Goal: Information Seeking & Learning: Learn about a topic

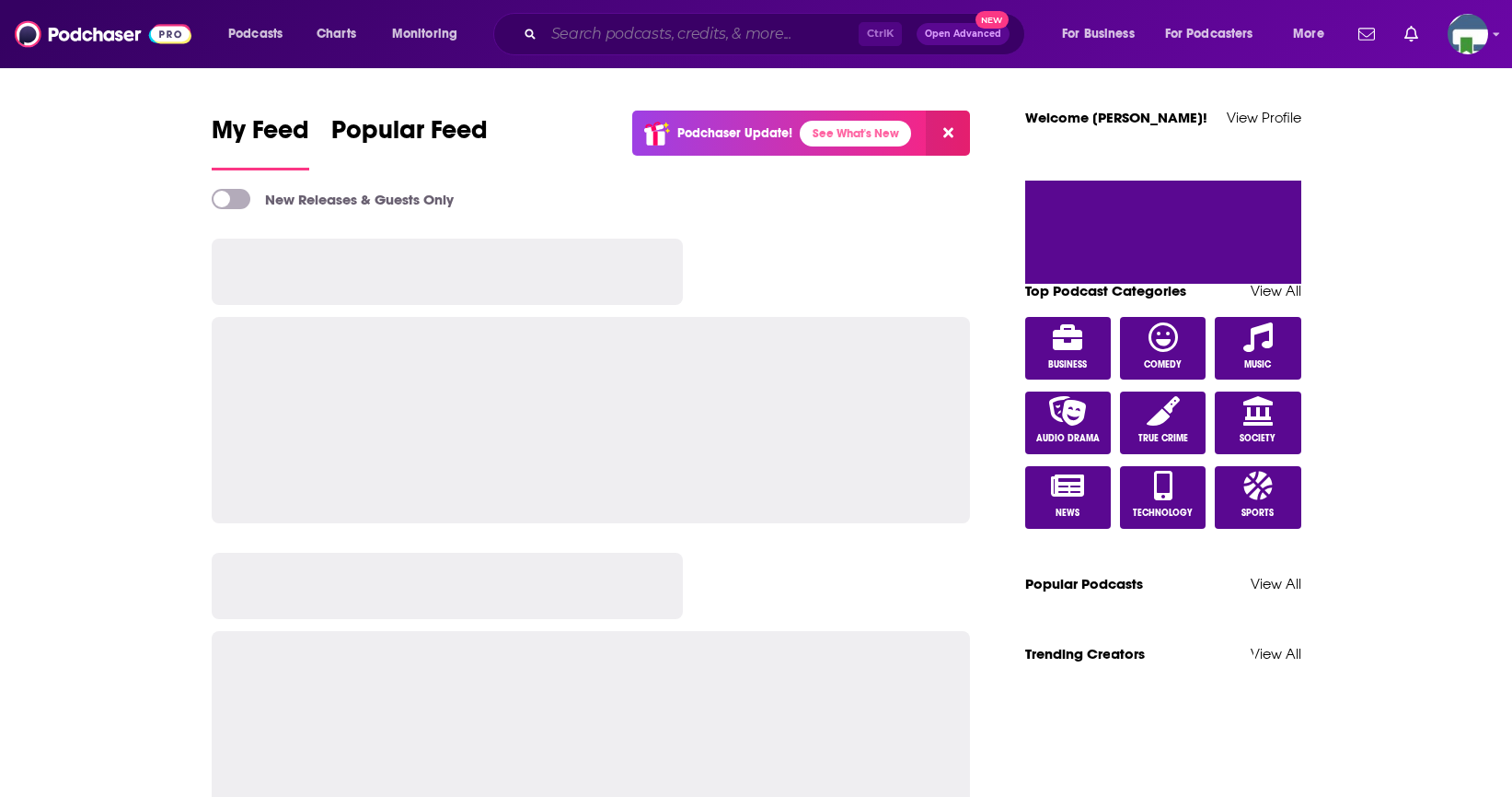
click at [596, 38] on input "Search podcasts, credits, & more..." at bounding box center [702, 35] width 315 height 30
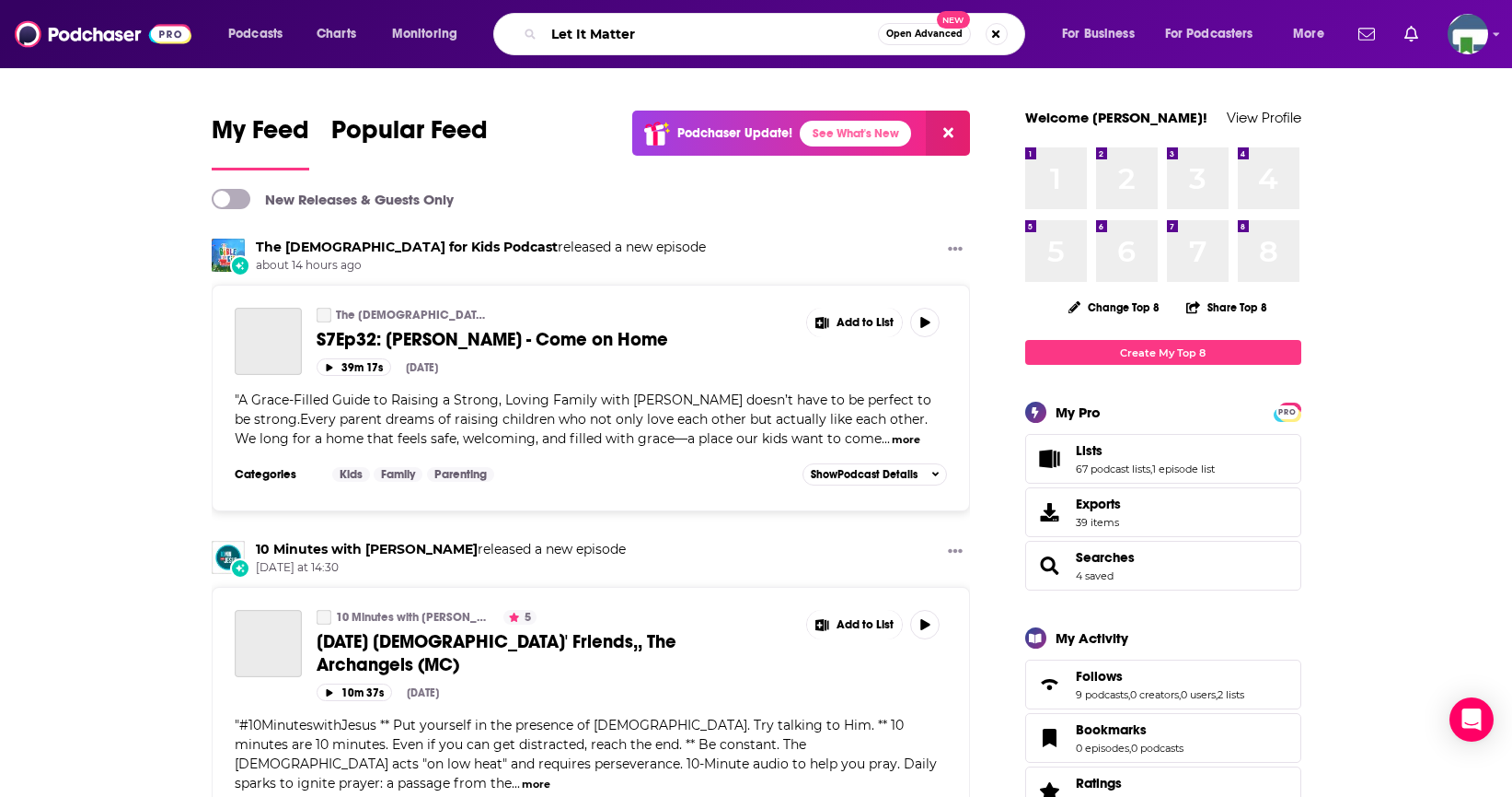
type input "Let It Matter"
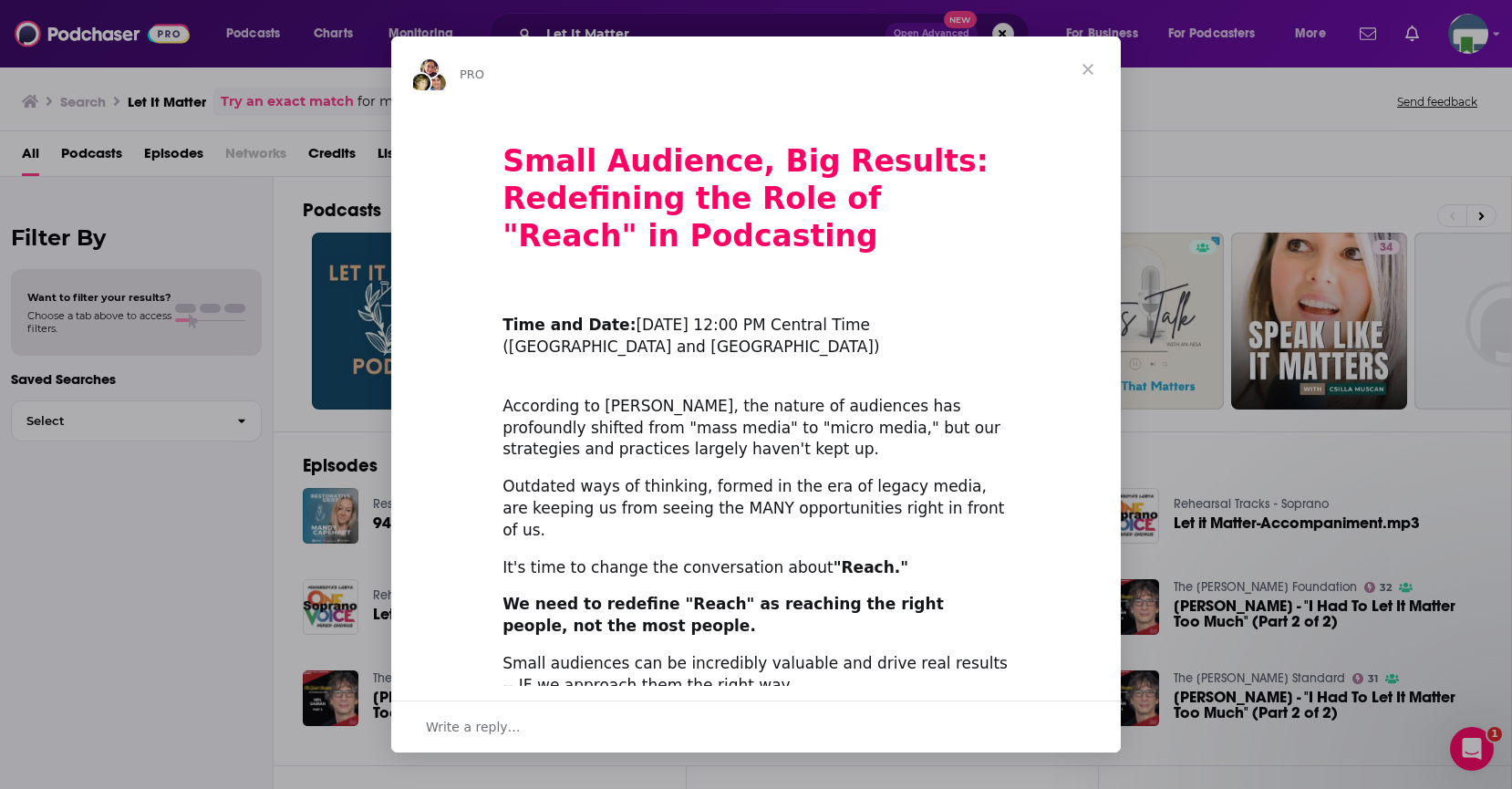
click at [1085, 70] on span "Close" at bounding box center [1087, 69] width 66 height 66
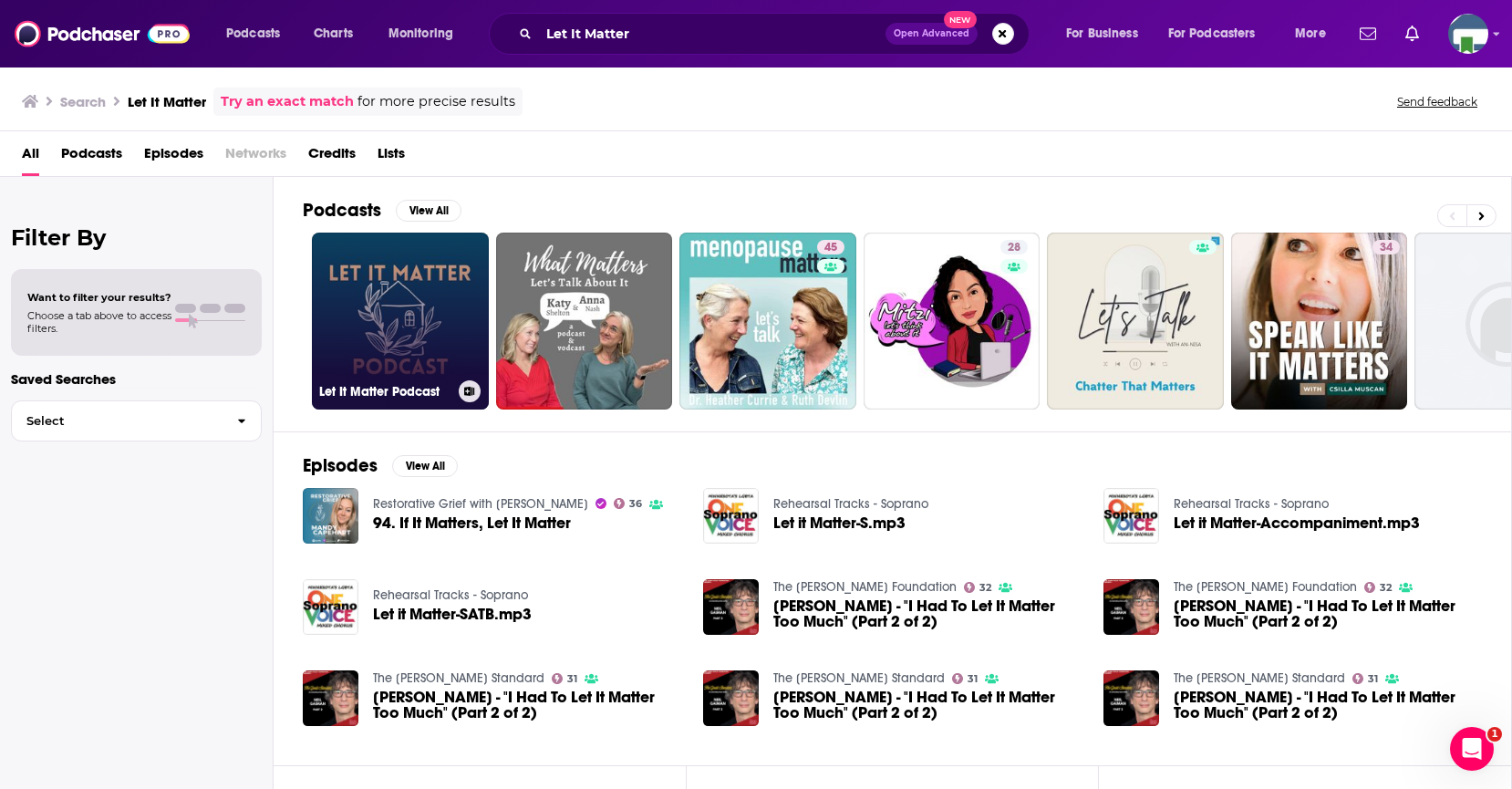
click at [412, 303] on link "Let It Matter Podcast" at bounding box center [400, 321] width 176 height 176
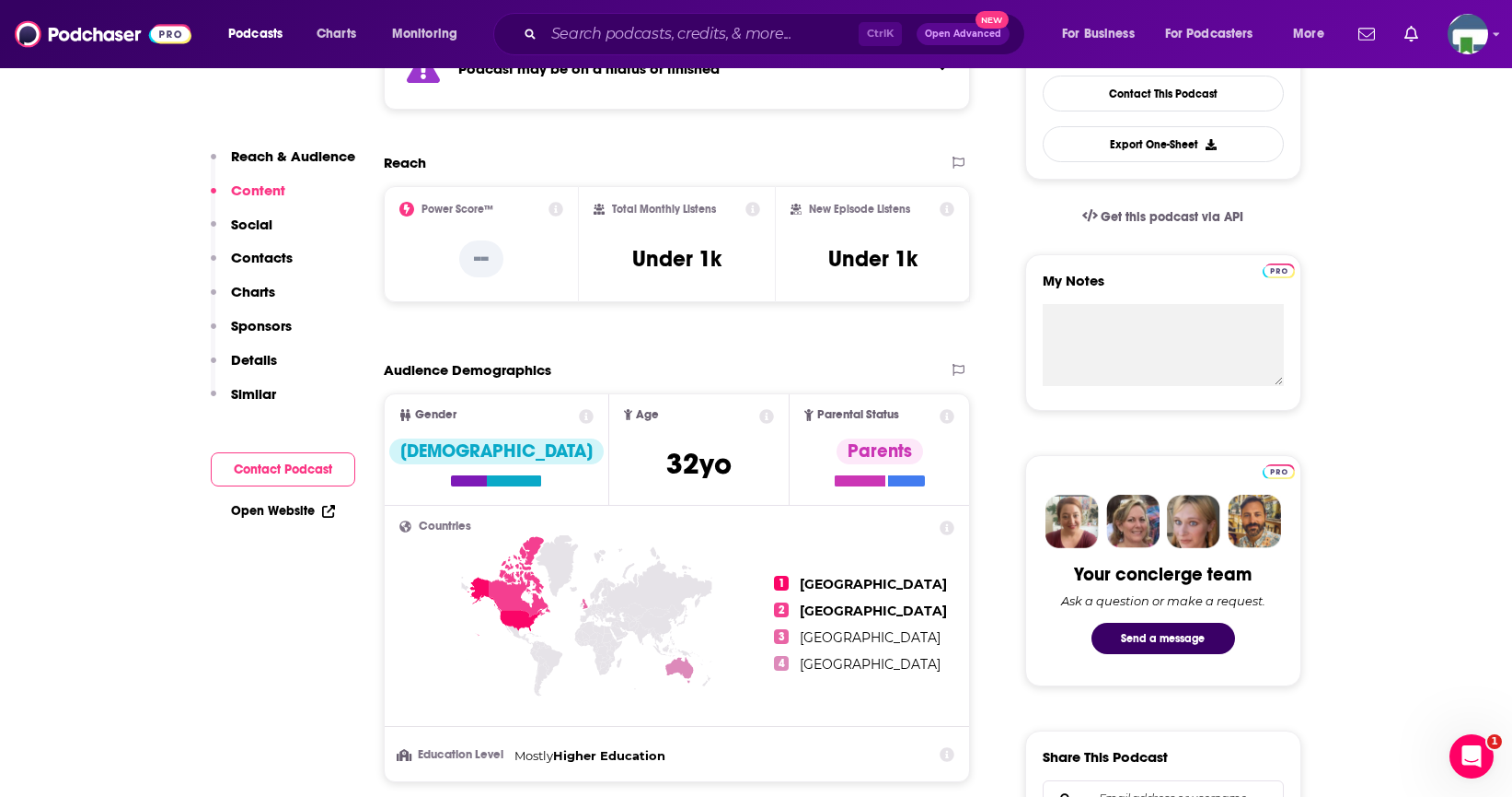
scroll to position [460, 0]
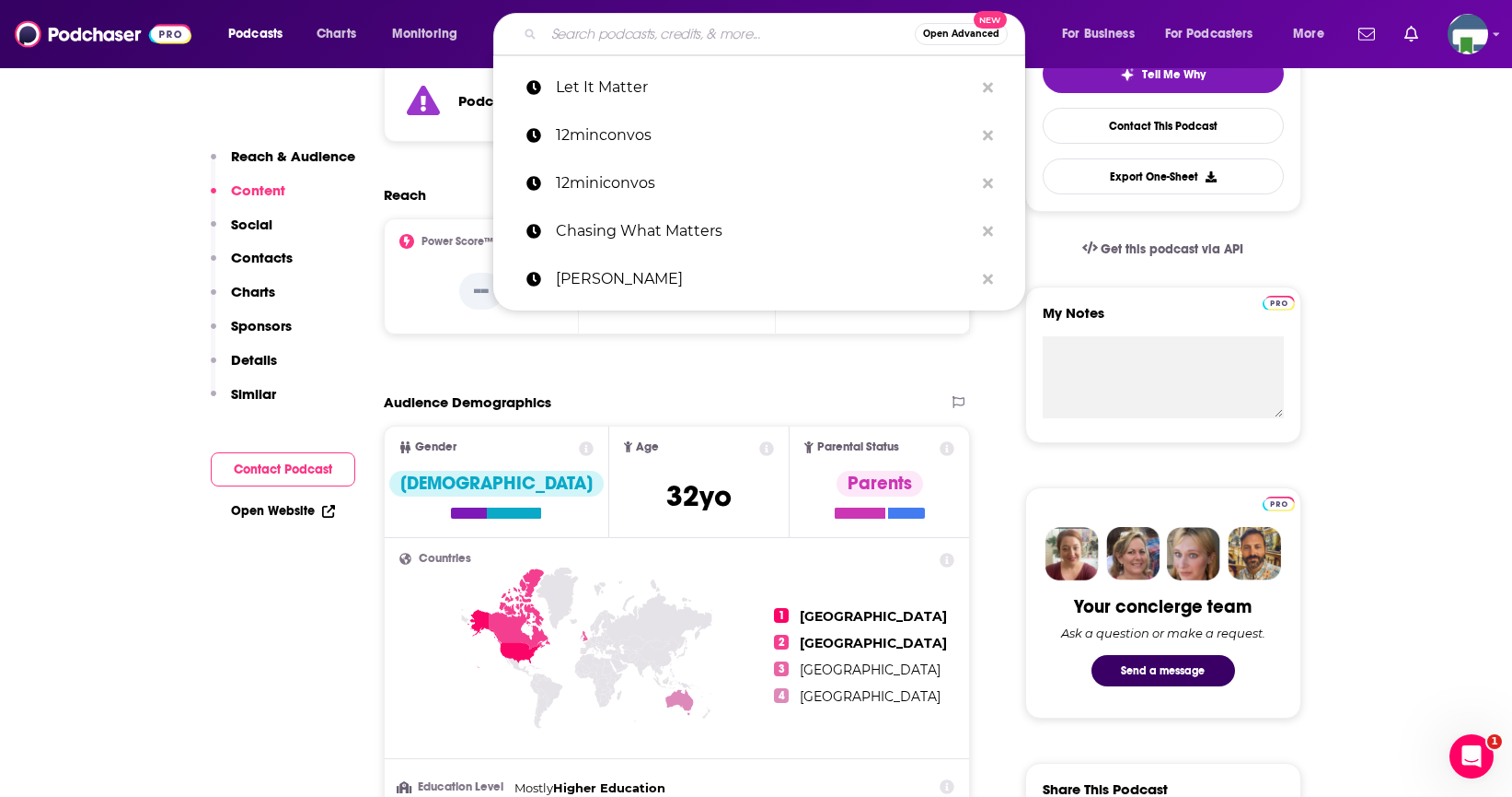
click at [569, 39] on input "Search podcasts, credits, & more..." at bounding box center [729, 35] width 371 height 30
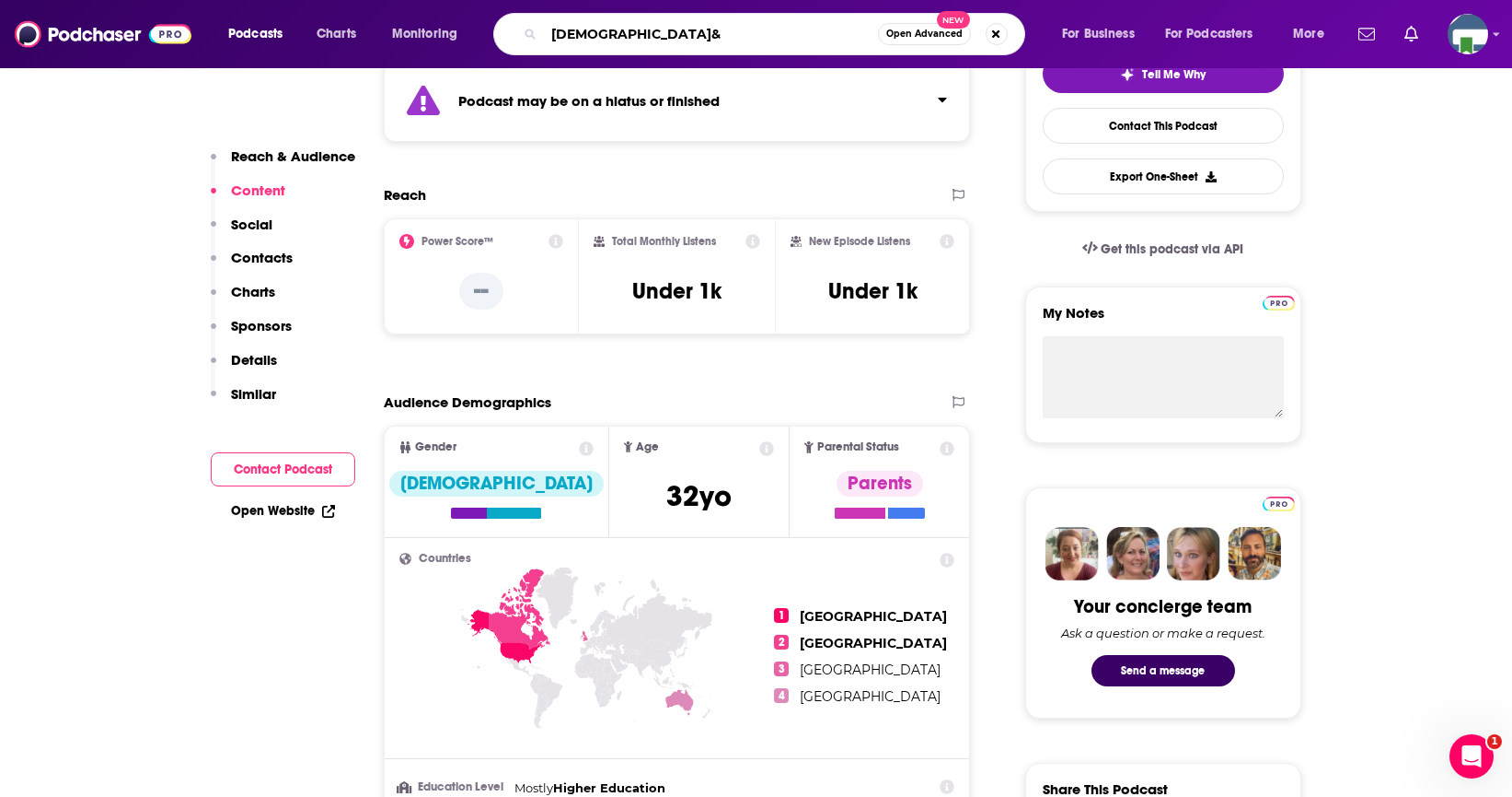
type input "LGBTQ&A"
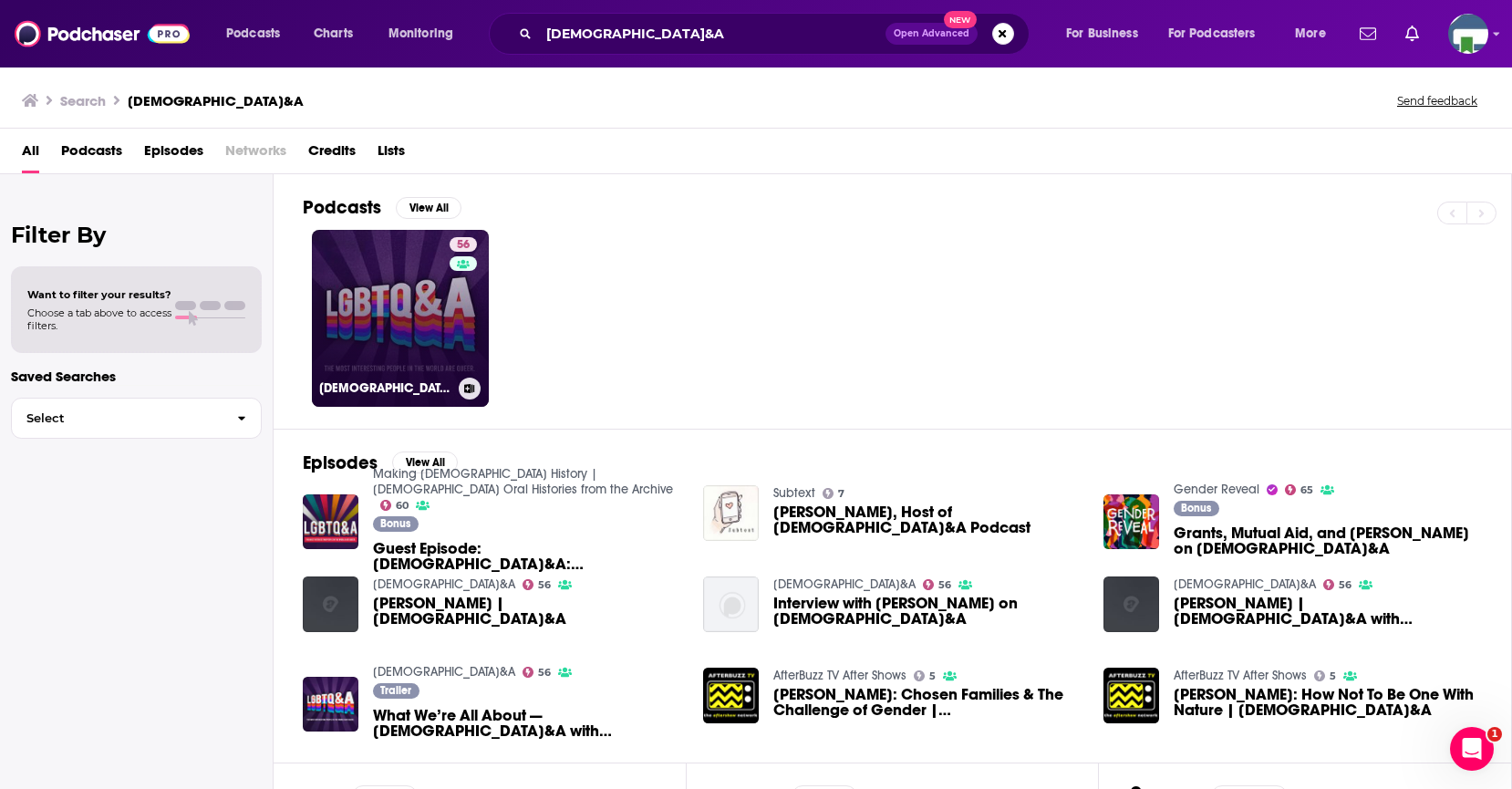
click at [423, 335] on link "56 LGBTQ&A" at bounding box center [400, 318] width 176 height 176
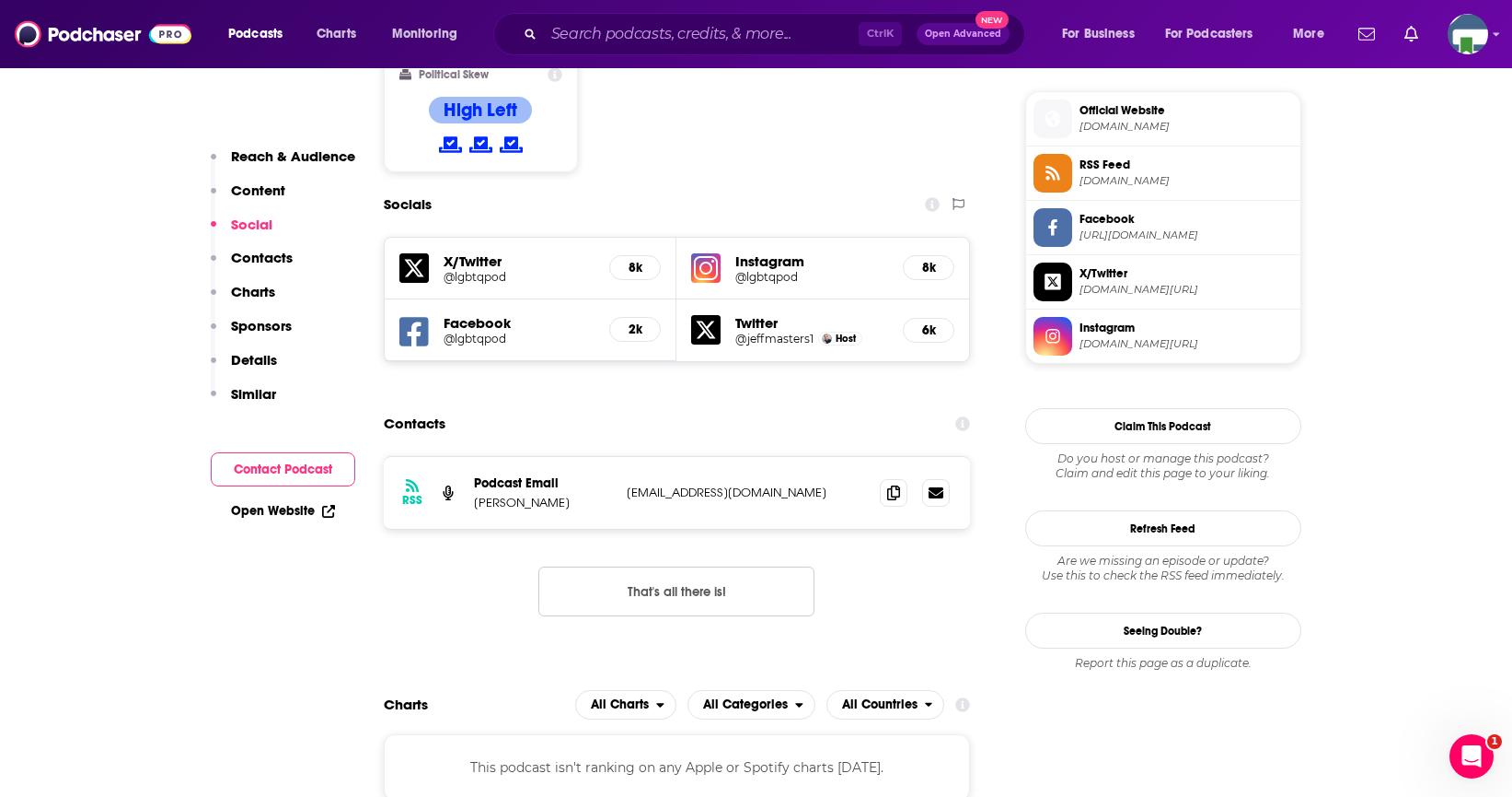
scroll to position [1473, 0]
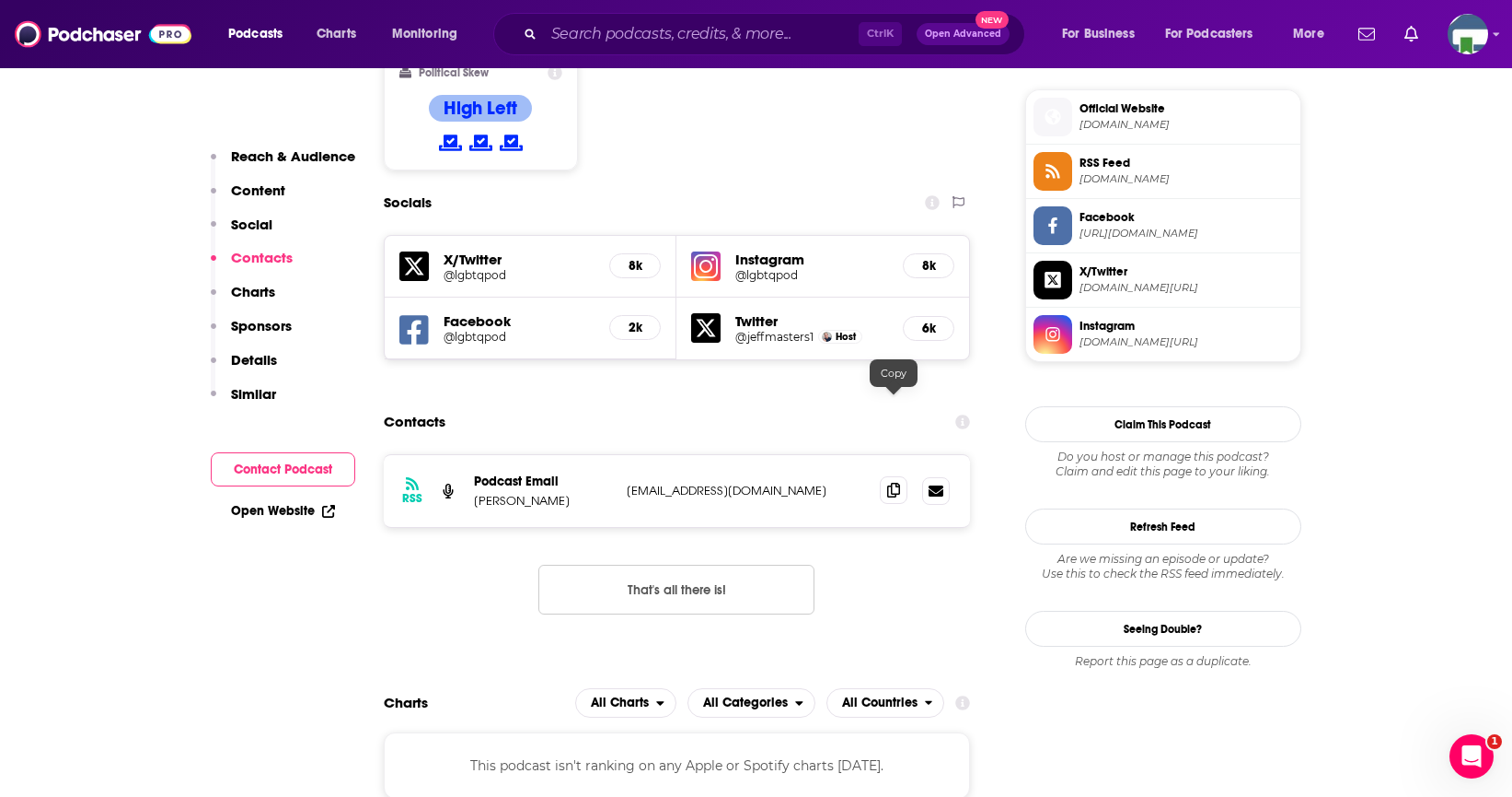
click at [890, 482] on icon at bounding box center [894, 489] width 13 height 15
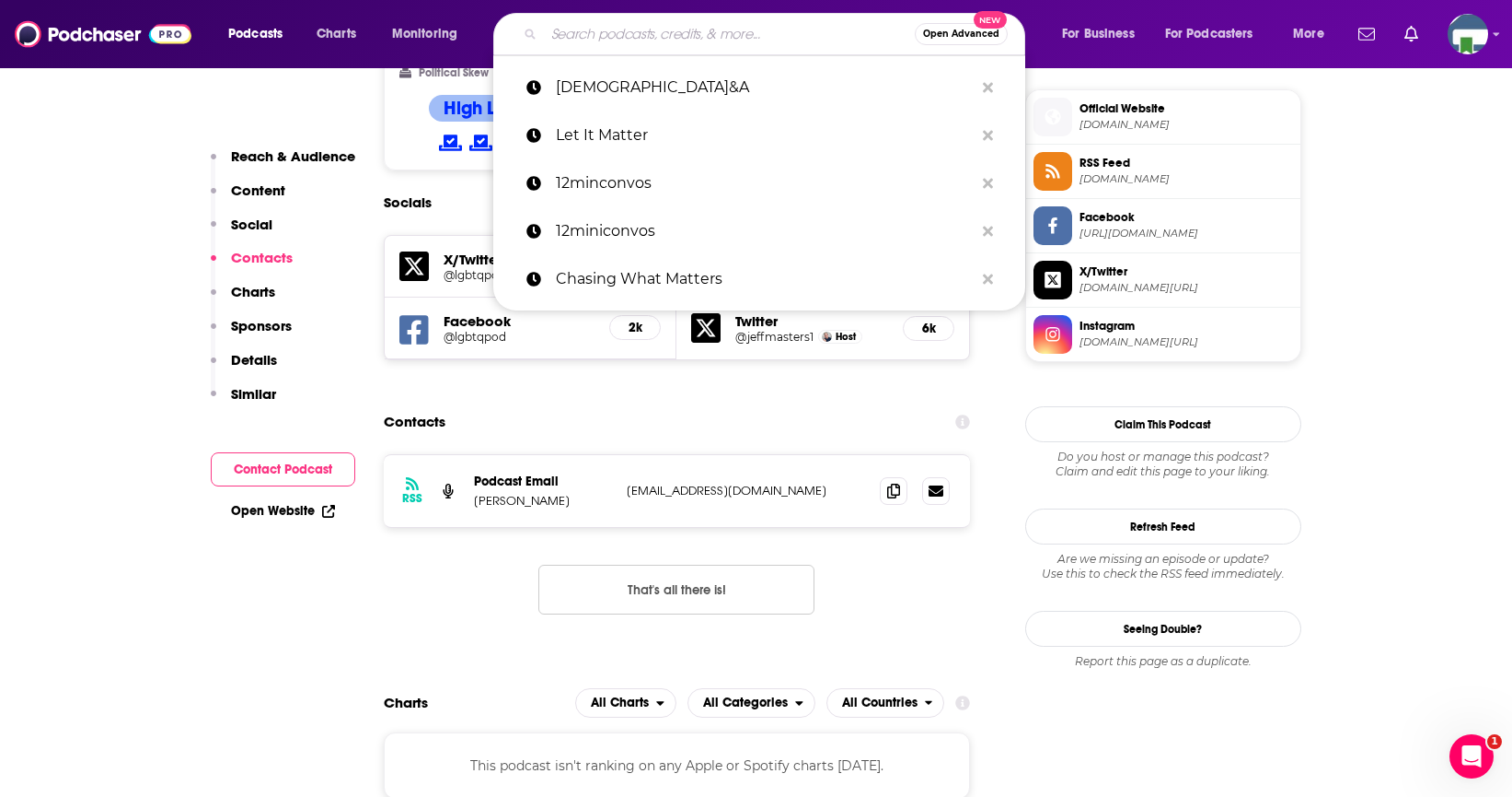
click at [574, 33] on input "Search podcasts, credits, & more..." at bounding box center [729, 35] width 371 height 30
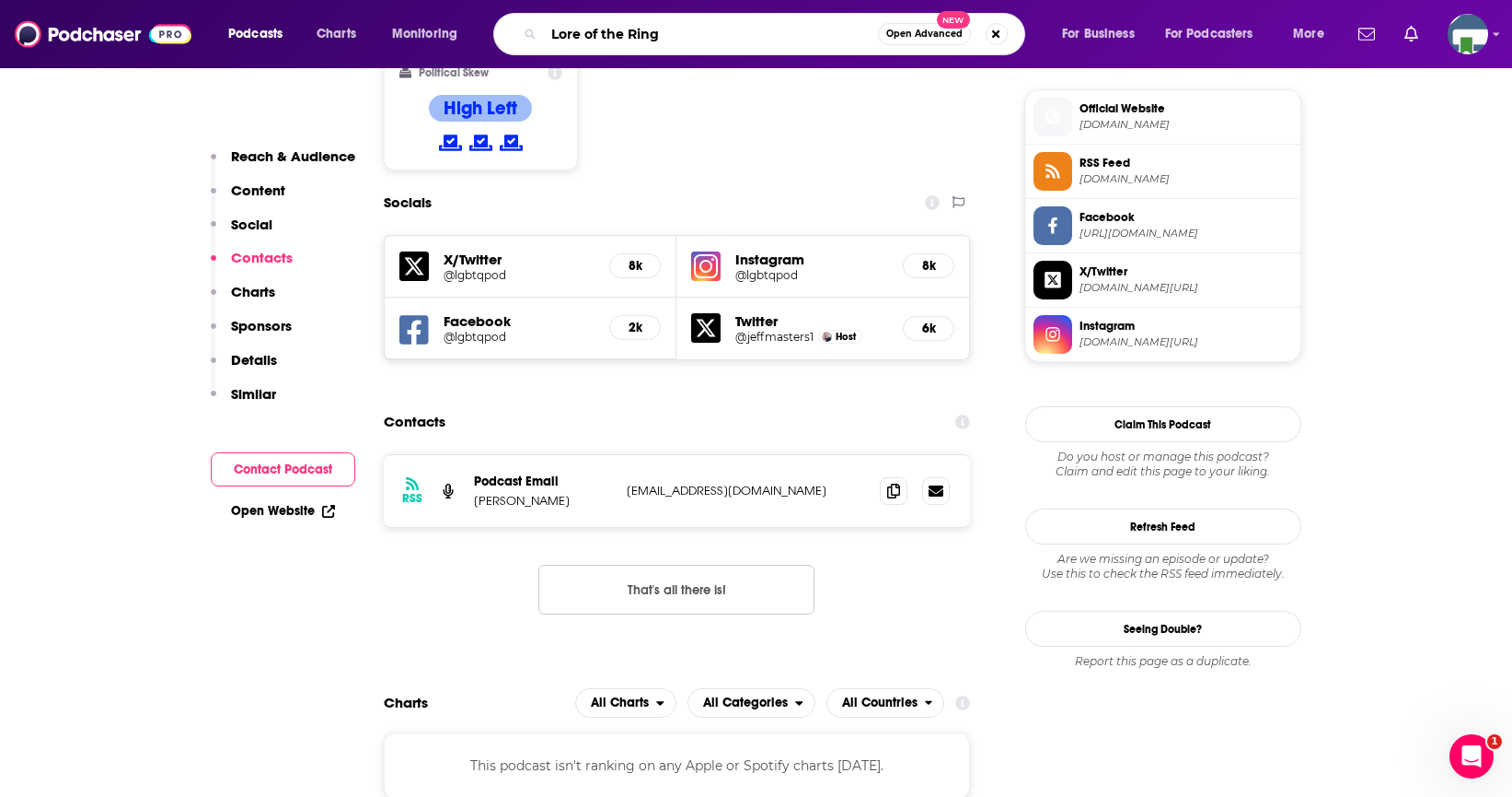
type input "Lore of the Rings"
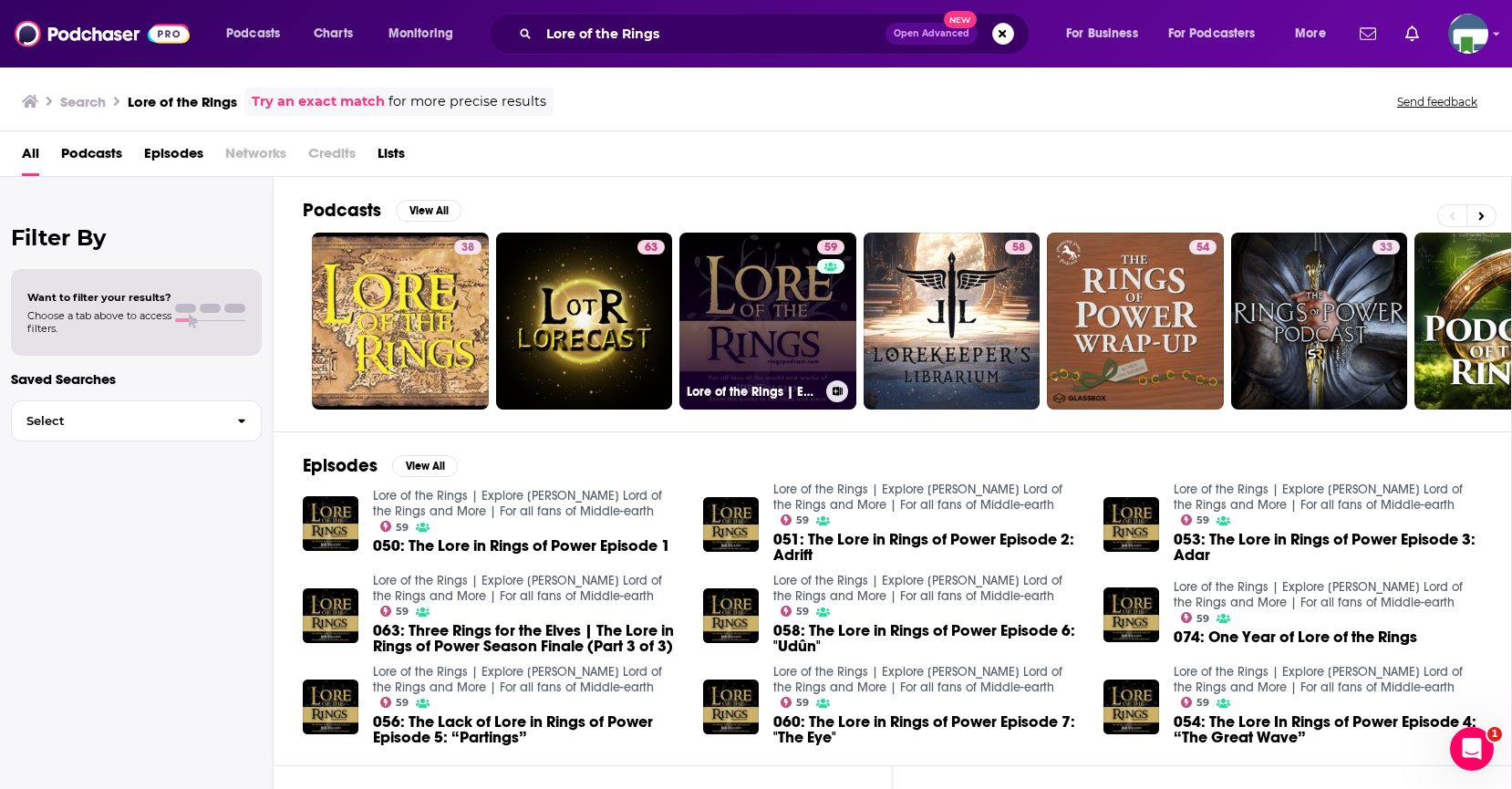
click at [789, 294] on link "59 Lore of the Rings | Explore JRR Tolkien's Lord of the Rings and More | For a…" at bounding box center [768, 321] width 176 height 176
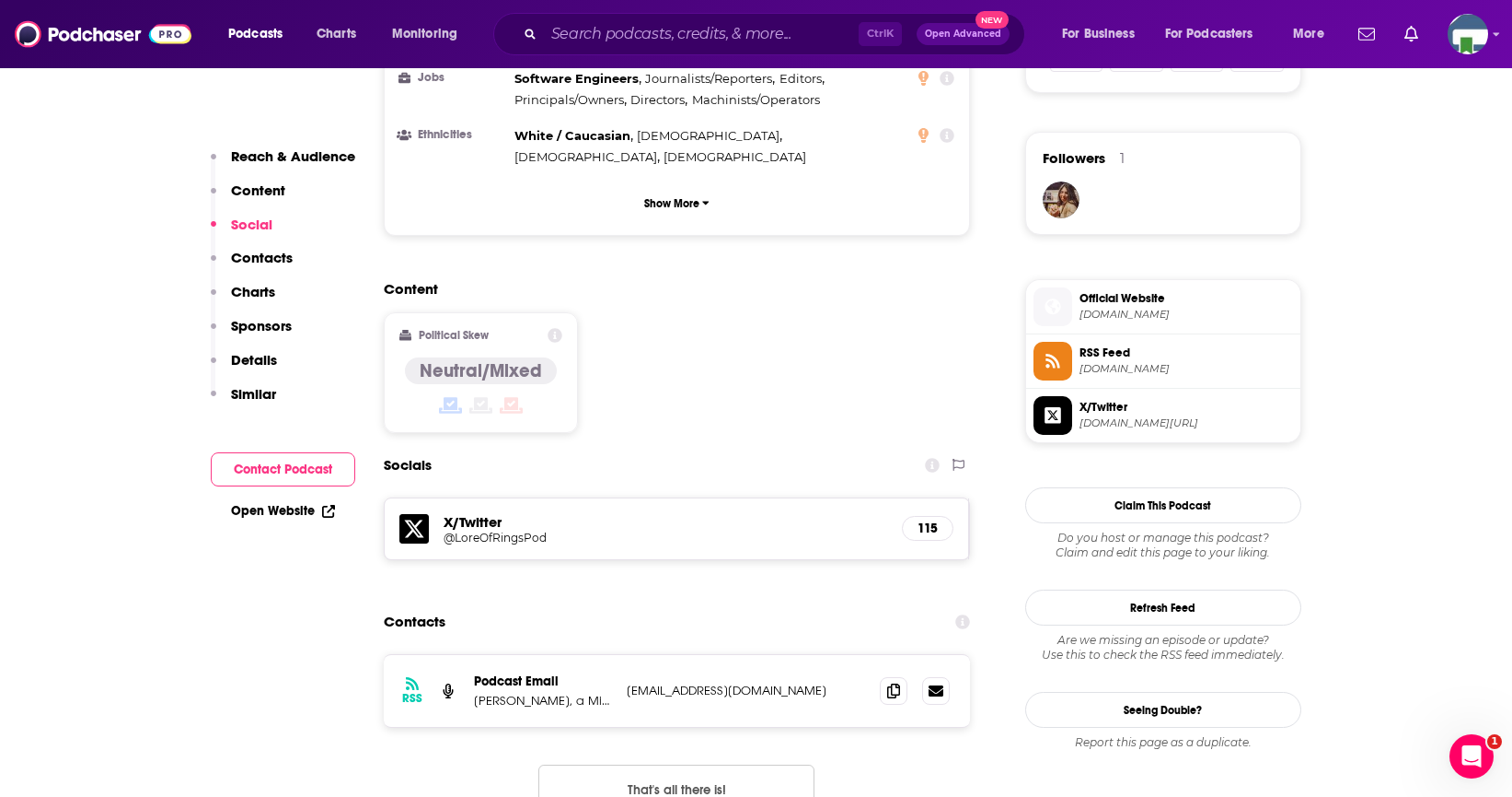
scroll to position [1289, 0]
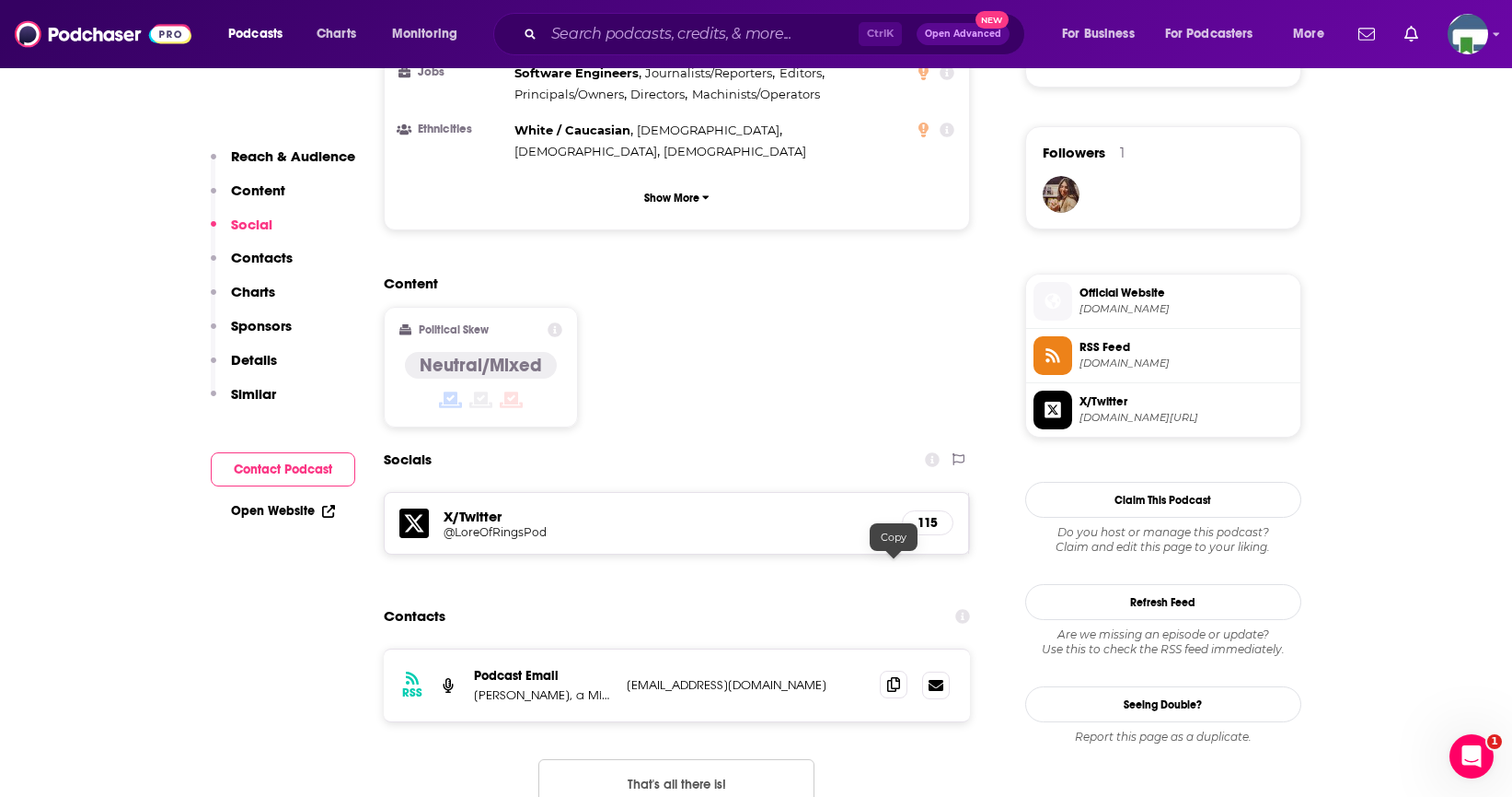
click at [891, 677] on icon at bounding box center [894, 684] width 13 height 15
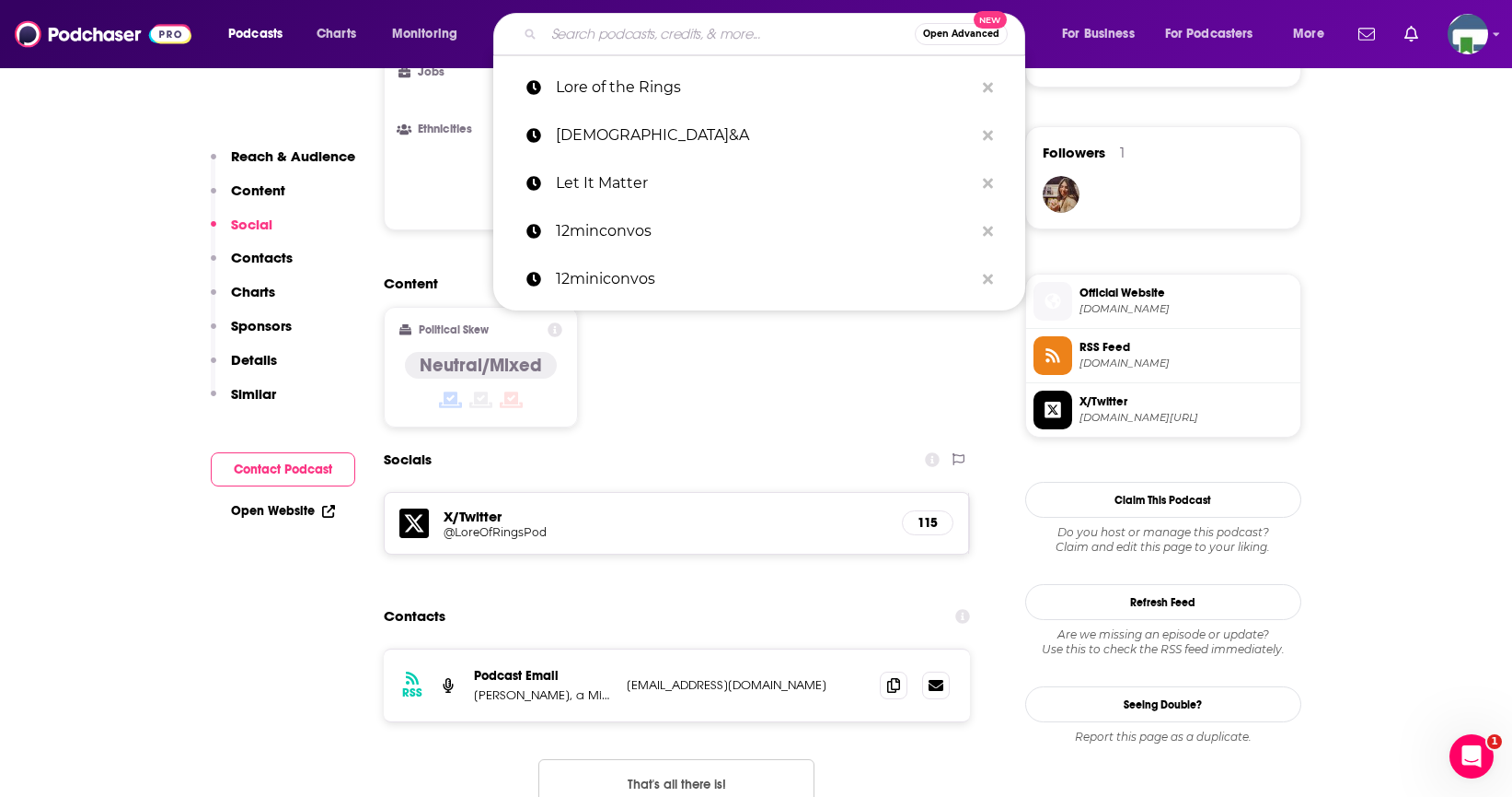
click at [562, 28] on input "Search podcasts, credits, & more..." at bounding box center [729, 35] width 371 height 30
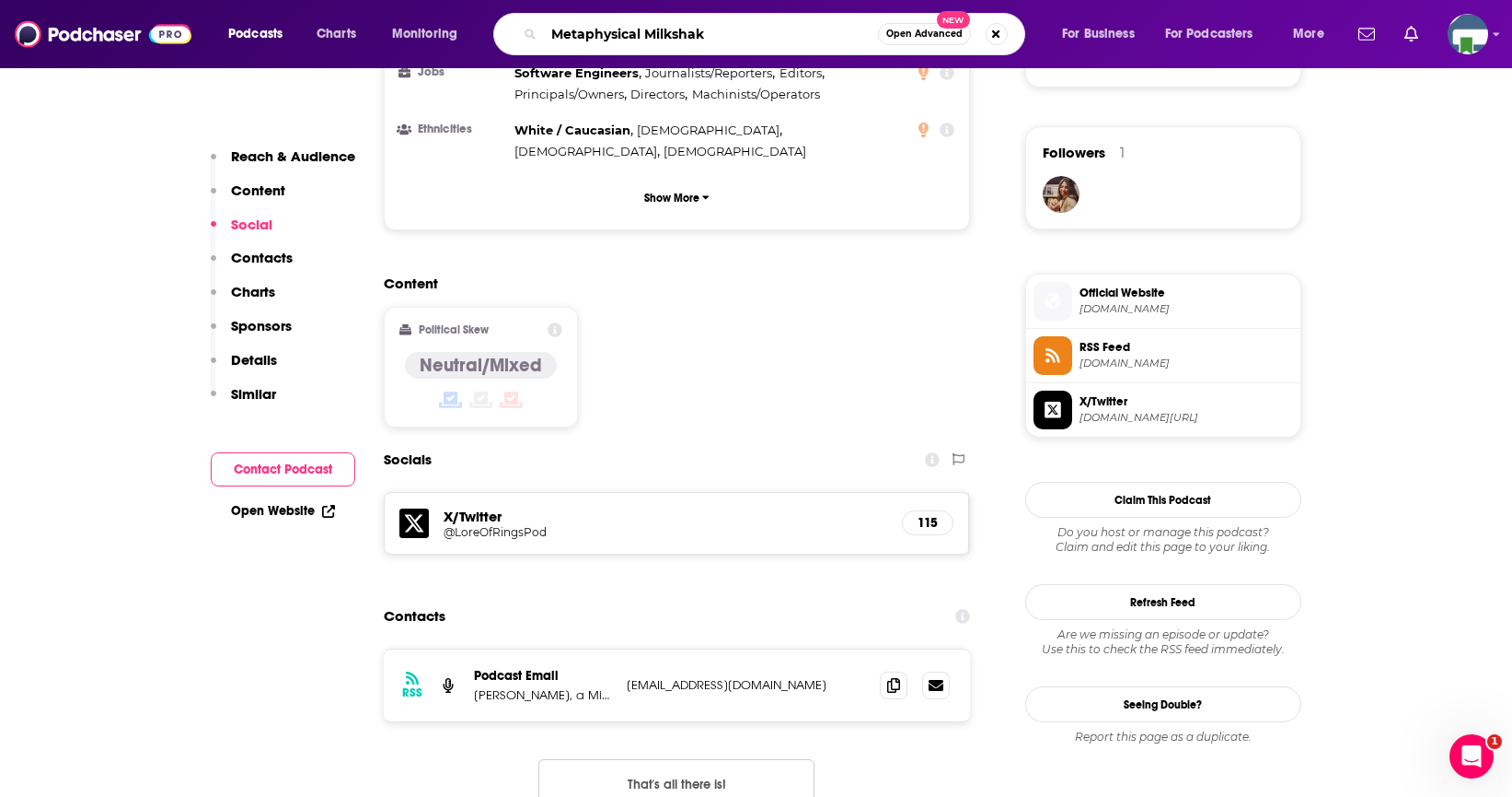
type input "Metaphysical Milkshake"
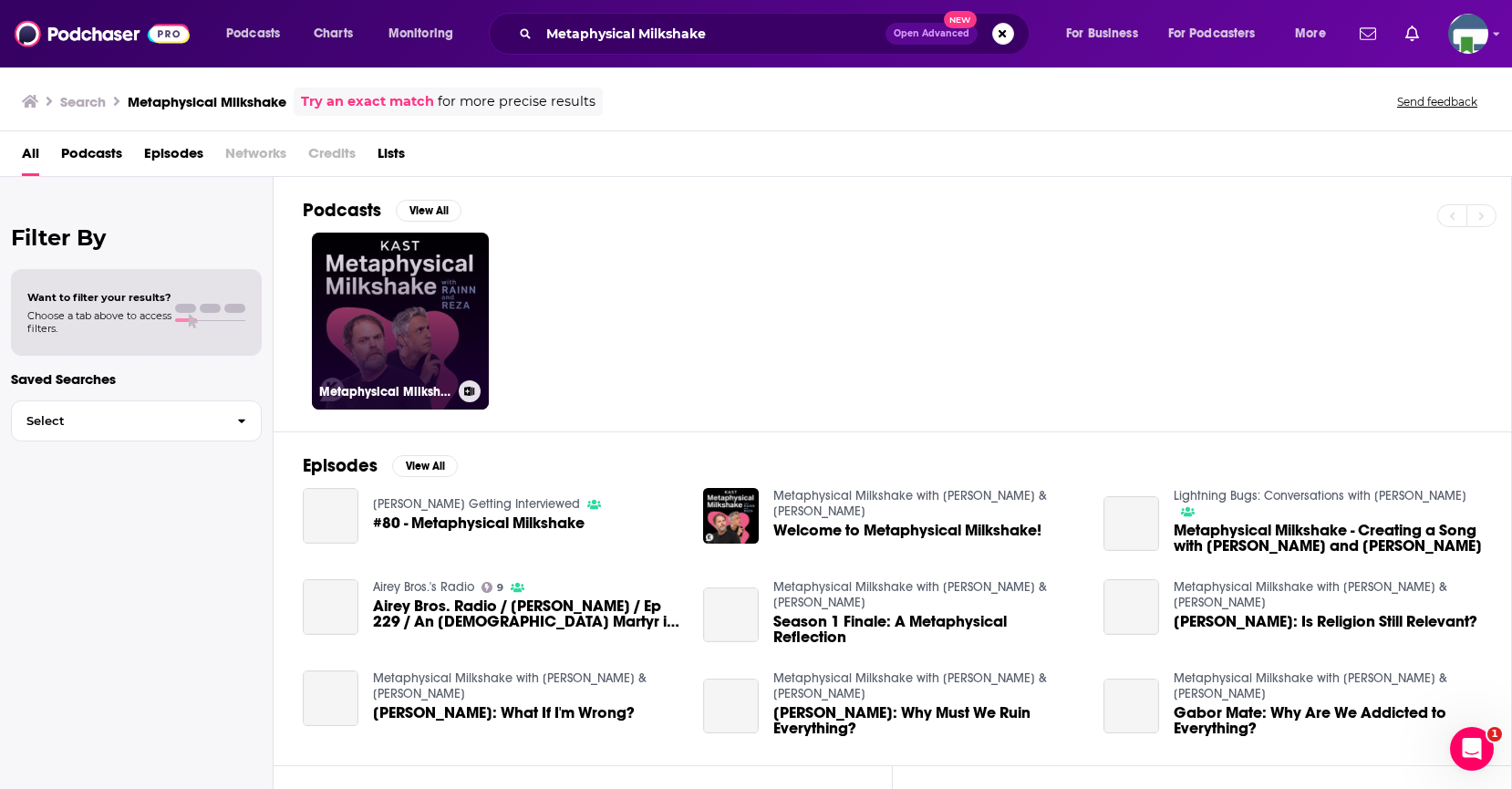
click at [427, 323] on link "Metaphysical Milkshake with Rainn & Reza" at bounding box center [400, 321] width 176 height 176
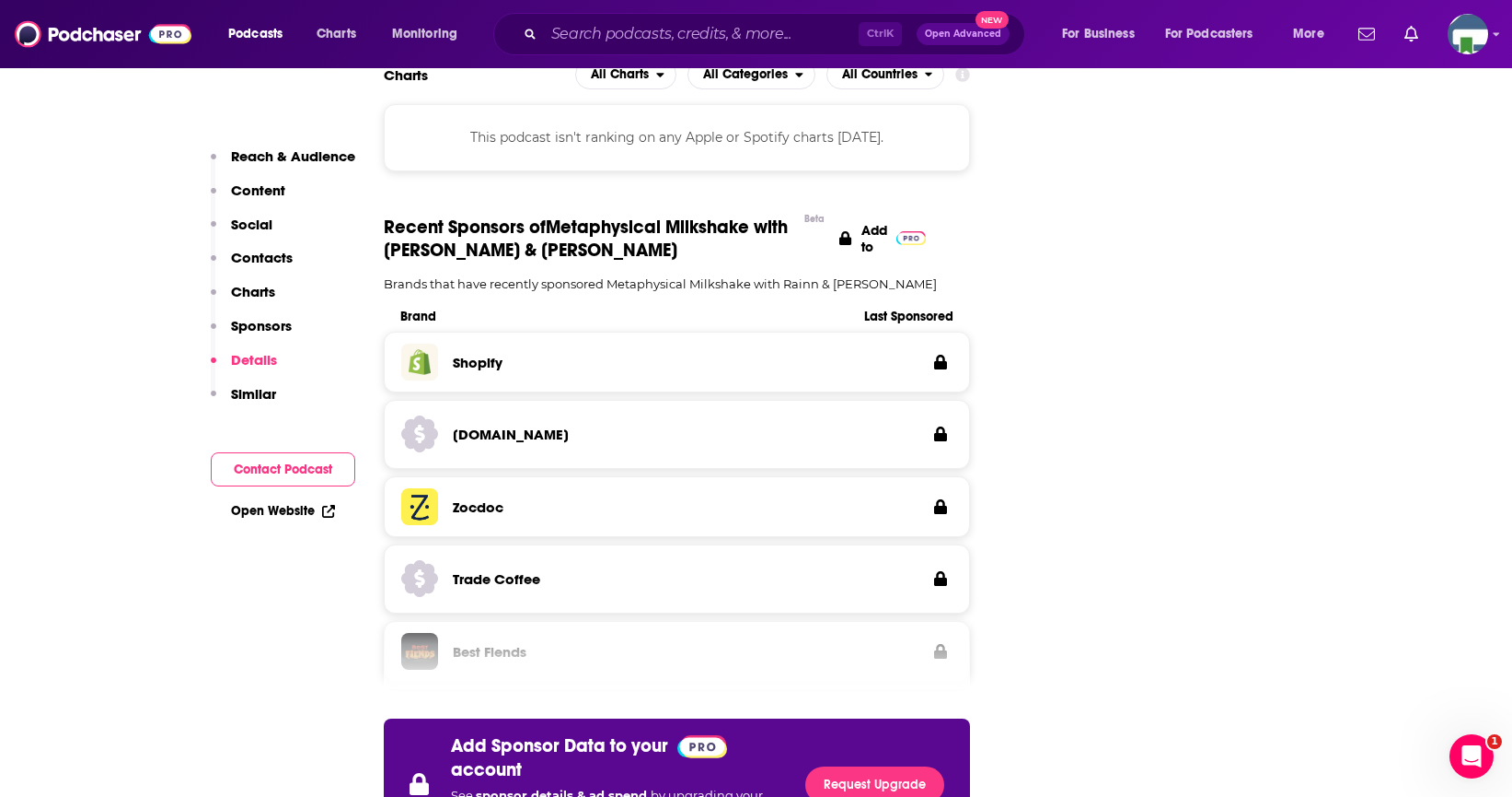
scroll to position [2210, 0]
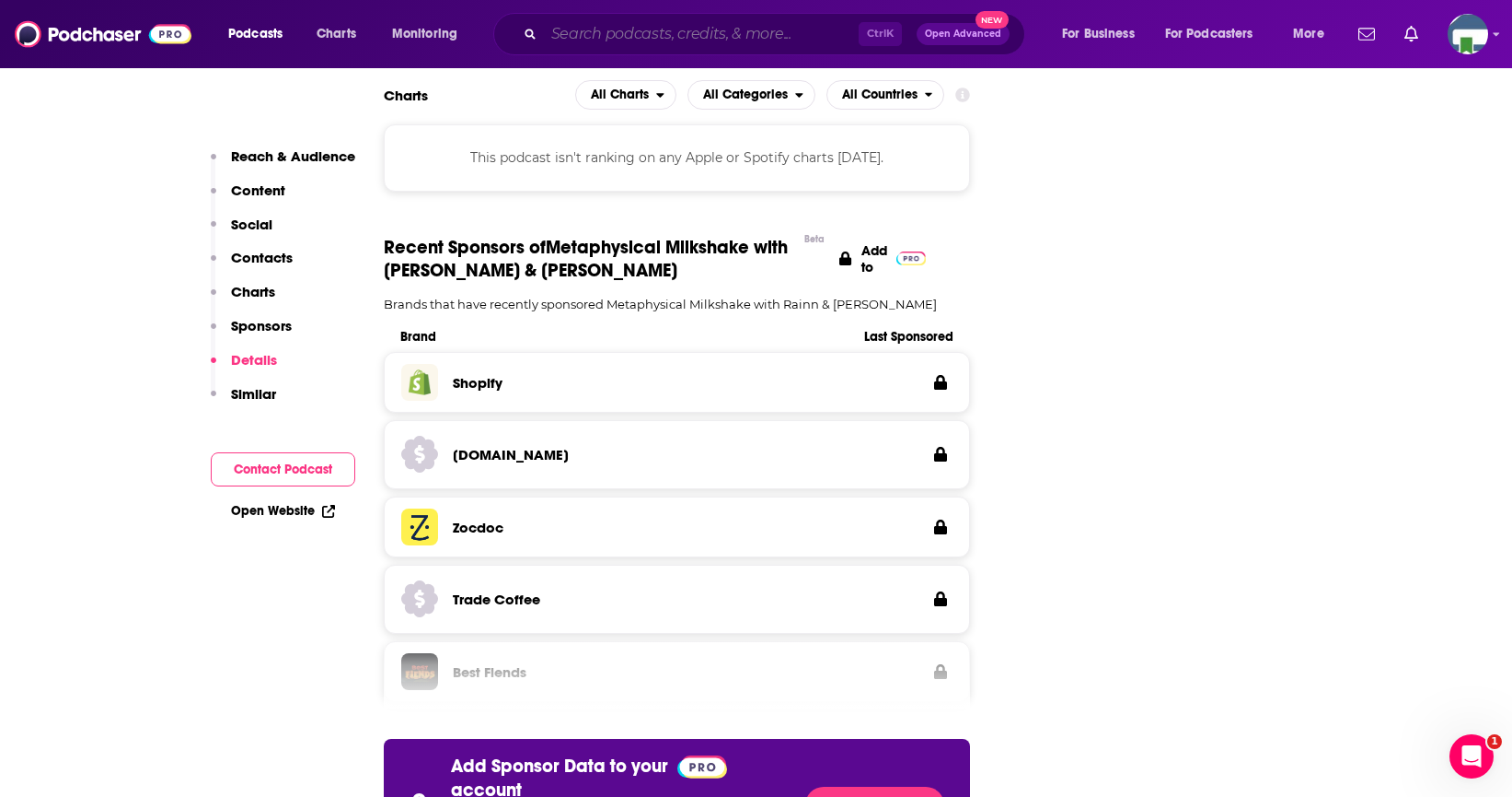
click at [587, 38] on input "Search podcasts, credits, & more..." at bounding box center [702, 35] width 315 height 30
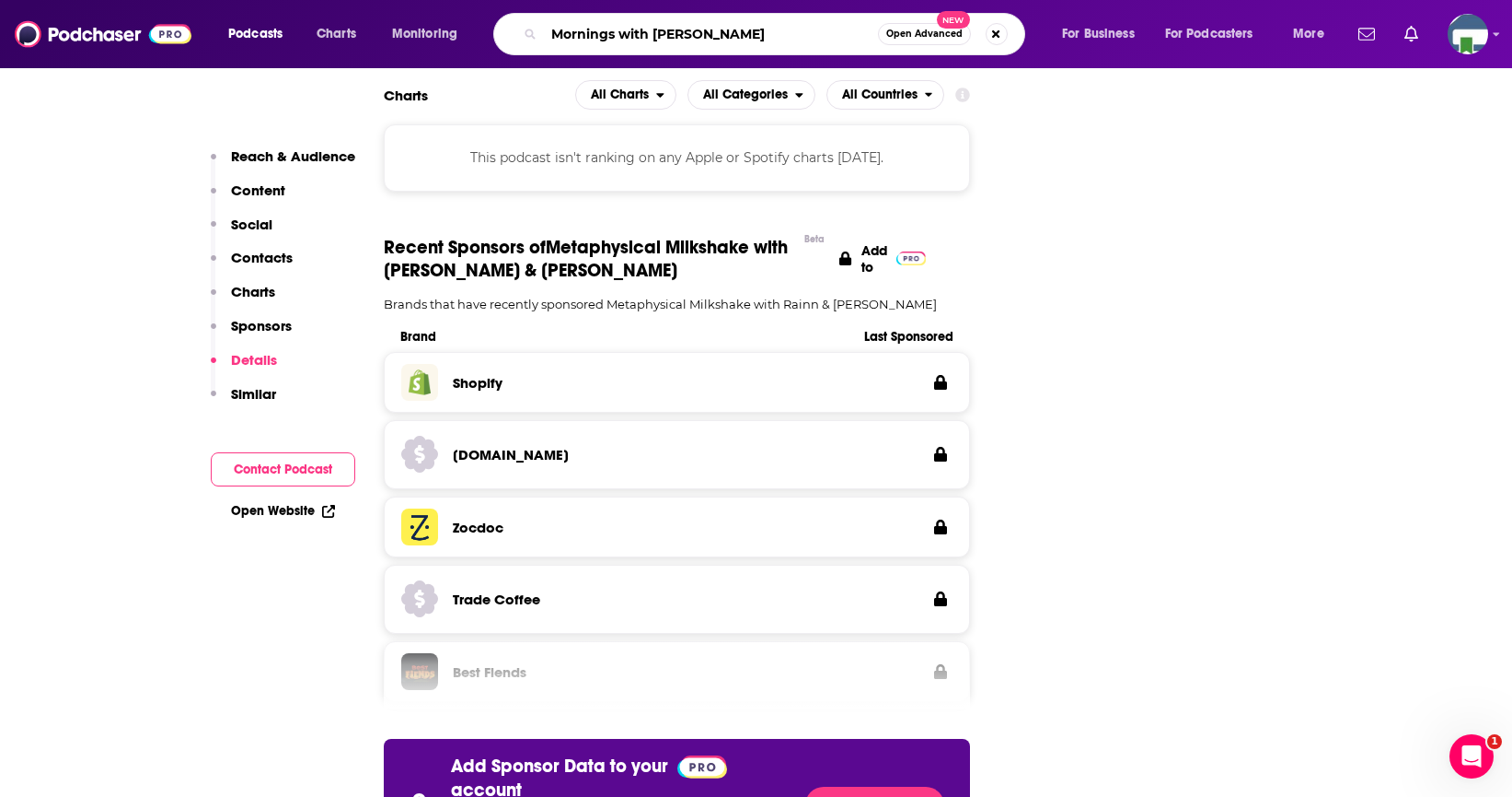
type input "Mornings with Zerlina"
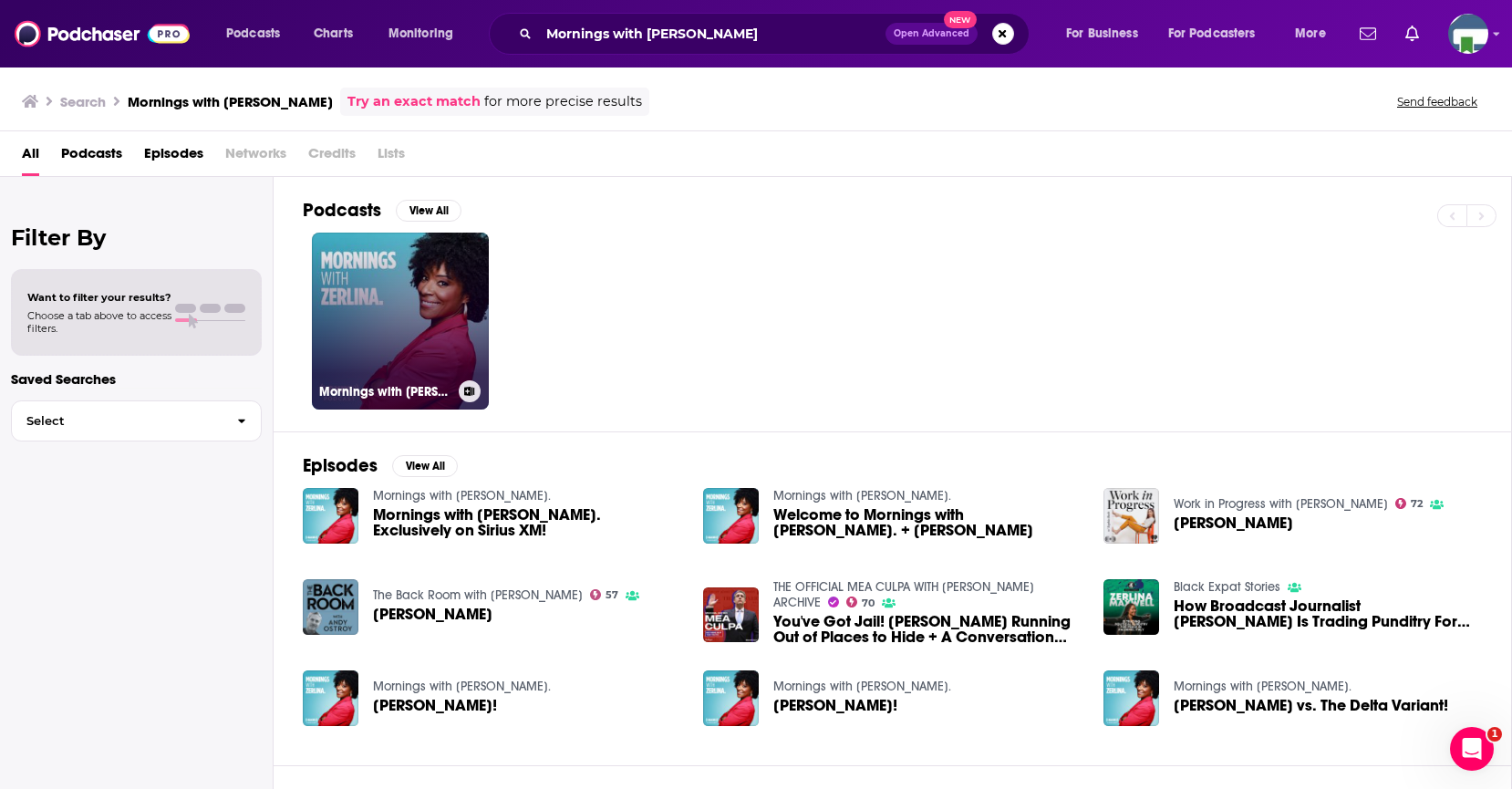
click at [455, 293] on link "Mornings with Zerlina." at bounding box center [400, 321] width 176 height 176
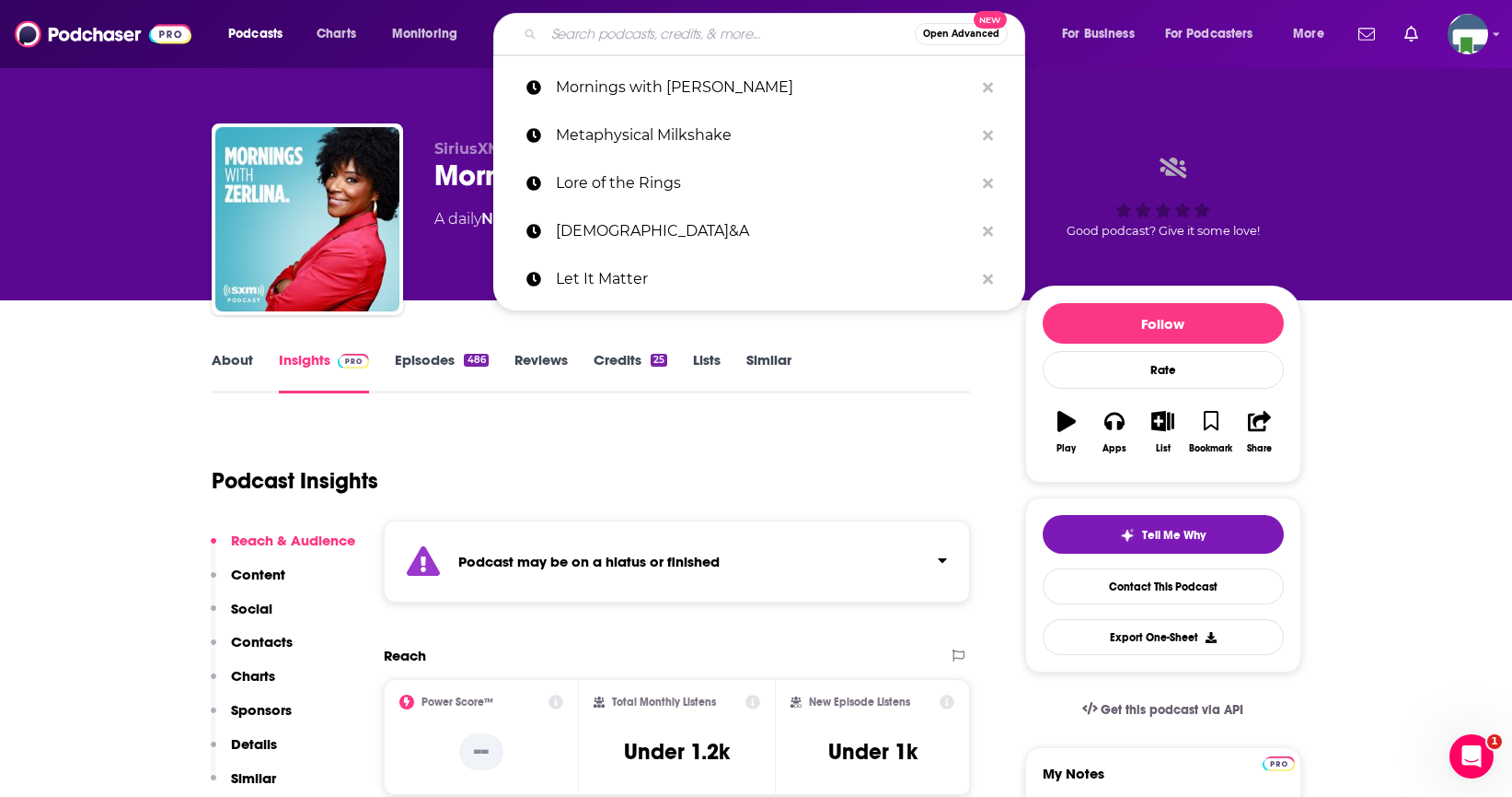
click at [574, 40] on input "Search podcasts, credits, & more..." at bounding box center [729, 35] width 371 height 30
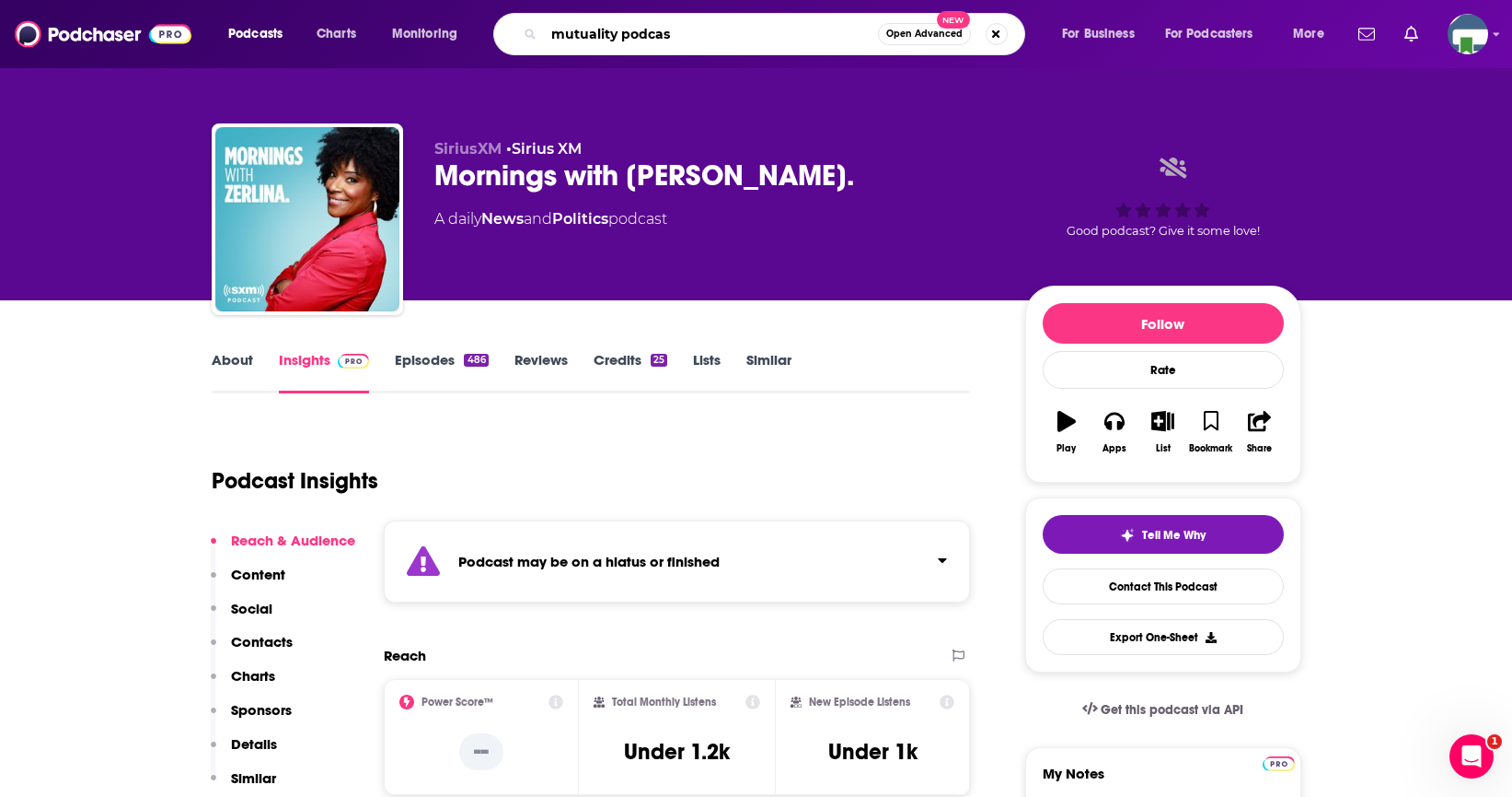
type input "mutuality podcast"
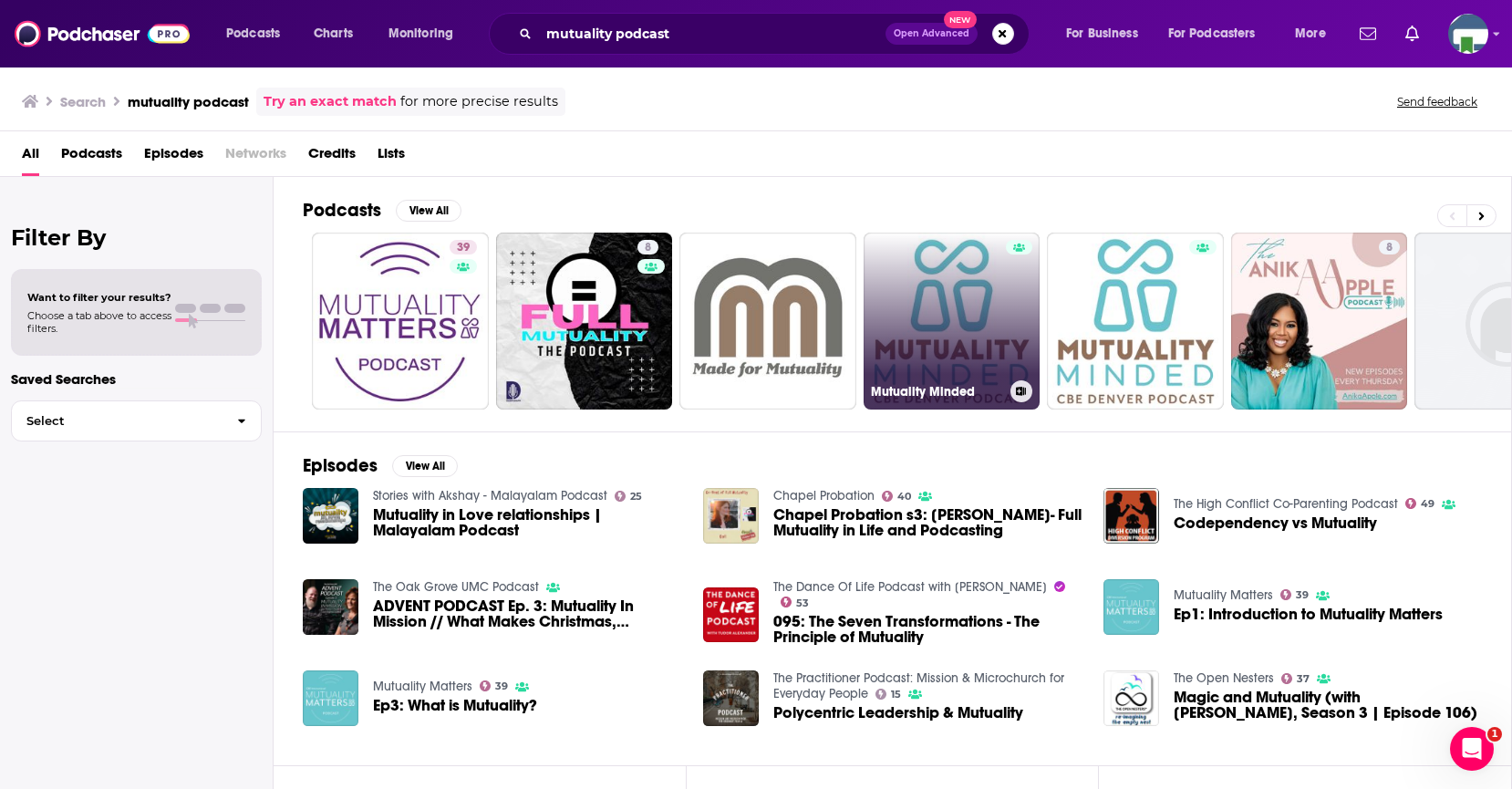
click at [975, 260] on link "Mutuality Minded" at bounding box center [952, 321] width 176 height 176
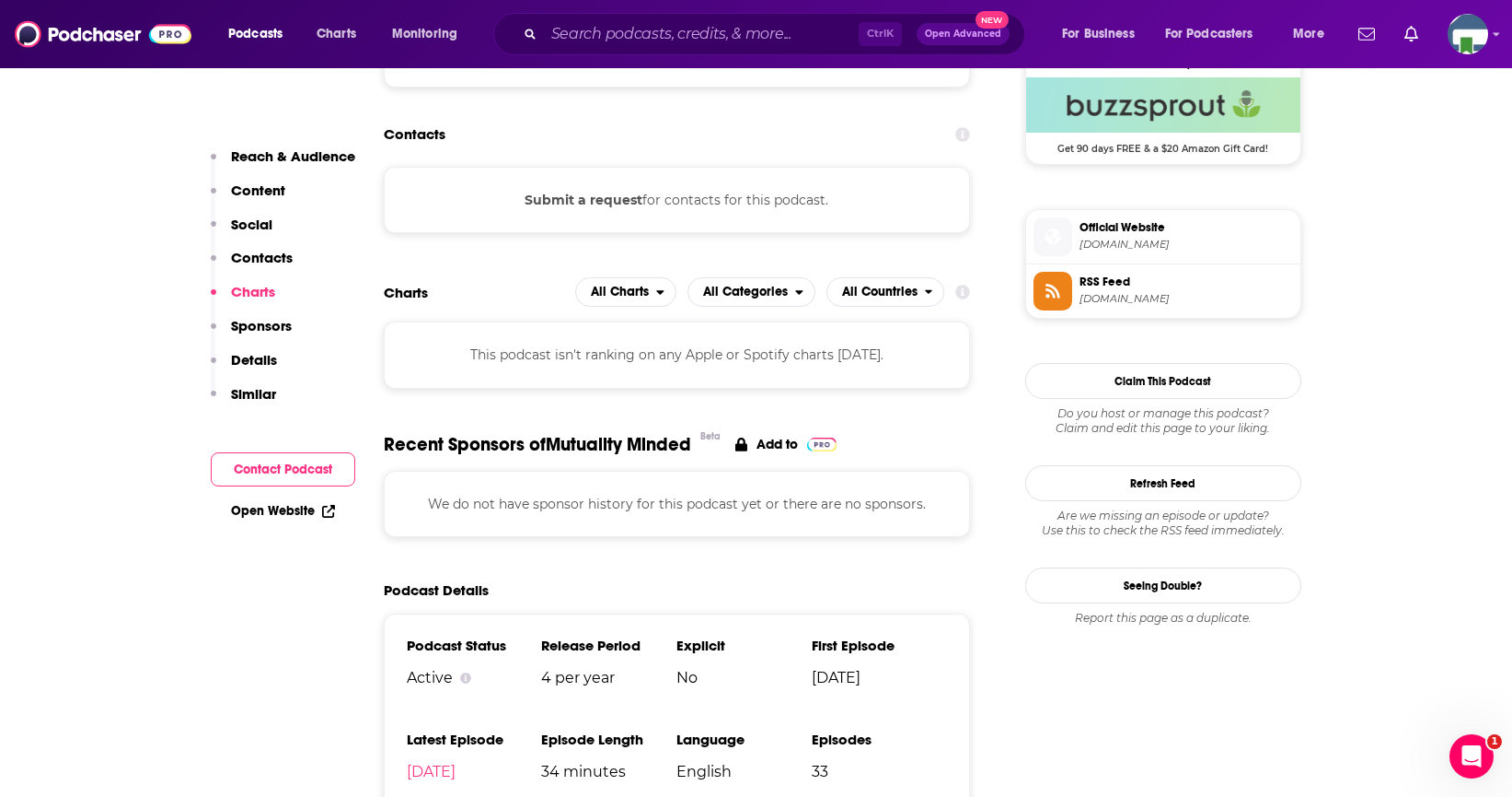
scroll to position [1381, 0]
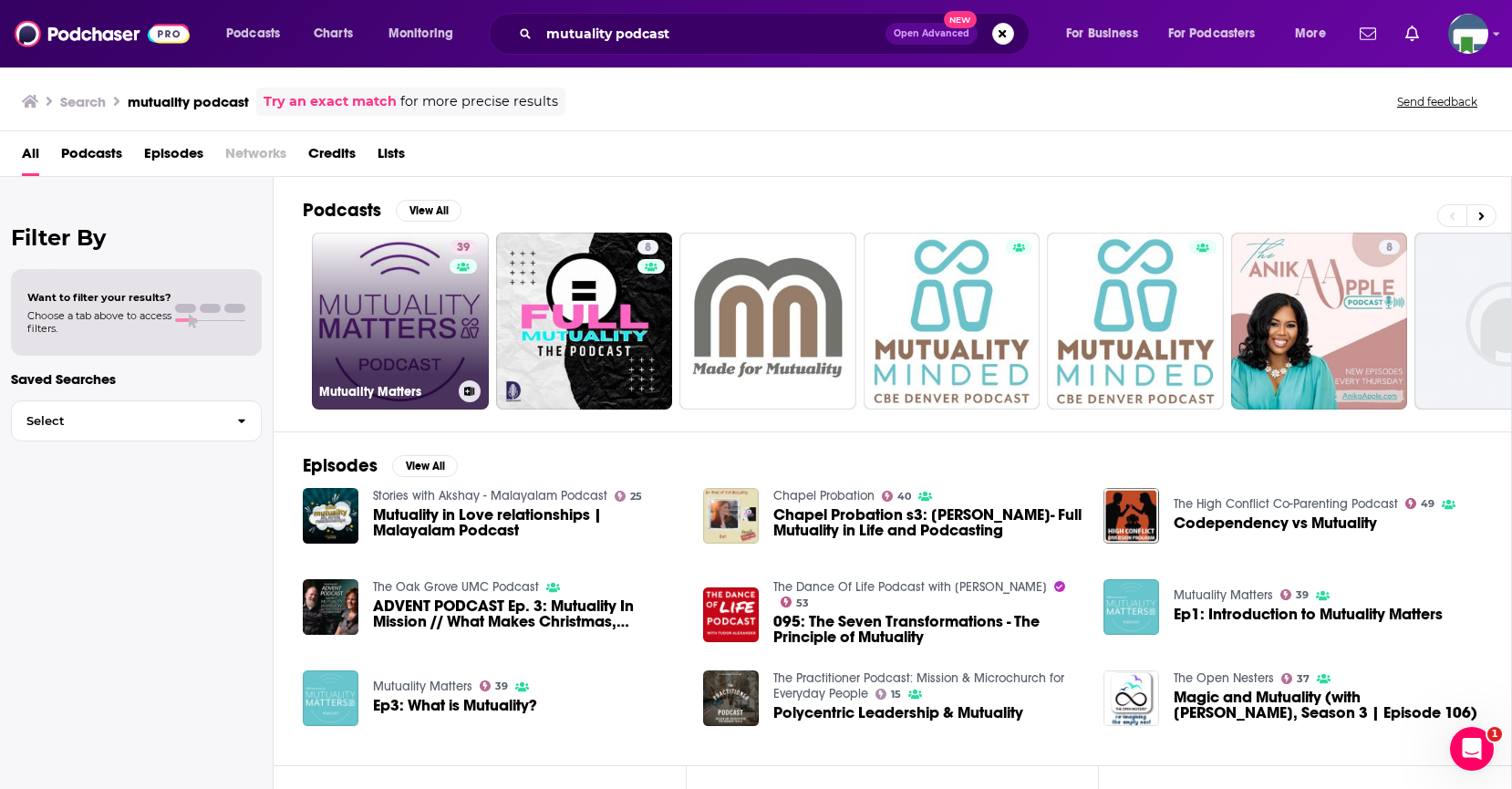
click at [432, 313] on link "39 Mutuality Matters" at bounding box center [400, 321] width 176 height 176
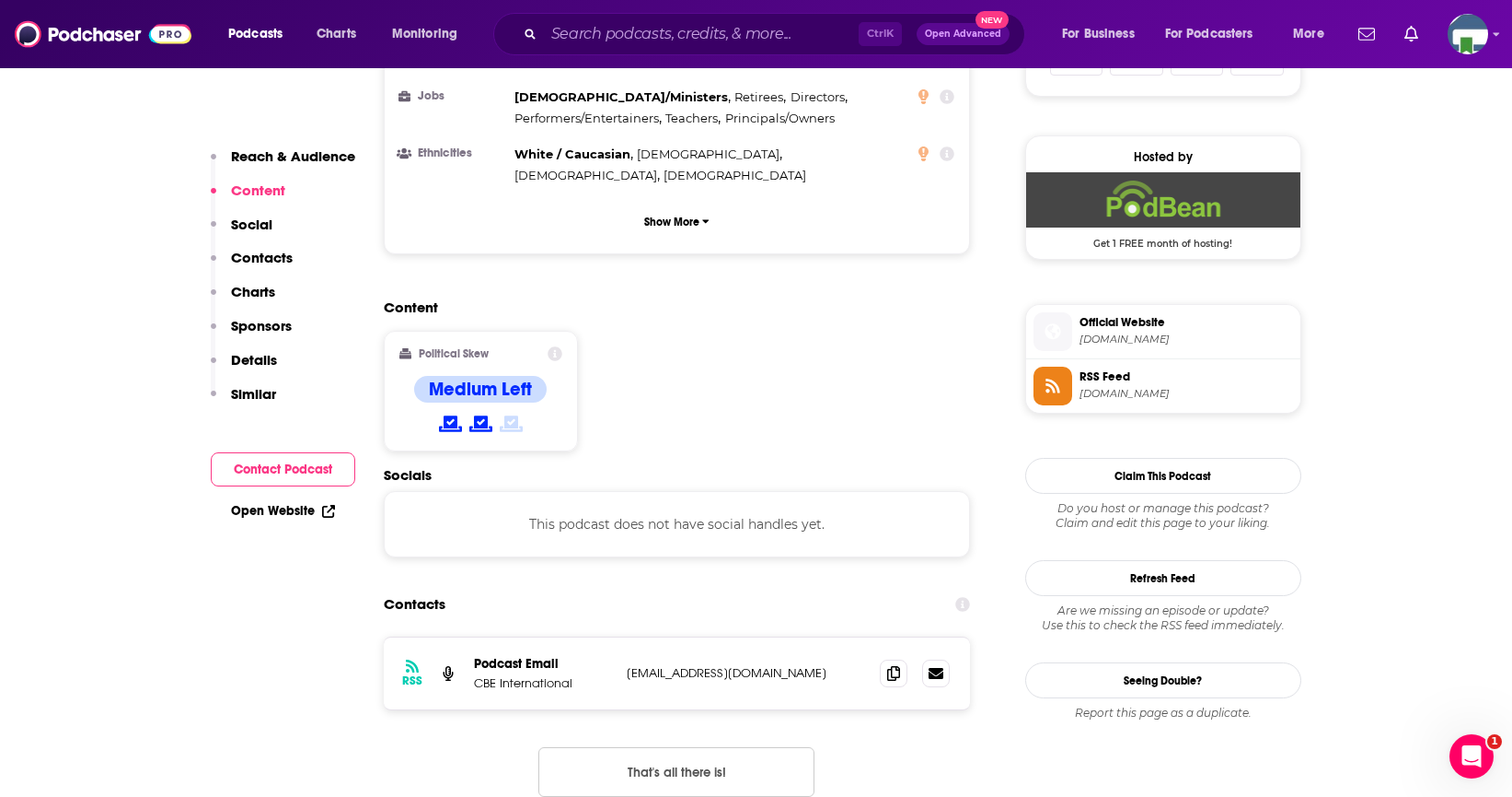
scroll to position [1289, 0]
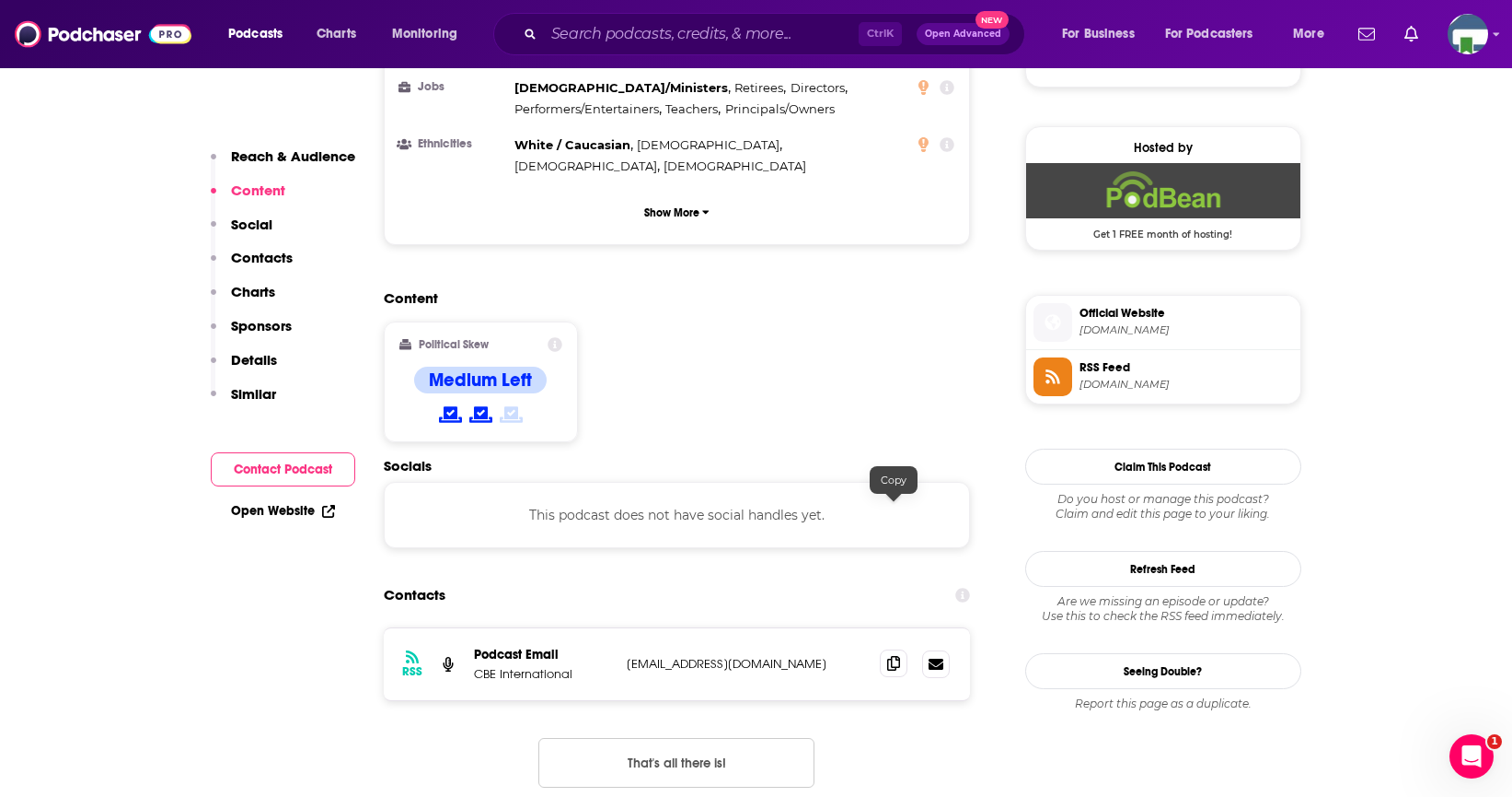
click at [892, 655] on icon at bounding box center [894, 662] width 13 height 15
click at [560, 30] on input "Search podcasts, credits, & more..." at bounding box center [702, 35] width 315 height 30
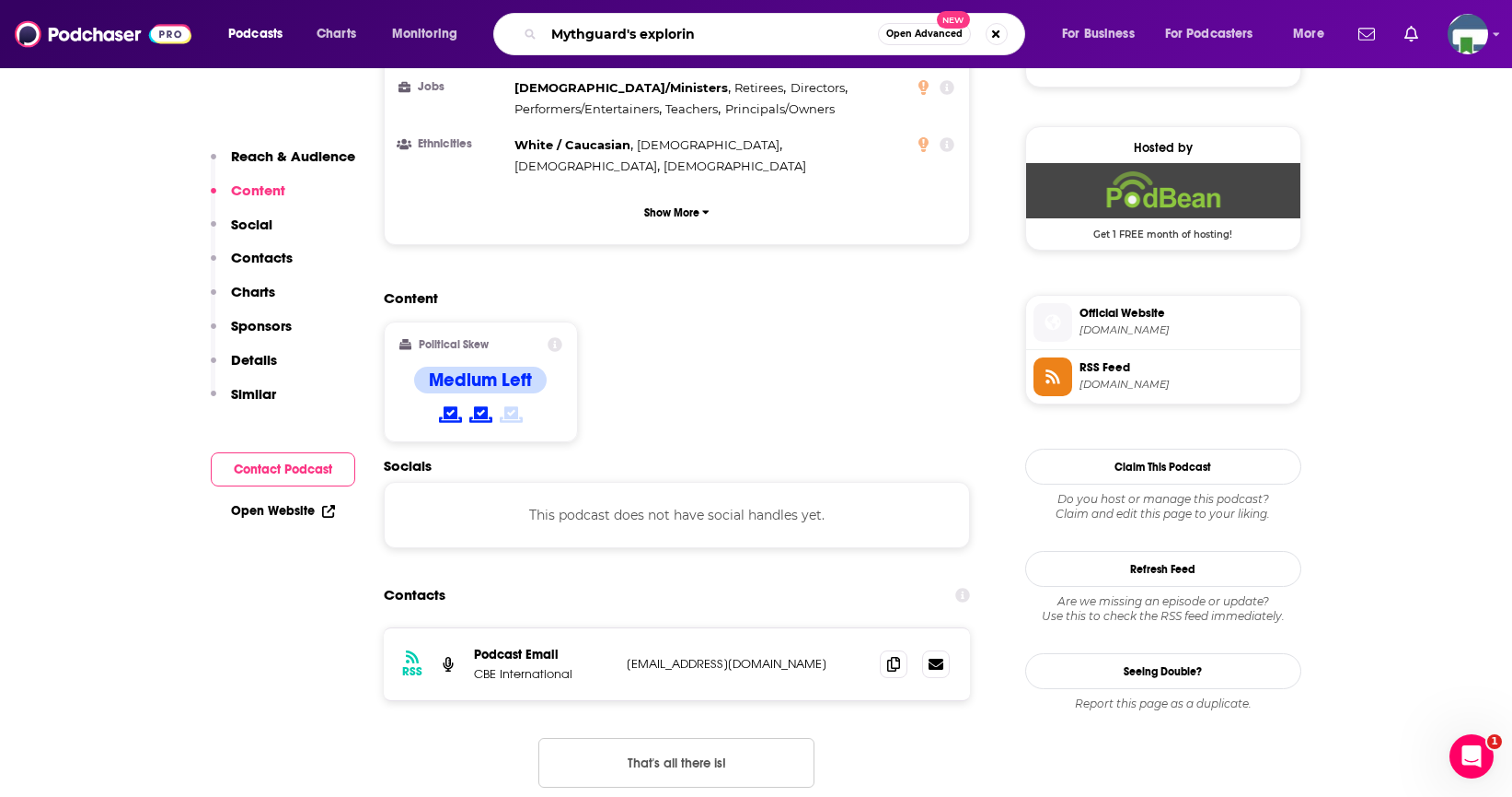
type input "Mythguard's exploring"
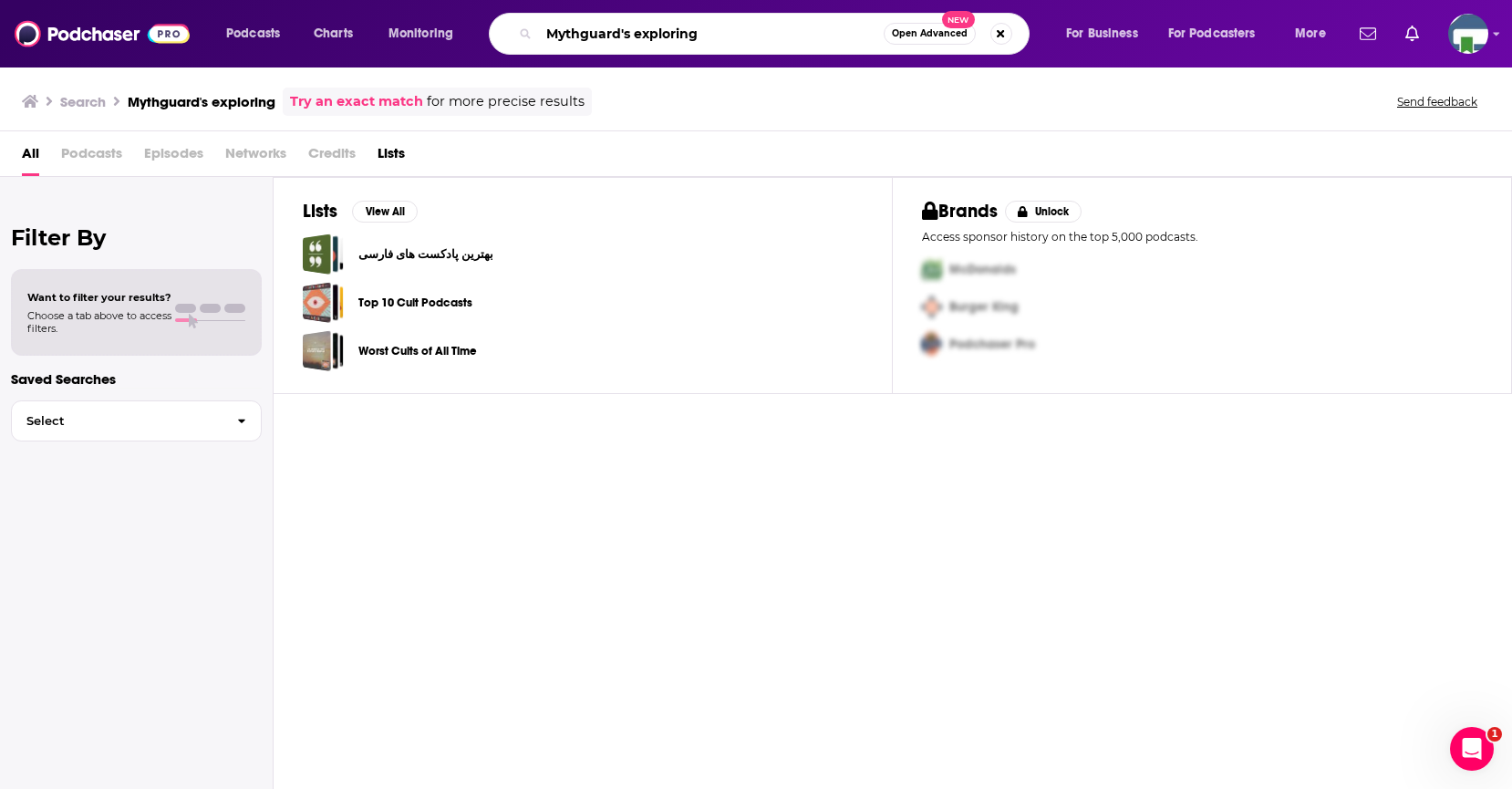
drag, startPoint x: 702, startPoint y: 32, endPoint x: 630, endPoint y: 32, distance: 72.0
click at [630, 32] on input "Mythguard's exploring" at bounding box center [712, 34] width 345 height 29
type input "Mythgard"
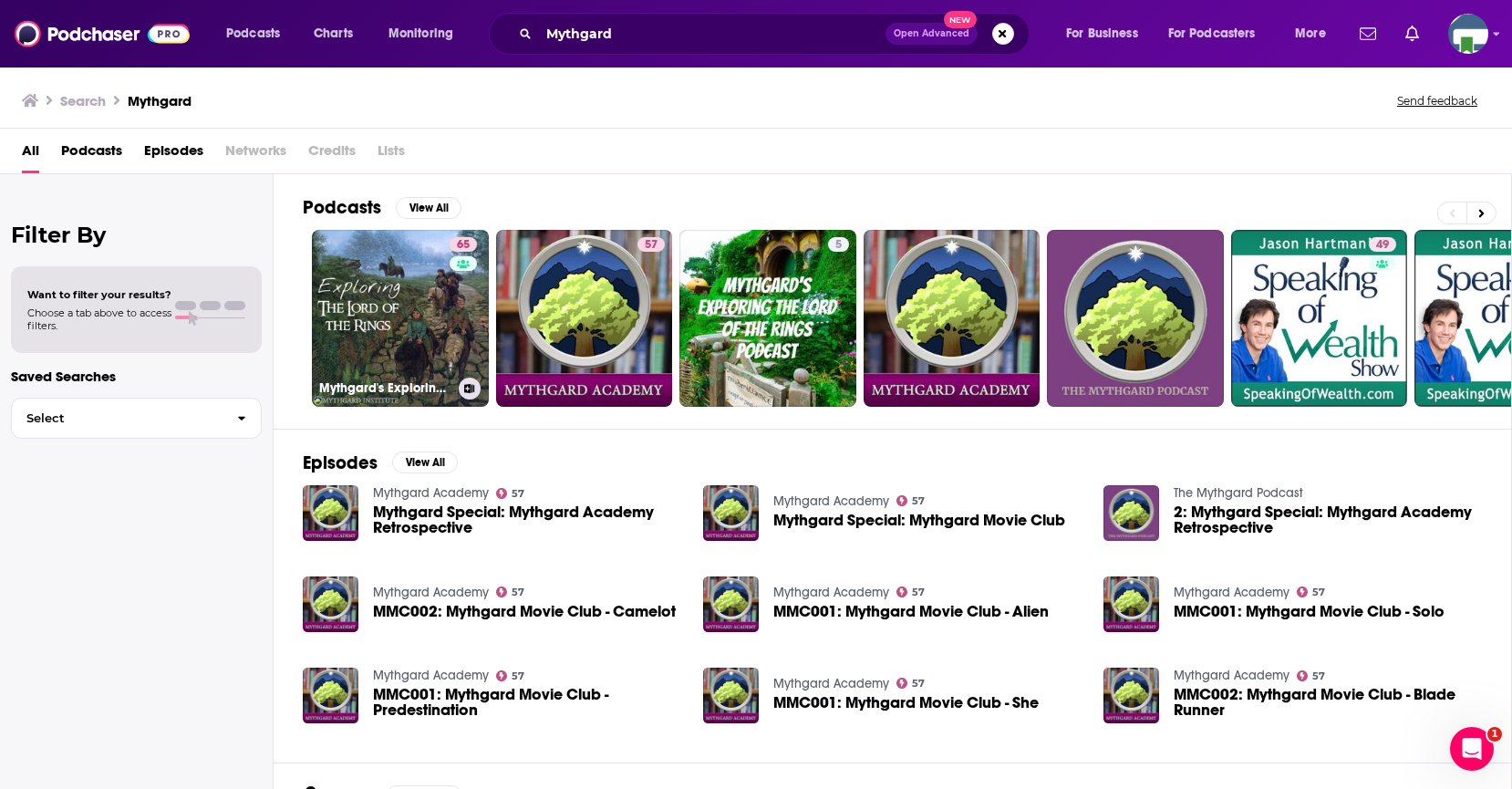
click at [429, 296] on link "65 Mythgard's Exploring The Lord of the Rings" at bounding box center [400, 318] width 176 height 176
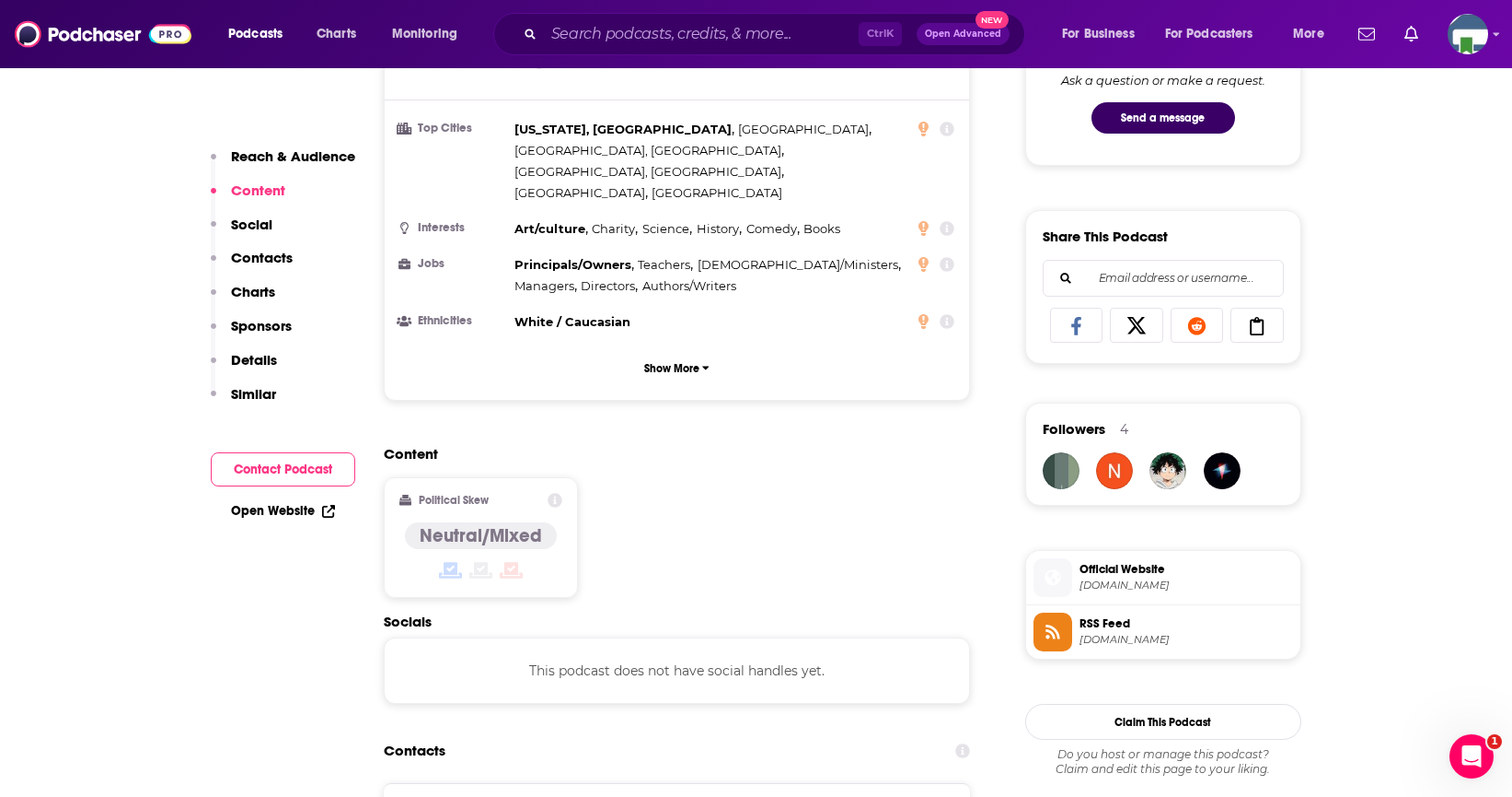
scroll to position [1473, 0]
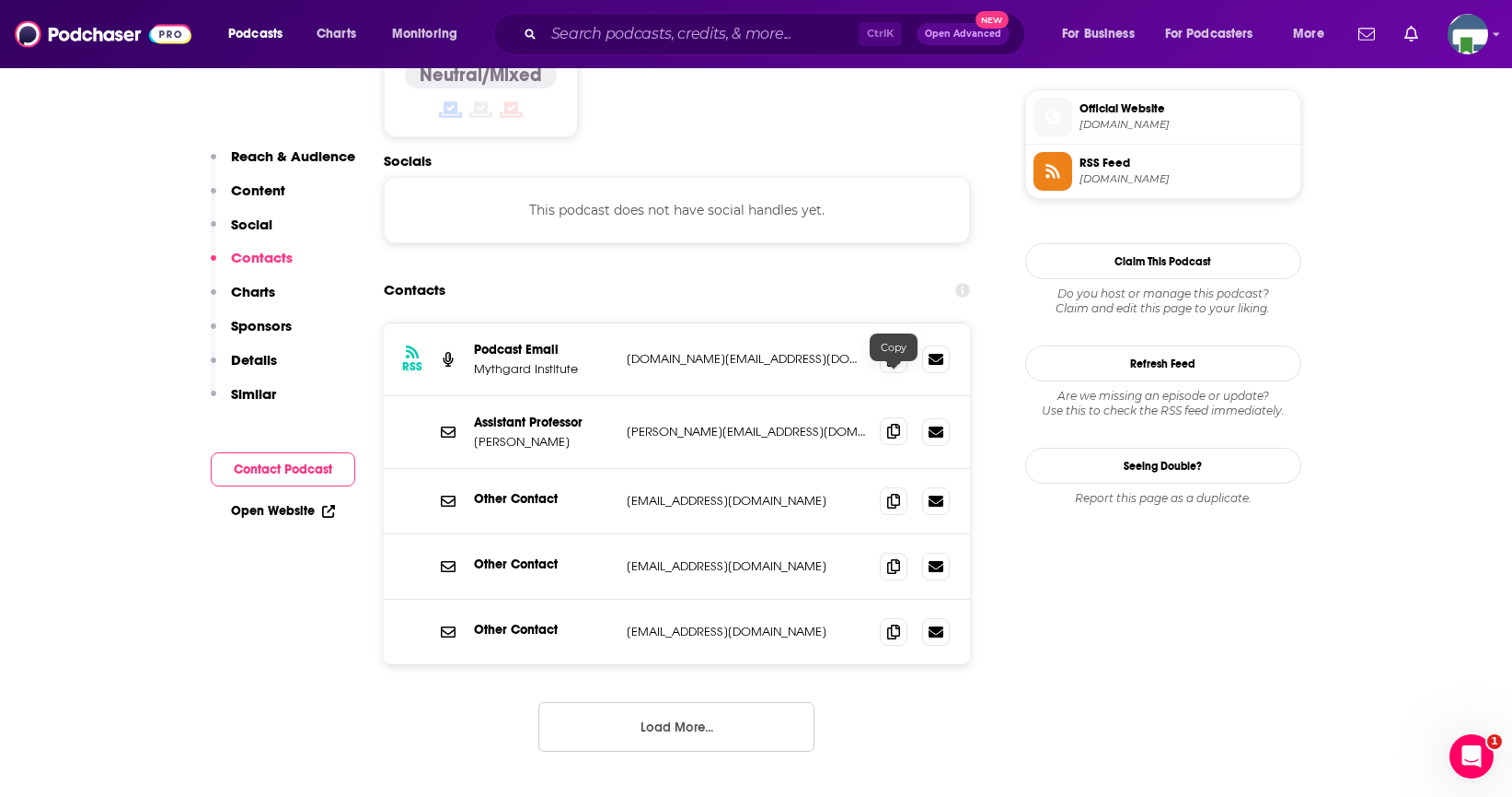
click at [896, 424] on icon at bounding box center [894, 431] width 13 height 15
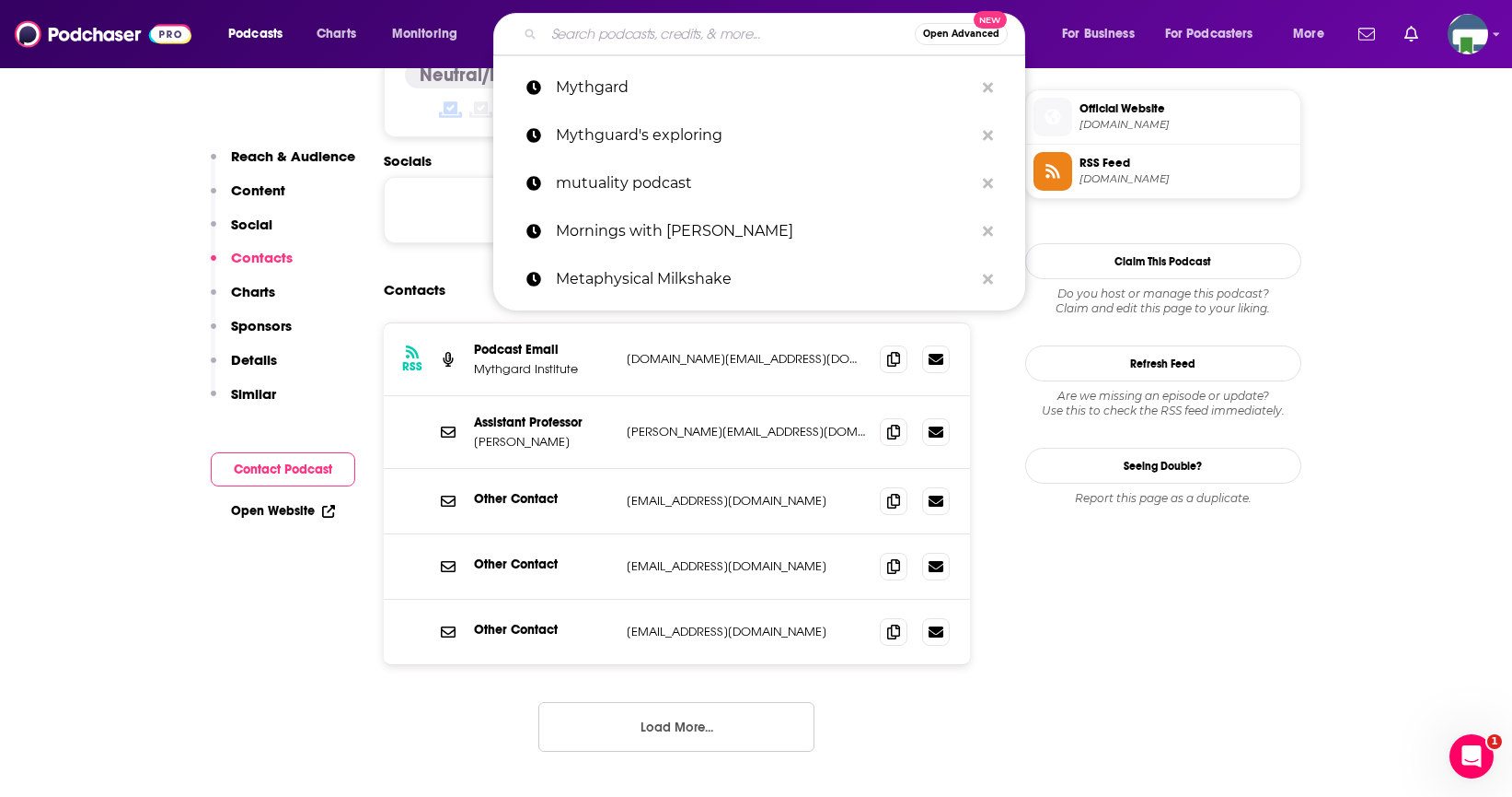
click at [587, 31] on input "Search podcasts, credits, & more..." at bounding box center [729, 35] width 371 height 30
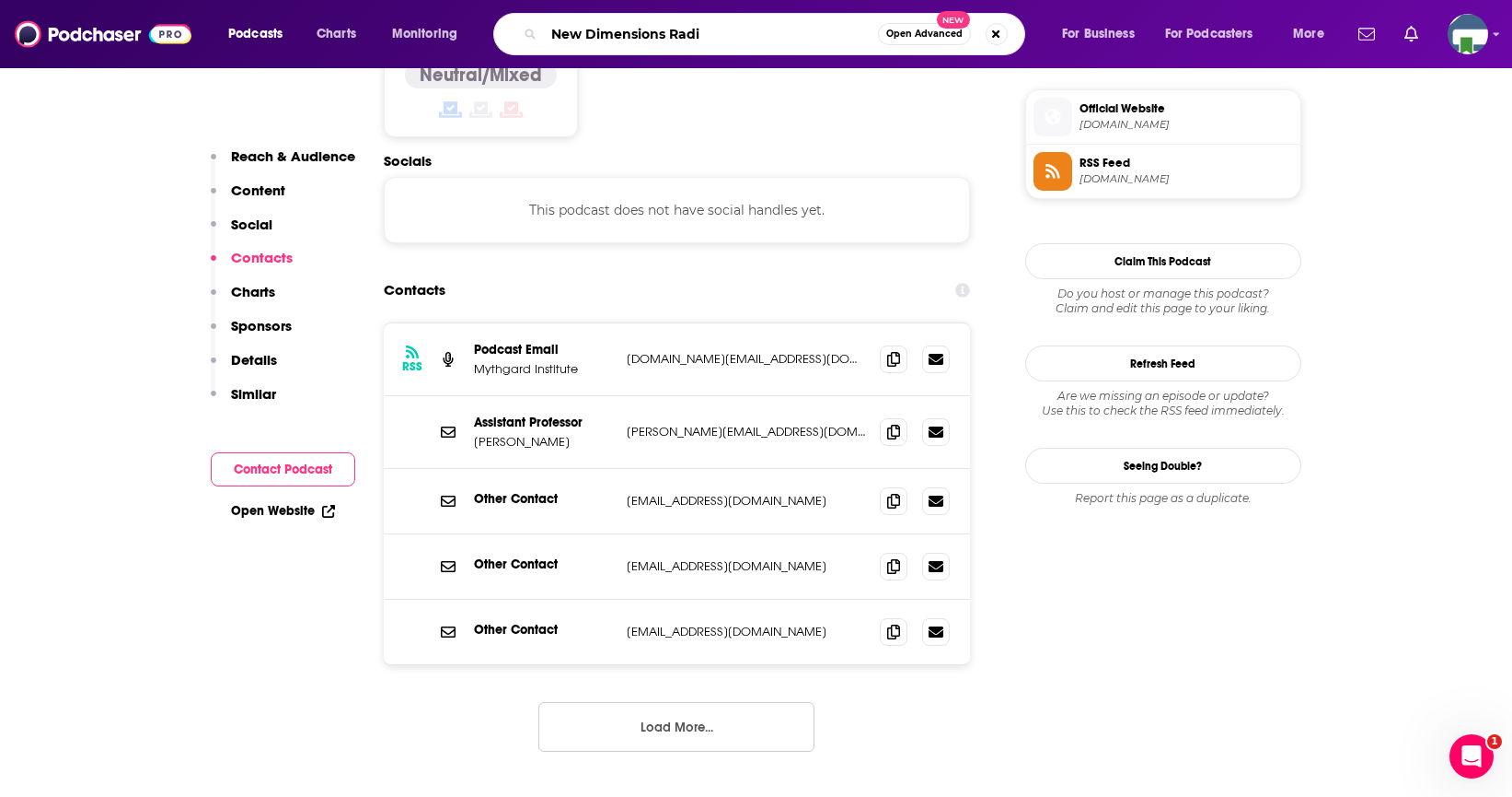
type input "New Dimensions Radio"
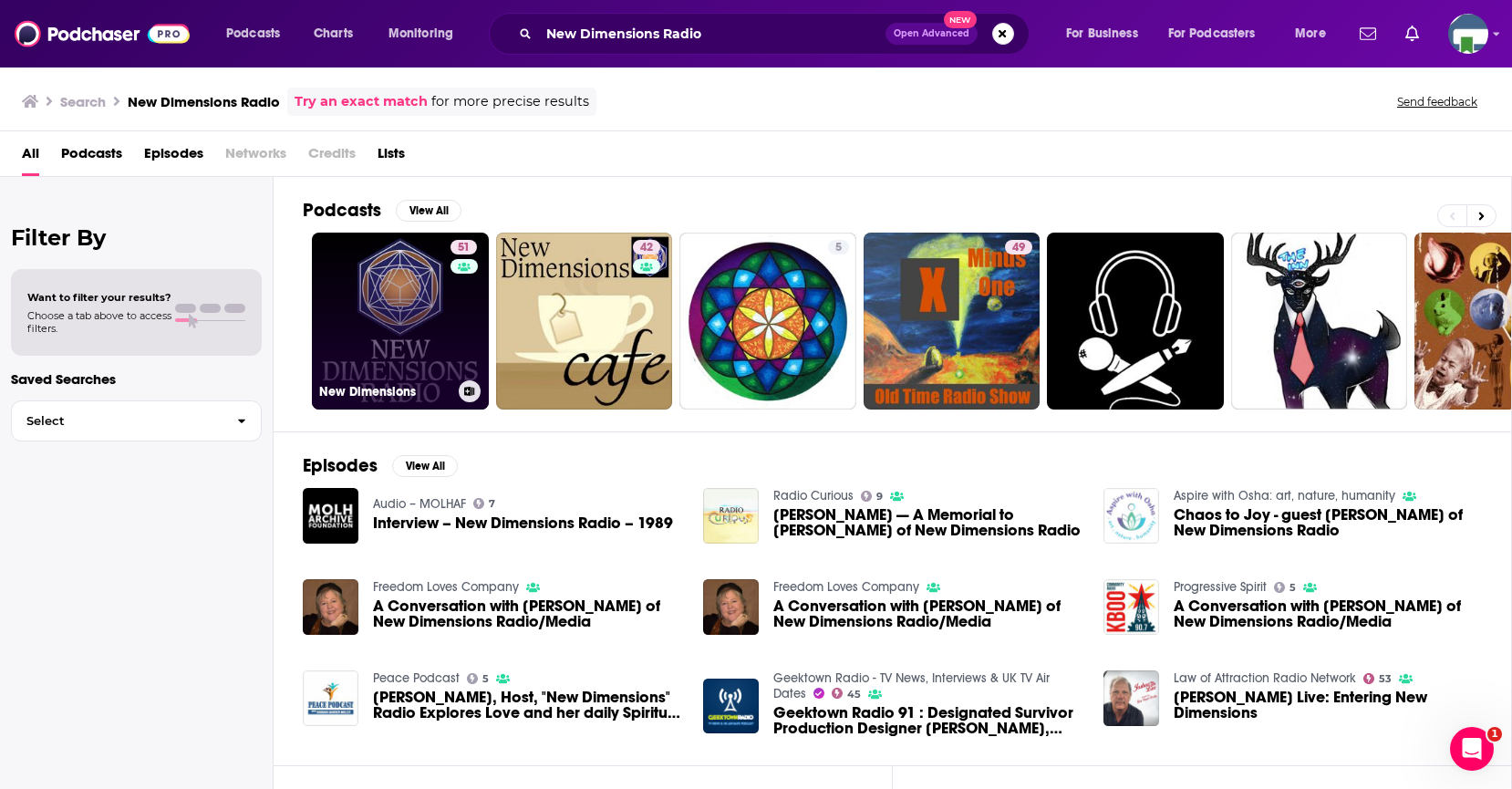
click at [442, 318] on link "51 New Dimensions" at bounding box center [400, 321] width 176 height 176
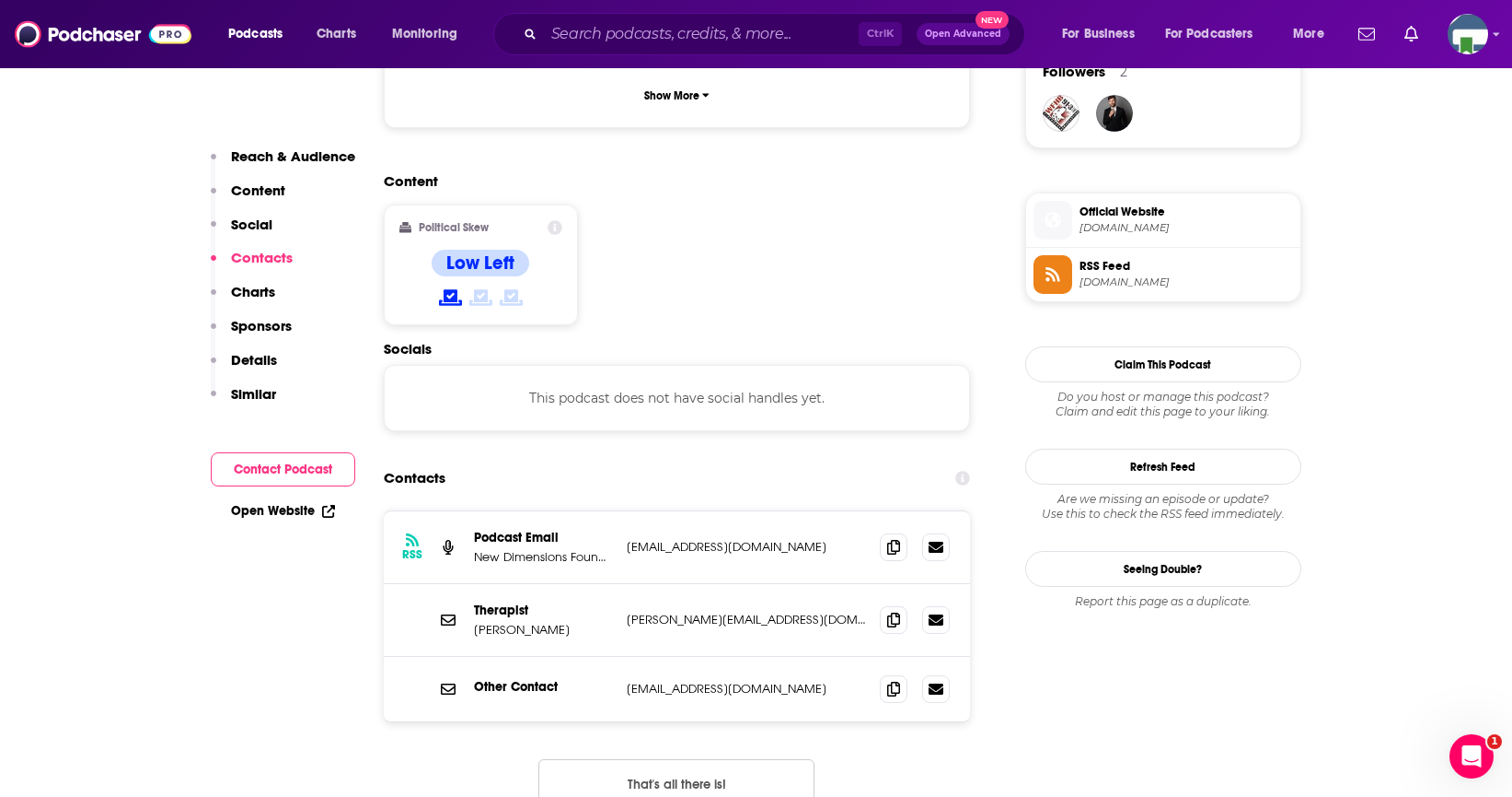
scroll to position [1381, 0]
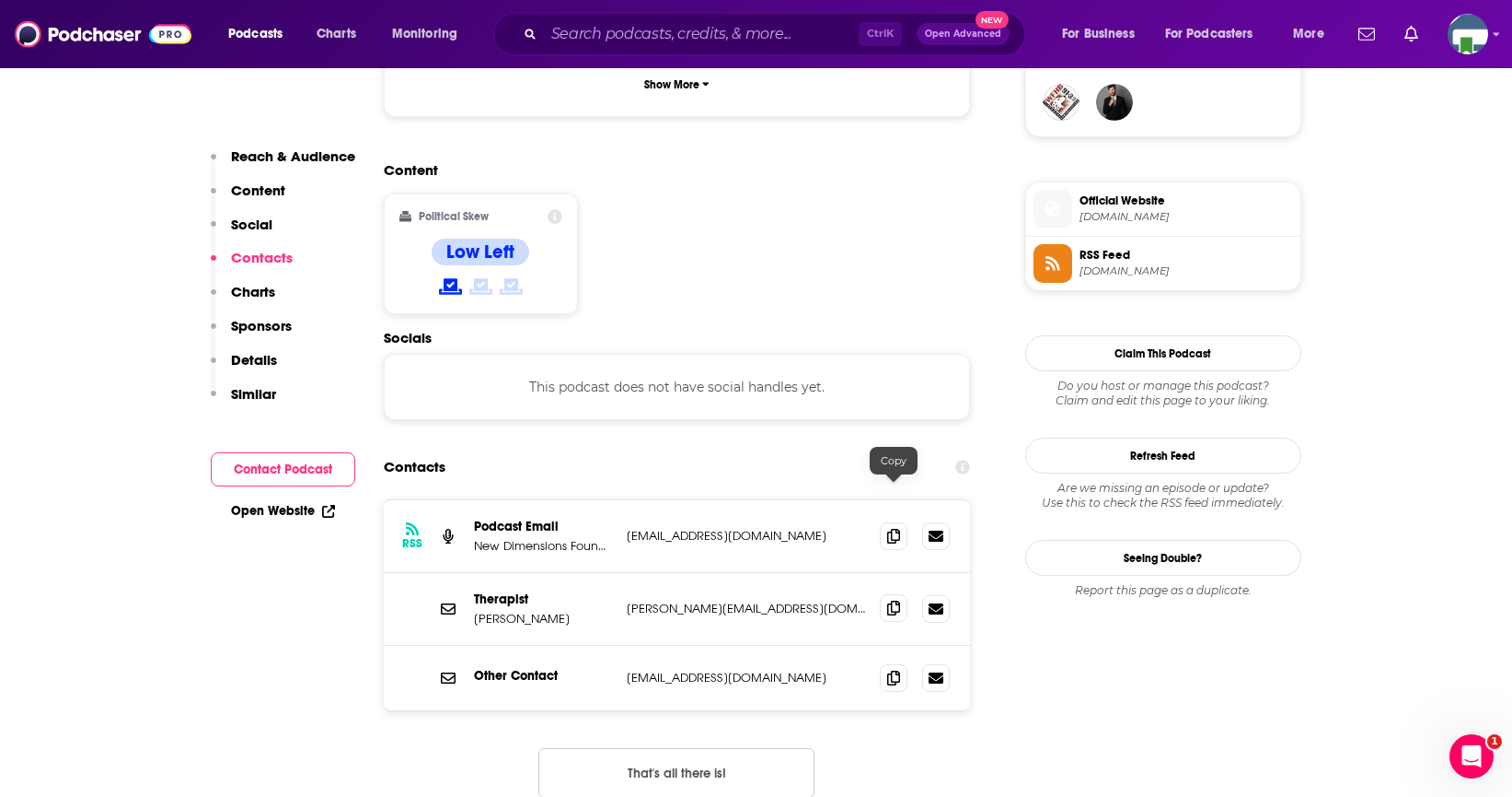
click at [890, 600] on icon at bounding box center [894, 607] width 13 height 15
click at [613, 47] on input "Search podcasts, credits, & more..." at bounding box center [702, 35] width 315 height 30
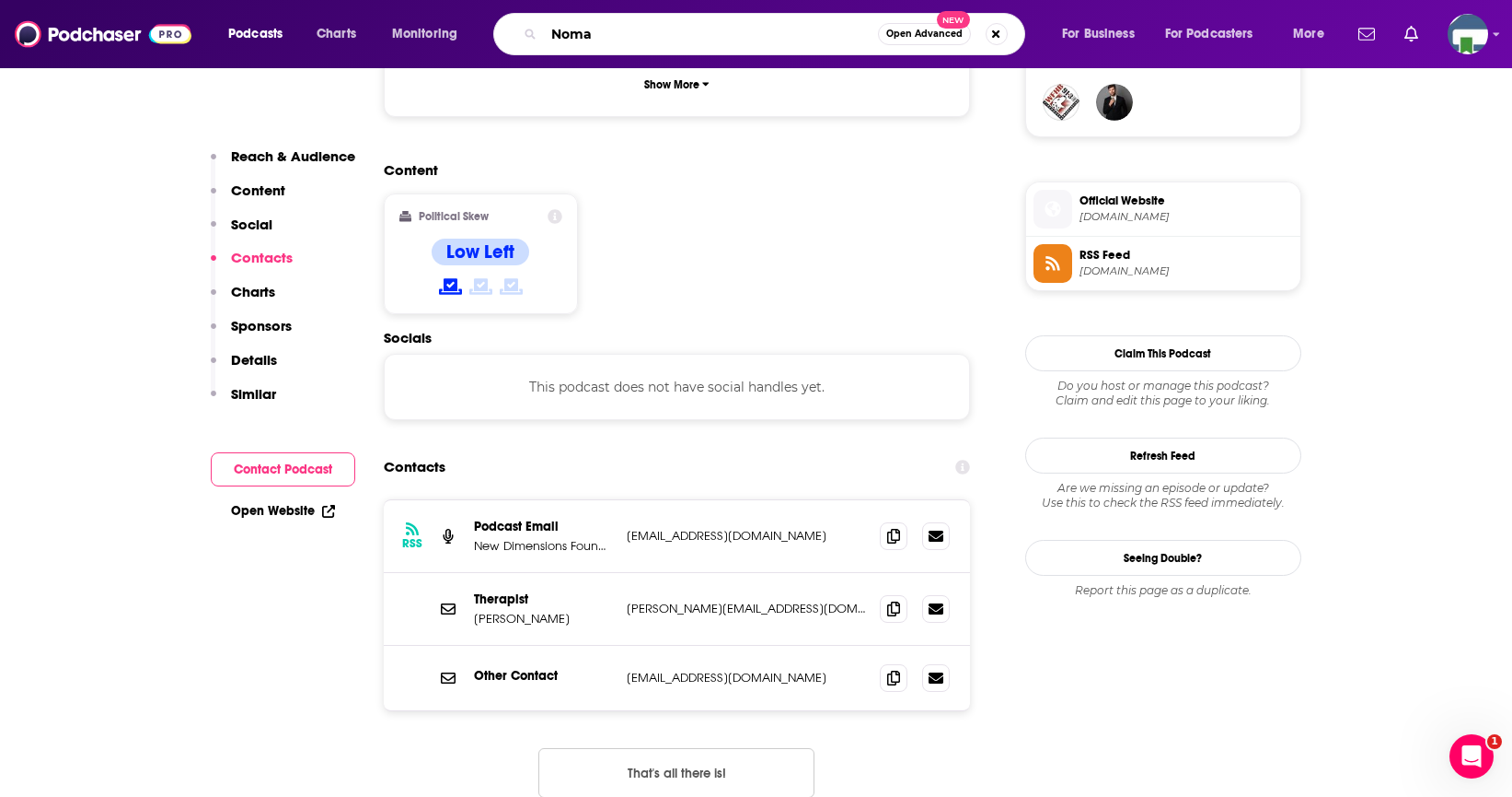
type input "Nomad"
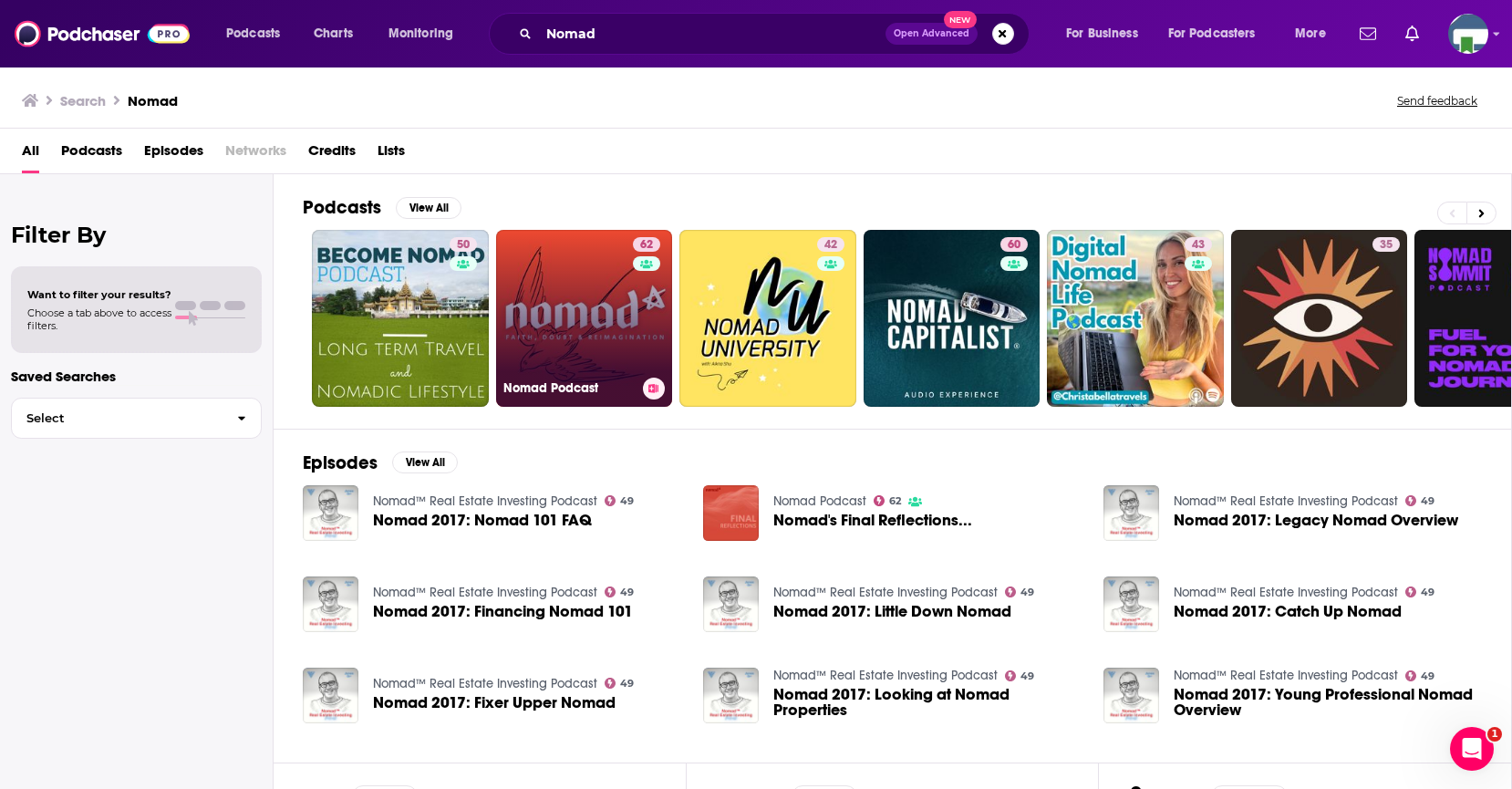
click at [604, 296] on link "62 Nomad Podcast" at bounding box center [584, 318] width 176 height 176
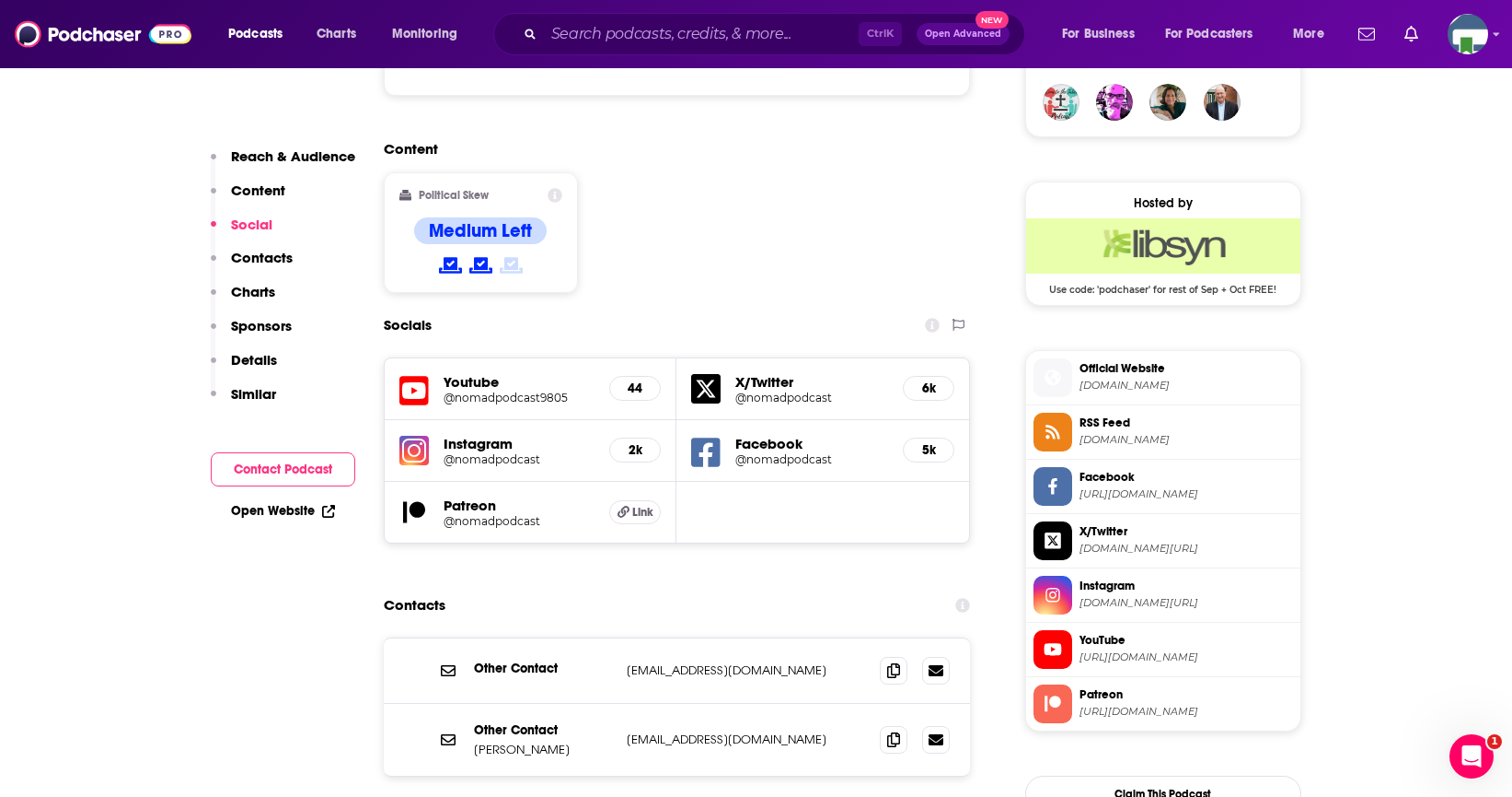
scroll to position [1842, 0]
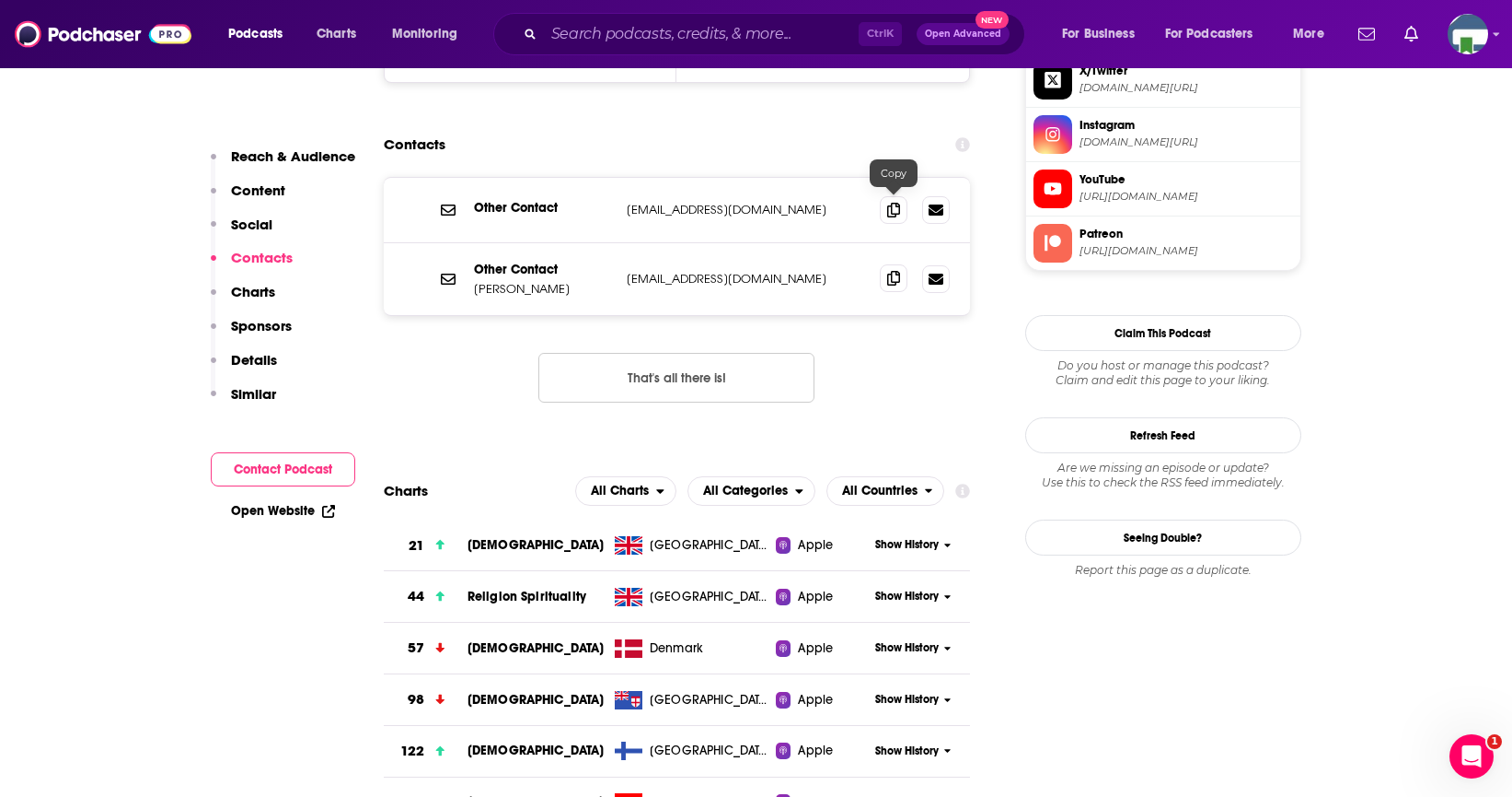
click at [887, 264] on span at bounding box center [894, 278] width 28 height 28
click at [590, 22] on input "Search podcasts, credits, & more..." at bounding box center [702, 35] width 315 height 30
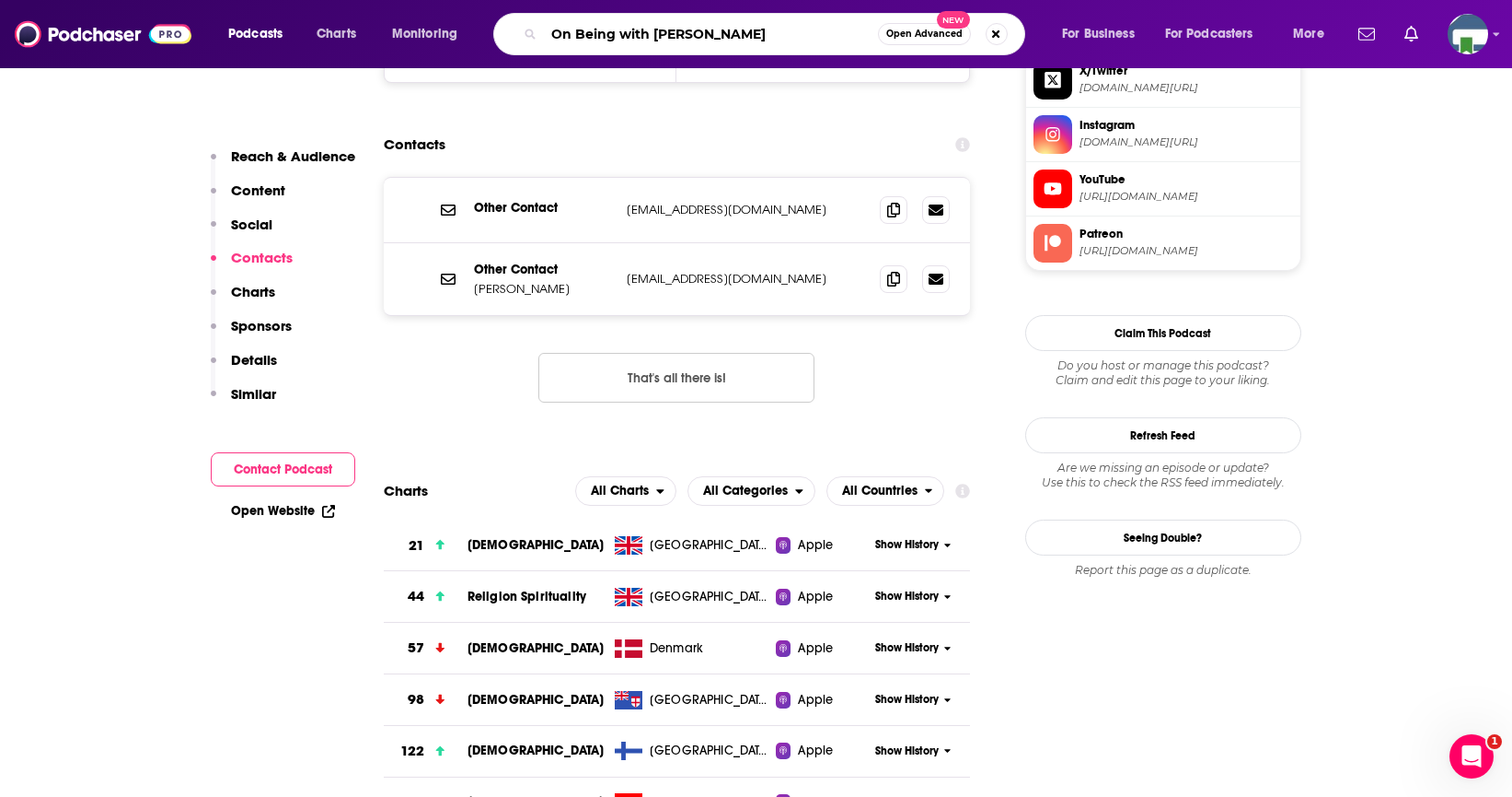
type input "On Being with Krista"
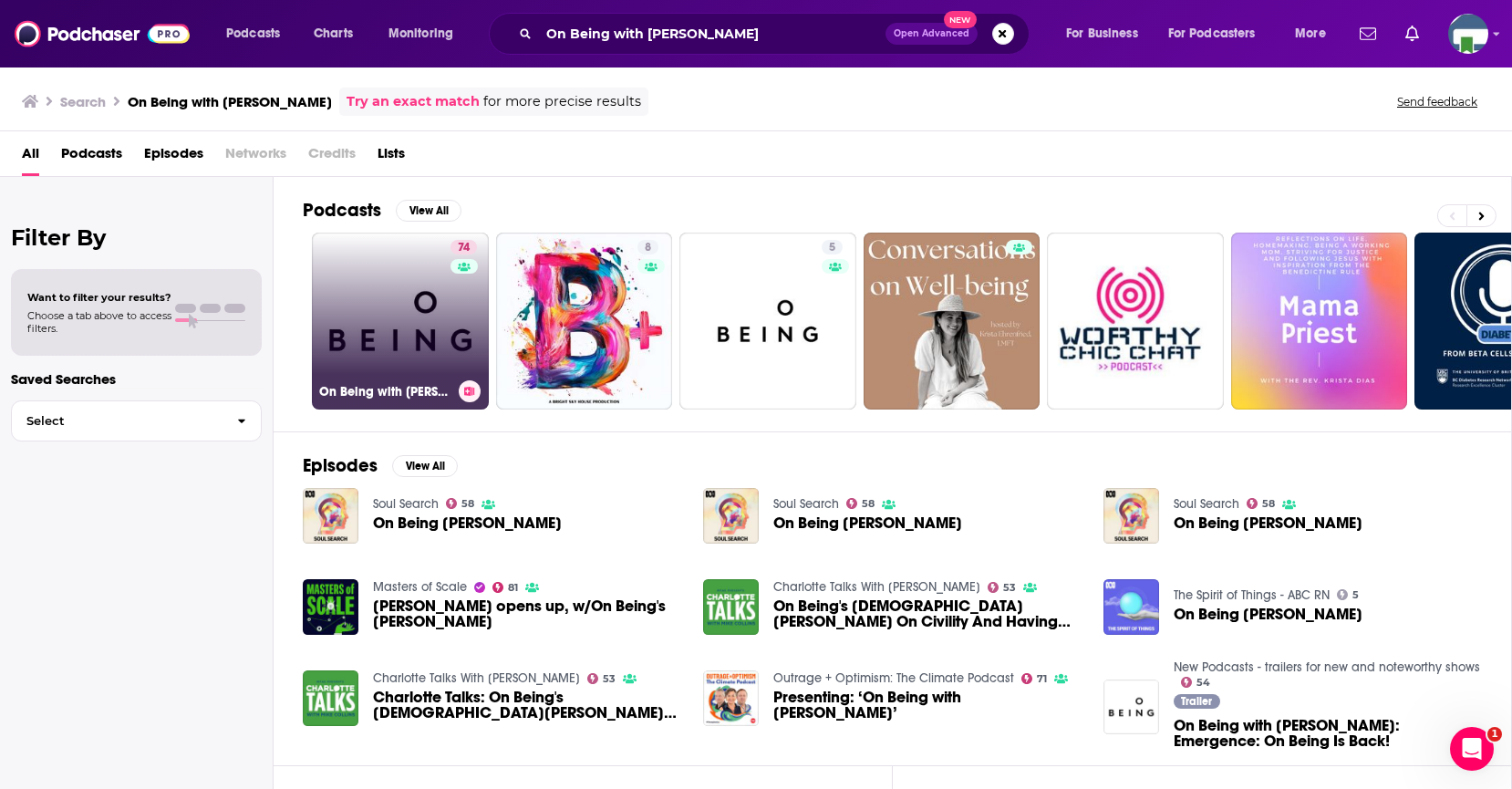
click at [456, 300] on div "74" at bounding box center [467, 310] width 31 height 140
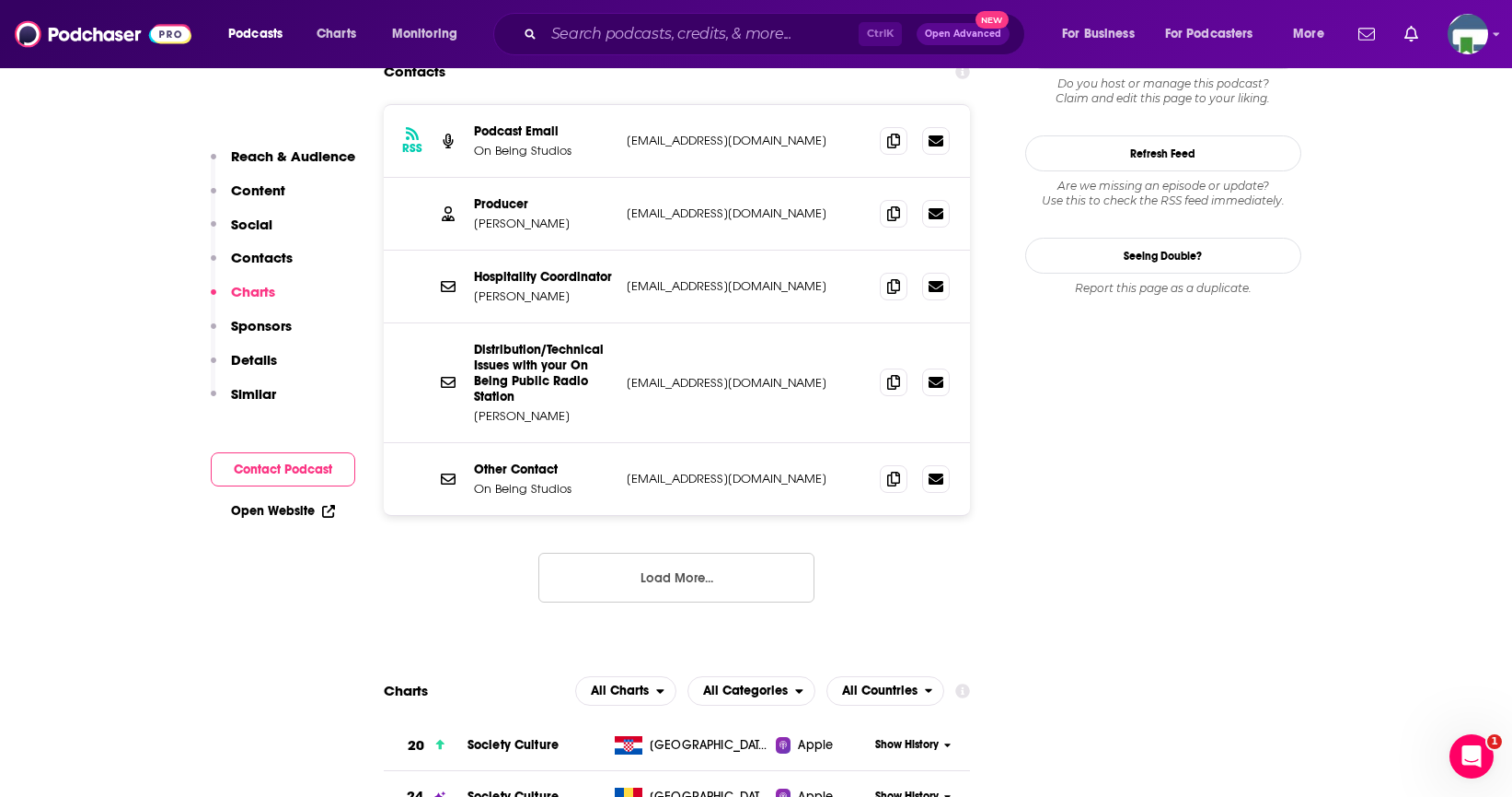
scroll to position [1749, 0]
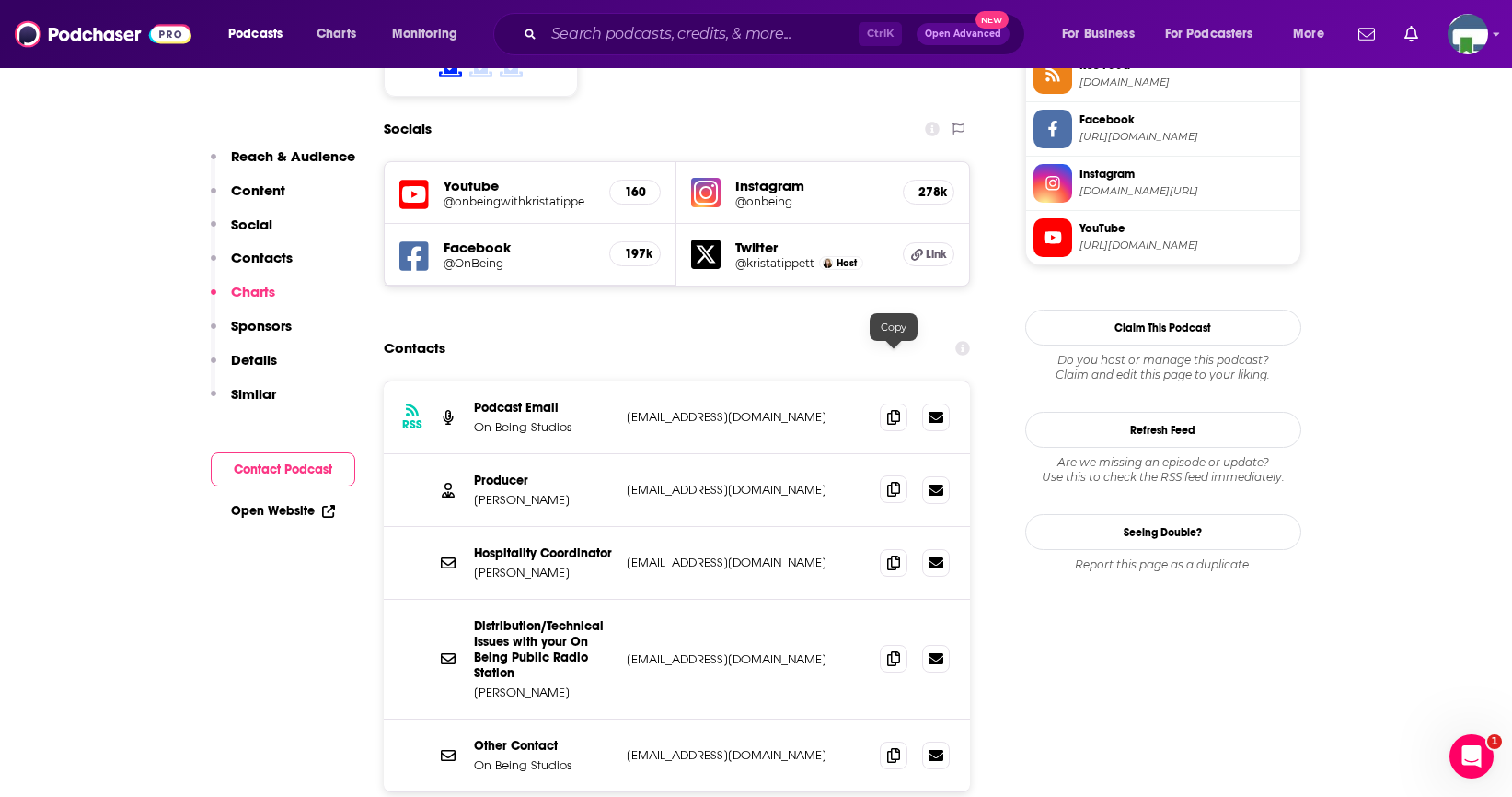
click at [889, 481] on icon at bounding box center [894, 488] width 13 height 15
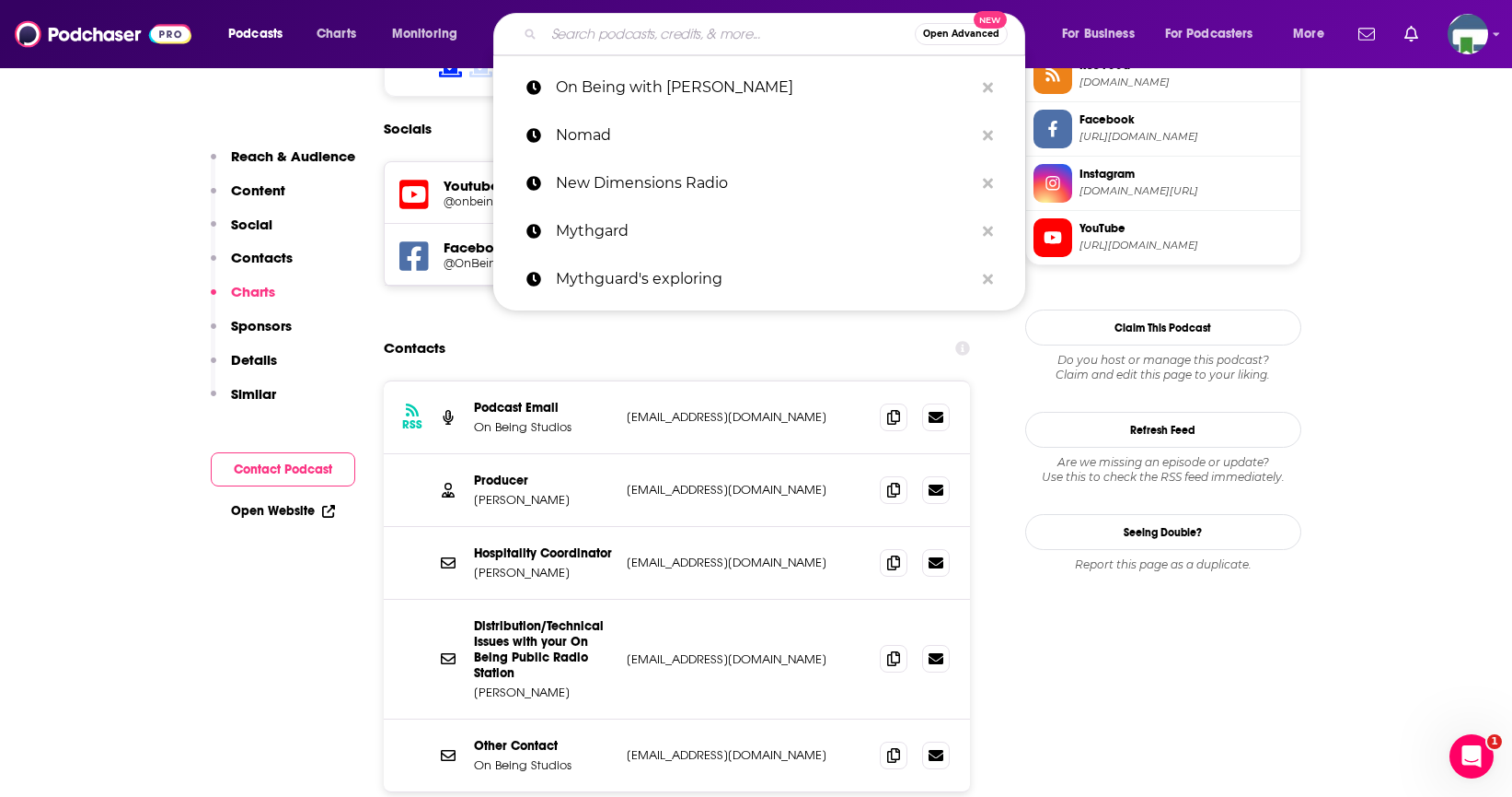
click at [597, 43] on input "Search podcasts, credits, & more..." at bounding box center [729, 35] width 371 height 30
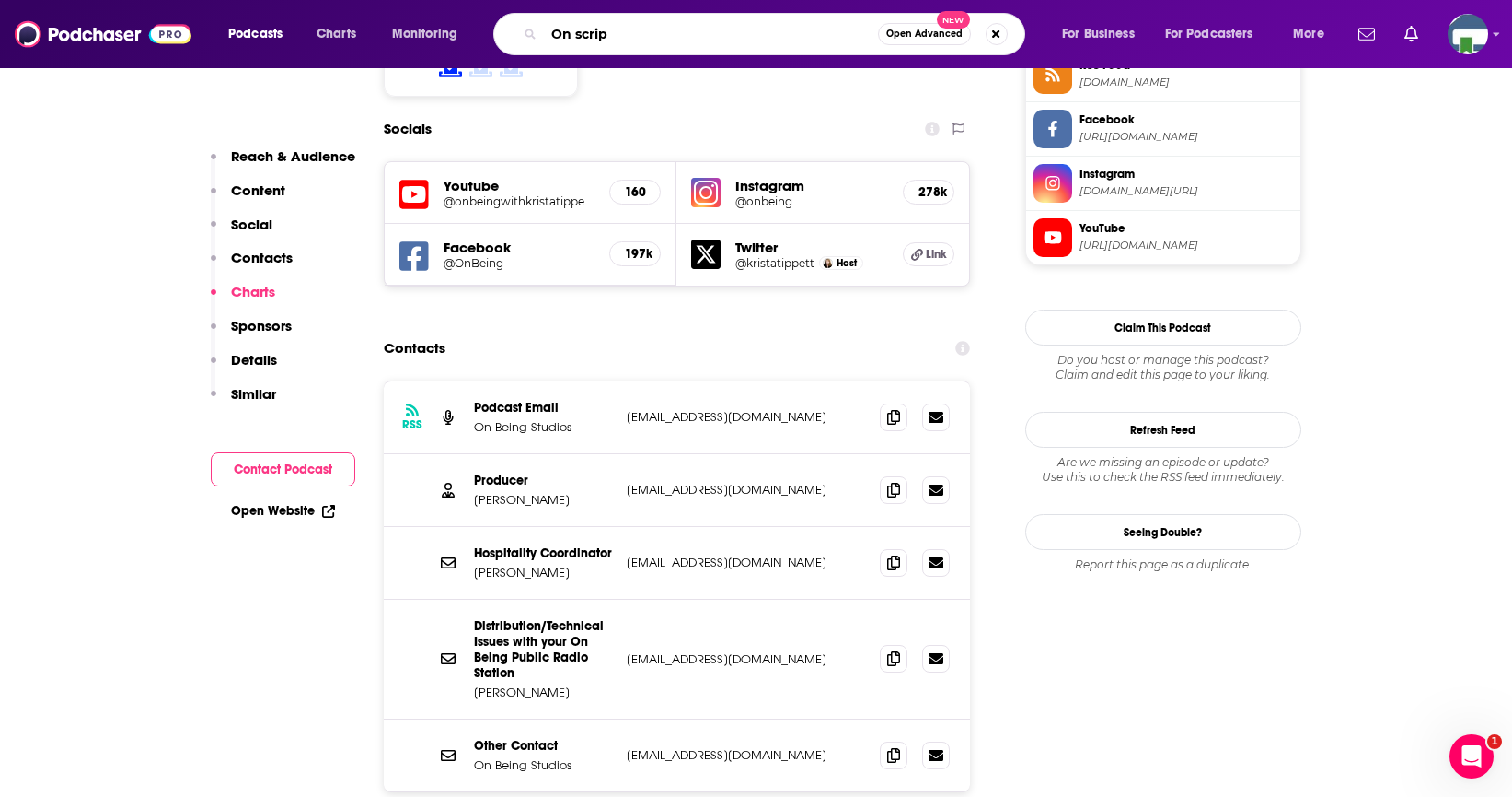
type input "On script"
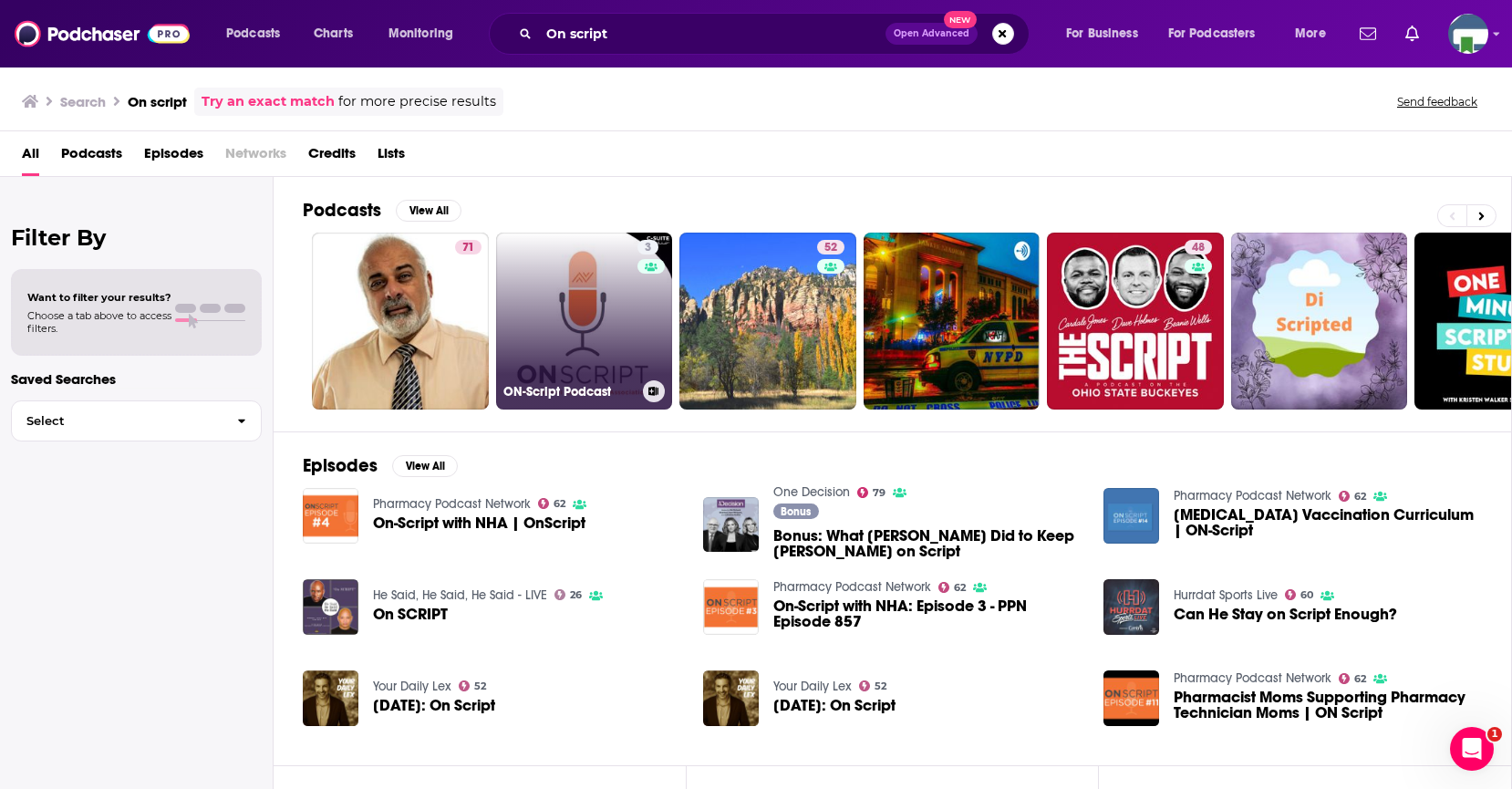
click at [594, 288] on link "3 ON-Script Podcast" at bounding box center [584, 321] width 176 height 176
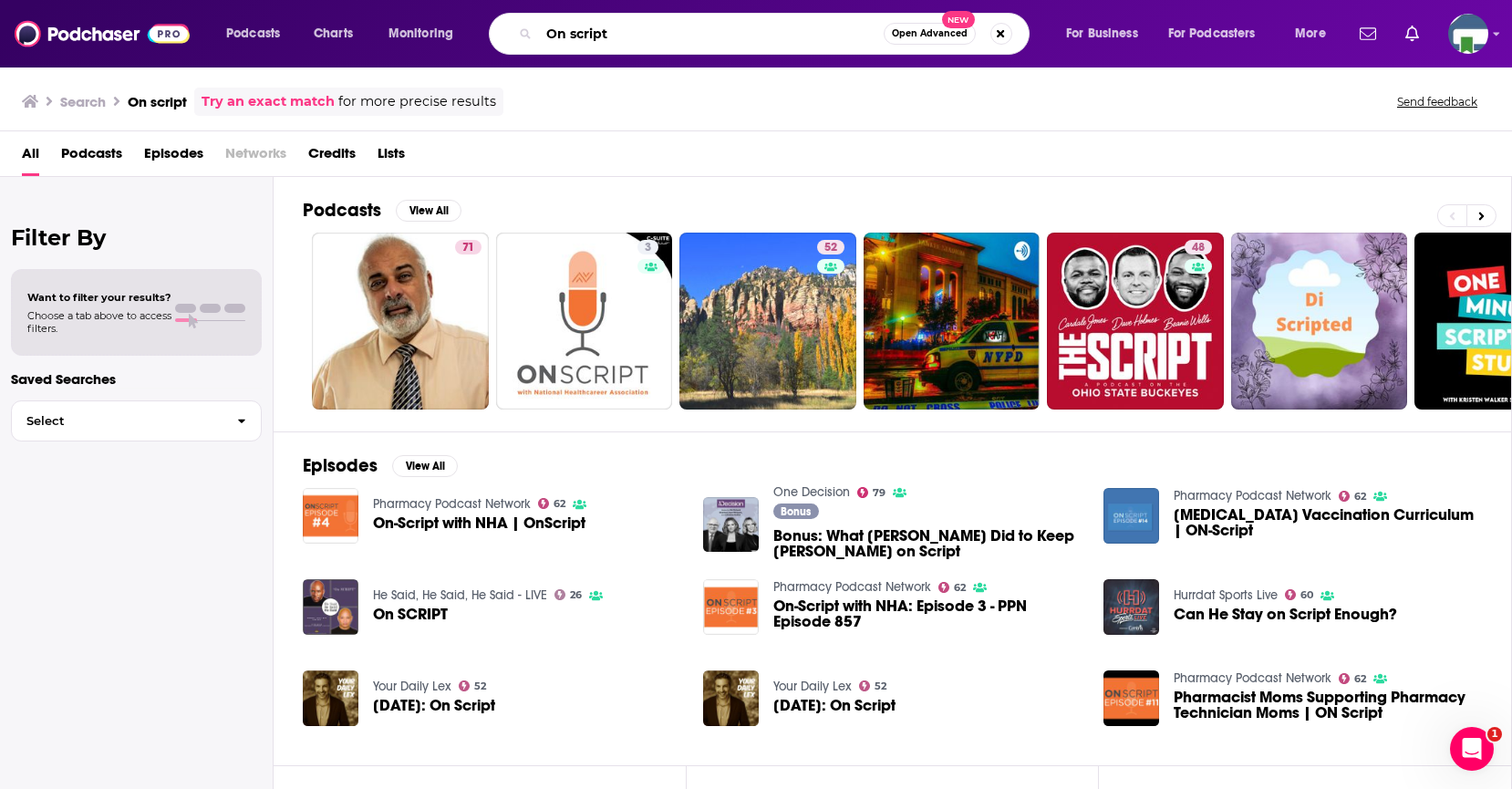
drag, startPoint x: 623, startPoint y: 29, endPoint x: 537, endPoint y: 33, distance: 86.1
click at [537, 33] on div "On script Open Advanced New" at bounding box center [760, 33] width 541 height 42
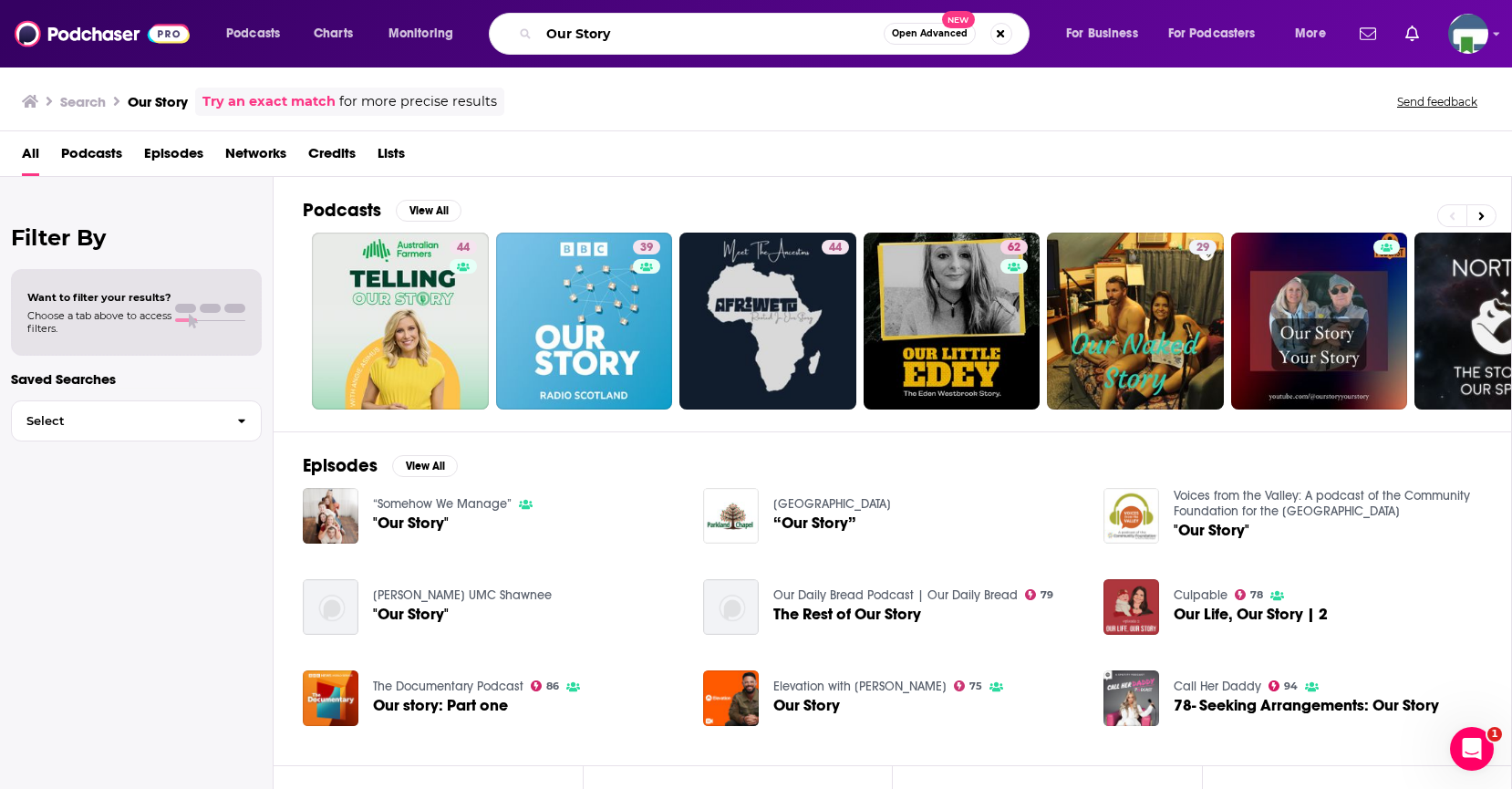
drag, startPoint x: 622, startPoint y: 35, endPoint x: 517, endPoint y: 41, distance: 105.2
click at [517, 41] on div "Our Story Open Advanced New" at bounding box center [760, 33] width 541 height 42
type input "practicing gospel"
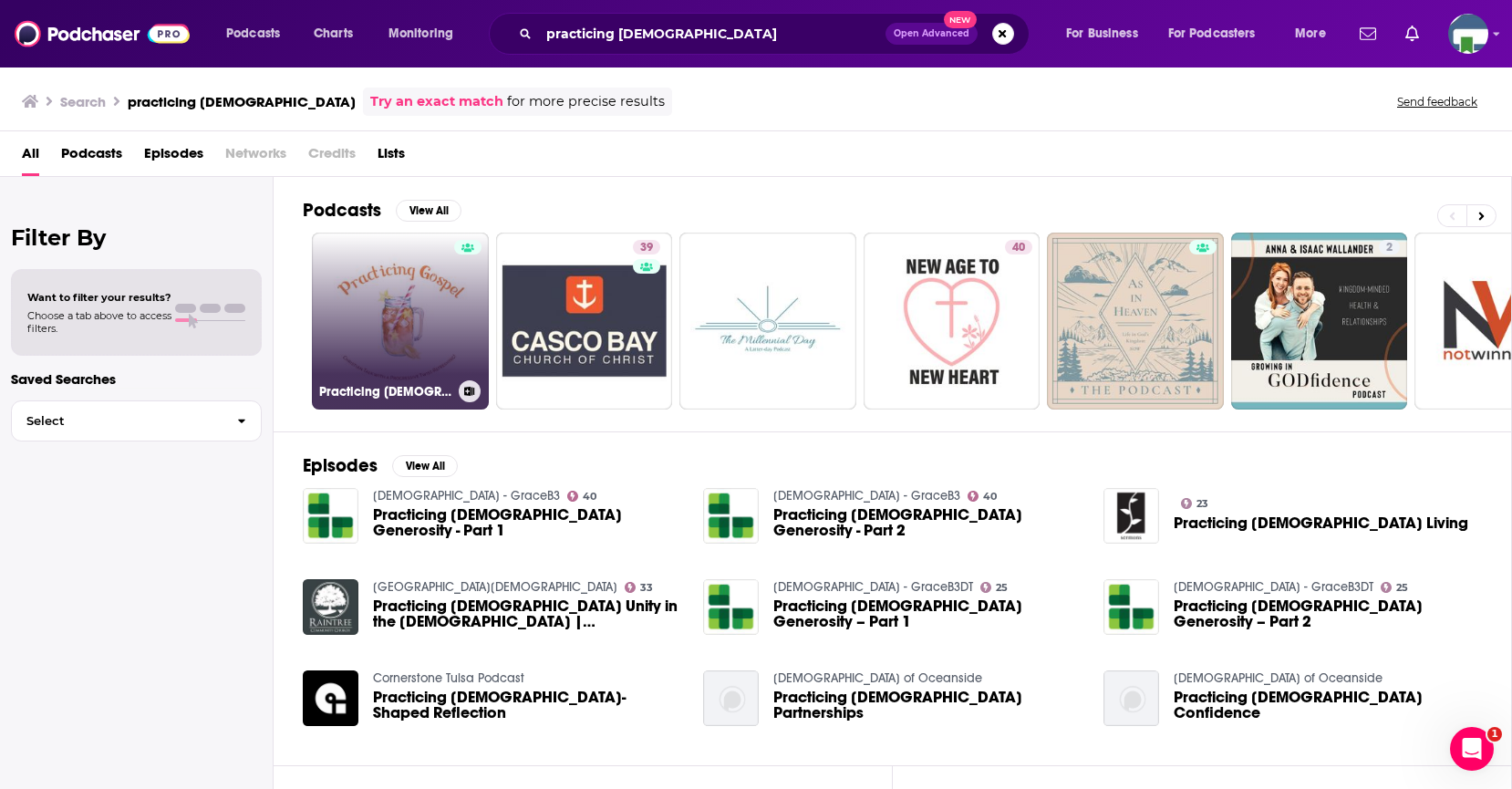
click at [437, 332] on link "Practicing Gospel Podcast" at bounding box center [400, 321] width 176 height 176
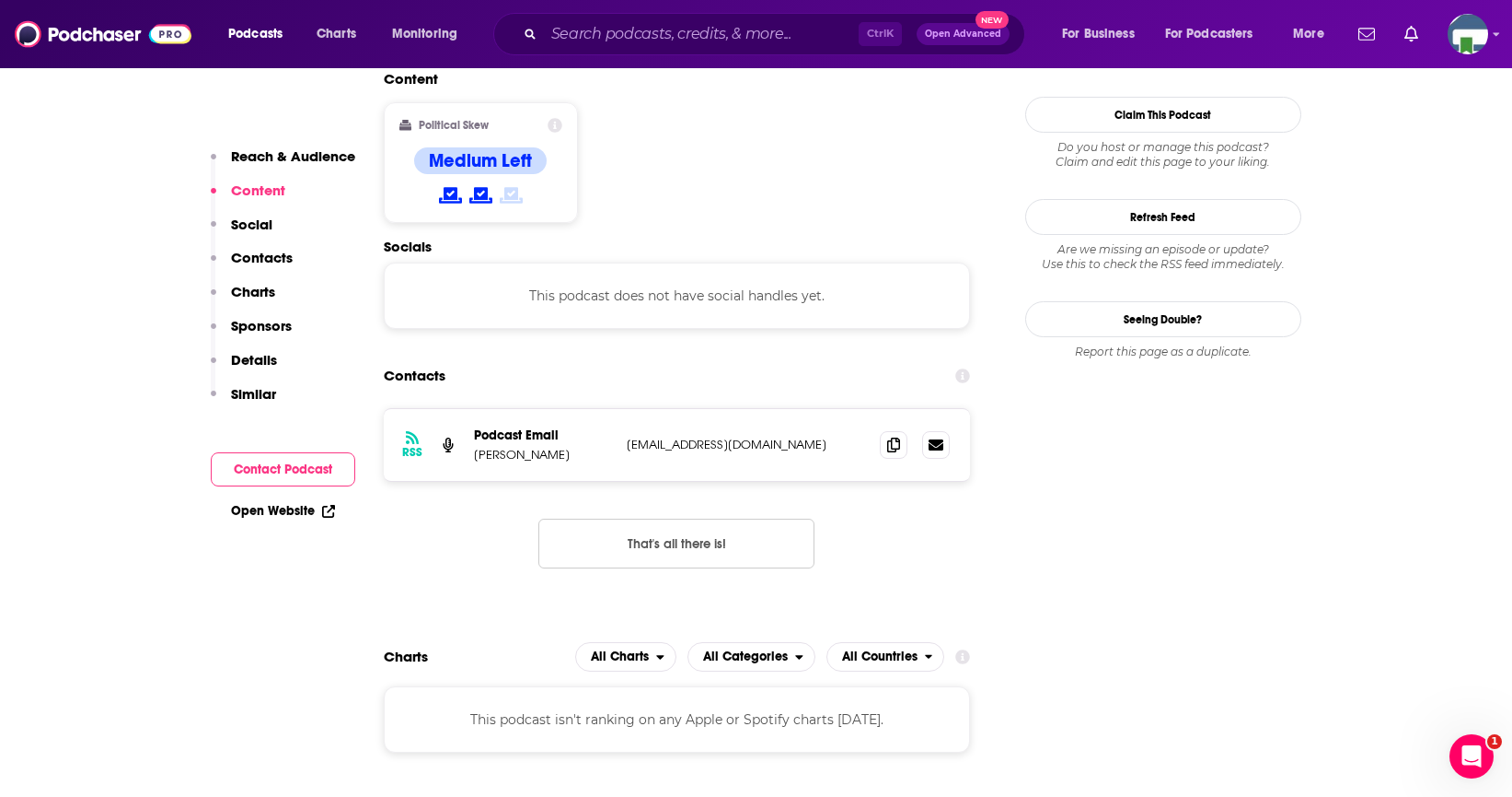
scroll to position [1473, 0]
click at [893, 436] on icon at bounding box center [894, 443] width 13 height 15
click at [608, 35] on input "Search podcasts, credits, & more..." at bounding box center [702, 35] width 315 height 30
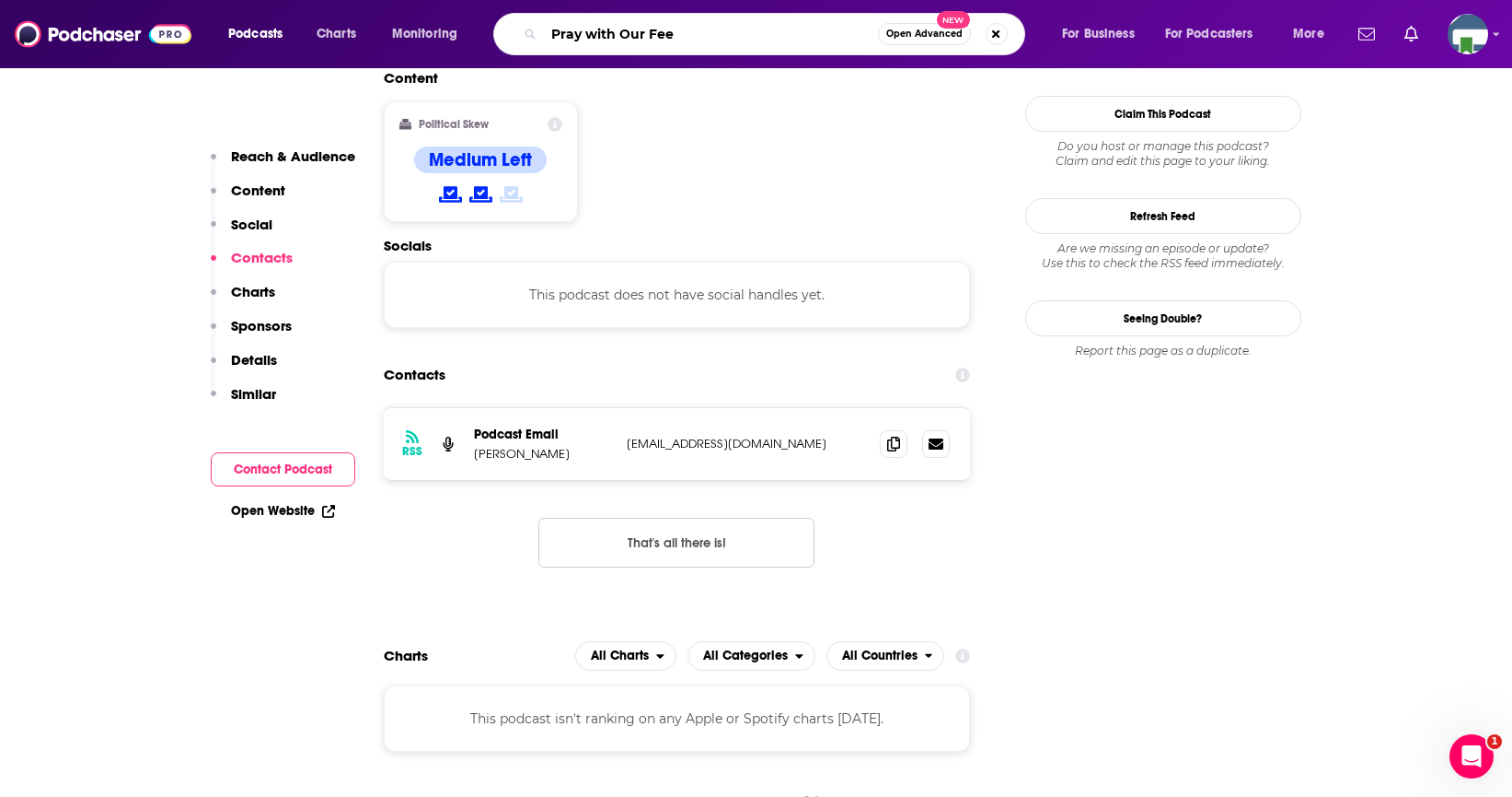
type input "Pray with Our Feet"
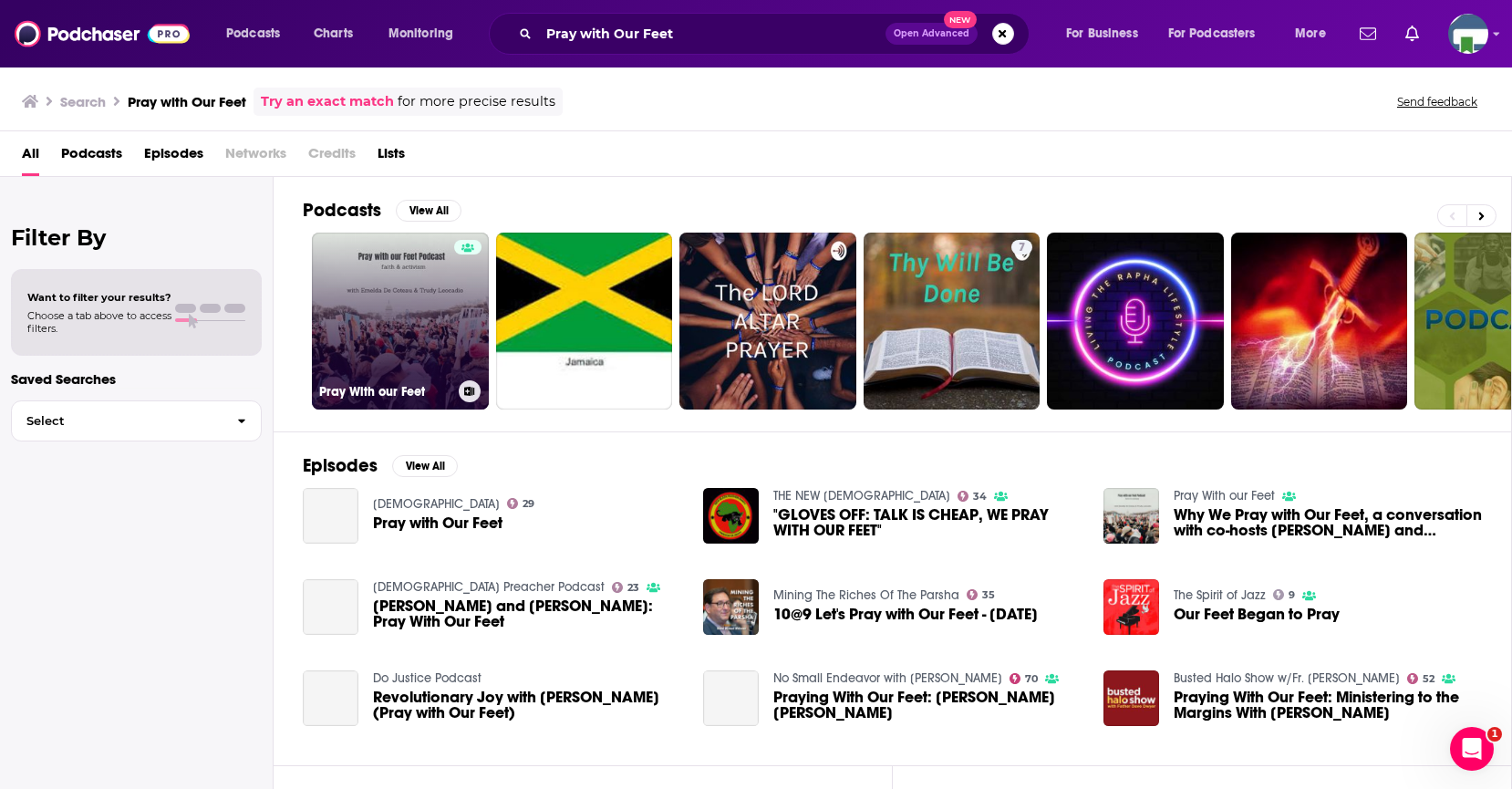
click at [386, 331] on link "Pray With our Feet" at bounding box center [400, 321] width 176 height 176
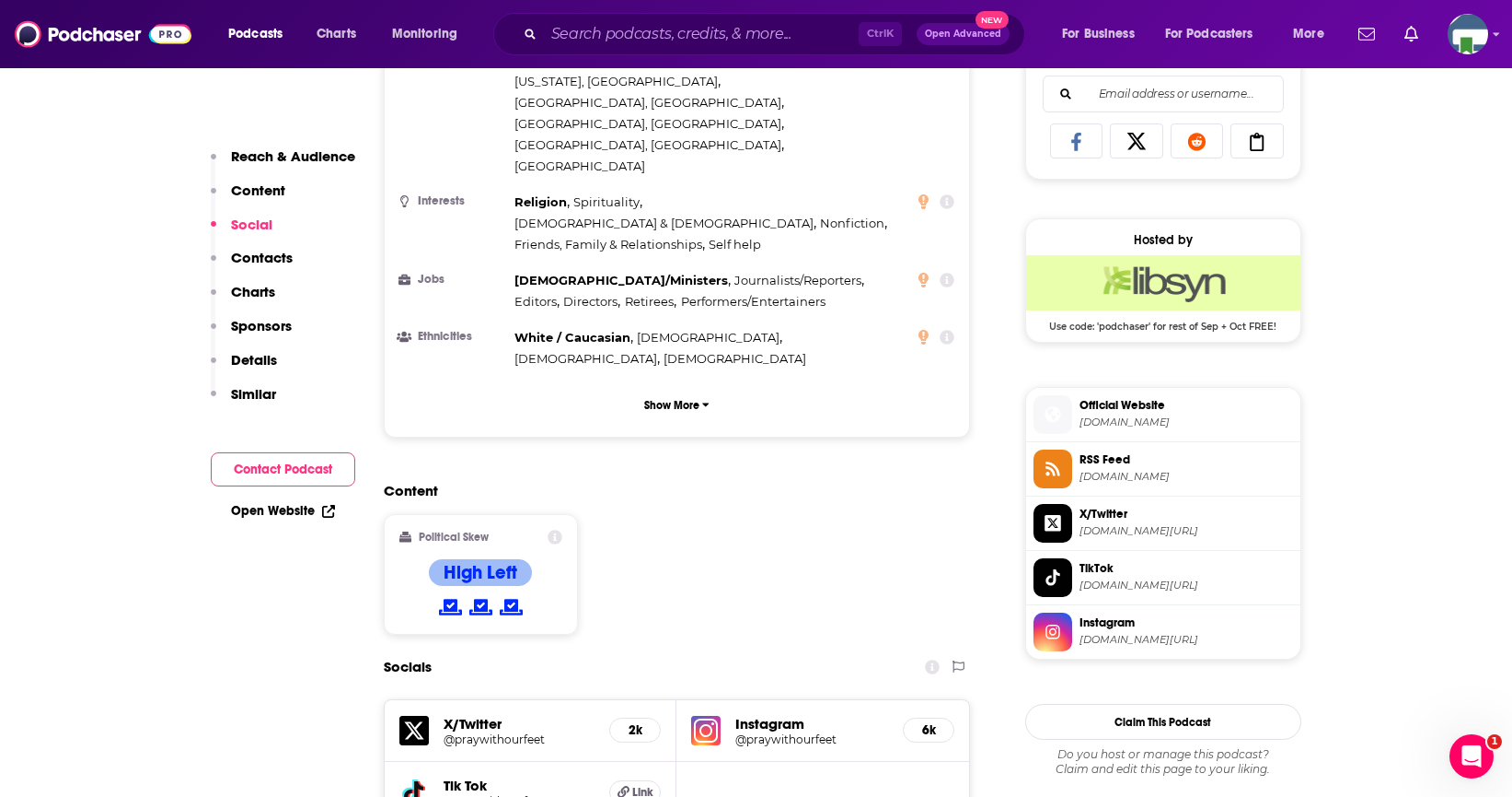
scroll to position [1473, 0]
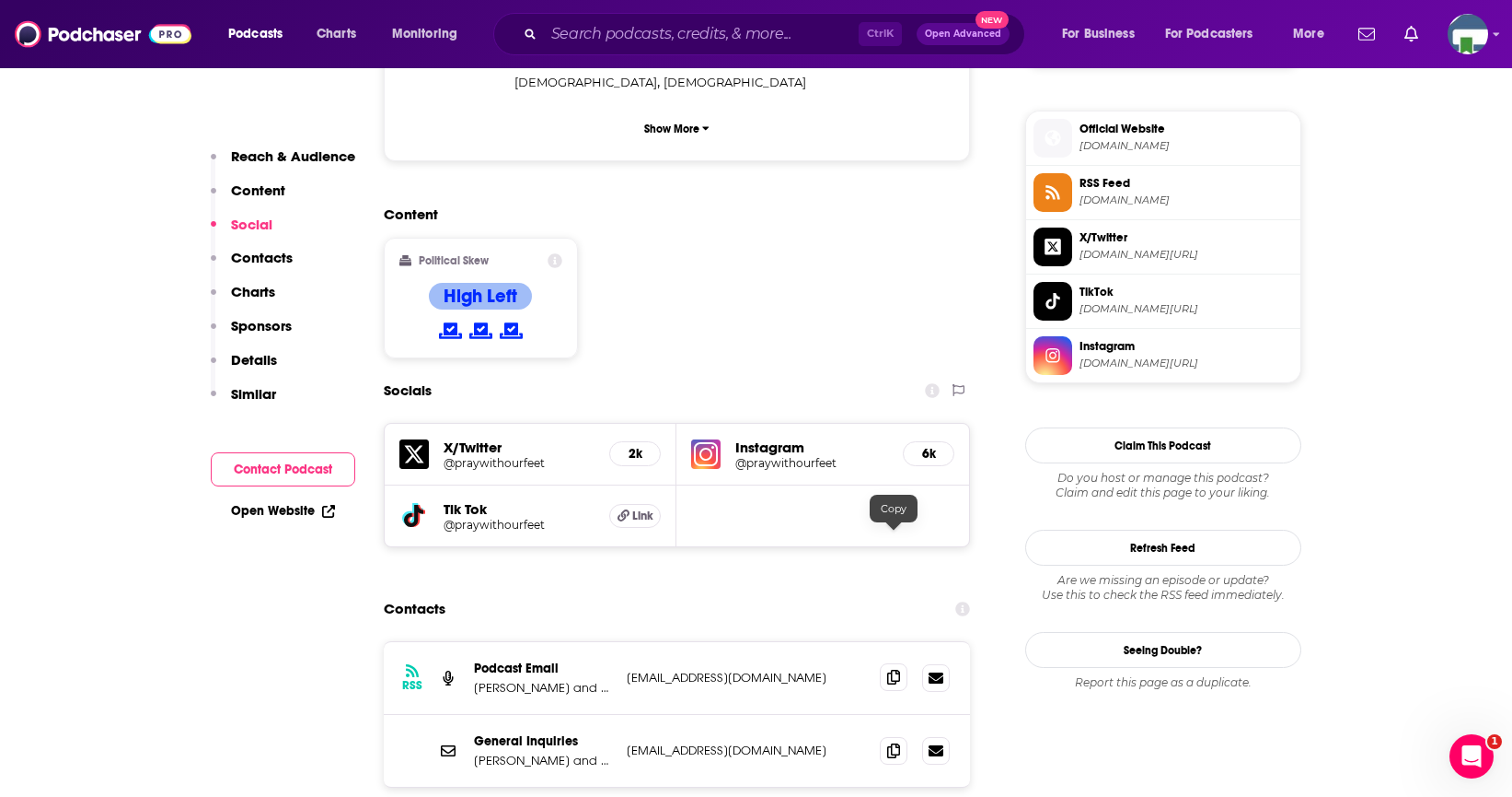
click at [890, 669] on icon at bounding box center [894, 676] width 13 height 15
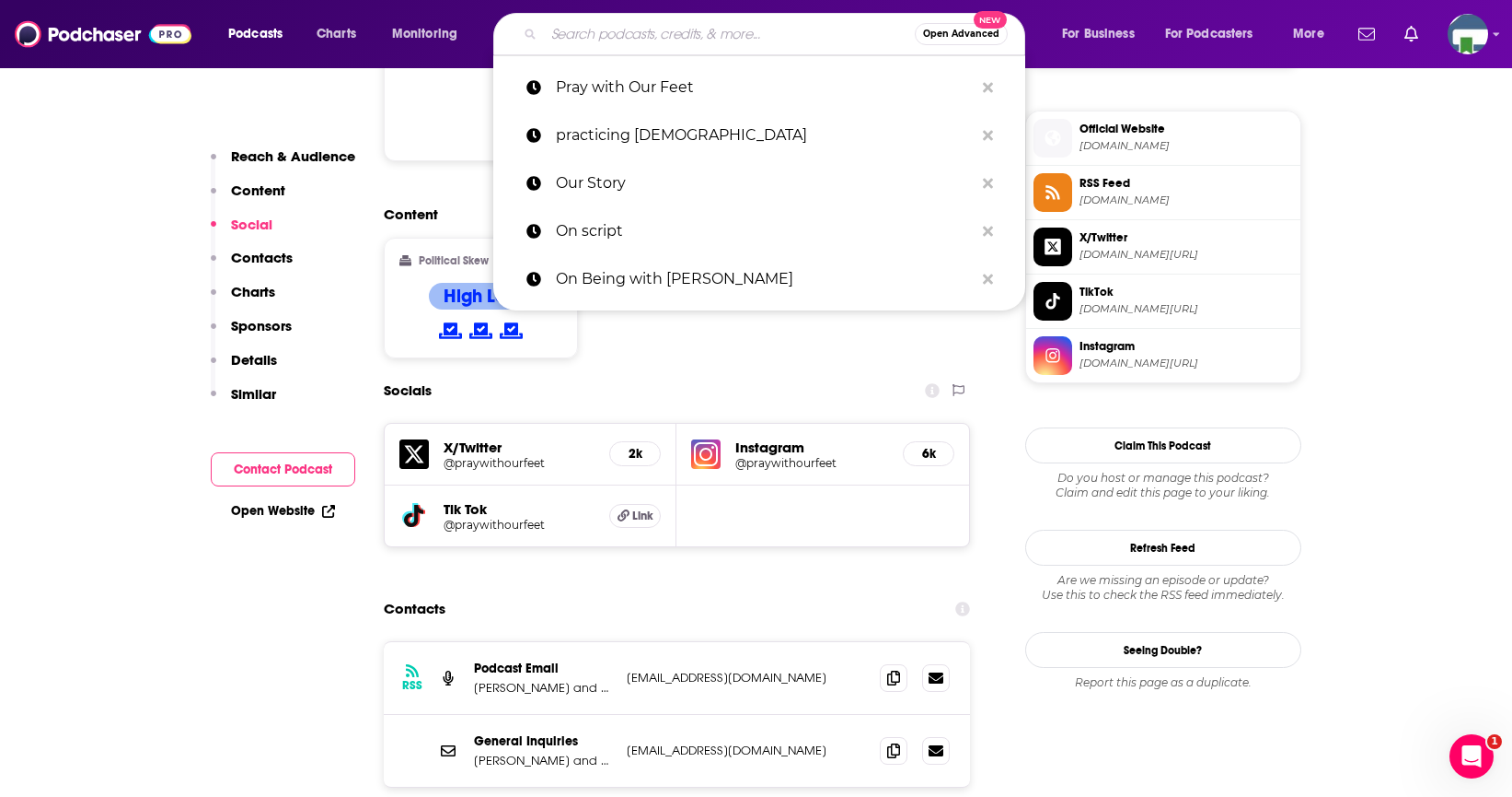
click at [576, 40] on input "Search podcasts, credits, & more..." at bounding box center [729, 35] width 371 height 30
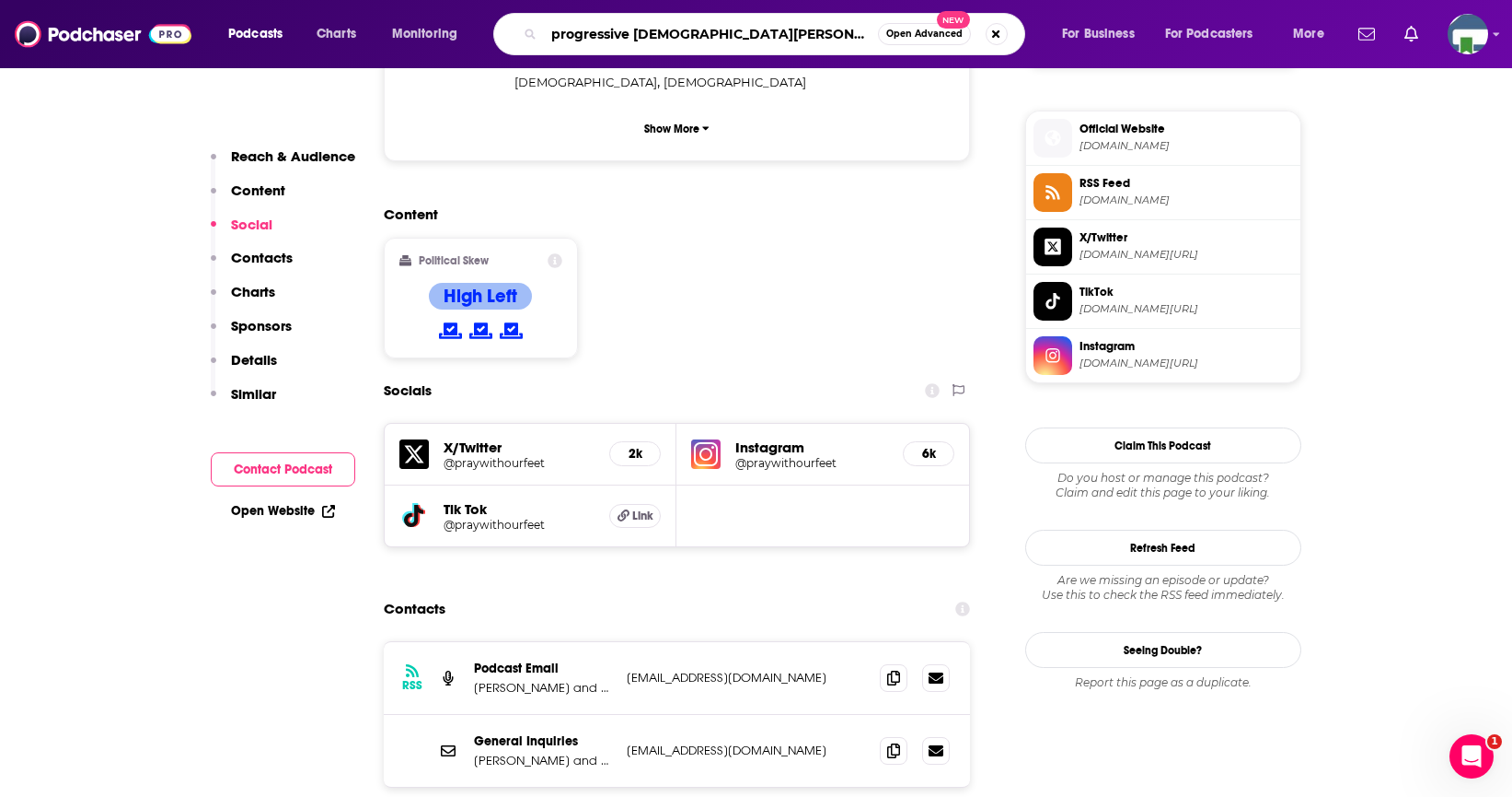
type input "progressive christian alliance"
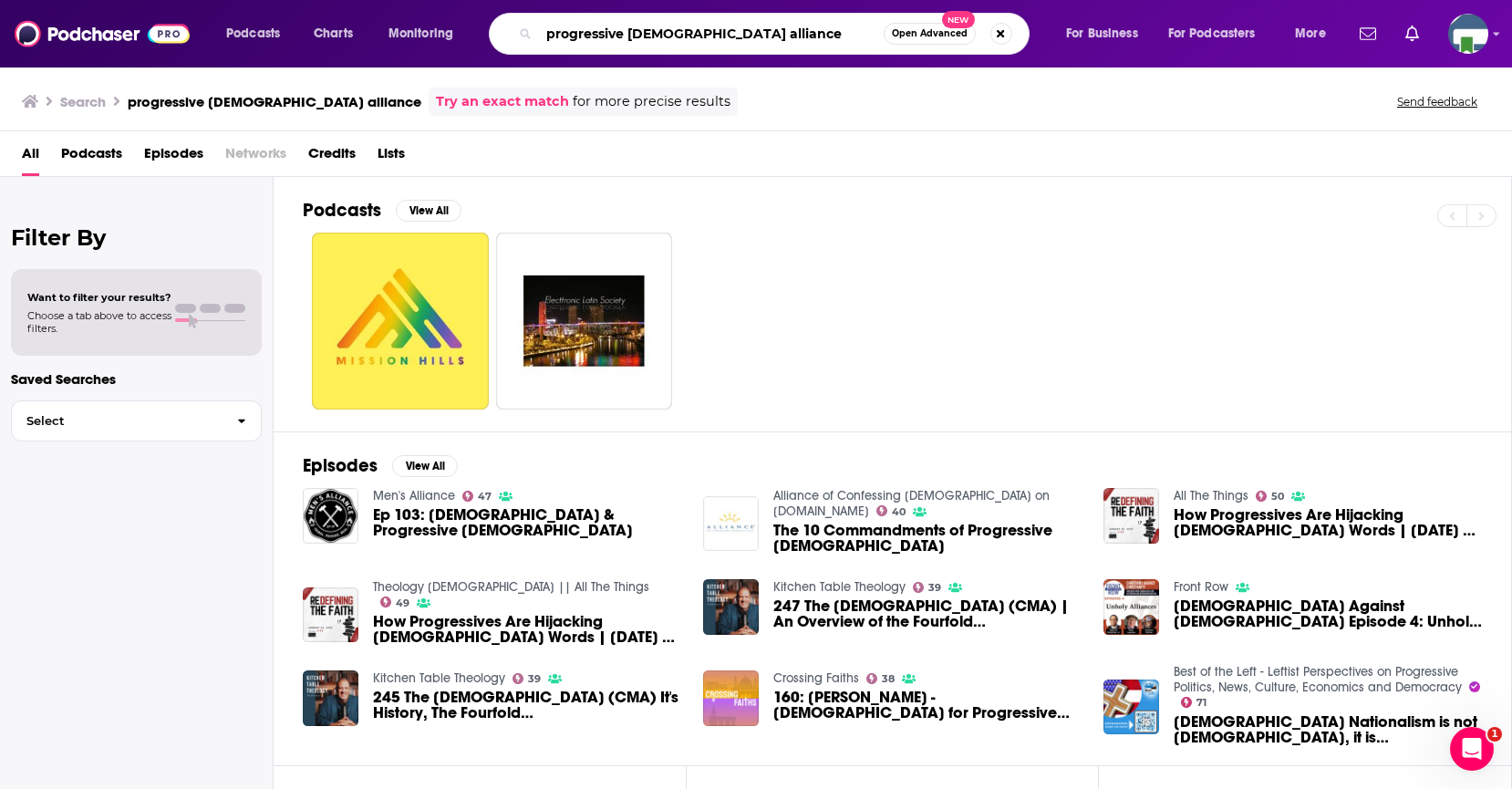
drag, startPoint x: 792, startPoint y: 36, endPoint x: 502, endPoint y: 34, distance: 290.0
click at [502, 34] on div "progressive christian alliance Open Advanced New" at bounding box center [760, 33] width 541 height 42
type input "[DEMOGRAPHIC_DATA] Spirit"
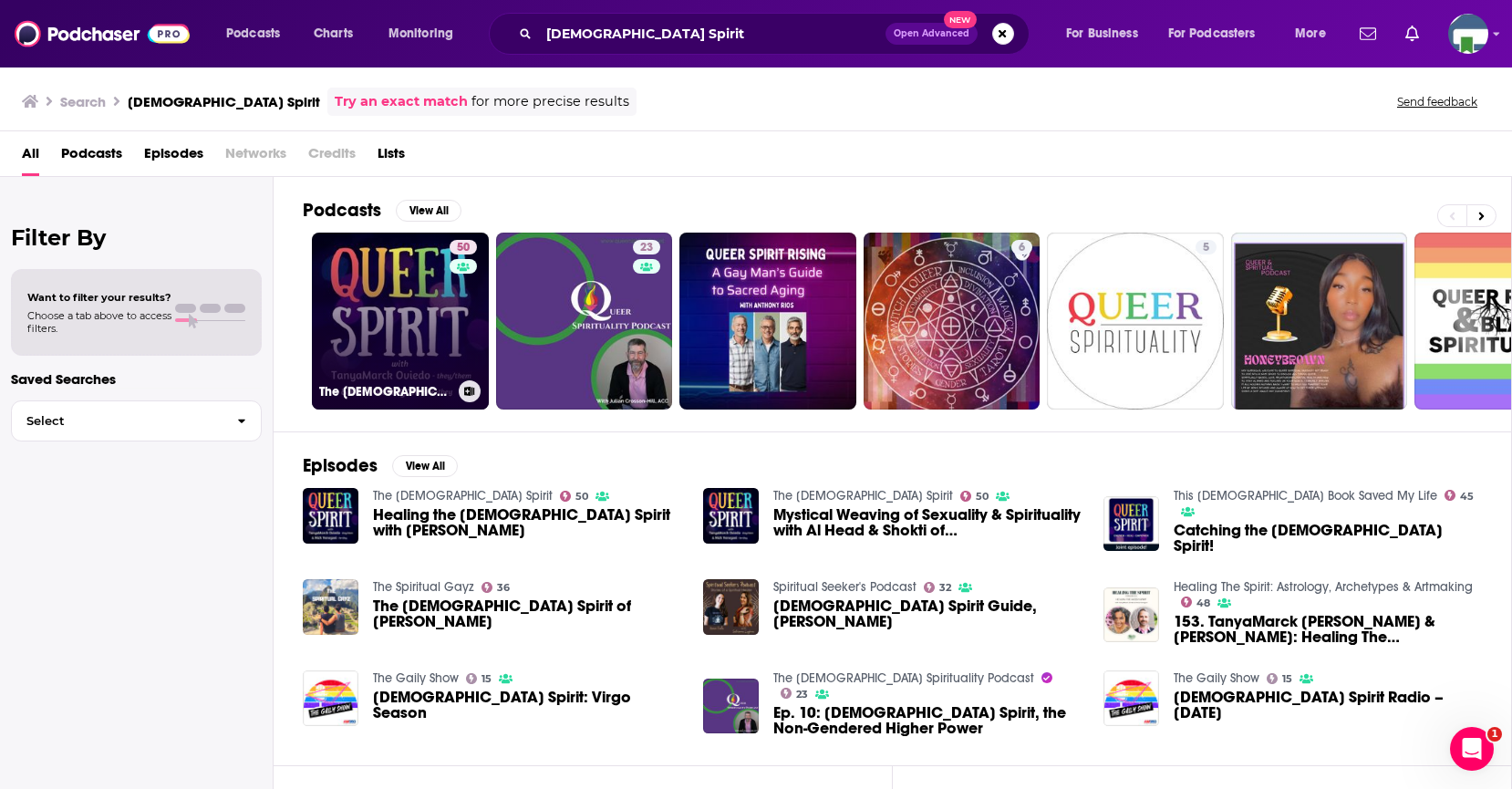
click at [413, 328] on link "50 The Queer Spirit" at bounding box center [400, 321] width 176 height 176
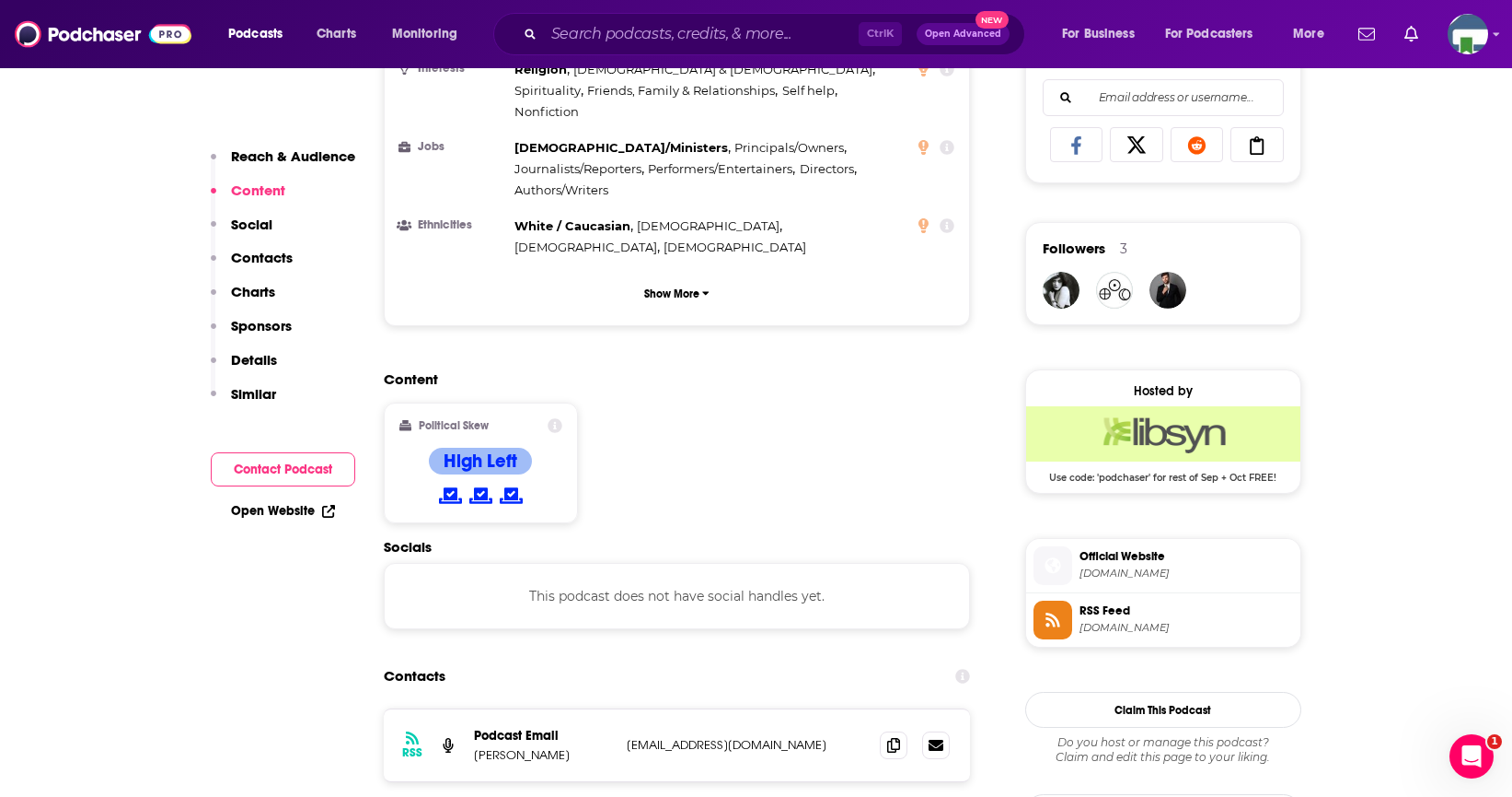
scroll to position [1197, 0]
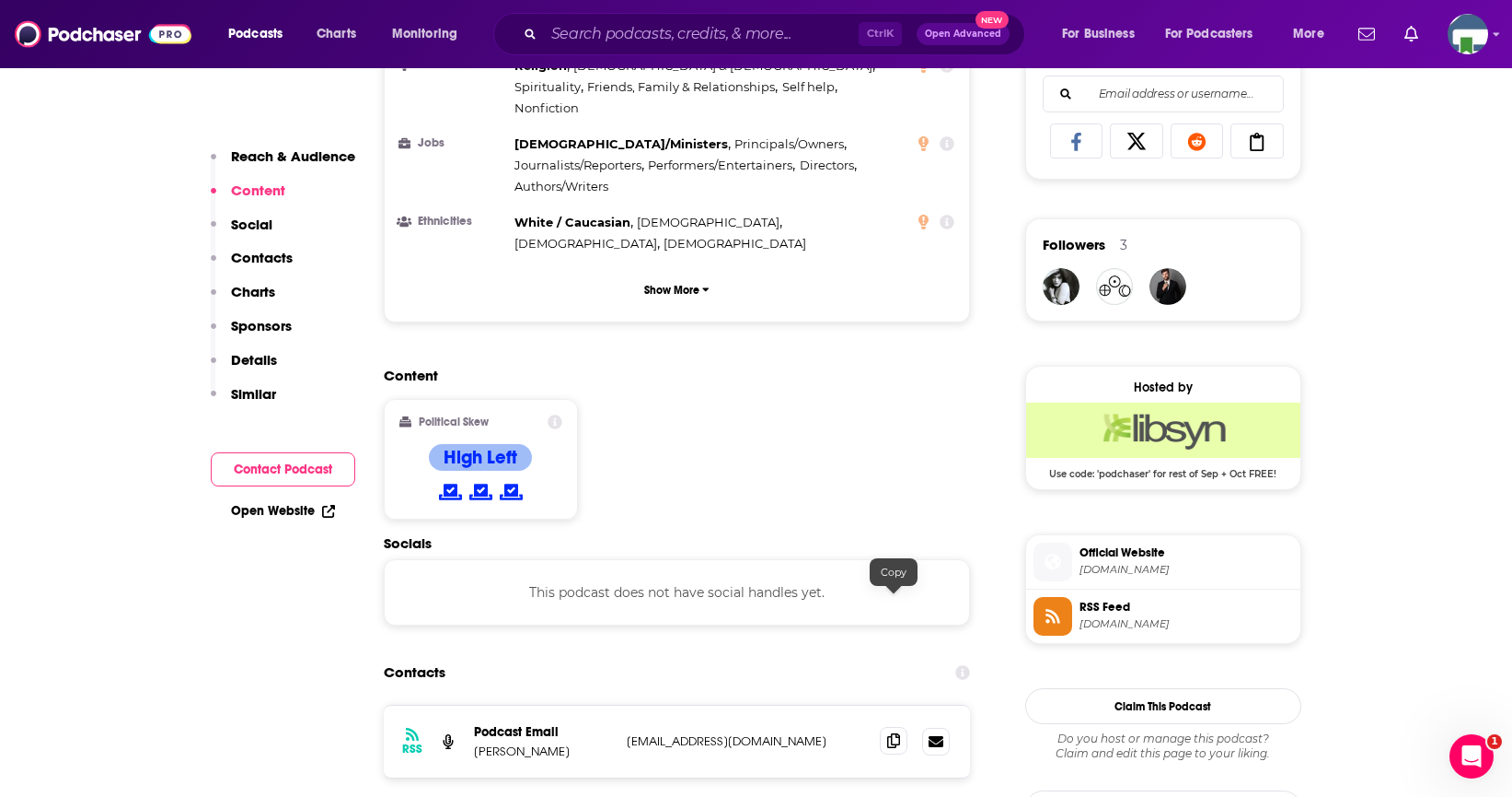
click at [896, 733] on icon at bounding box center [894, 740] width 13 height 15
click at [585, 21] on input "Search podcasts, credits, & more..." at bounding box center [702, 35] width 315 height 30
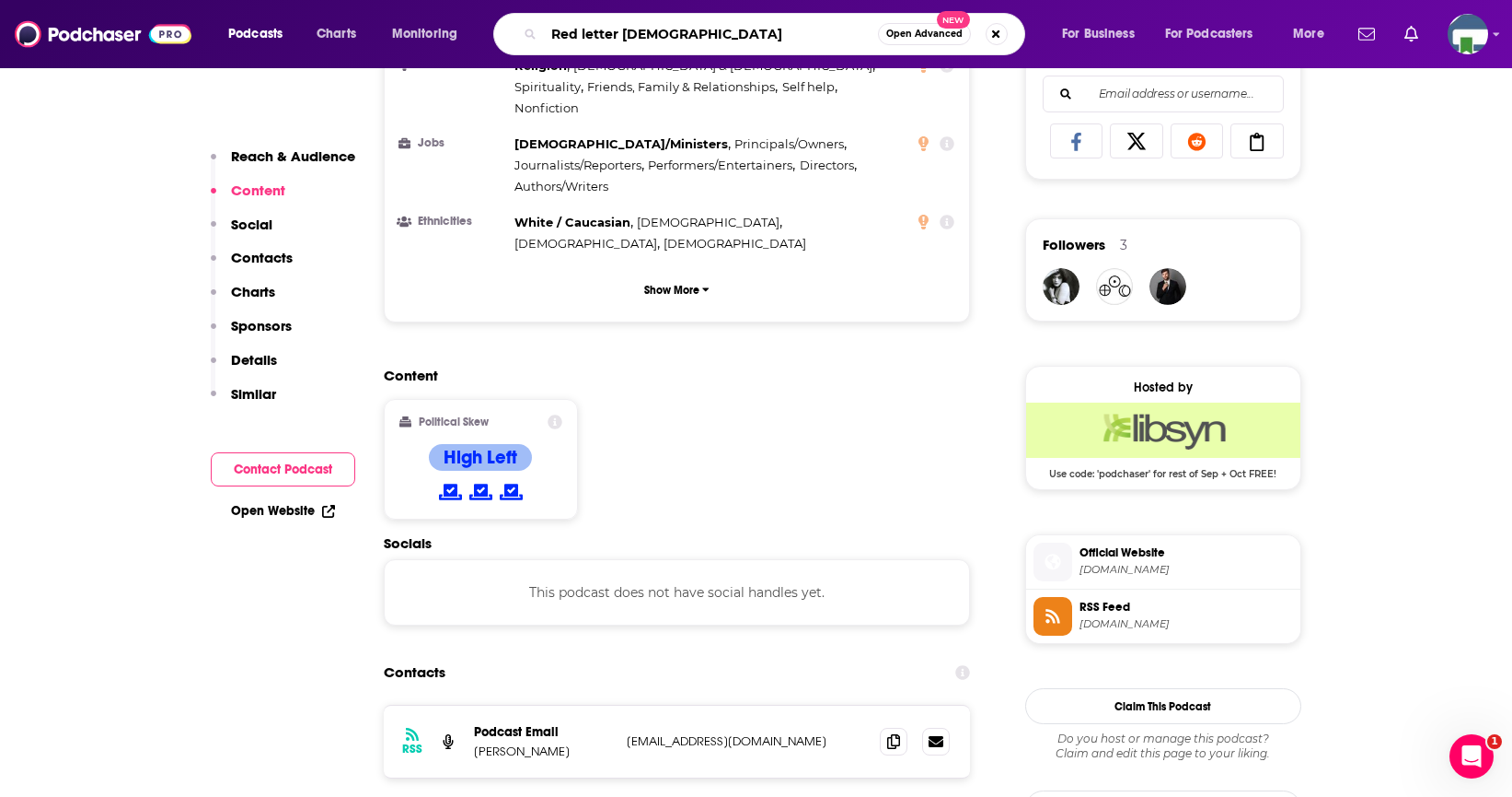
type input "Red letter [DEMOGRAPHIC_DATA]"
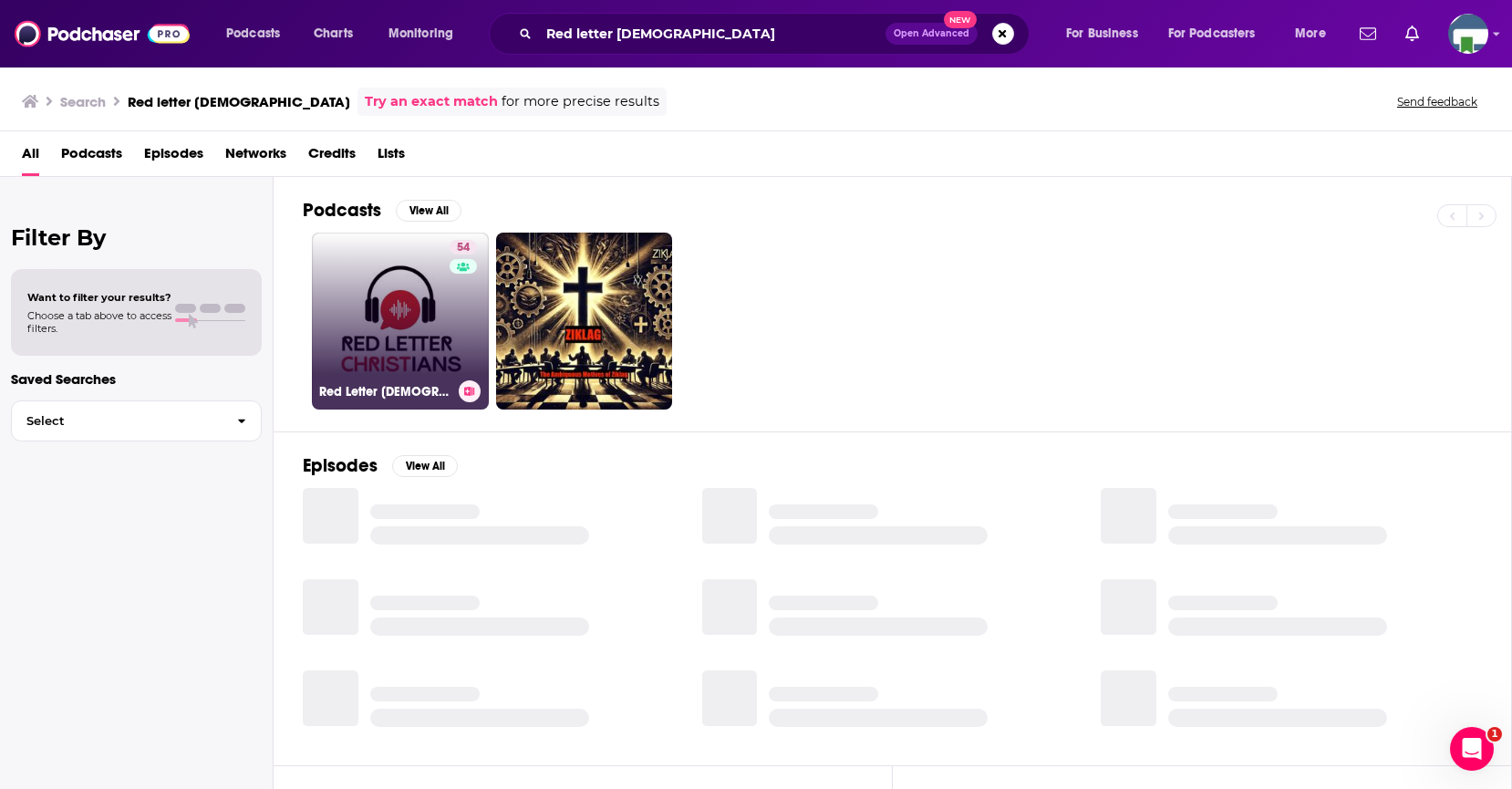
click at [423, 304] on link "54 Red Letter Christians Podcast" at bounding box center [400, 321] width 176 height 176
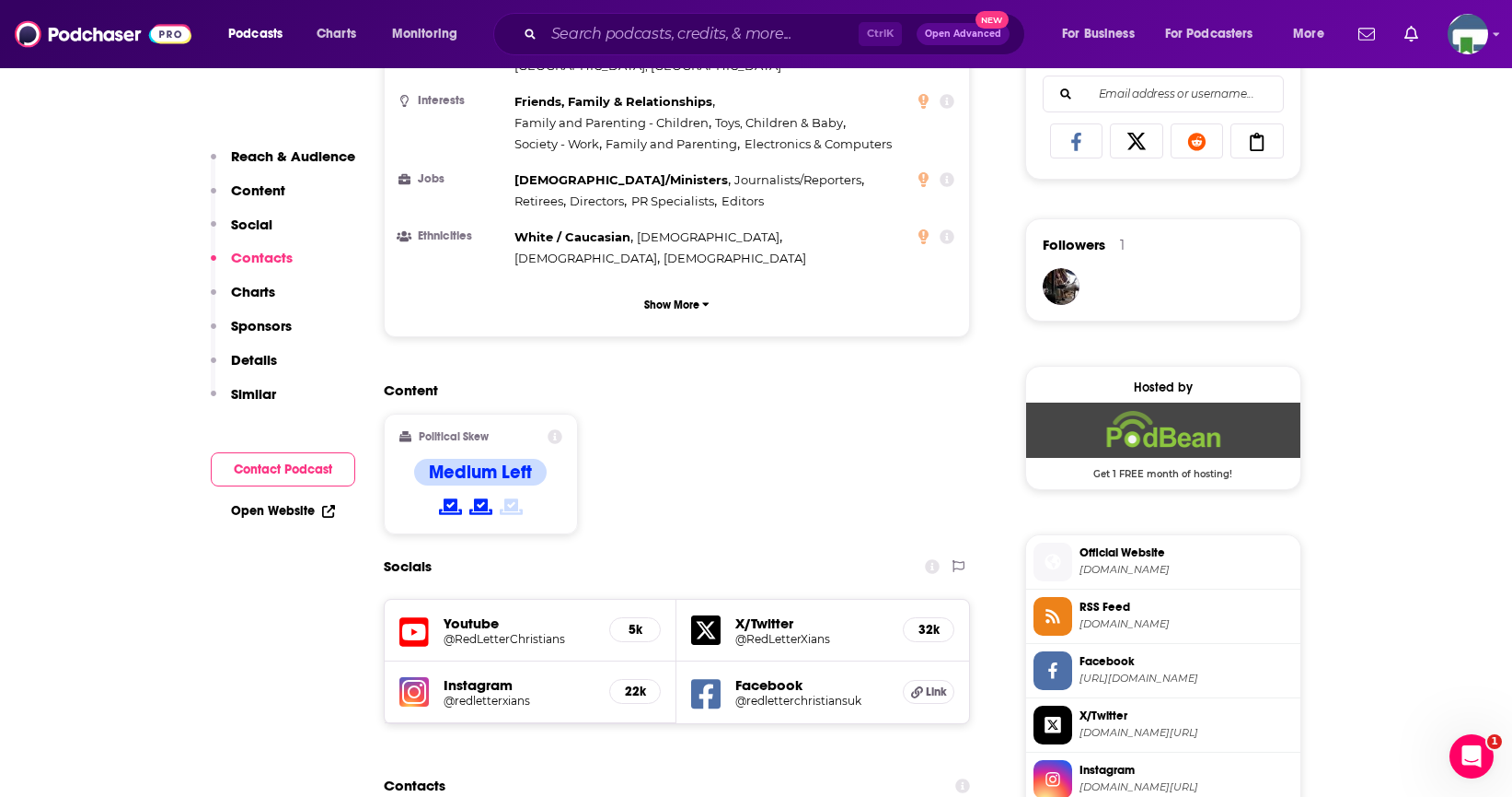
scroll to position [1565, 0]
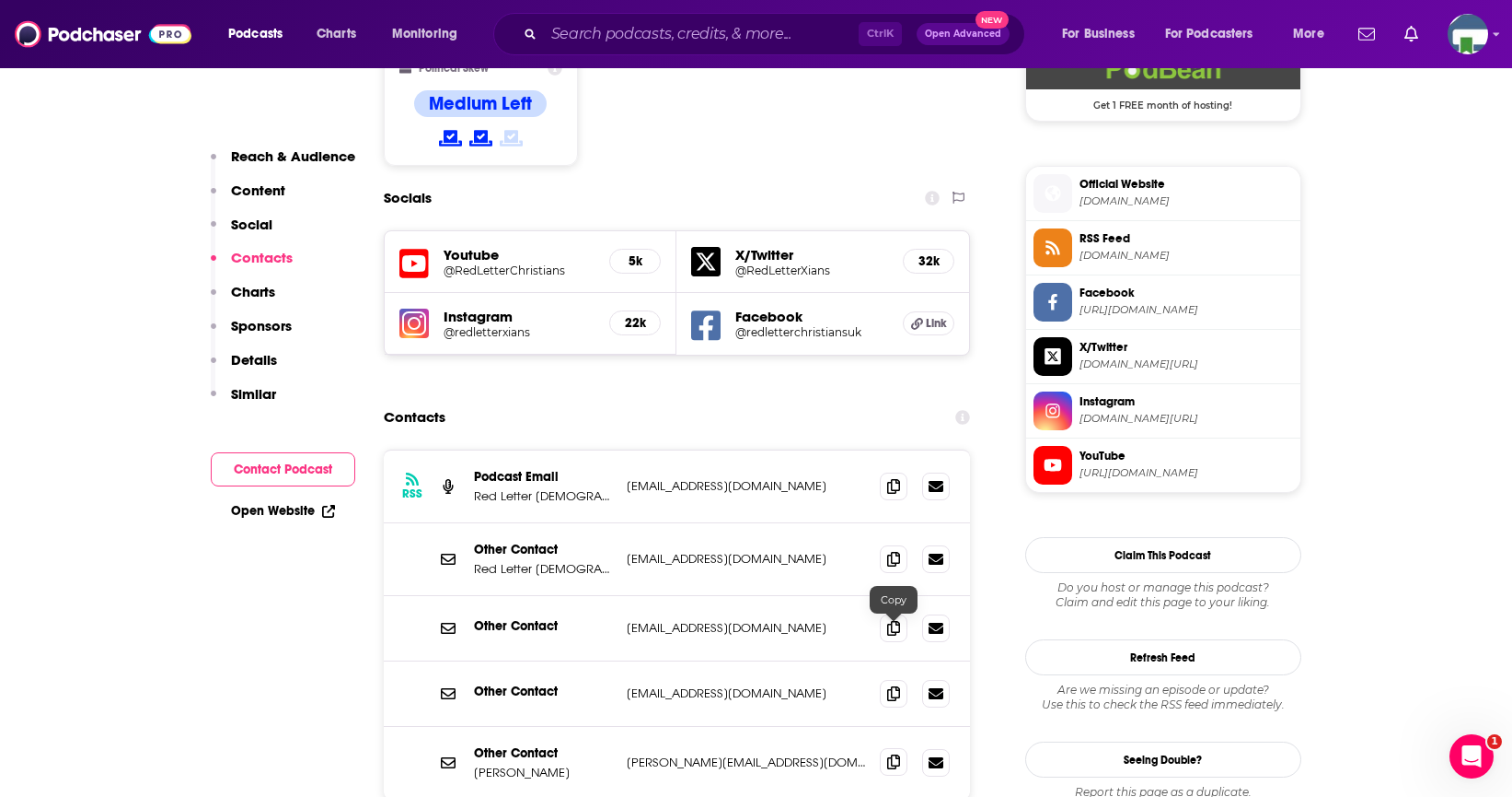
click at [893, 754] on icon at bounding box center [894, 761] width 13 height 15
click at [587, 33] on input "Search podcasts, credits, & more..." at bounding box center [702, 35] width 315 height 30
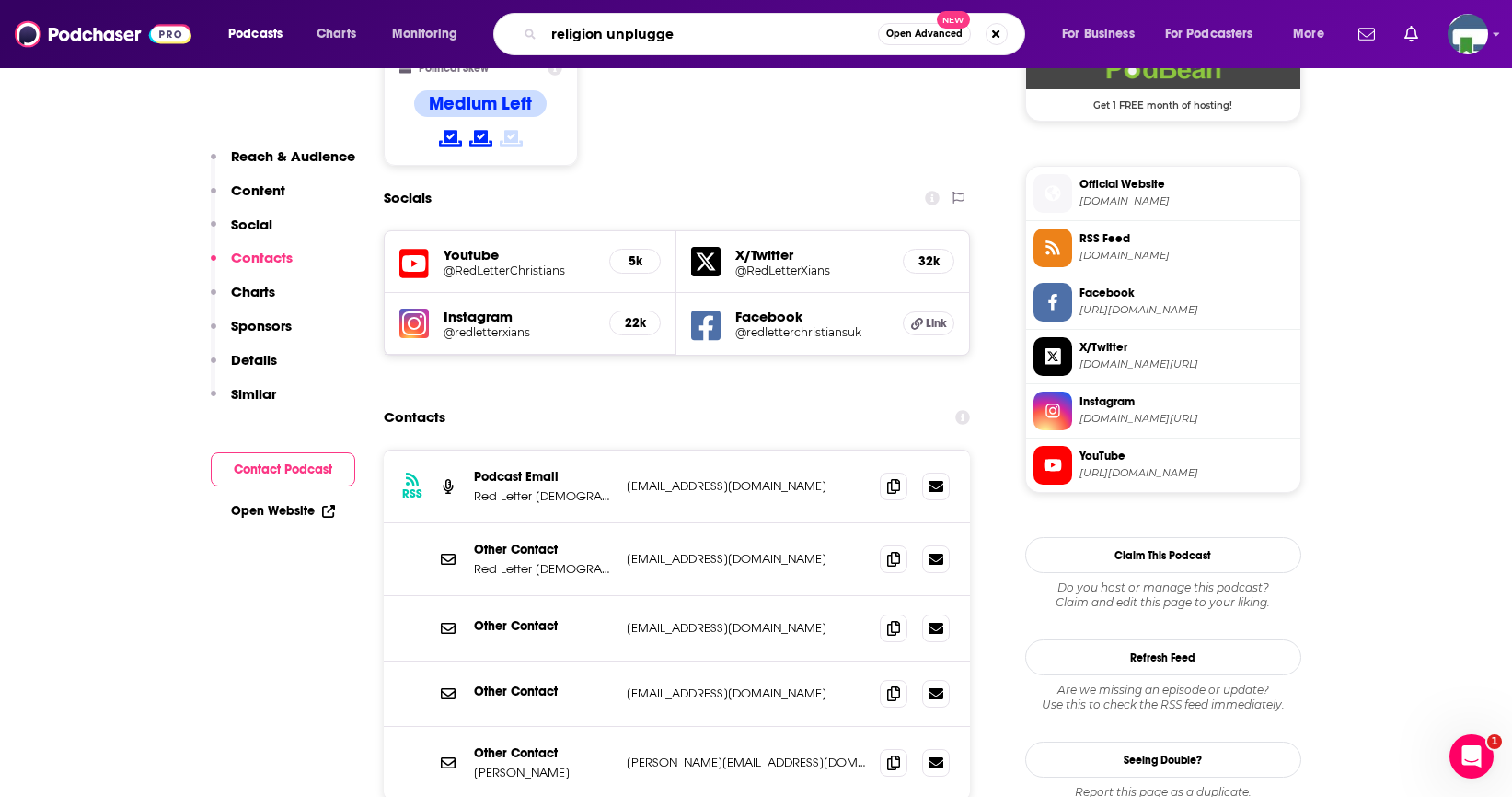
type input "religion unplugged"
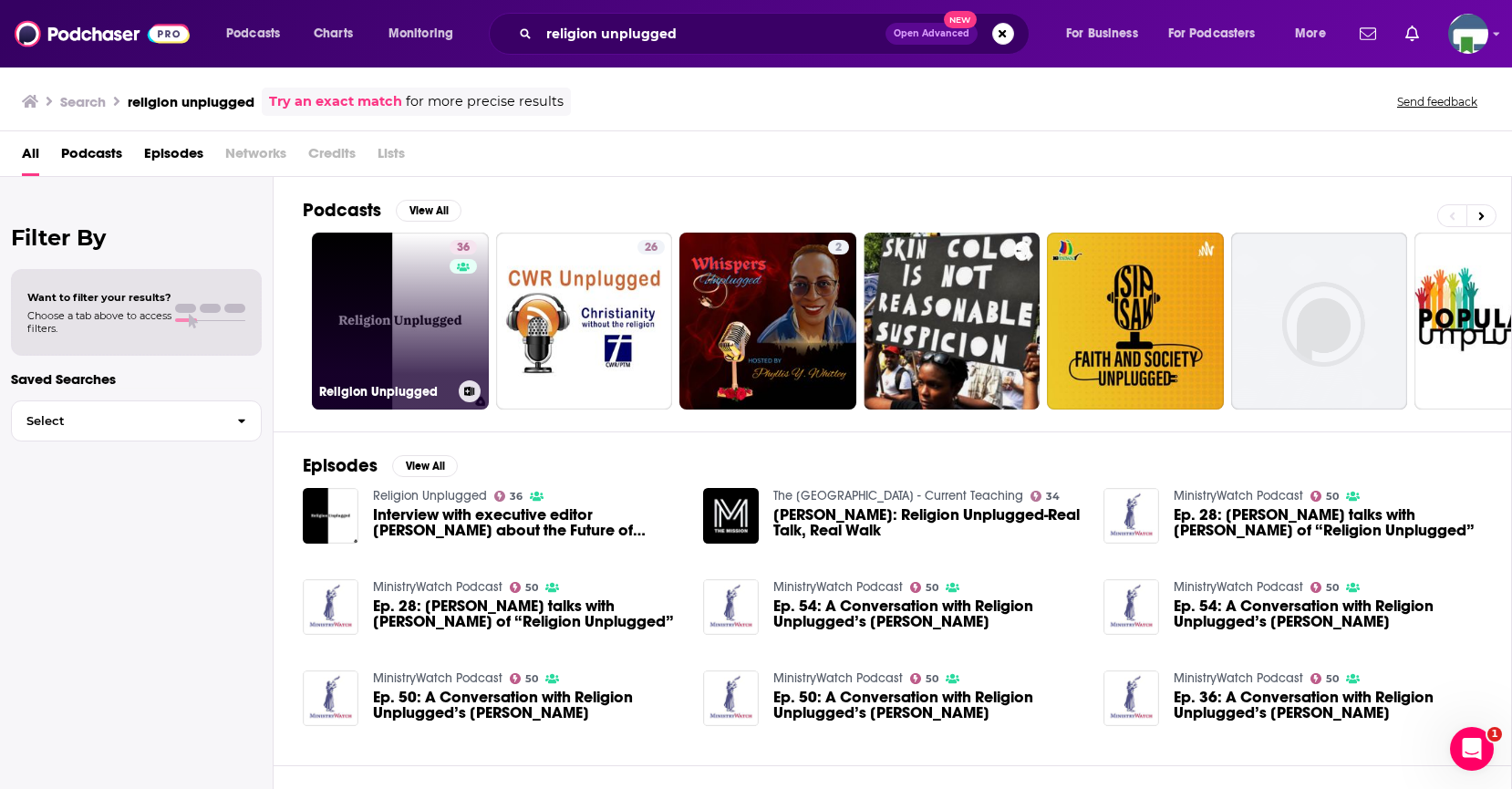
click at [439, 294] on link "36 Religion Unplugged" at bounding box center [400, 321] width 176 height 176
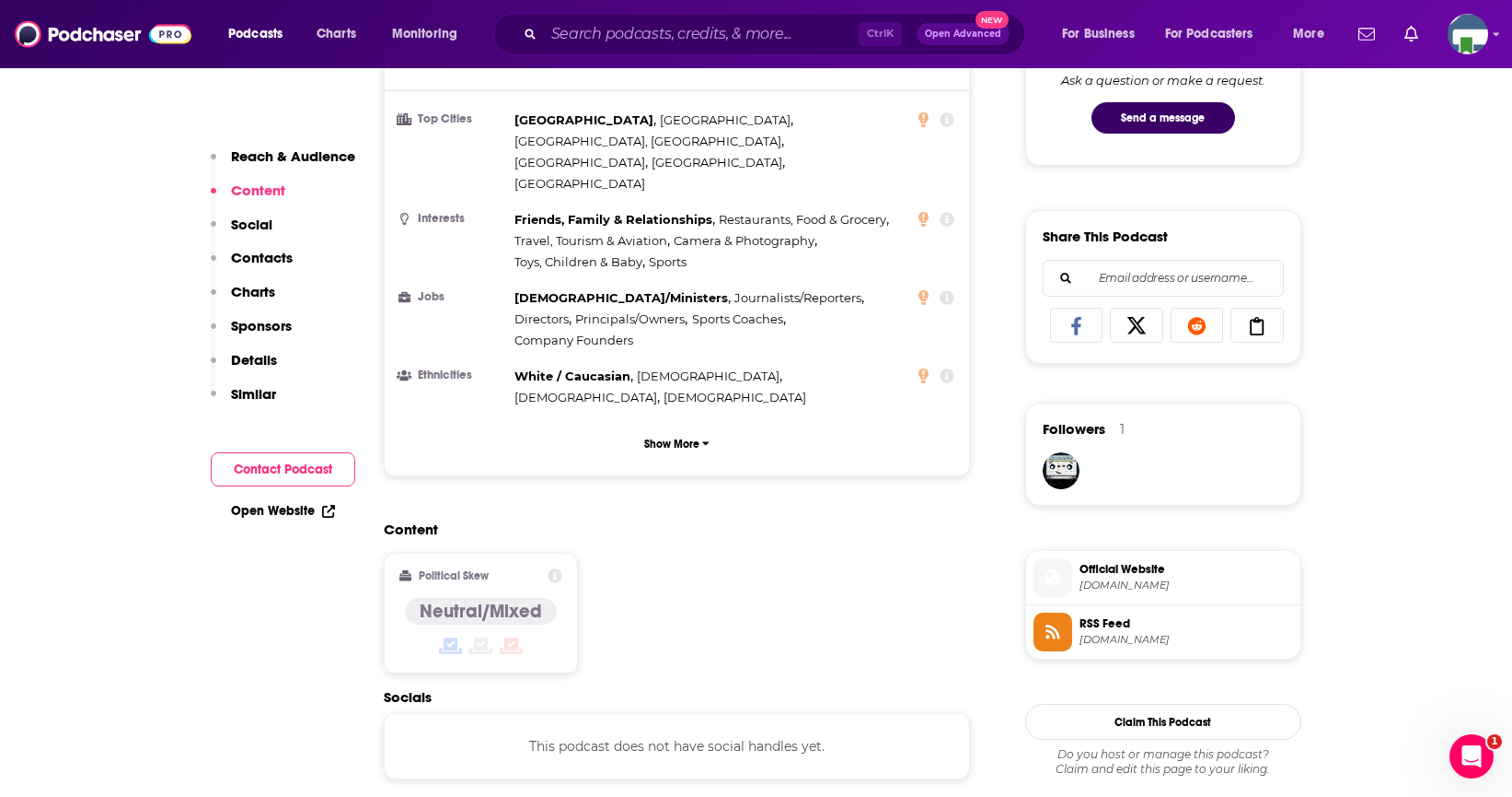
scroll to position [1381, 0]
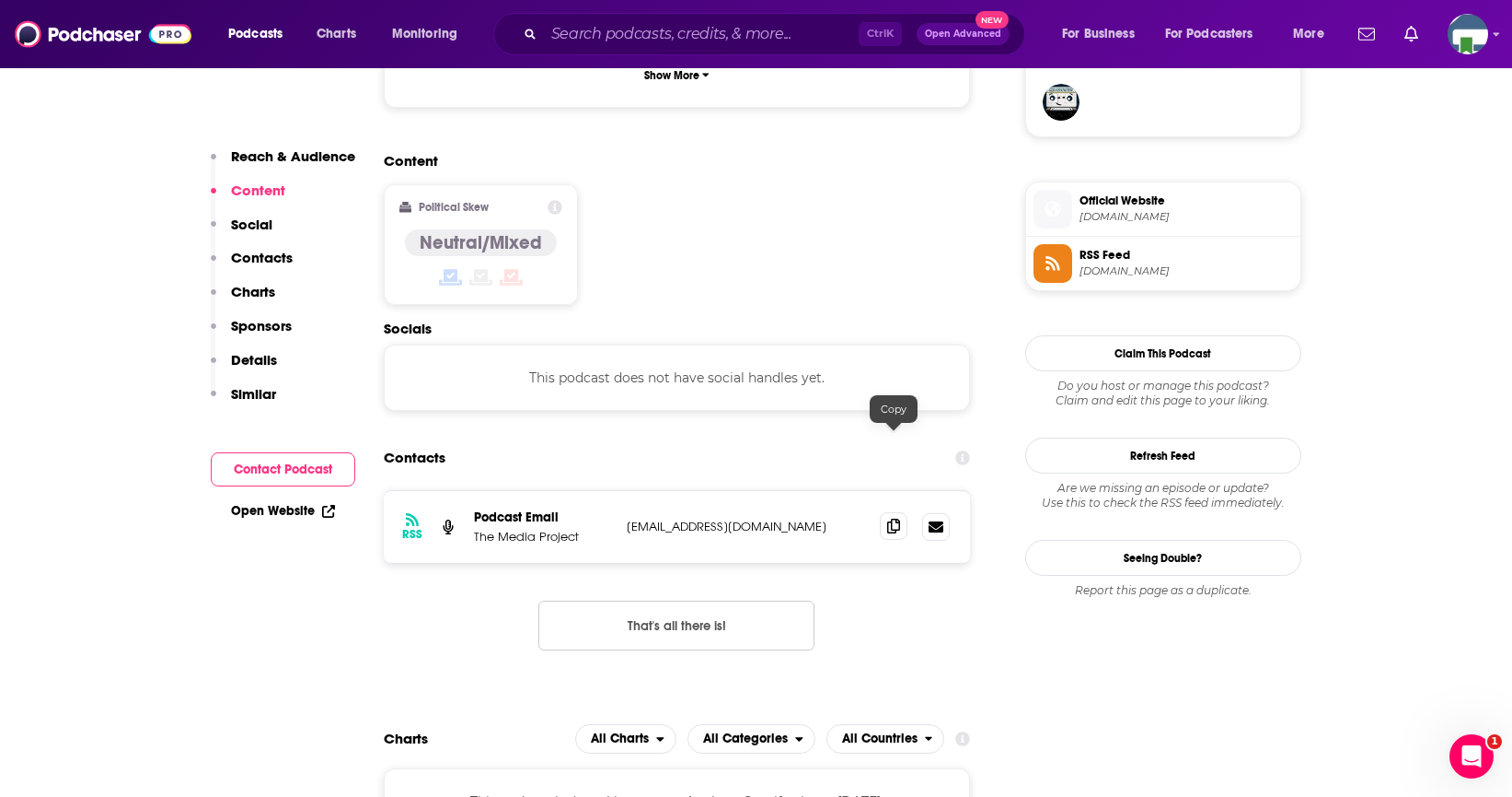
click at [890, 519] on icon at bounding box center [894, 526] width 13 height 15
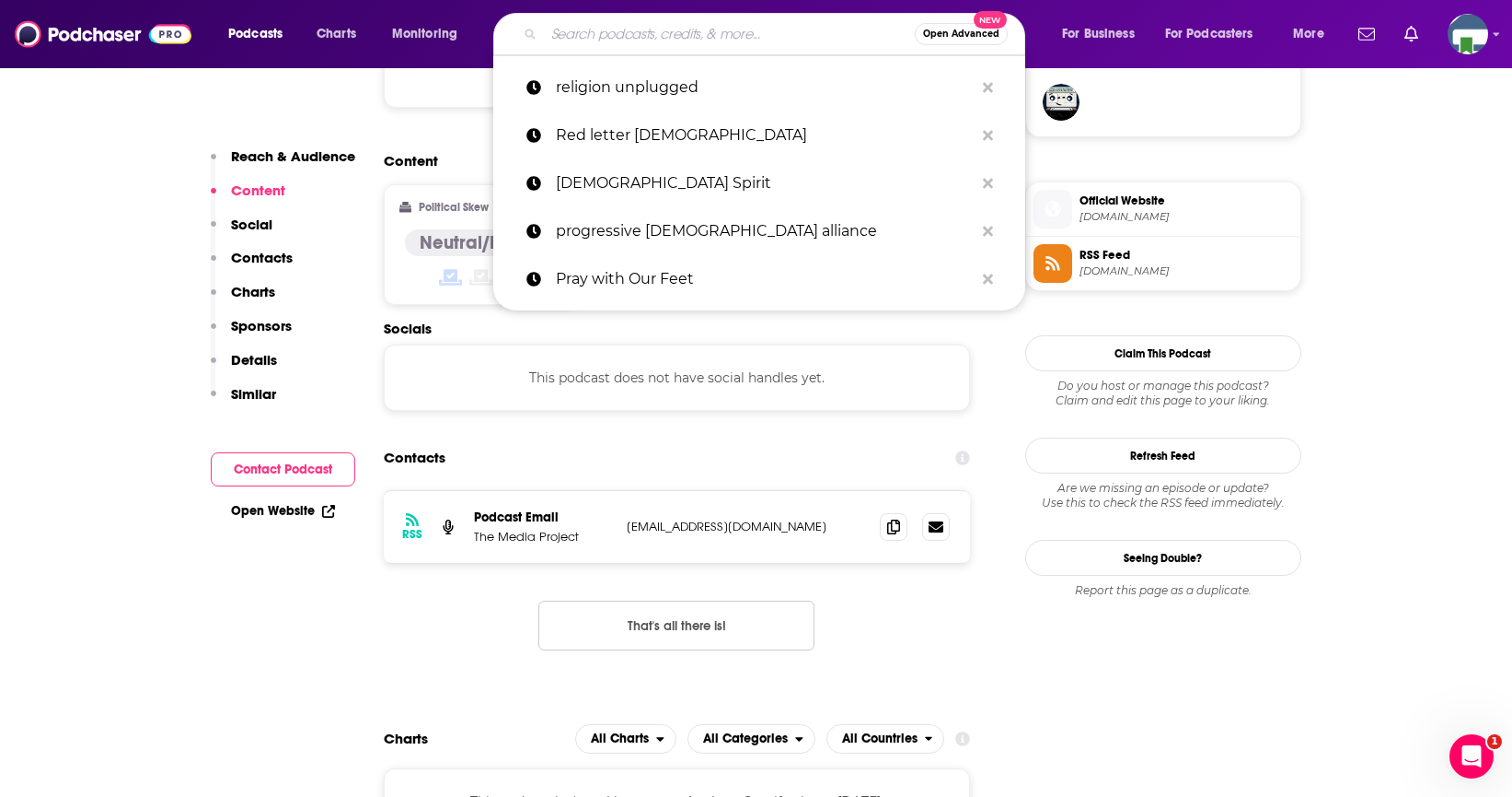
click at [588, 28] on input "Search podcasts, credits, & more..." at bounding box center [729, 35] width 371 height 30
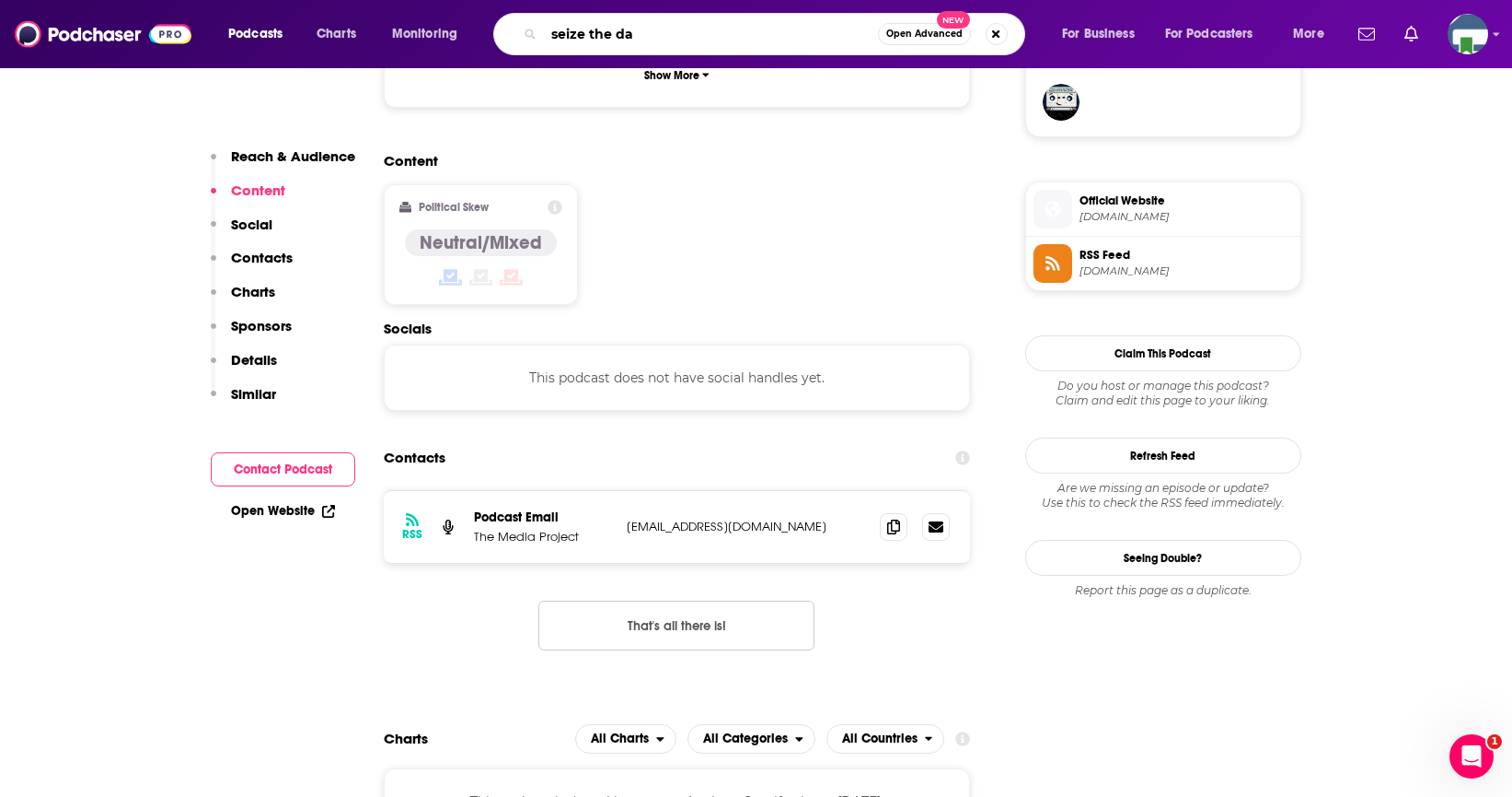
type input "seize the day"
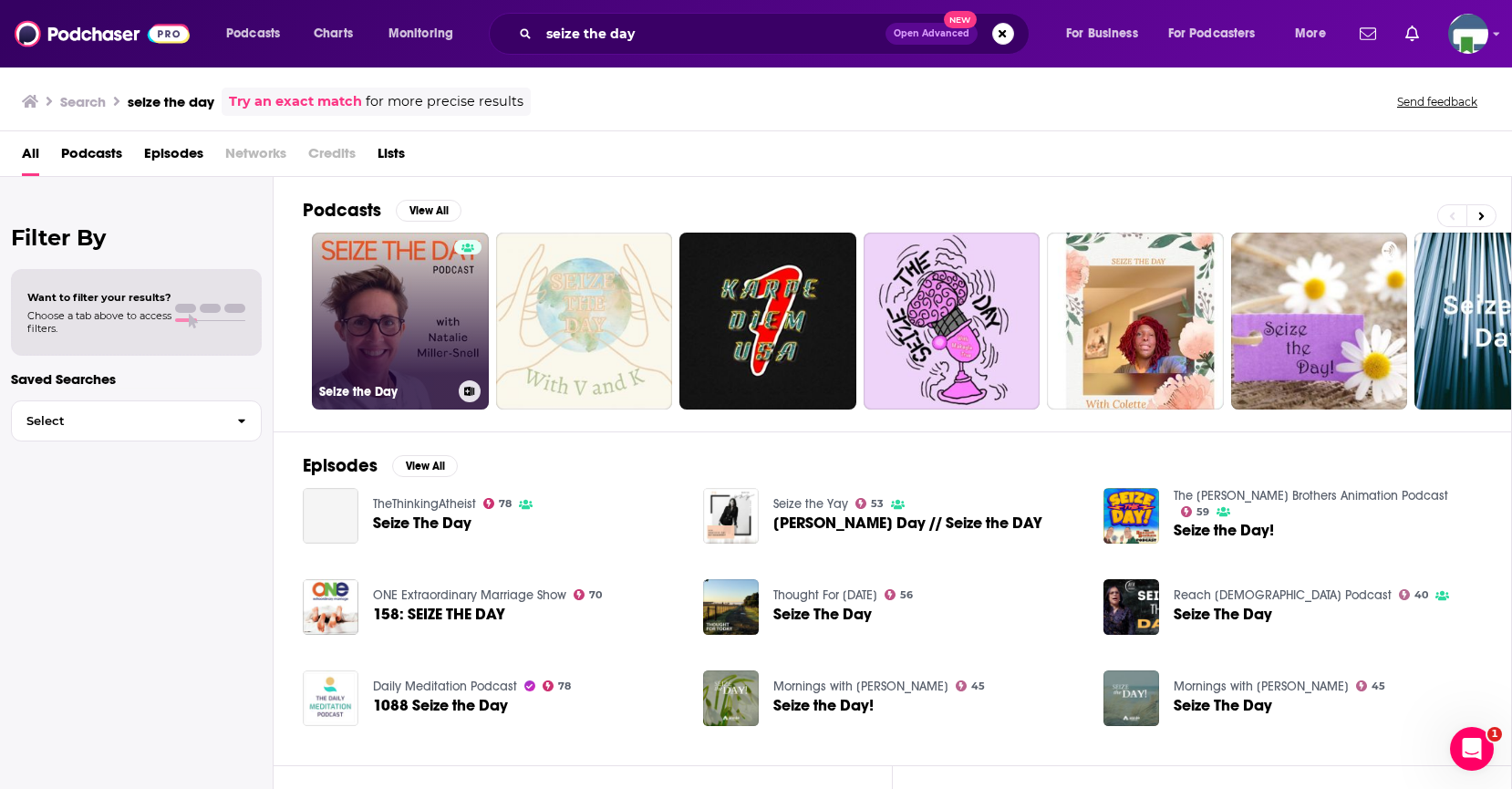
click at [382, 357] on link "Seize the Day" at bounding box center [400, 321] width 176 height 176
click at [430, 373] on link "Seize the Day" at bounding box center [400, 321] width 176 height 176
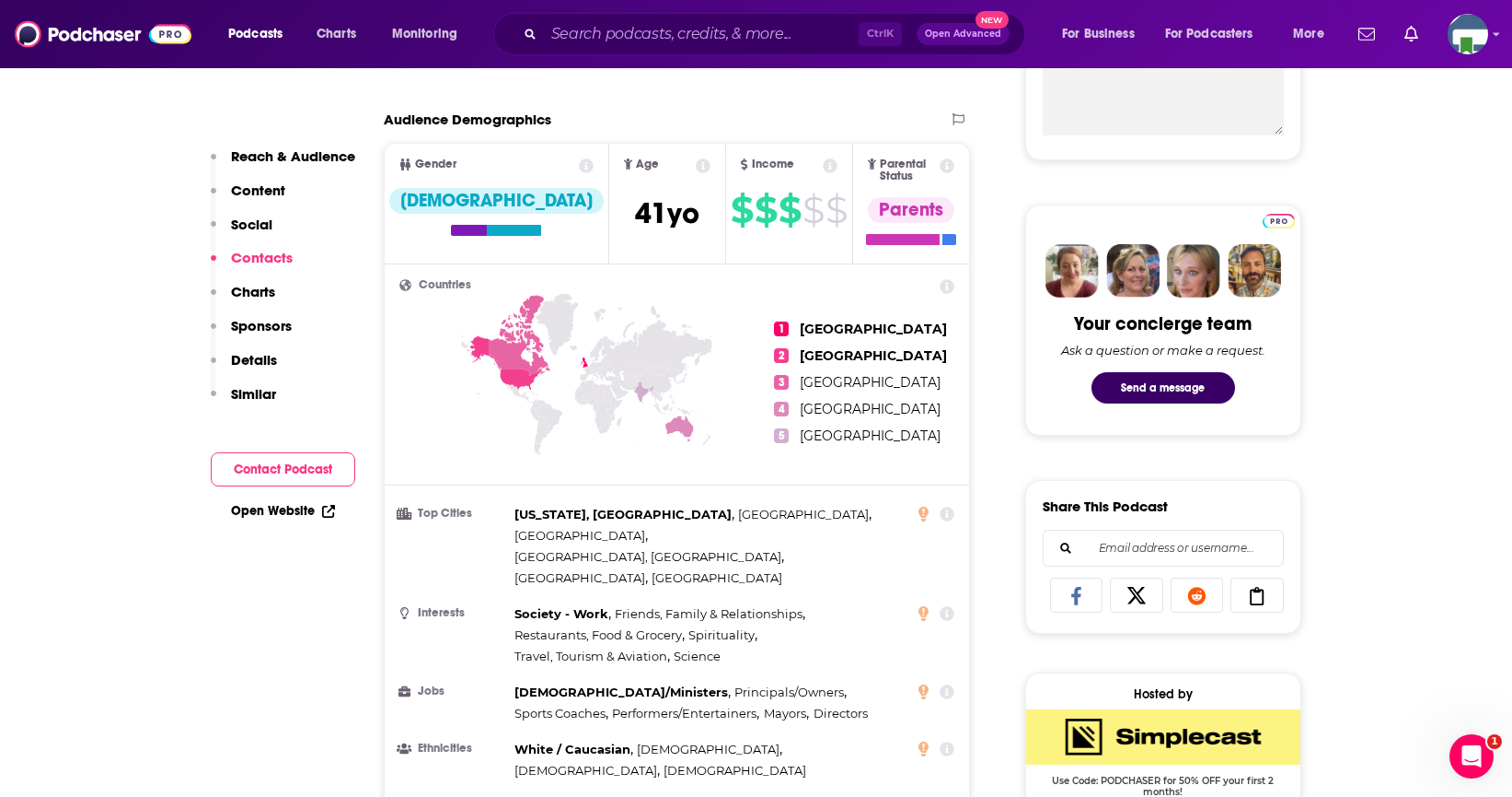
scroll to position [737, 0]
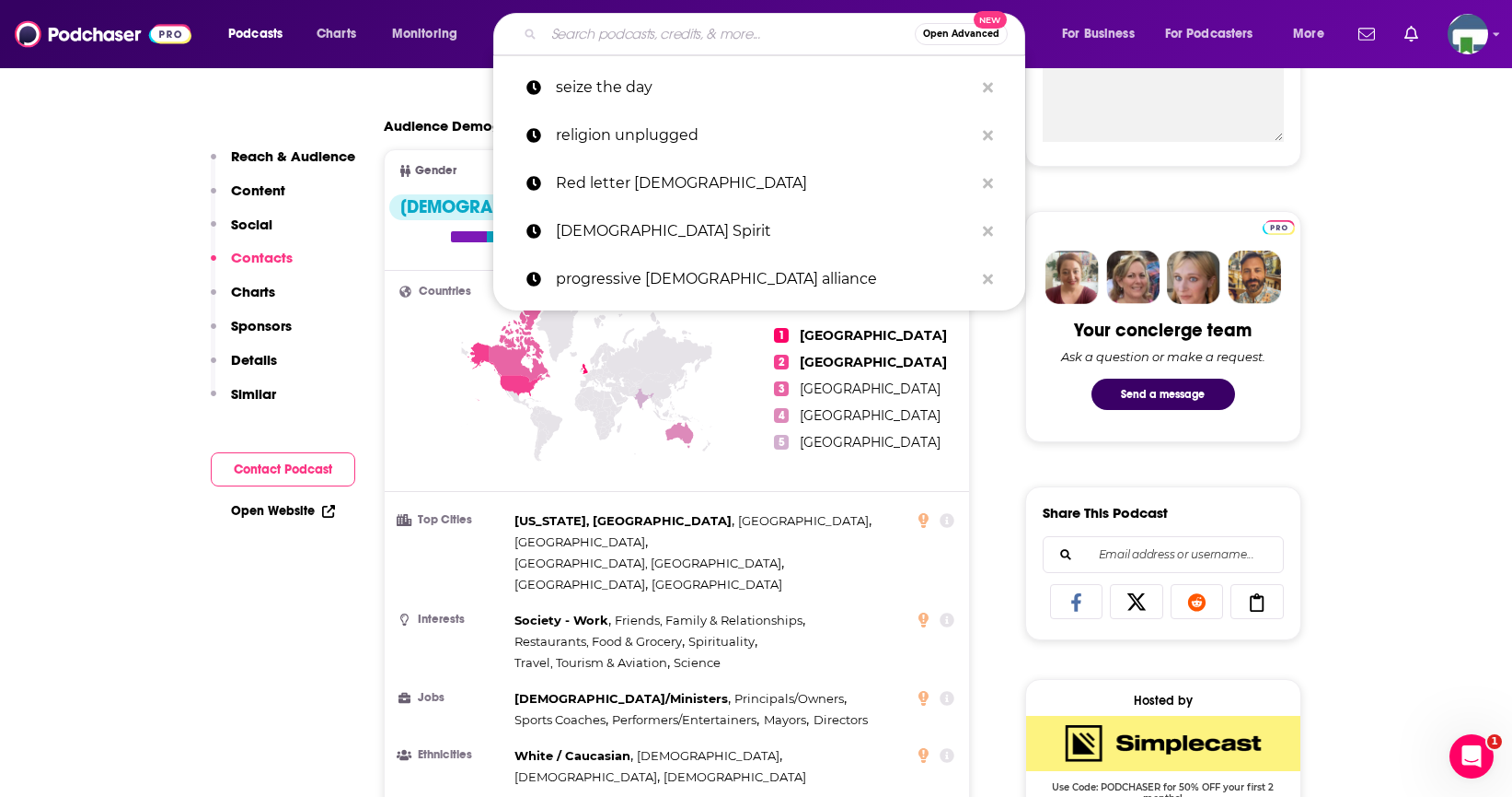
click at [623, 38] on input "Search podcasts, credits, & more..." at bounding box center [729, 35] width 371 height 30
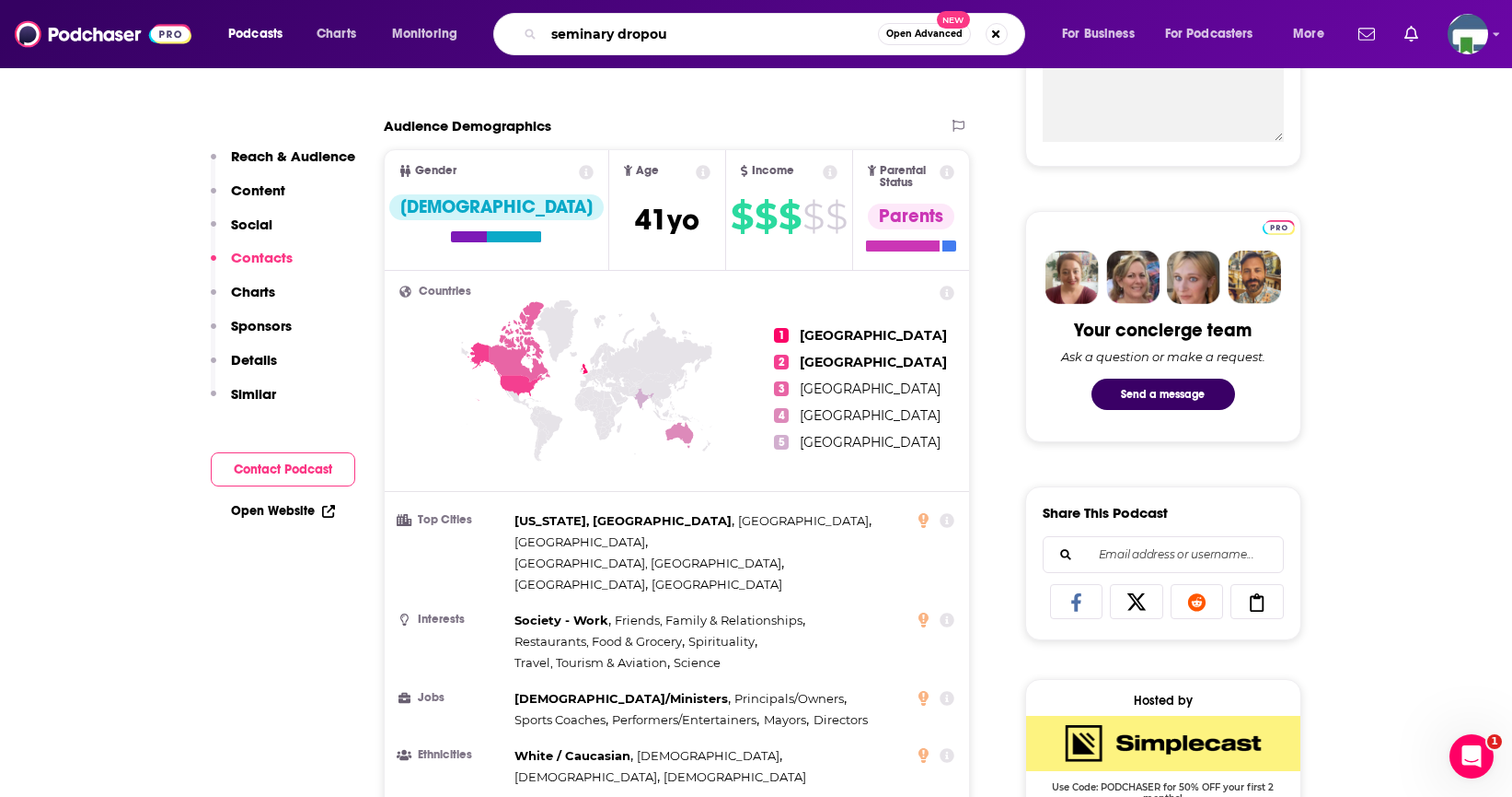
type input "seminary dropout"
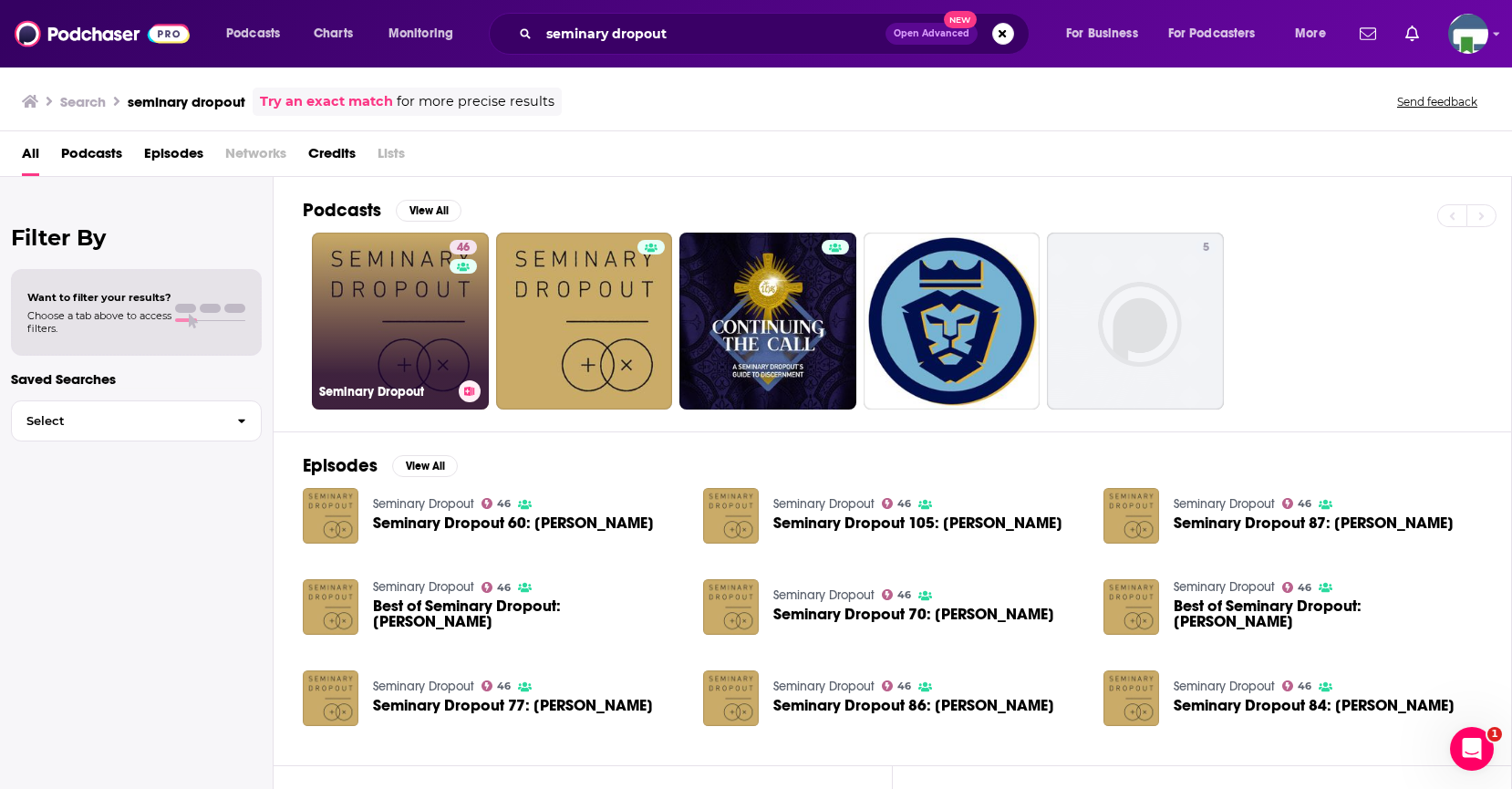
click at [456, 332] on div "46" at bounding box center [466, 310] width 32 height 140
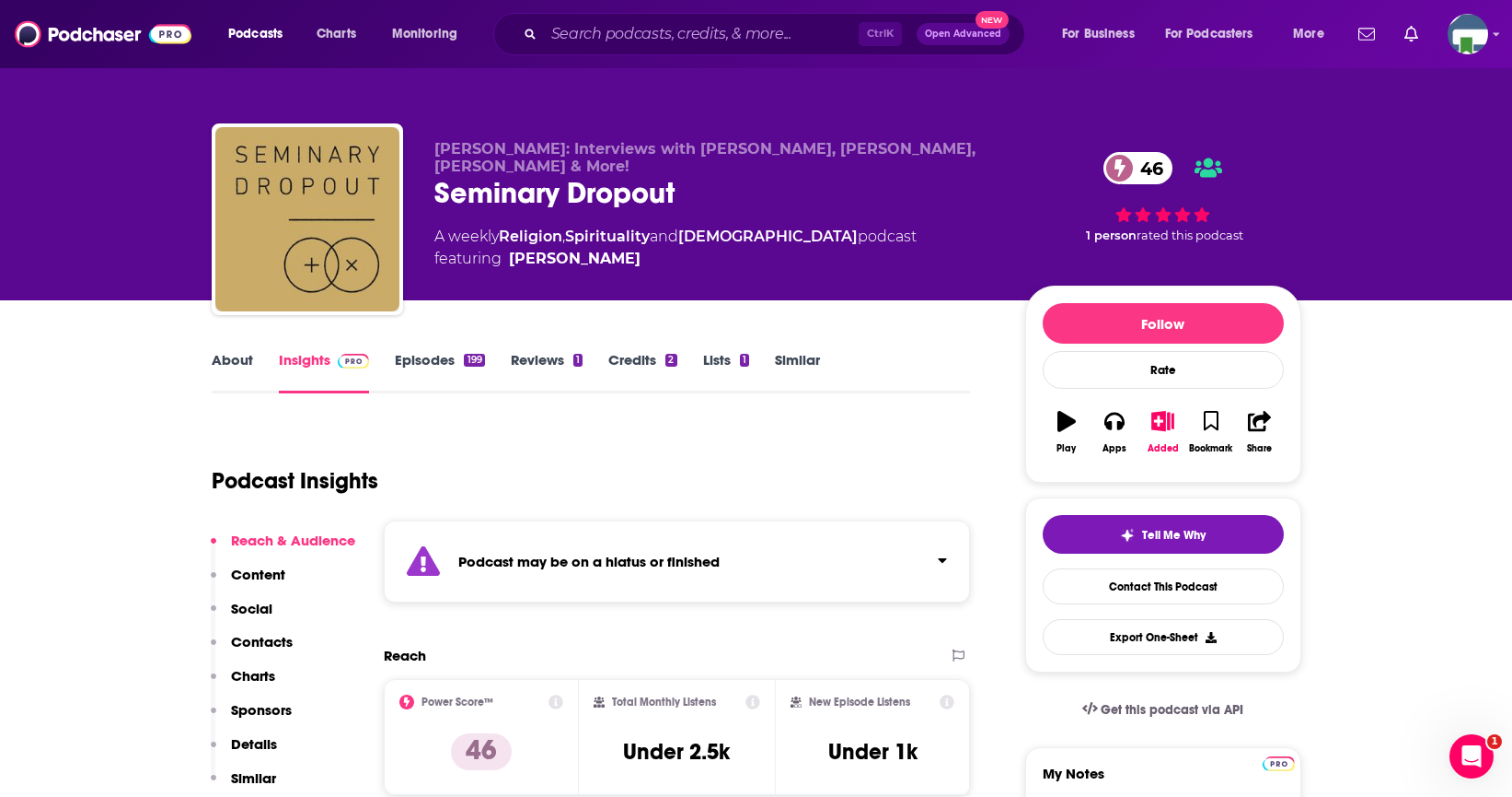
scroll to position [77, 0]
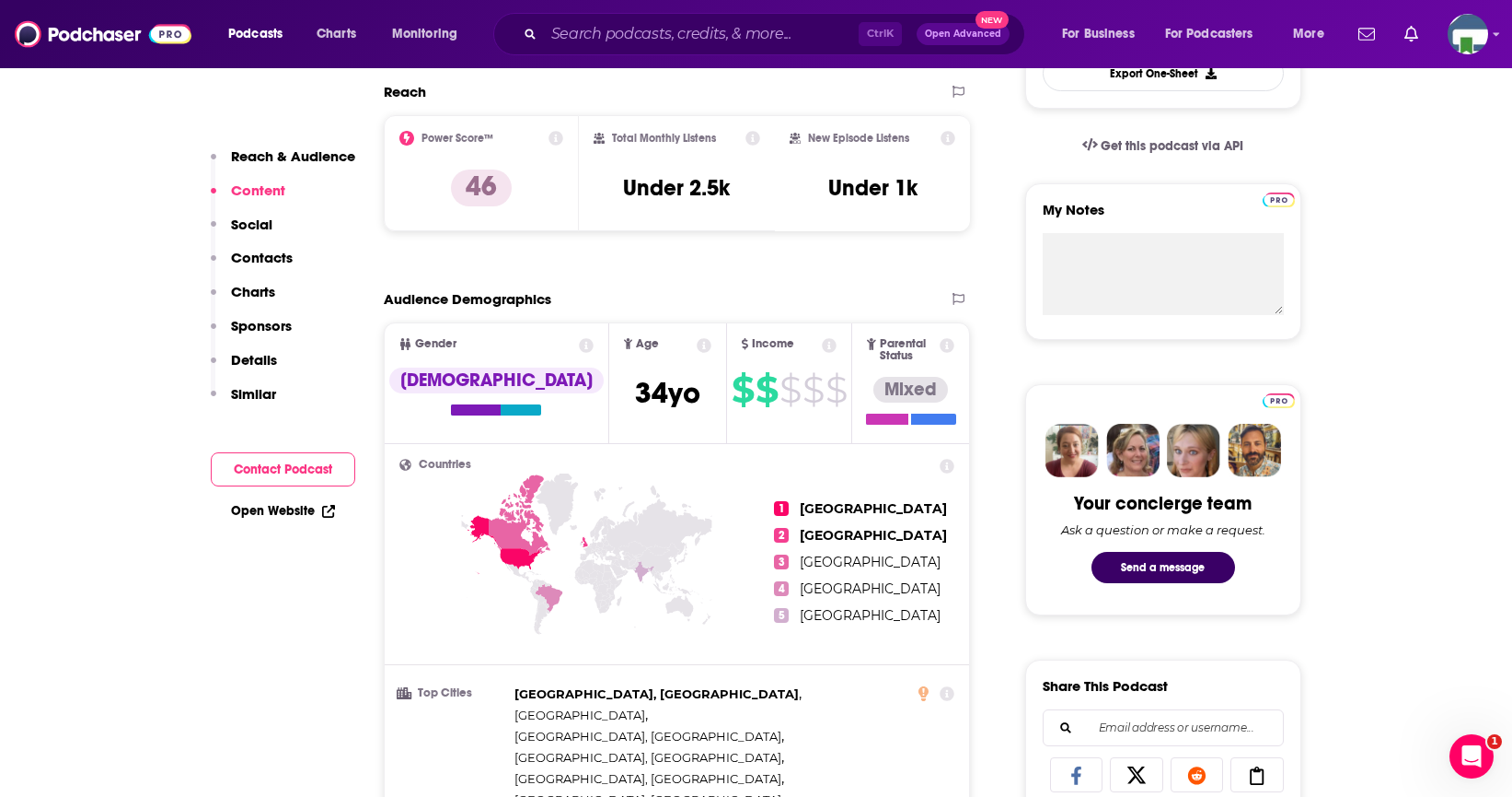
scroll to position [552, 0]
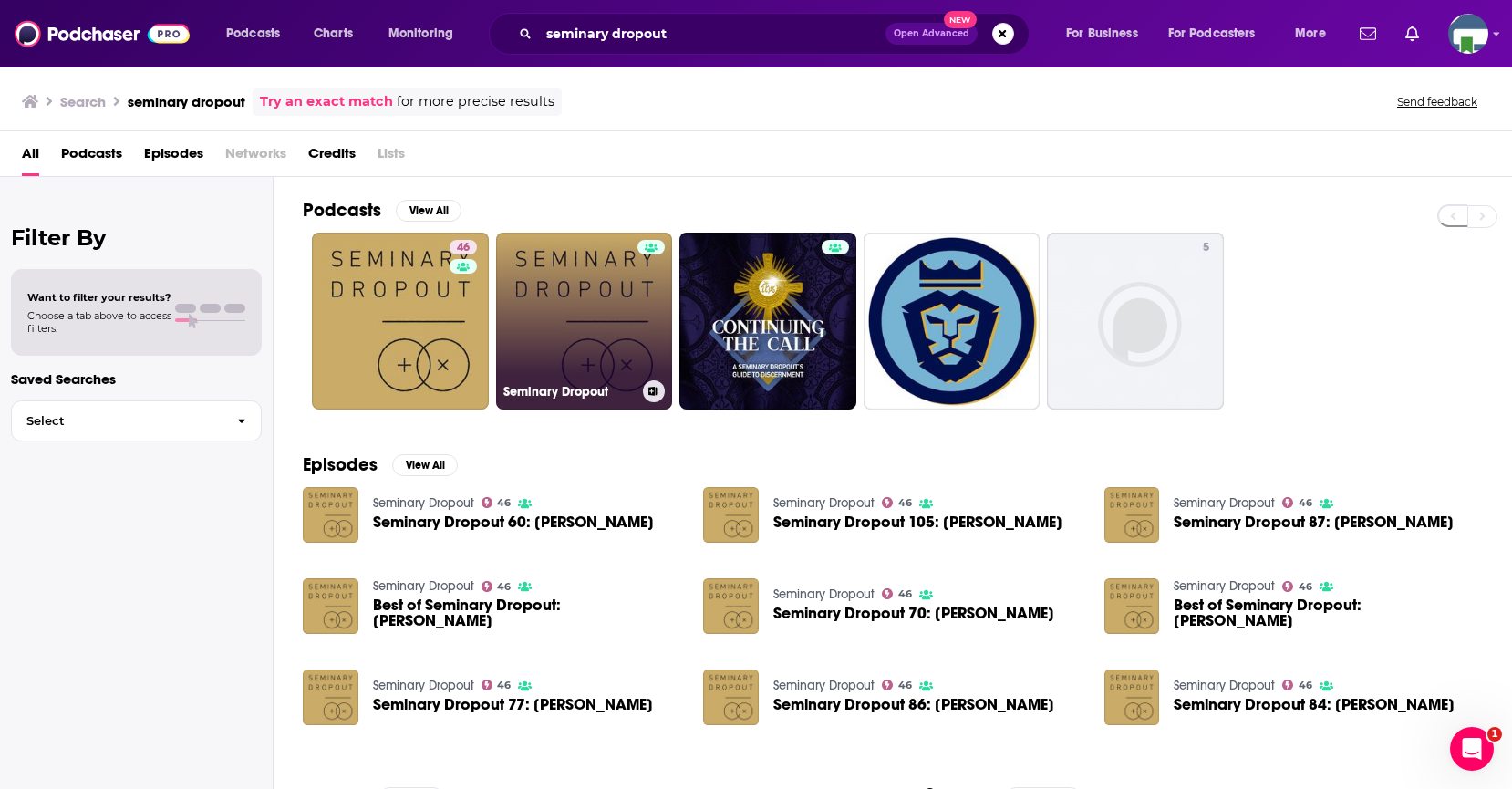
click at [607, 294] on link "Seminary Dropout" at bounding box center [584, 321] width 176 height 176
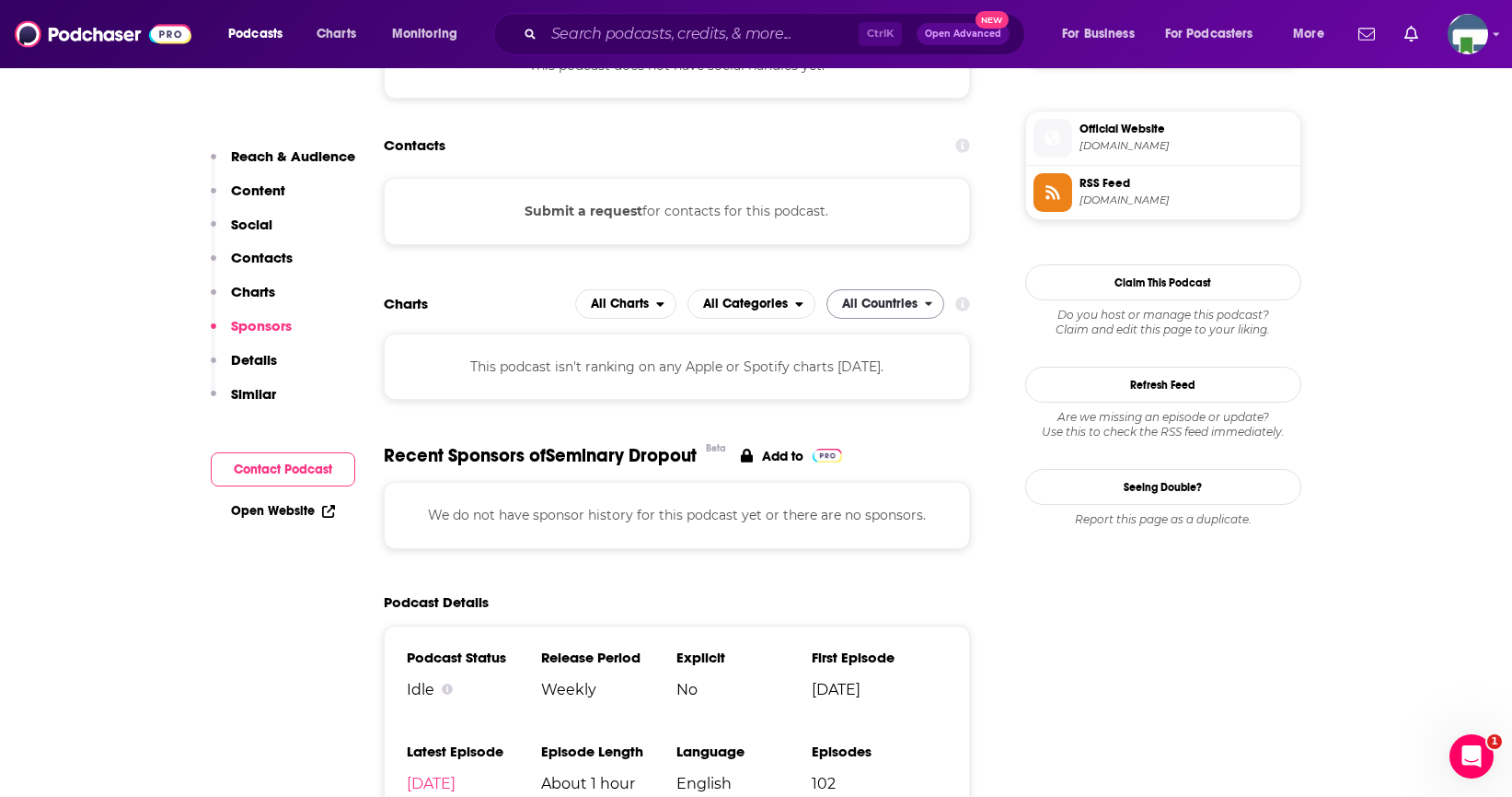
scroll to position [1842, 0]
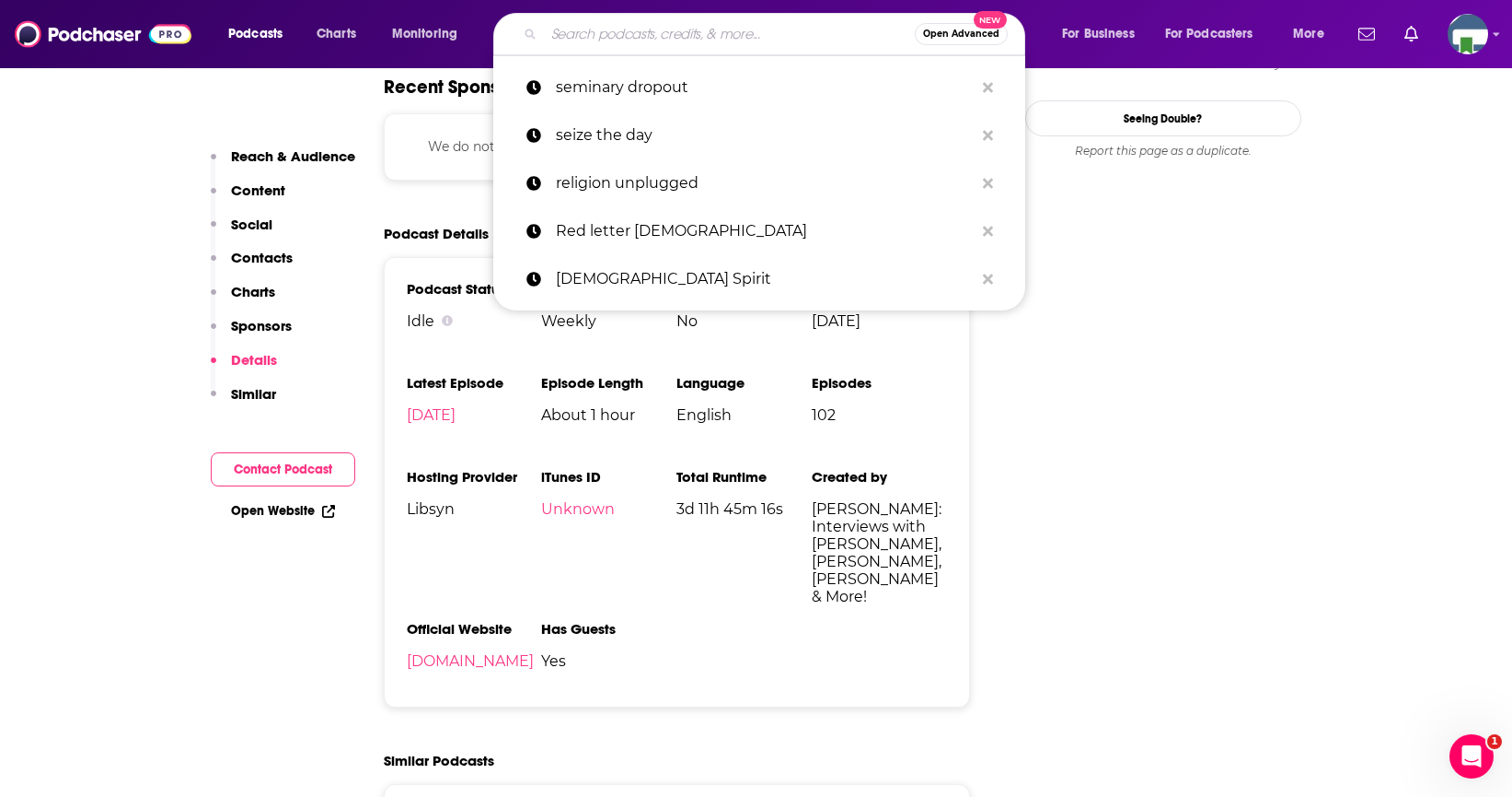
click at [583, 39] on input "Search podcasts, credits, & more..." at bounding box center [729, 35] width 371 height 30
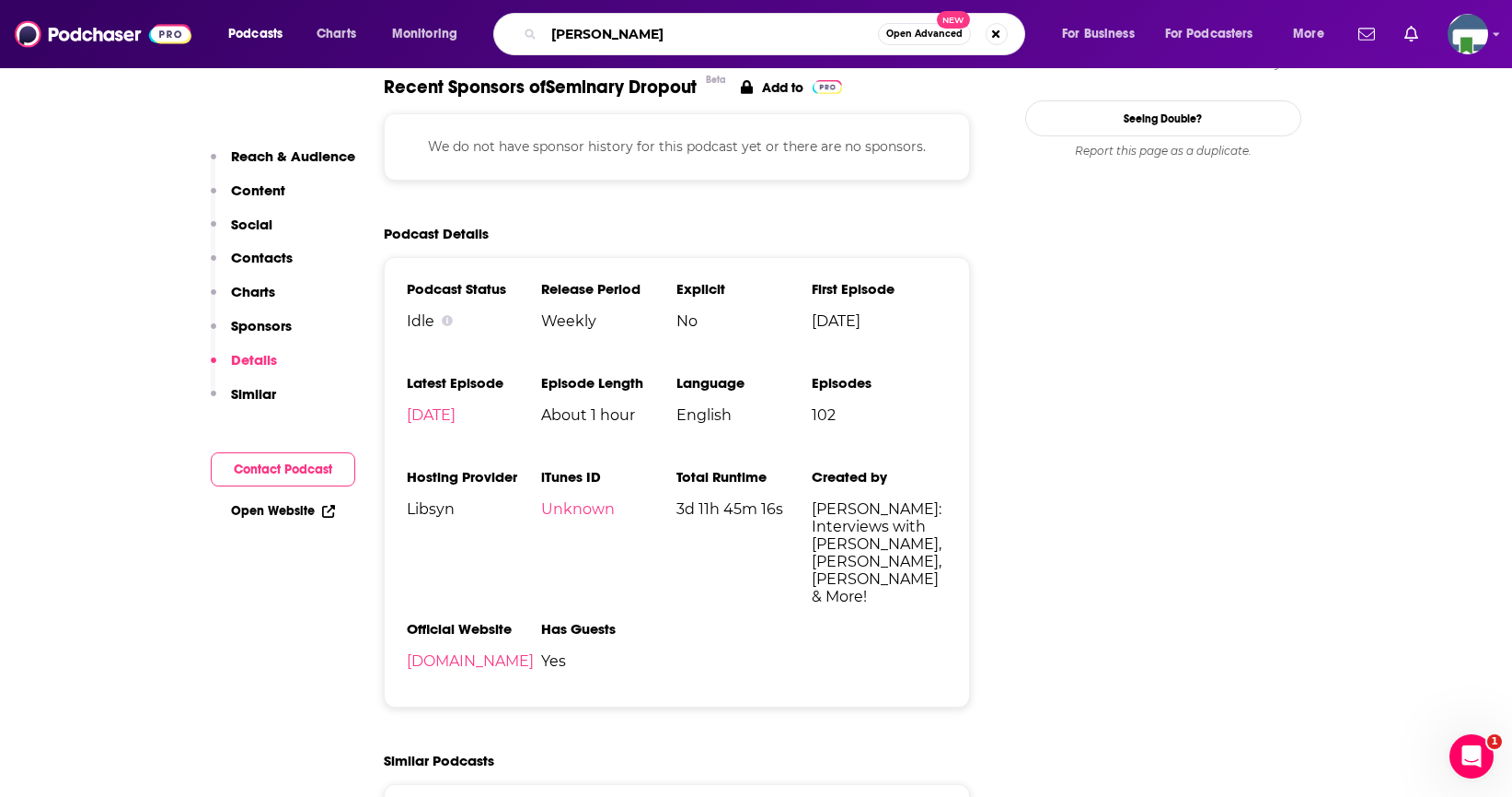
type input "[PERSON_NAME]"
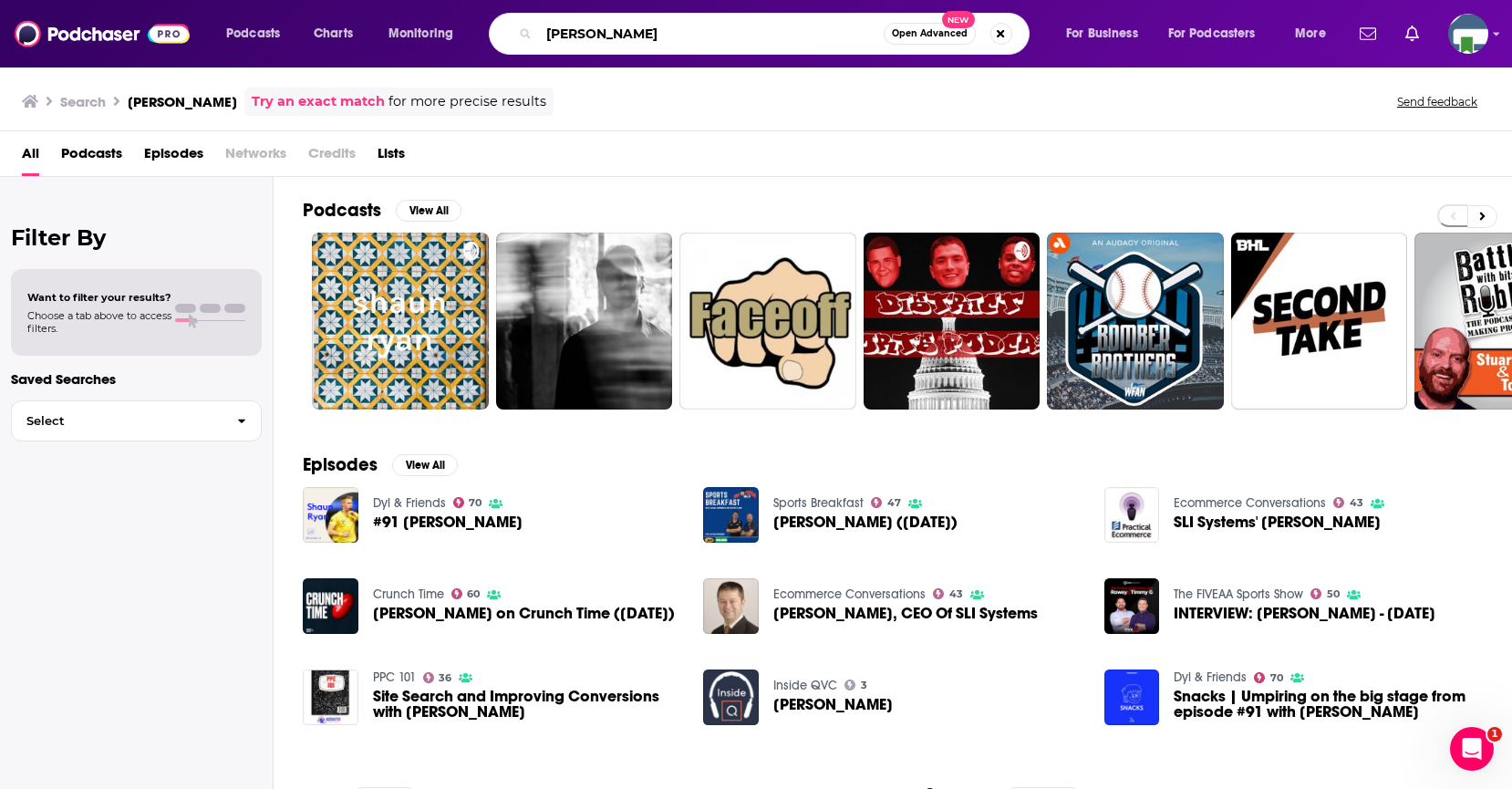
drag, startPoint x: 639, startPoint y: 31, endPoint x: 510, endPoint y: 30, distance: 129.0
click at [510, 30] on div "[PERSON_NAME] Open Advanced New" at bounding box center [760, 33] width 541 height 42
type input "speakeasy theology"
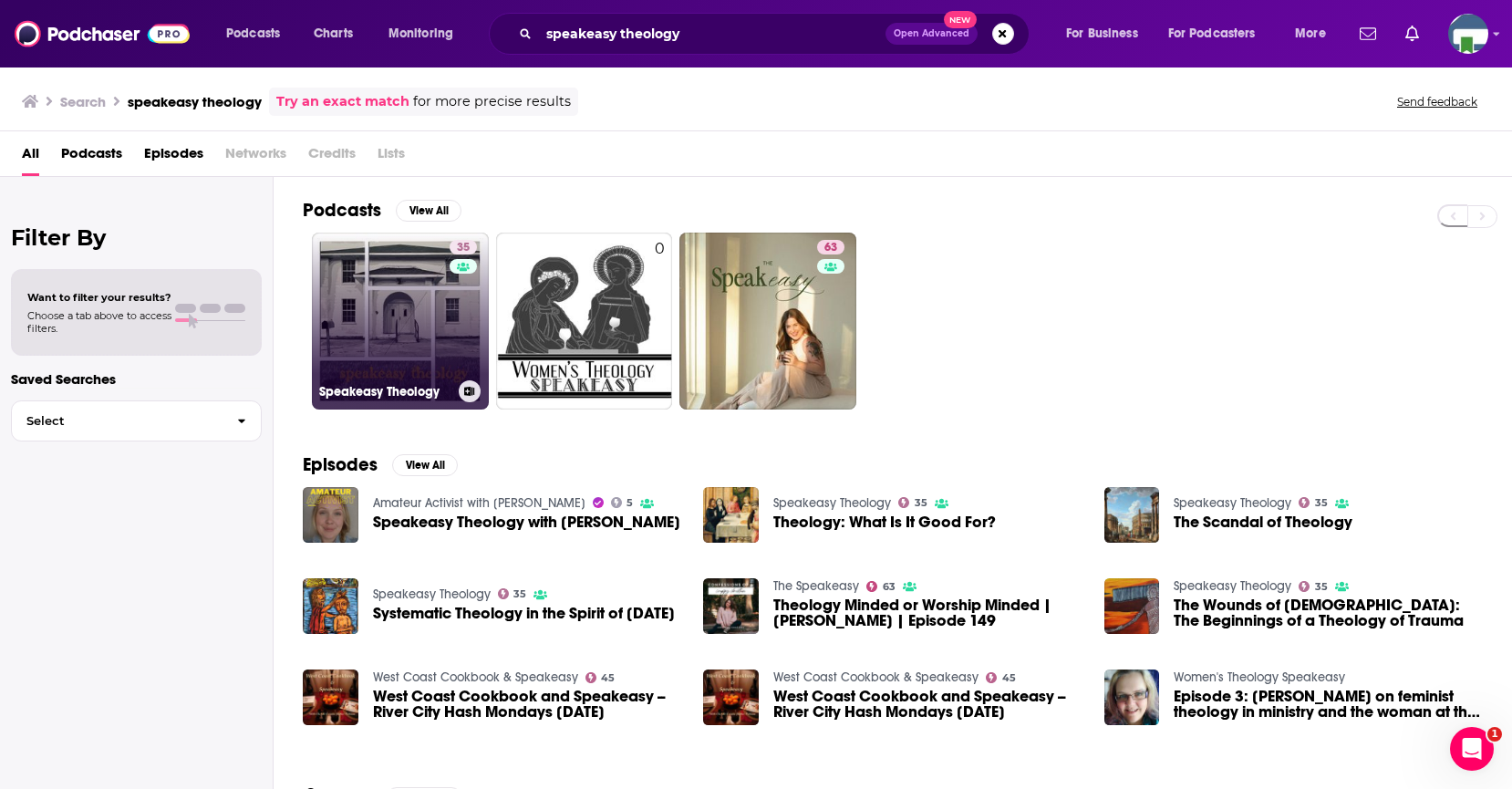
click at [434, 335] on link "35 Speakeasy Theology" at bounding box center [400, 321] width 176 height 176
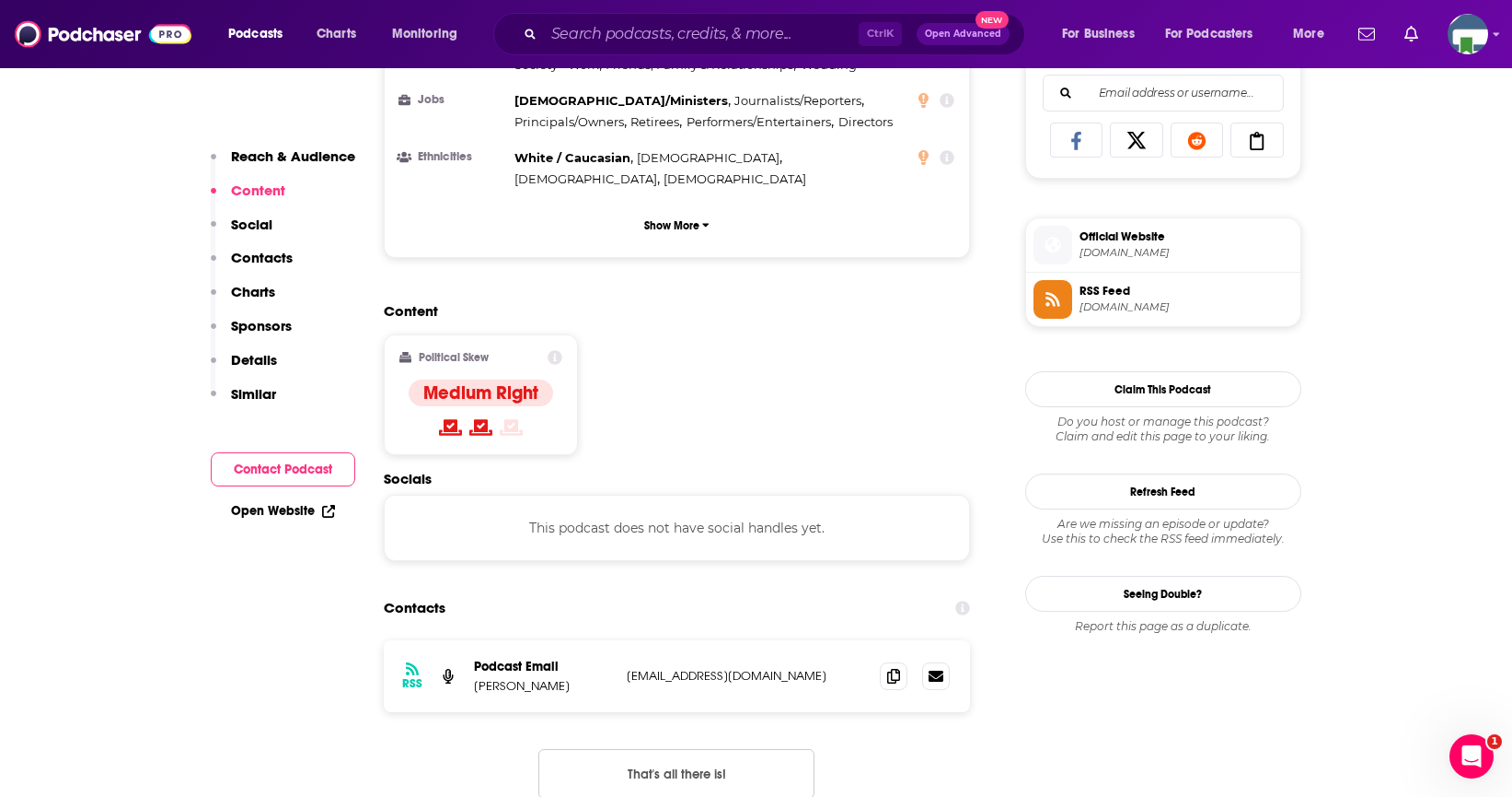
scroll to position [1289, 0]
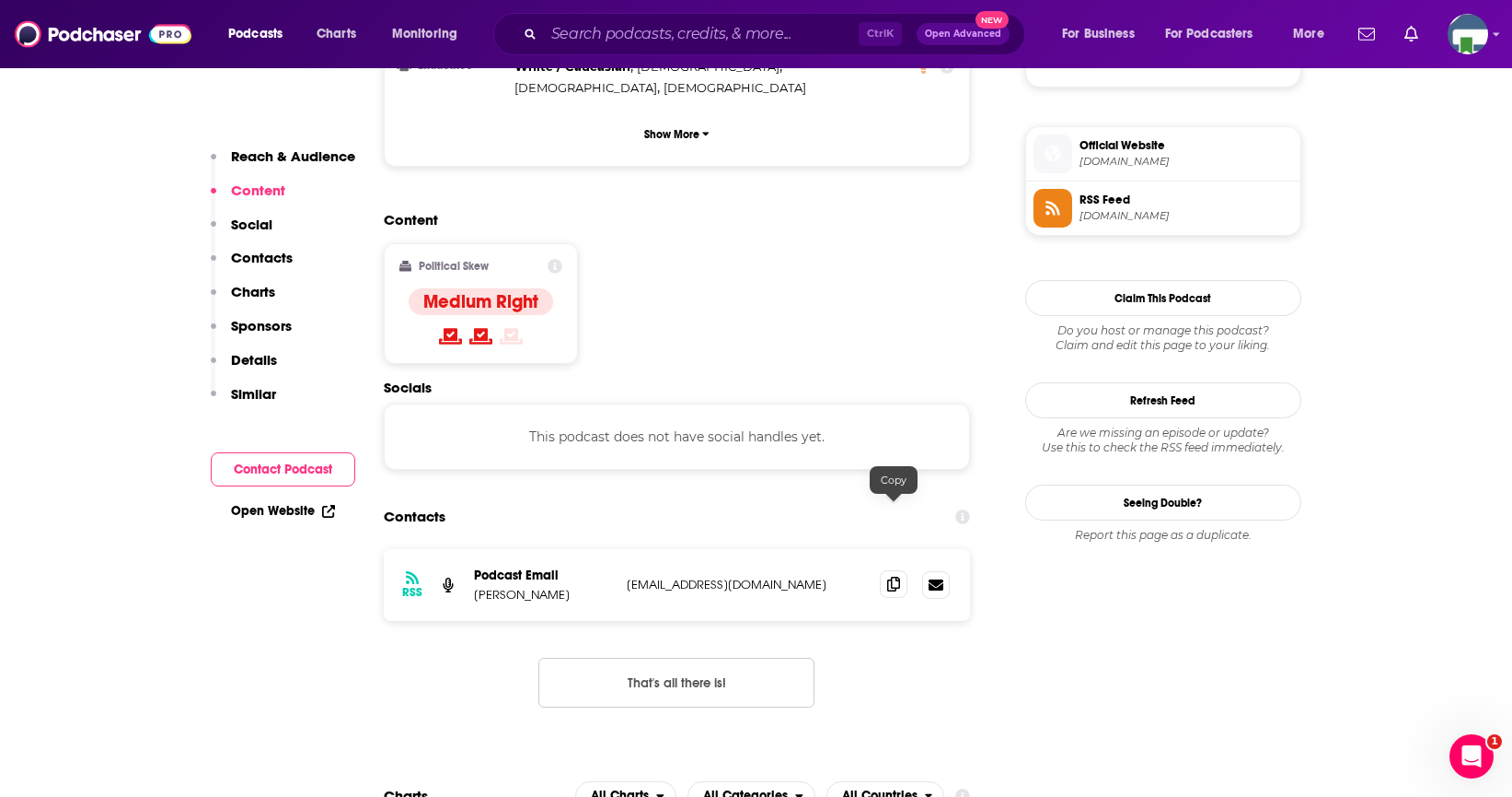
click at [891, 576] on icon at bounding box center [894, 583] width 13 height 15
click at [594, 31] on input "Search podcasts, credits, & more..." at bounding box center [702, 35] width 315 height 30
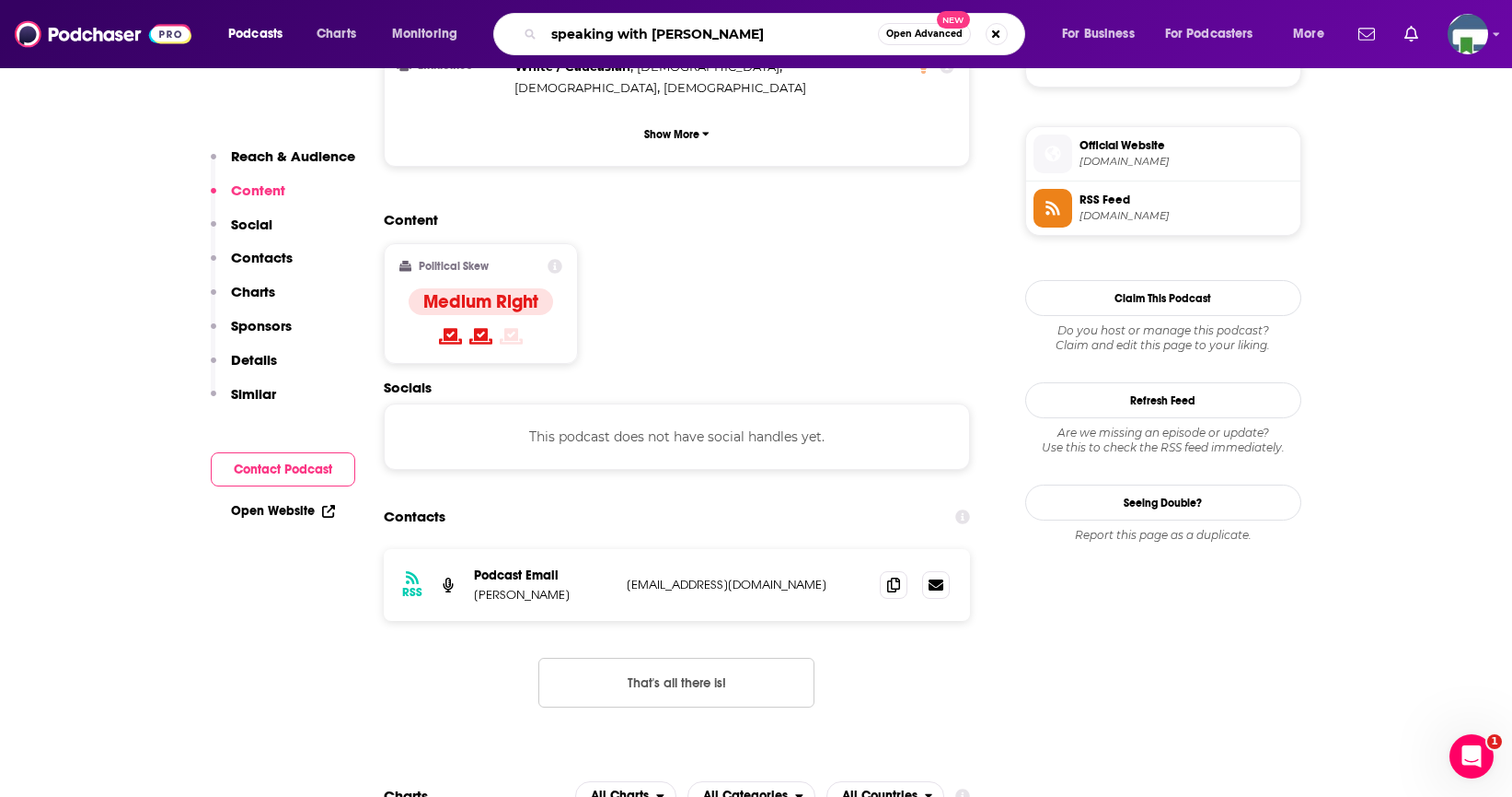
type input "speaking with joy"
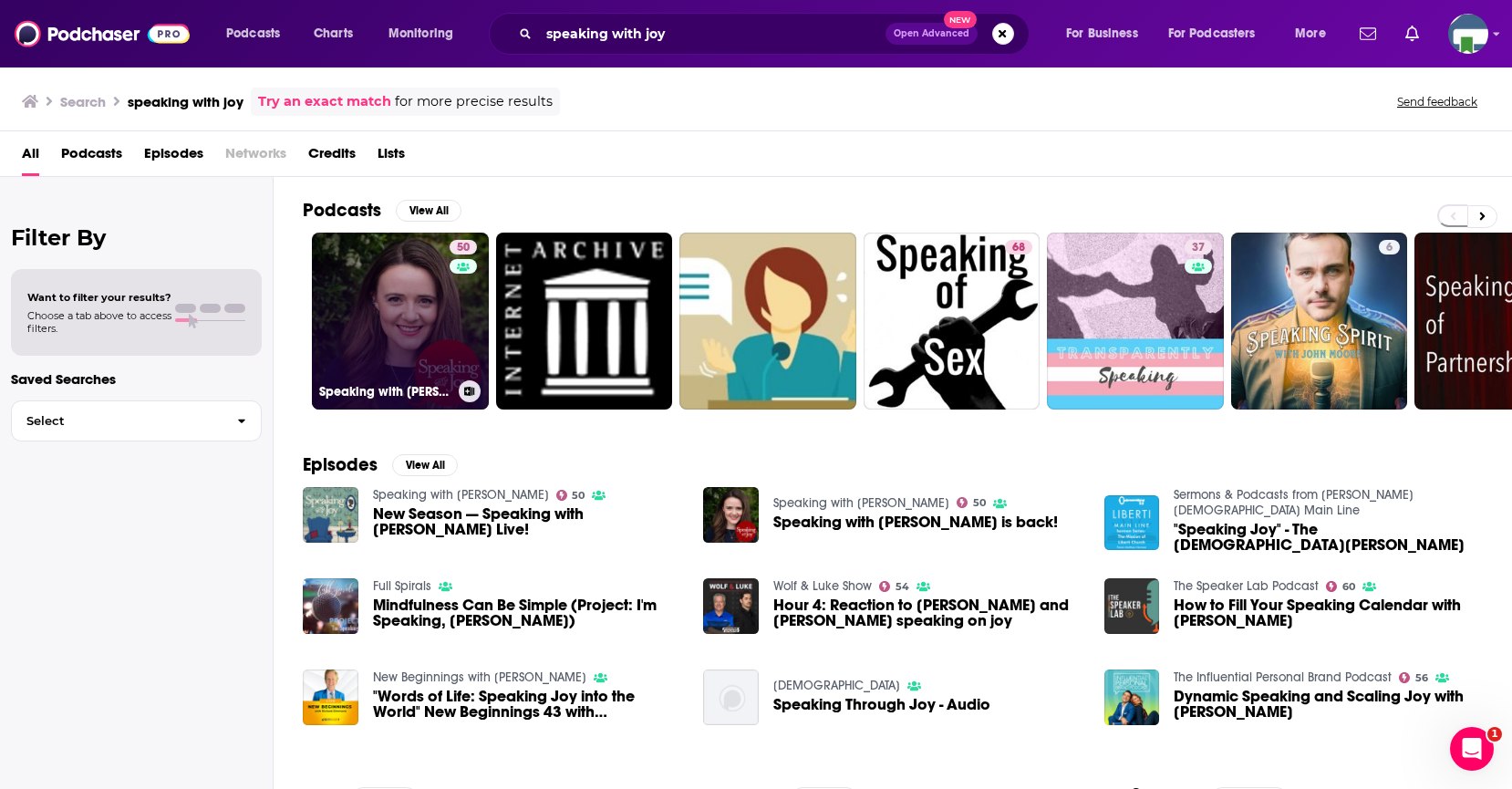
click at [393, 323] on link "50 Speaking with [PERSON_NAME]" at bounding box center [400, 321] width 176 height 176
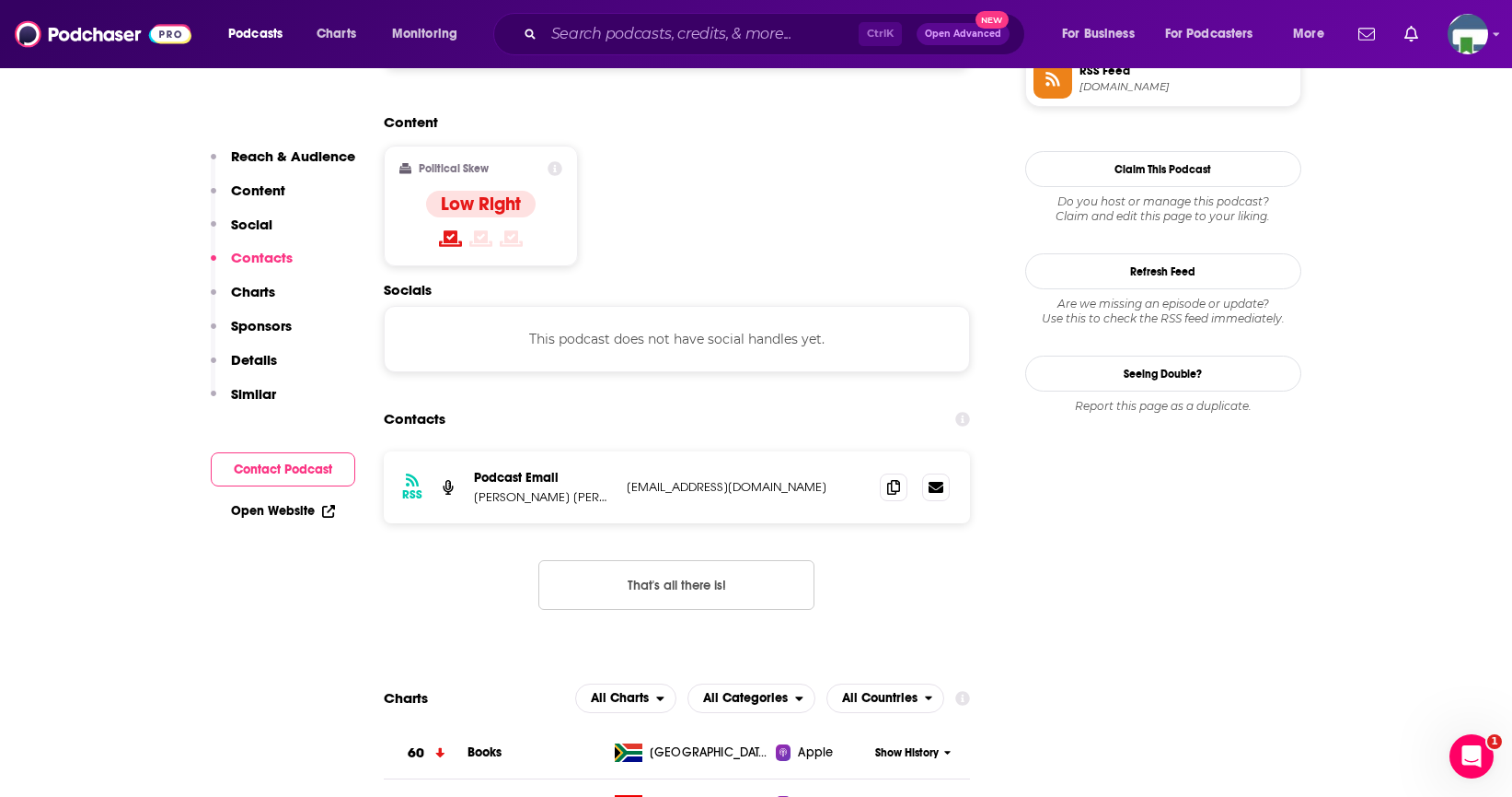
scroll to position [1473, 0]
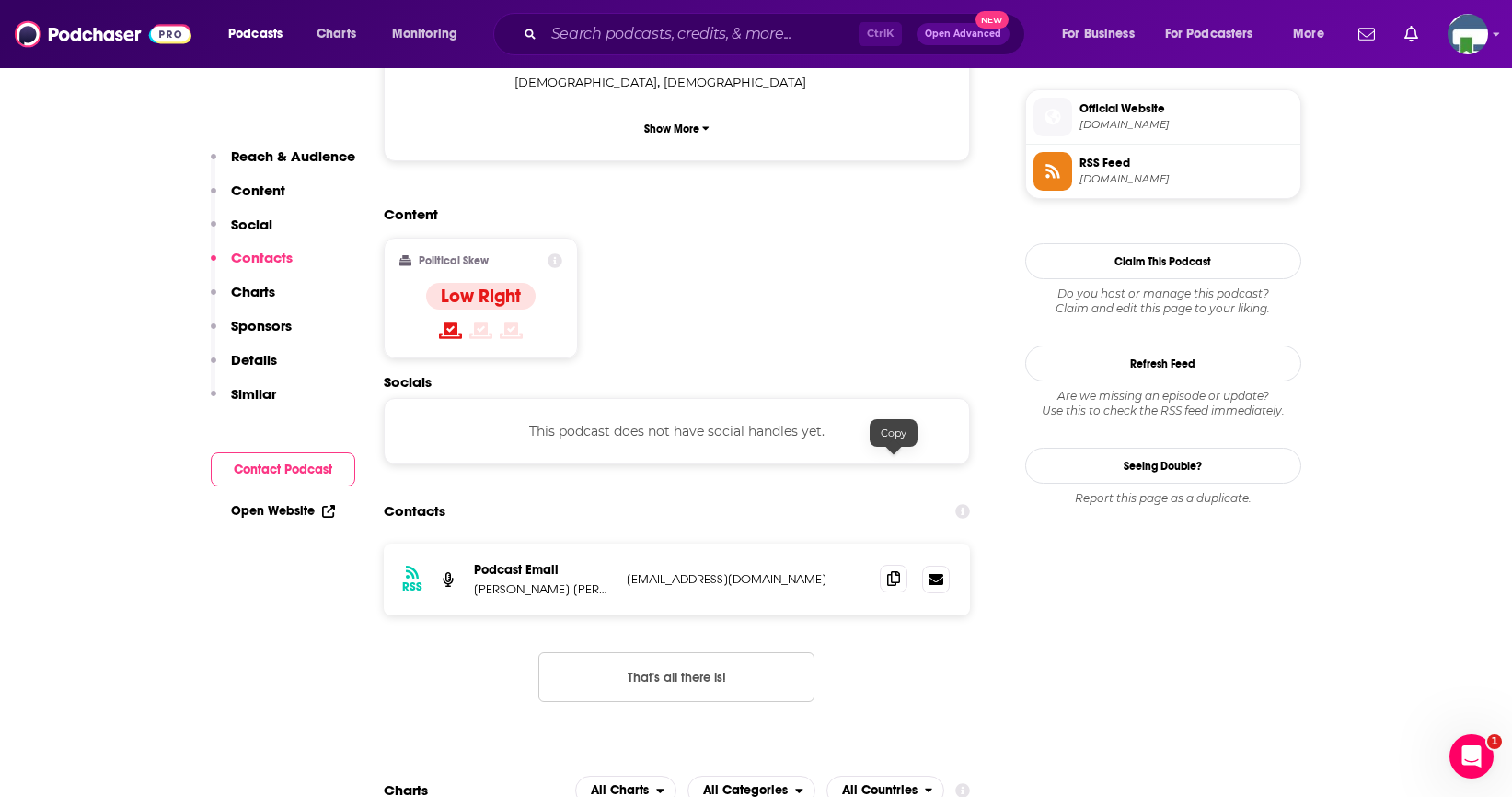
click at [896, 571] on icon at bounding box center [894, 578] width 13 height 15
click at [612, 36] on input "Search podcasts, credits, & more..." at bounding box center [702, 35] width 315 height 30
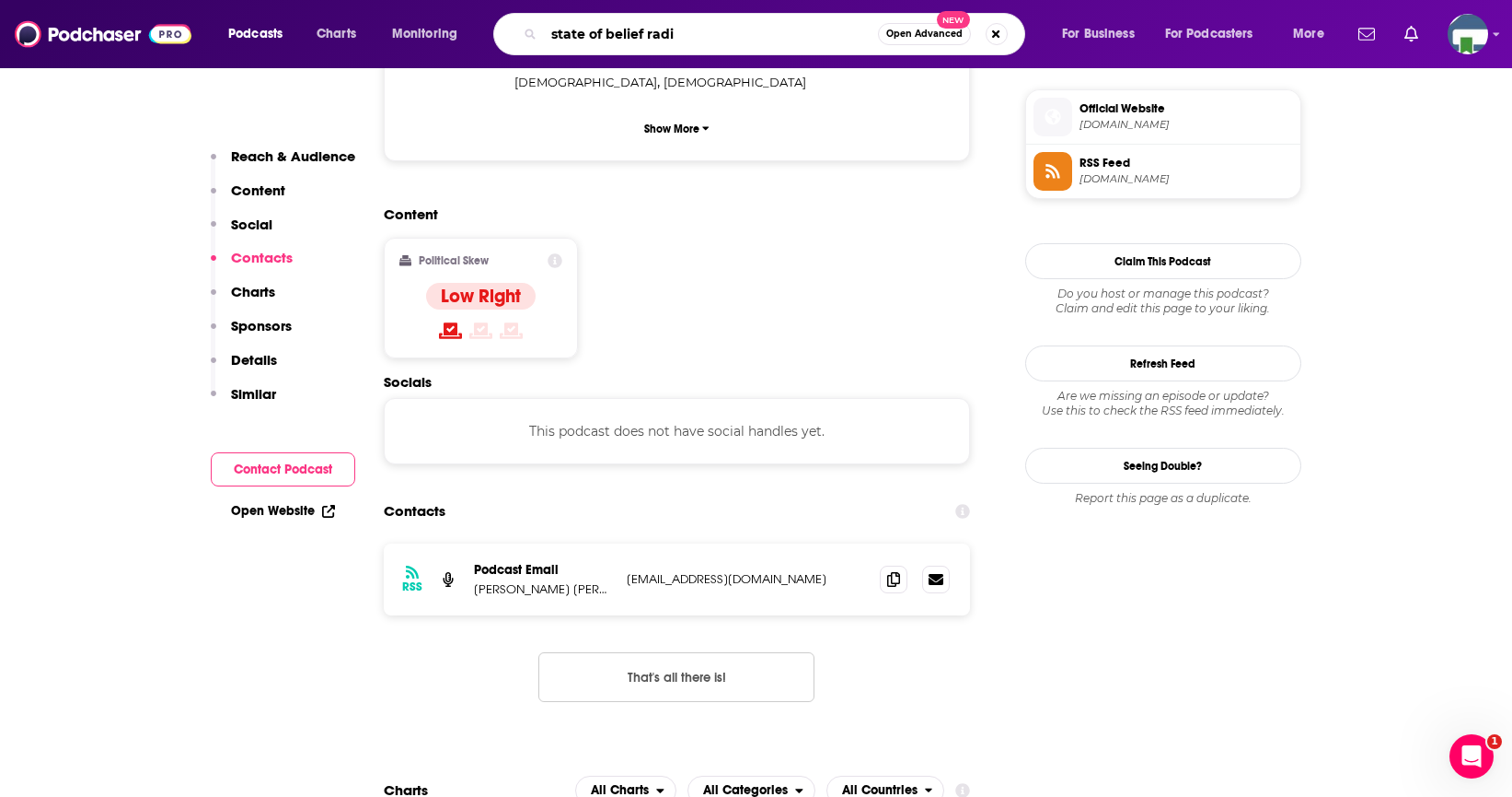
type input "state of belief radio"
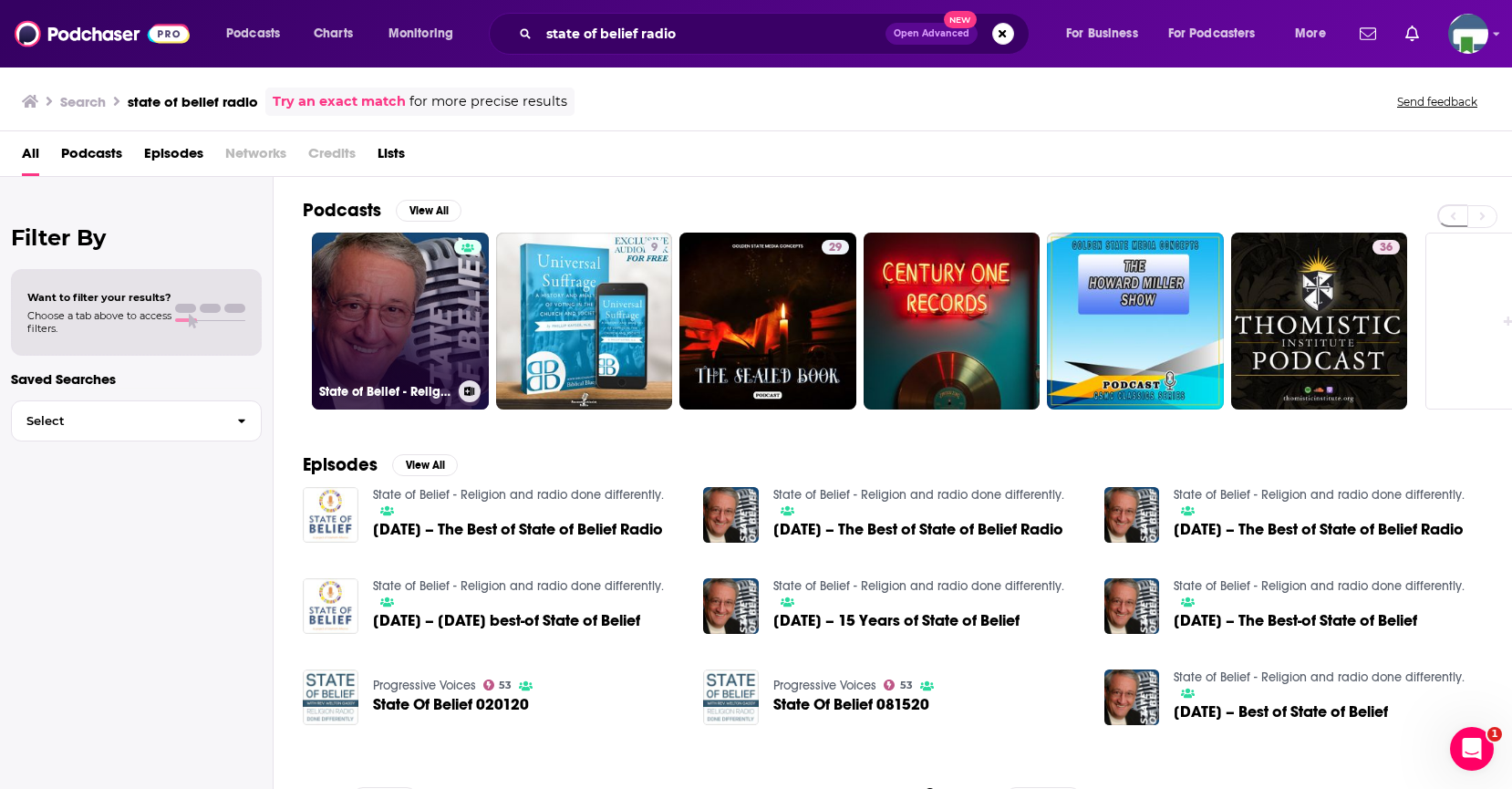
click at [405, 325] on link "State of Belief - Religion and radio done differently." at bounding box center [400, 321] width 176 height 176
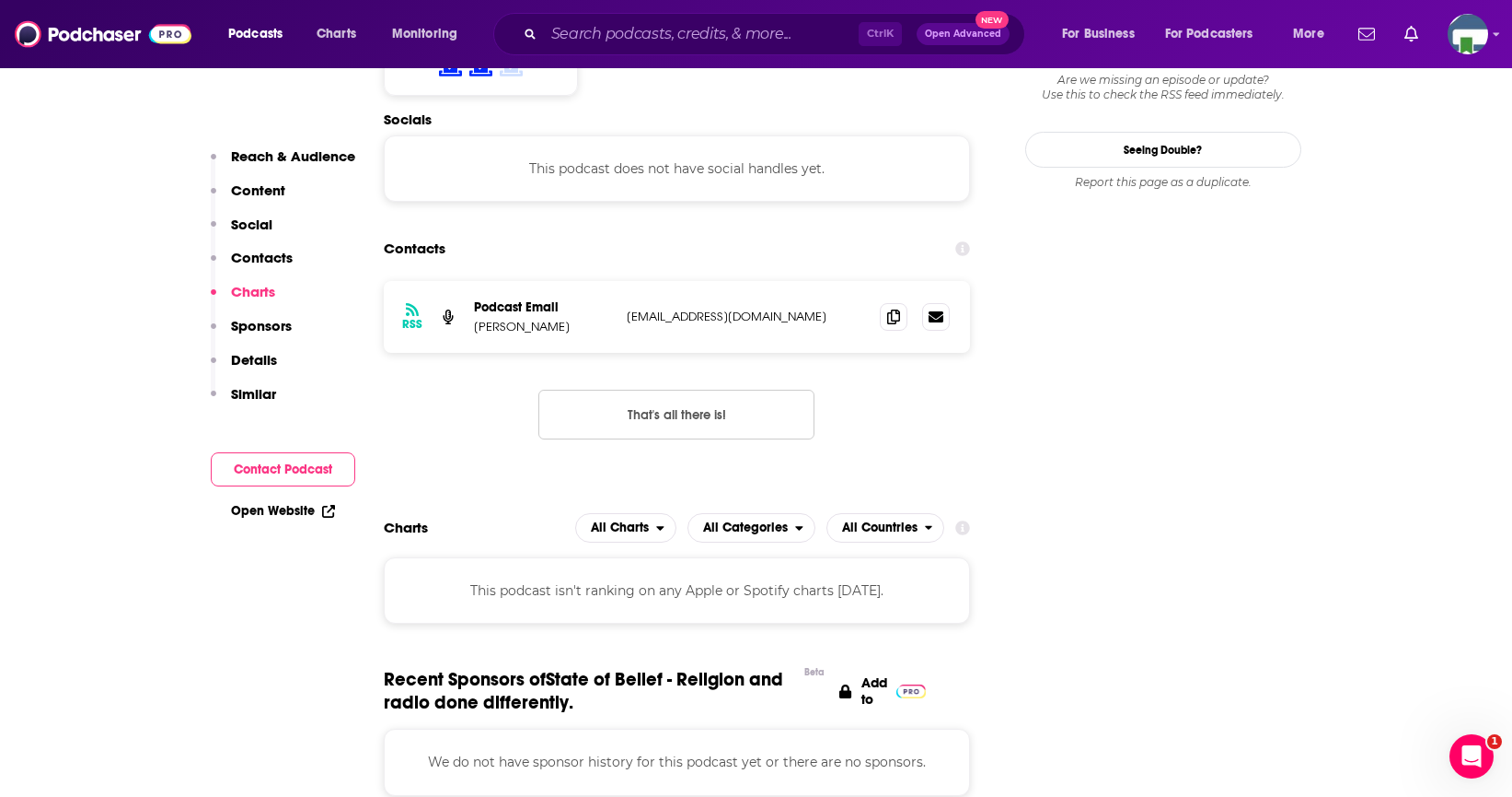
scroll to position [1565, 0]
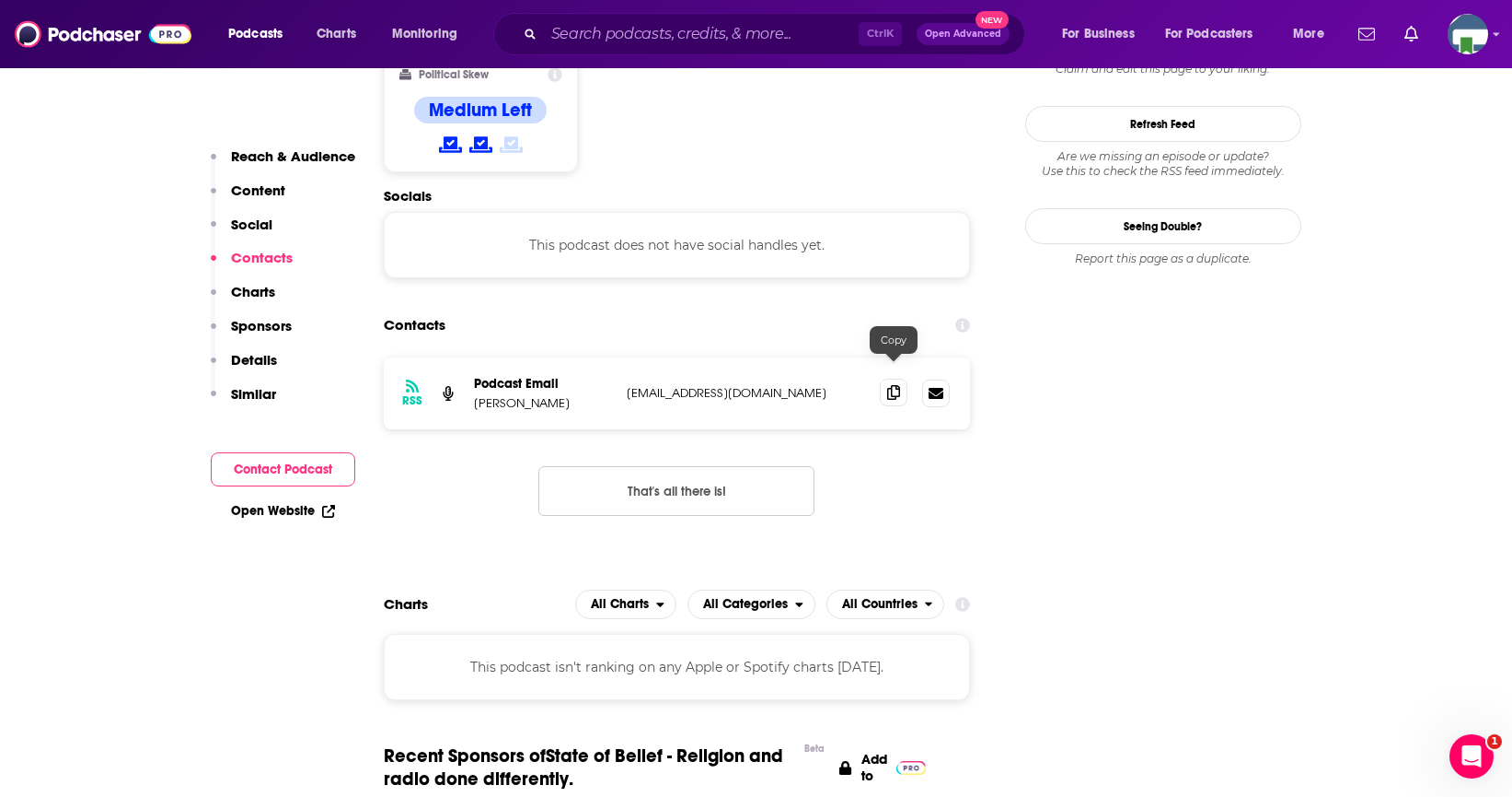
click at [895, 385] on icon at bounding box center [894, 392] width 13 height 15
click at [573, 38] on input "Search podcasts, credits, & more..." at bounding box center [702, 35] width 315 height 30
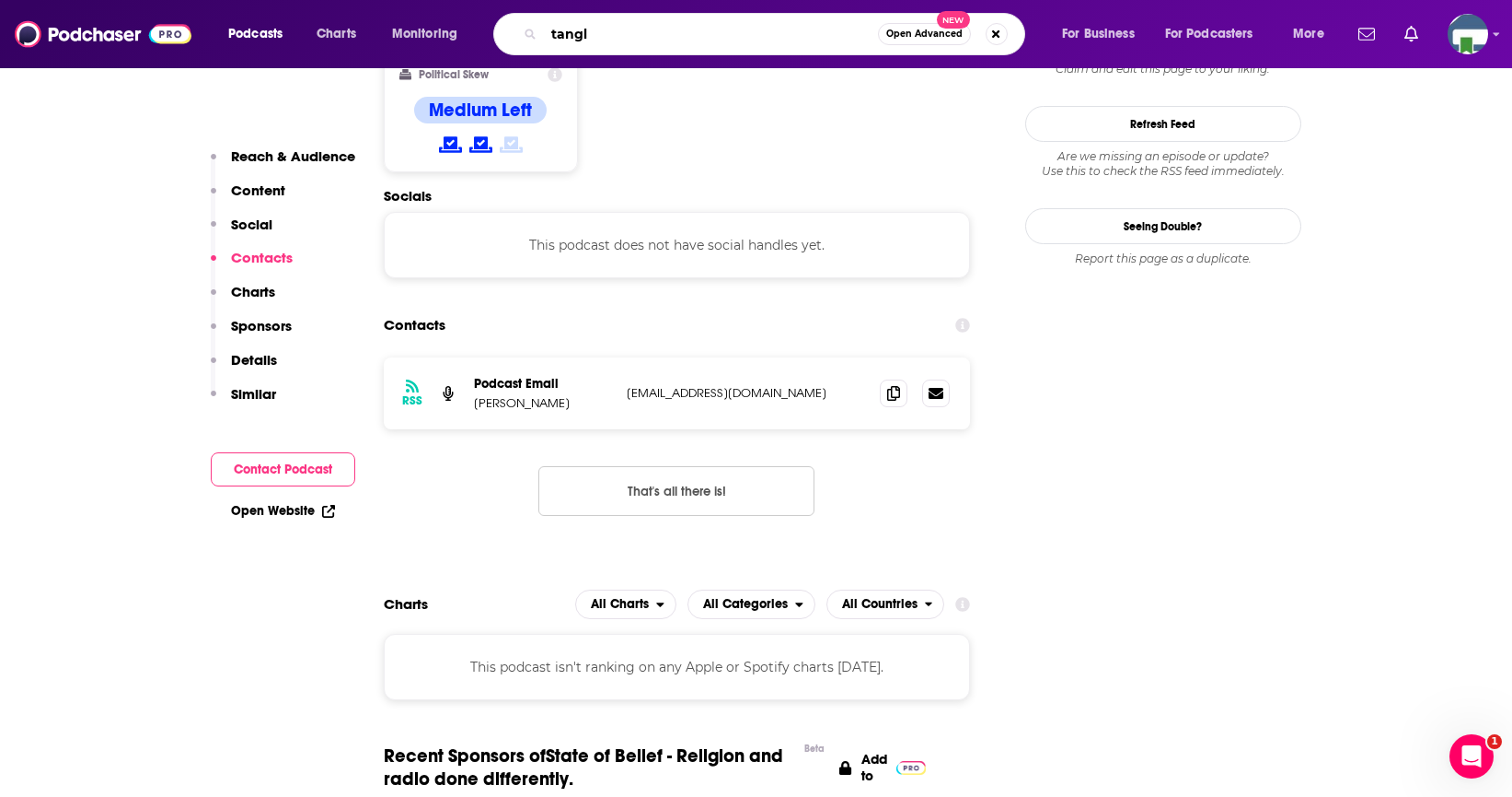
type input "tangle"
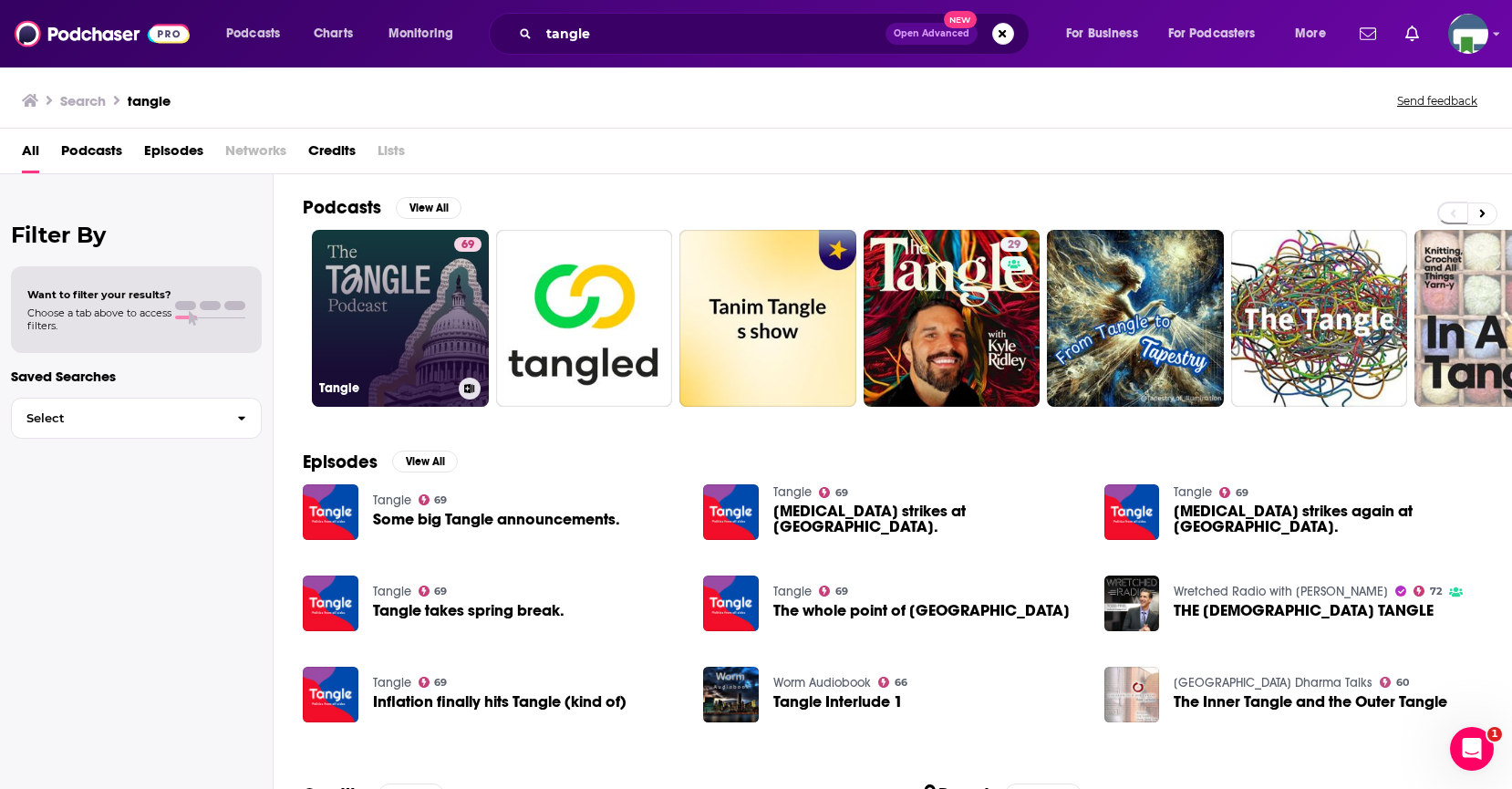
click at [374, 335] on link "69 Tangle" at bounding box center [400, 318] width 176 height 176
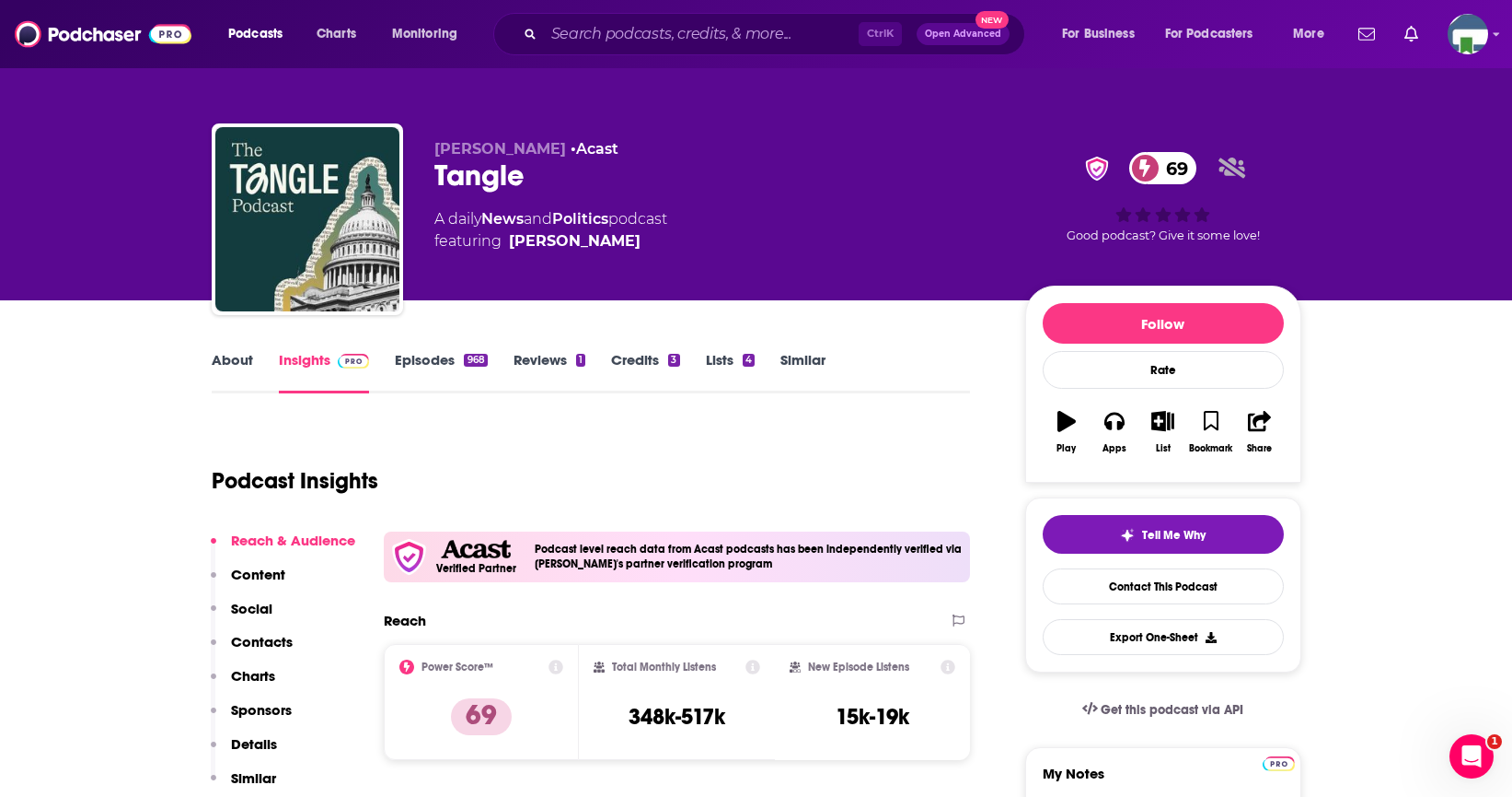
click at [244, 362] on link "About" at bounding box center [233, 371] width 42 height 43
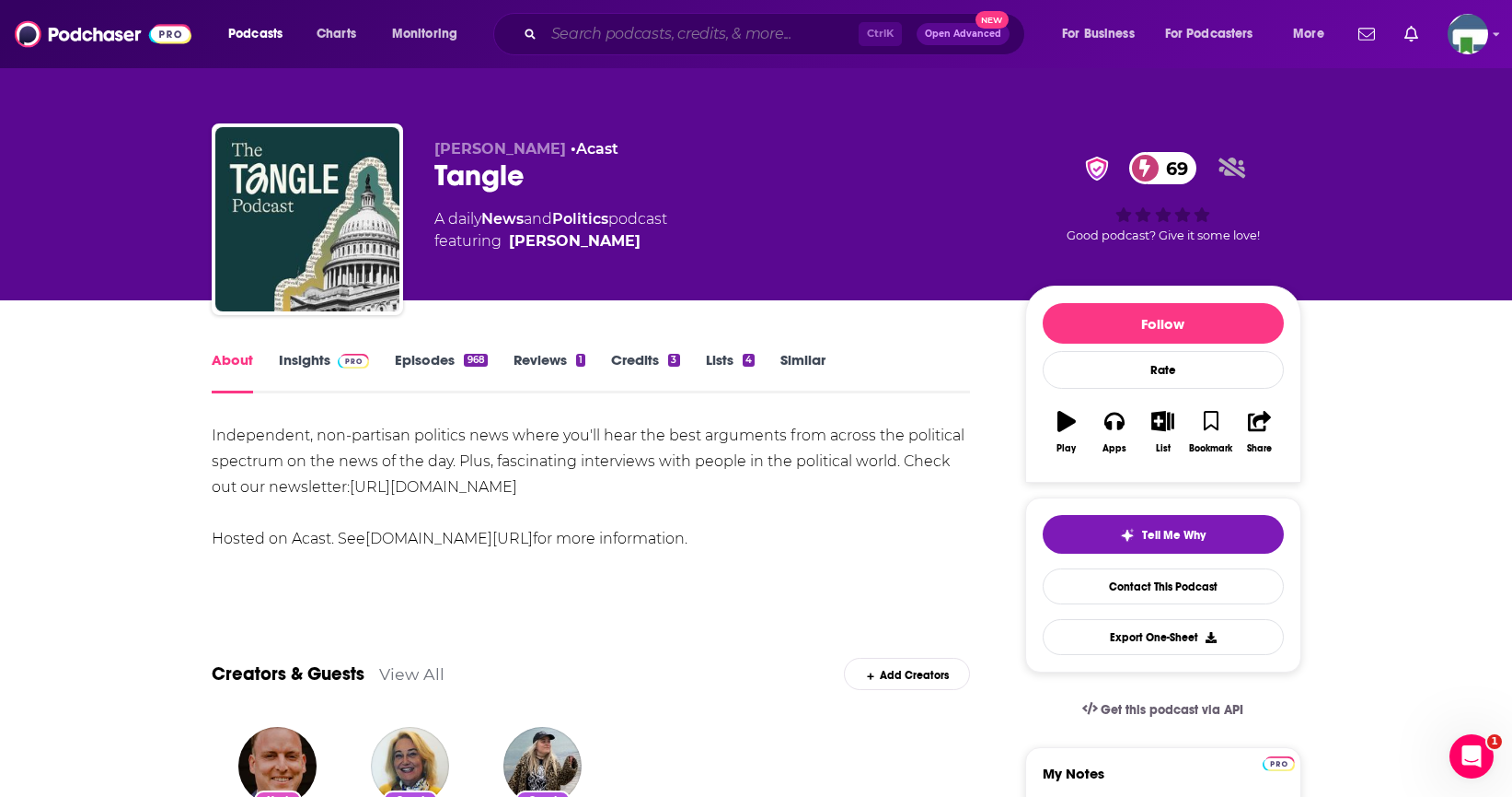
click at [564, 30] on input "Search podcasts, credits, & more..." at bounding box center [702, 35] width 315 height 30
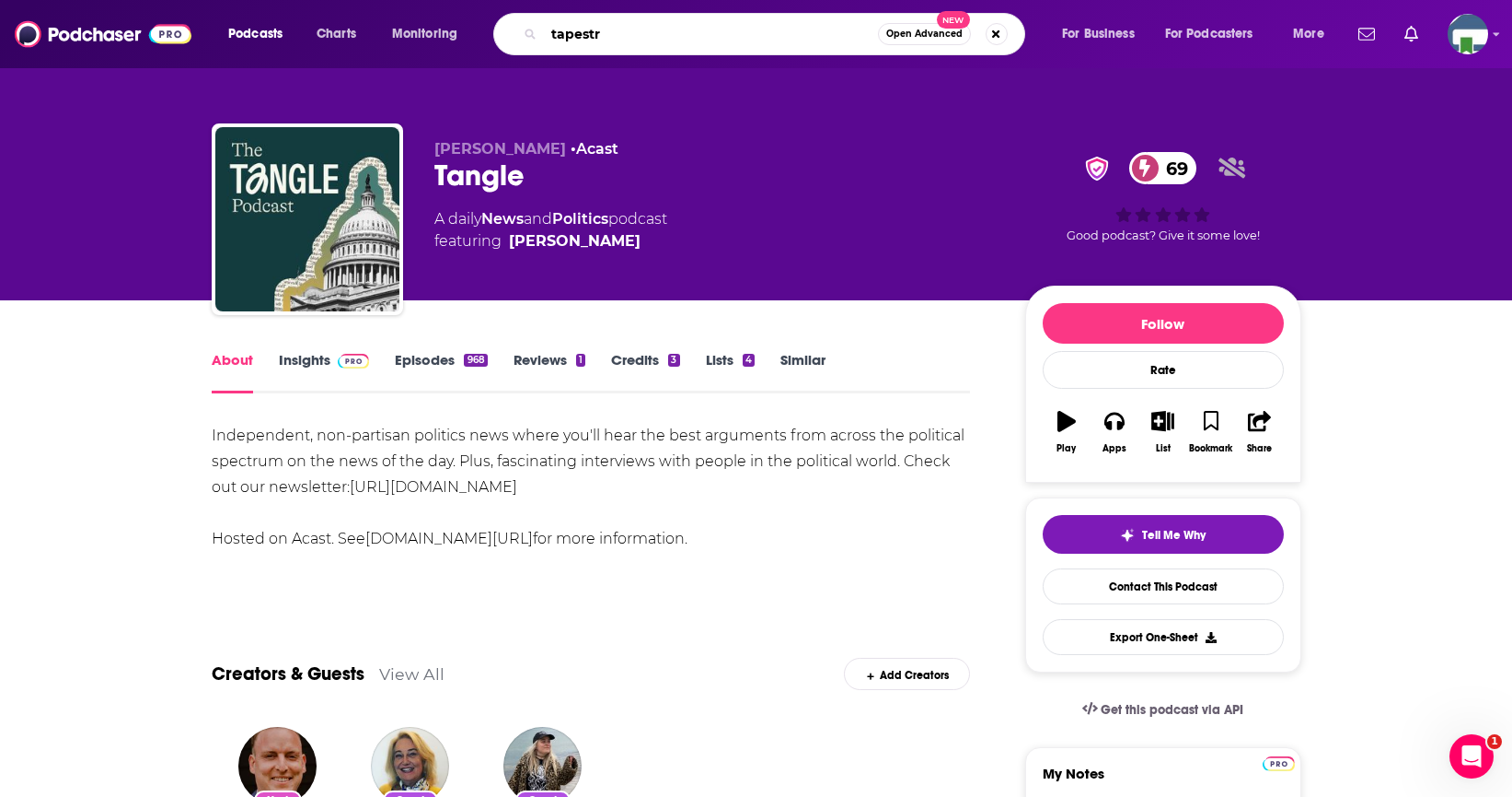
type input "tapestry"
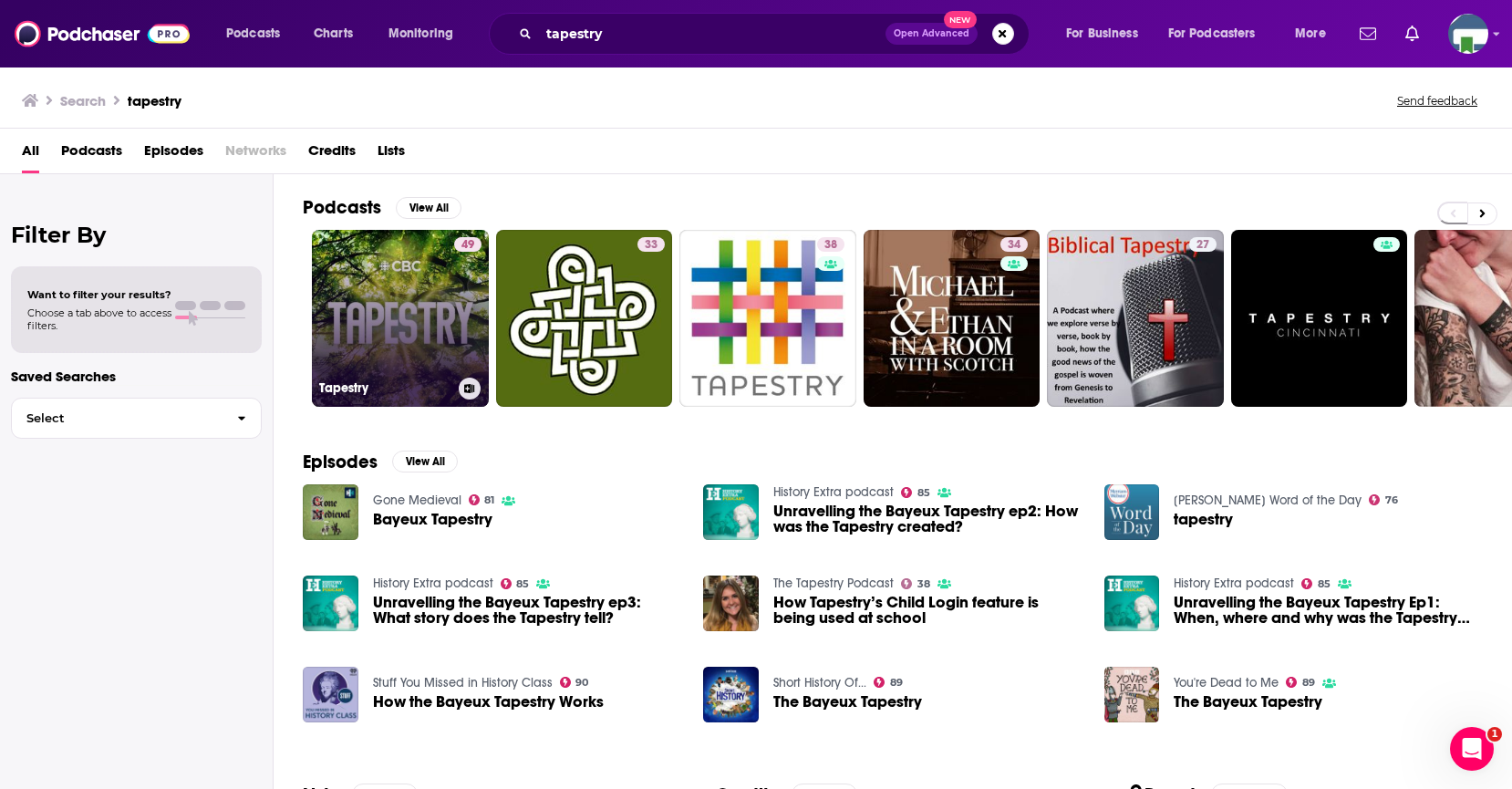
click at [407, 326] on link "49 Tapestry" at bounding box center [400, 318] width 176 height 176
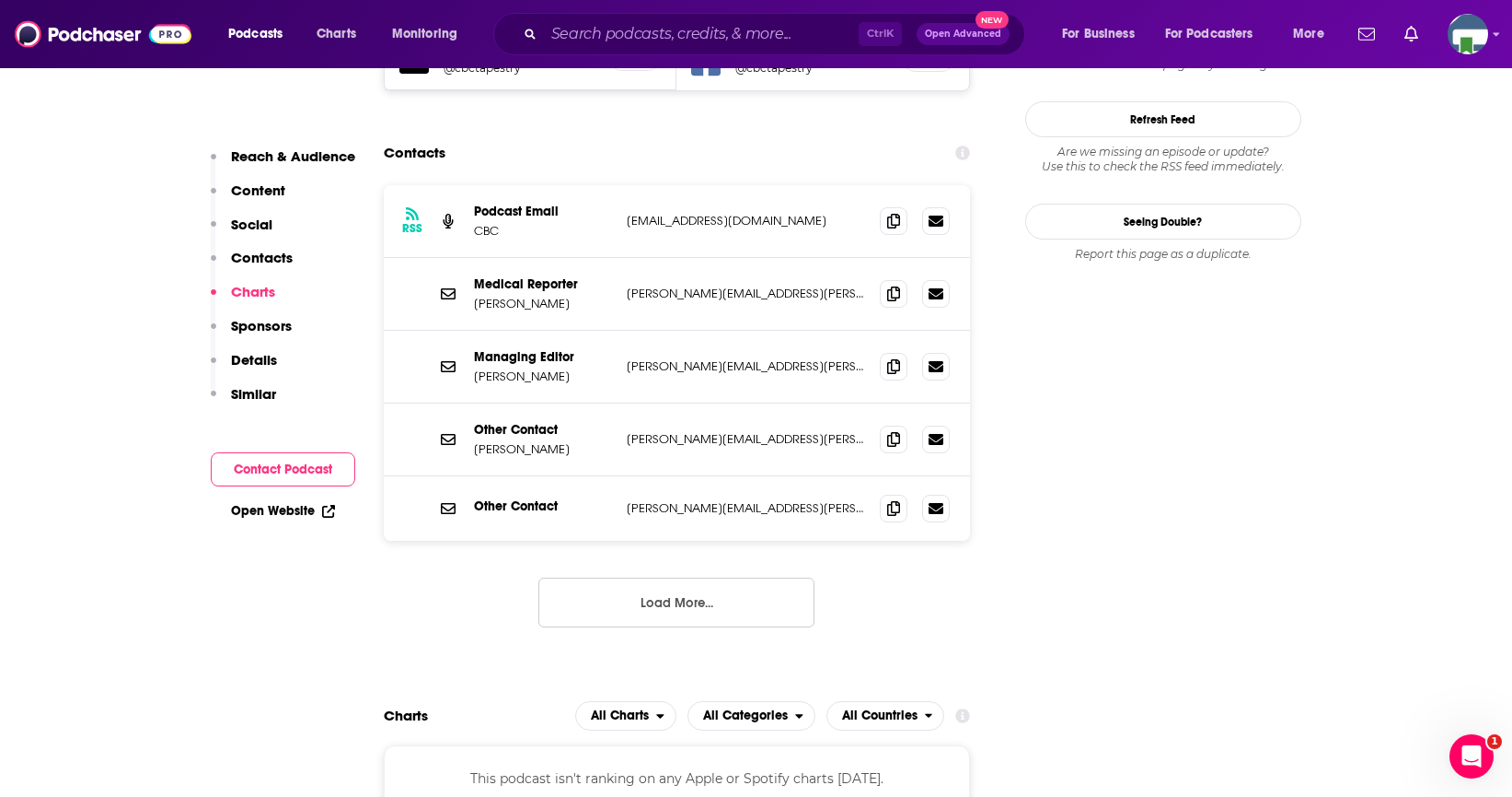
scroll to position [1657, 0]
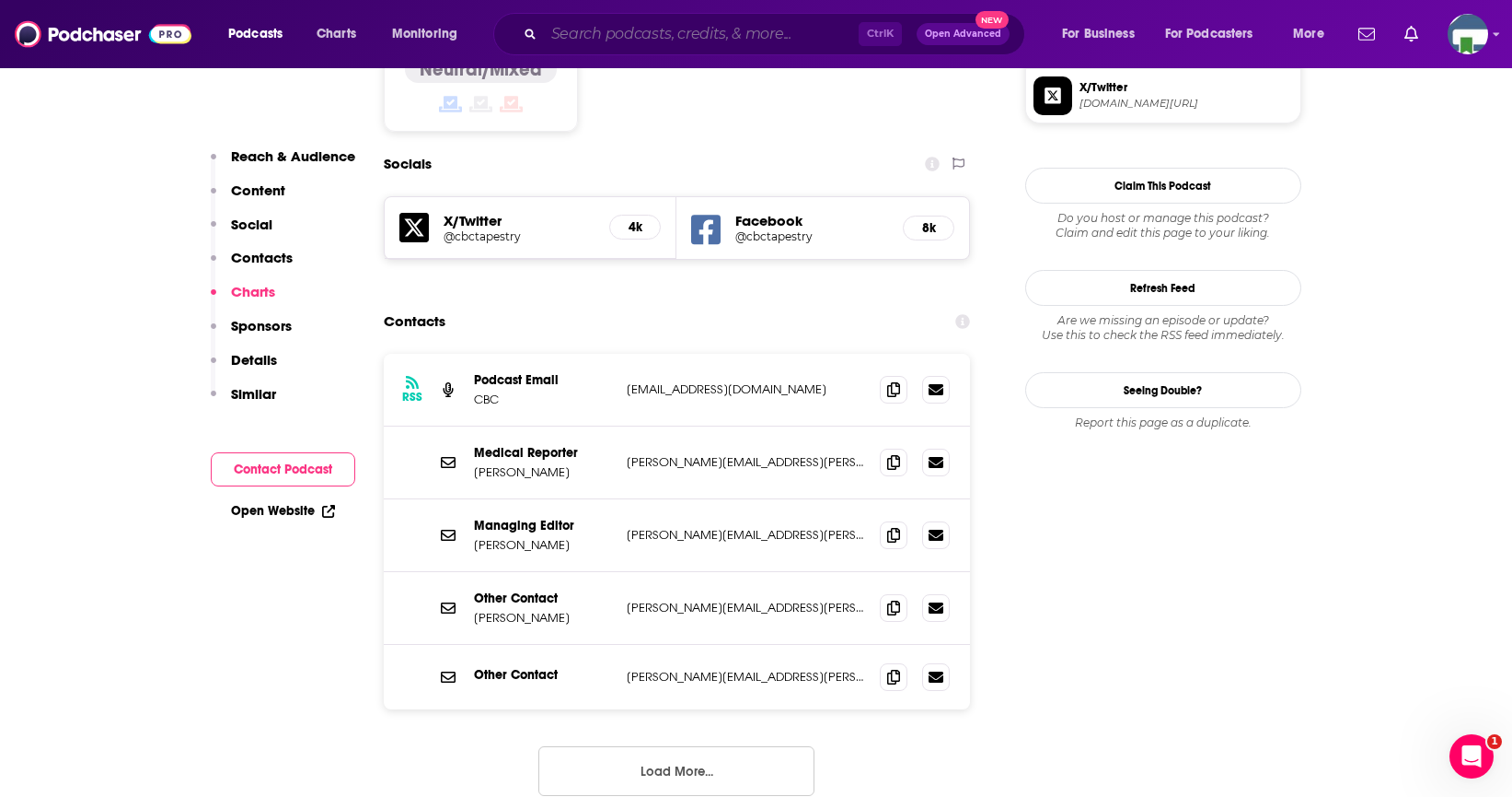
click at [618, 40] on input "Search podcasts, credits, & more..." at bounding box center [702, 35] width 315 height 30
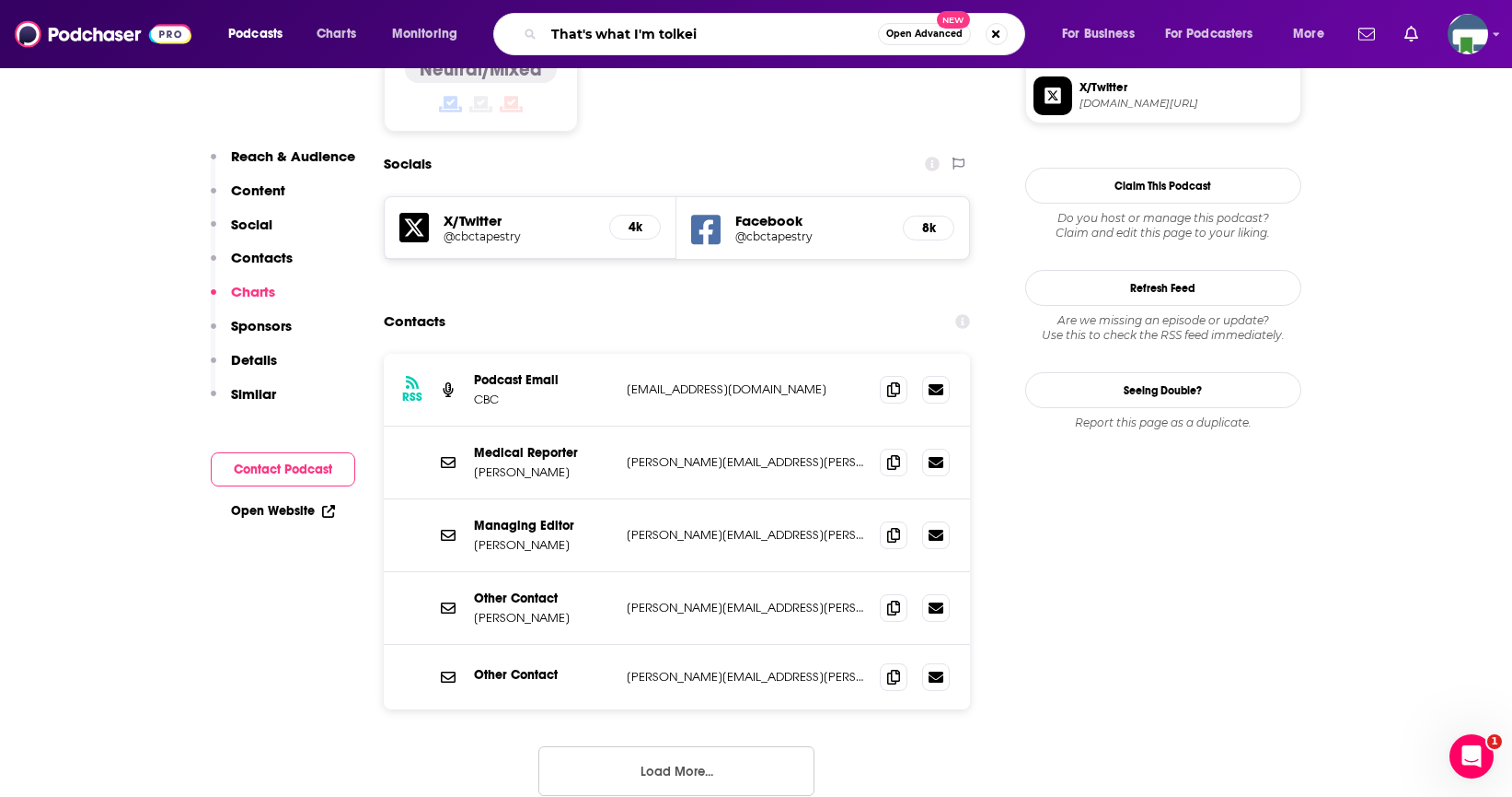
type input "That's what I'm tolkein"
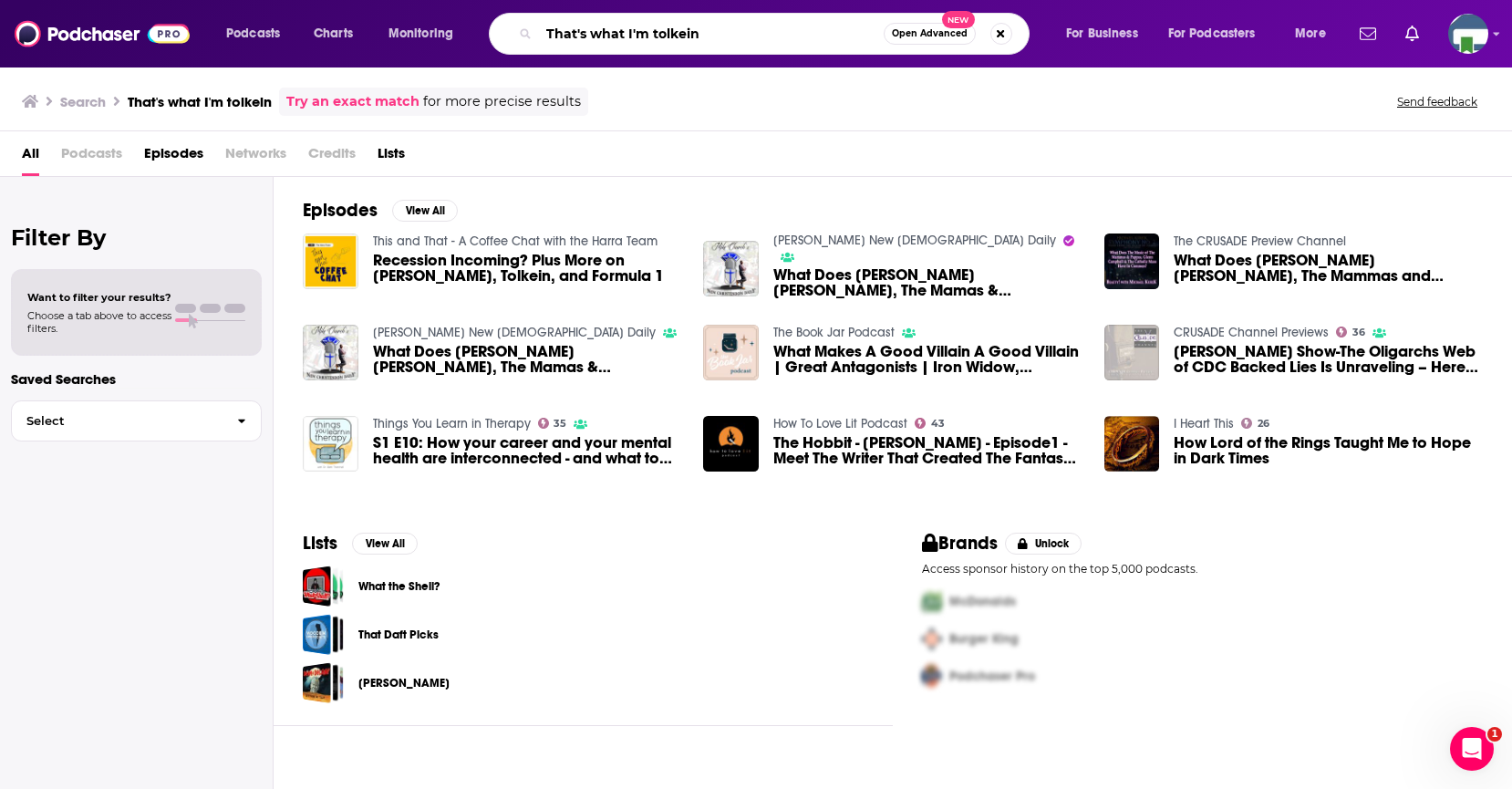
drag, startPoint x: 711, startPoint y: 34, endPoint x: 542, endPoint y: 34, distance: 169.0
click at [542, 34] on input "That's what I'm tolkein" at bounding box center [712, 34] width 345 height 29
type input "Tolkein"
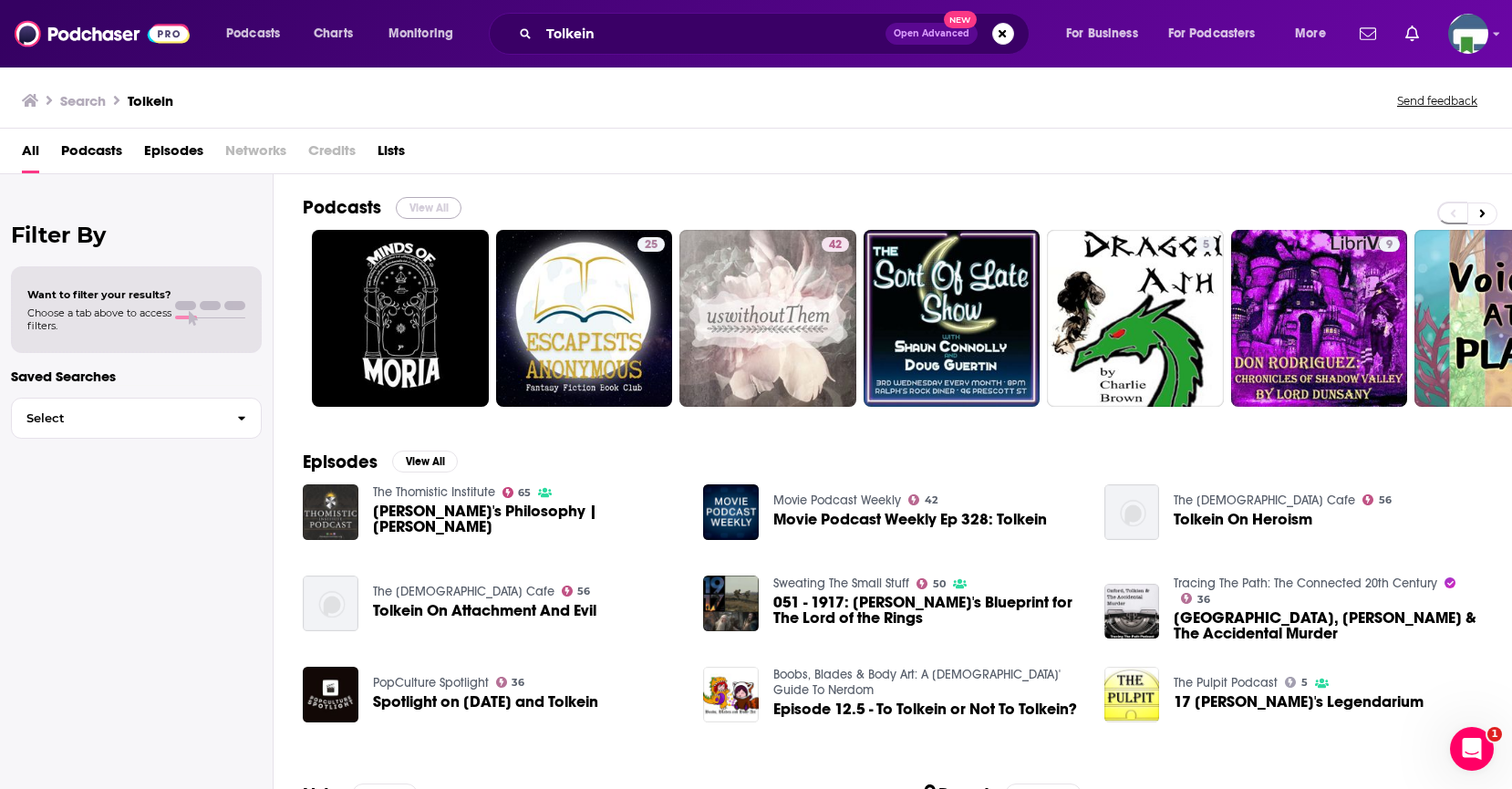
click at [423, 210] on button "View All" at bounding box center [428, 208] width 66 height 22
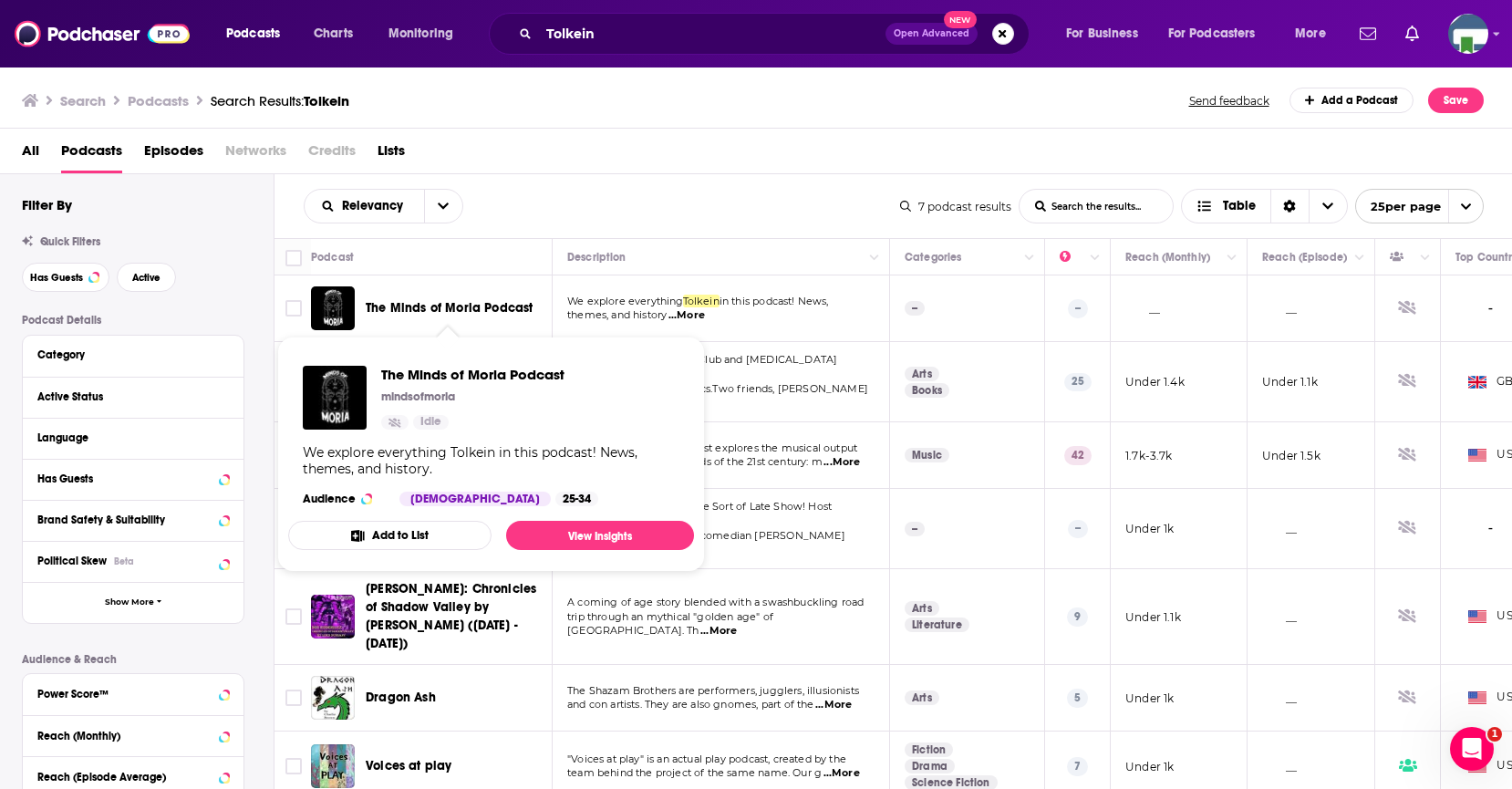
click at [489, 307] on span "The Minds of Moria Podcast" at bounding box center [449, 308] width 167 height 16
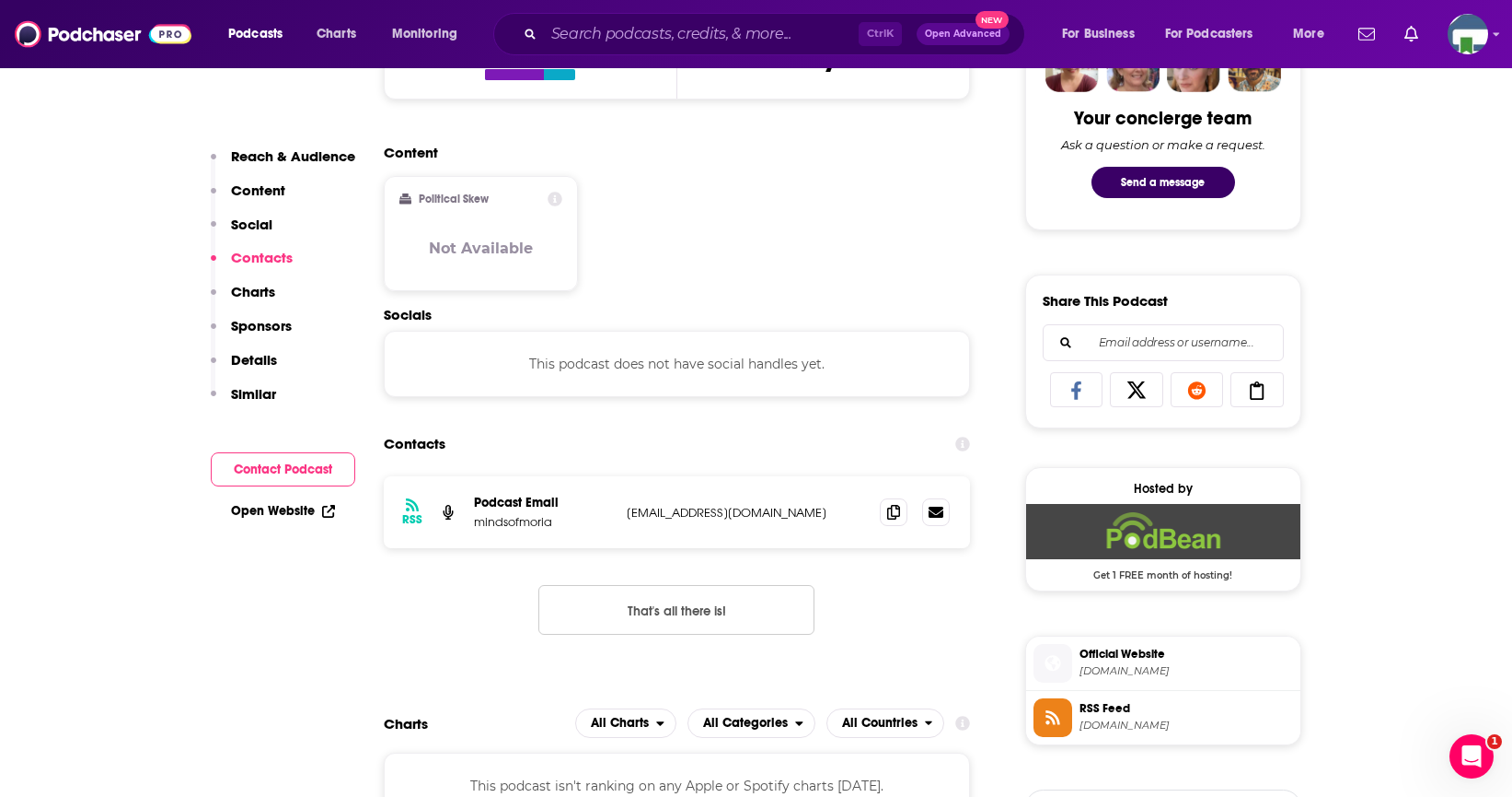
scroll to position [921, 0]
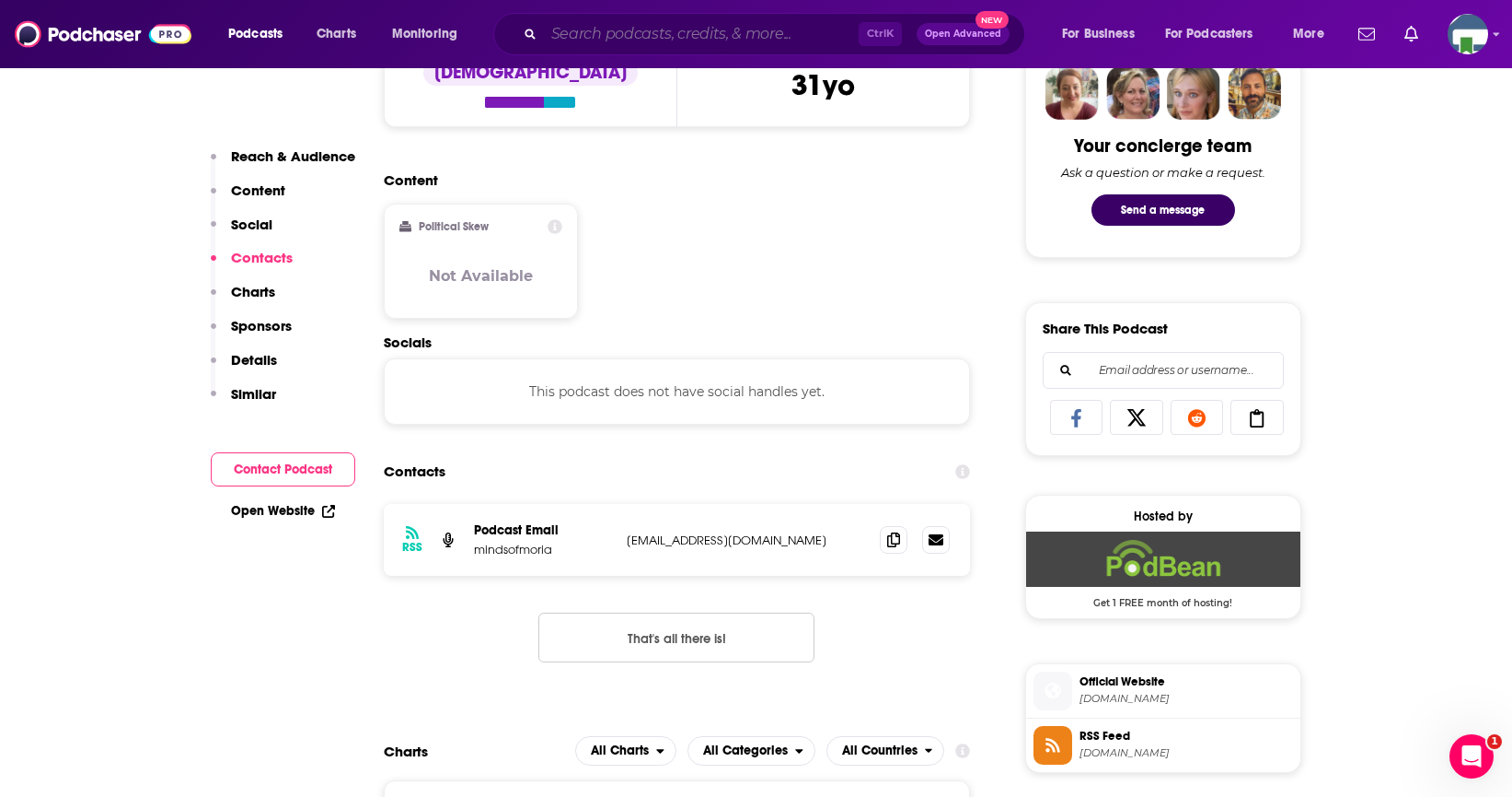
click at [574, 39] on input "Search podcasts, credits, & more..." at bounding box center [702, 35] width 315 height 30
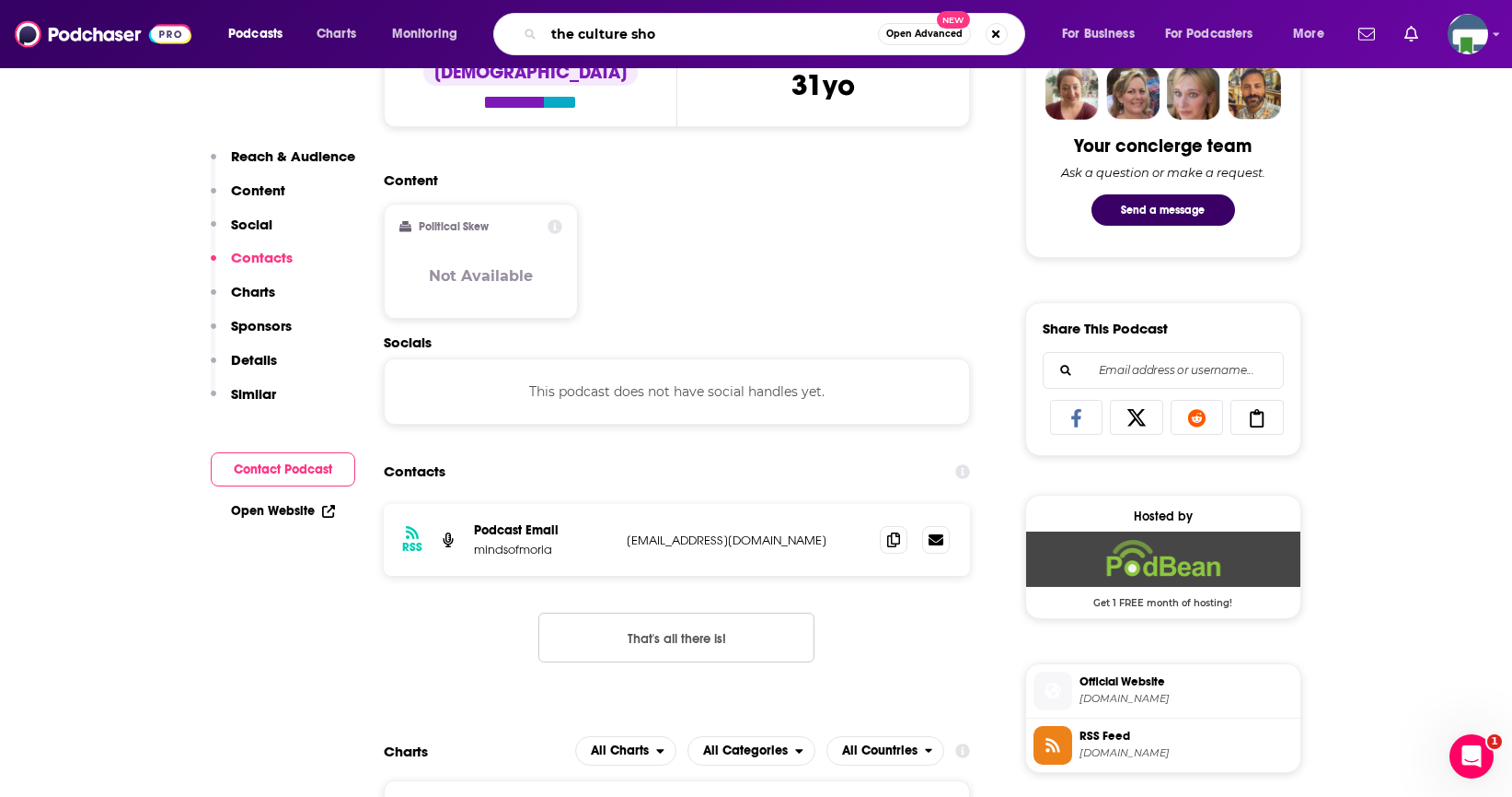
type input "the culture show"
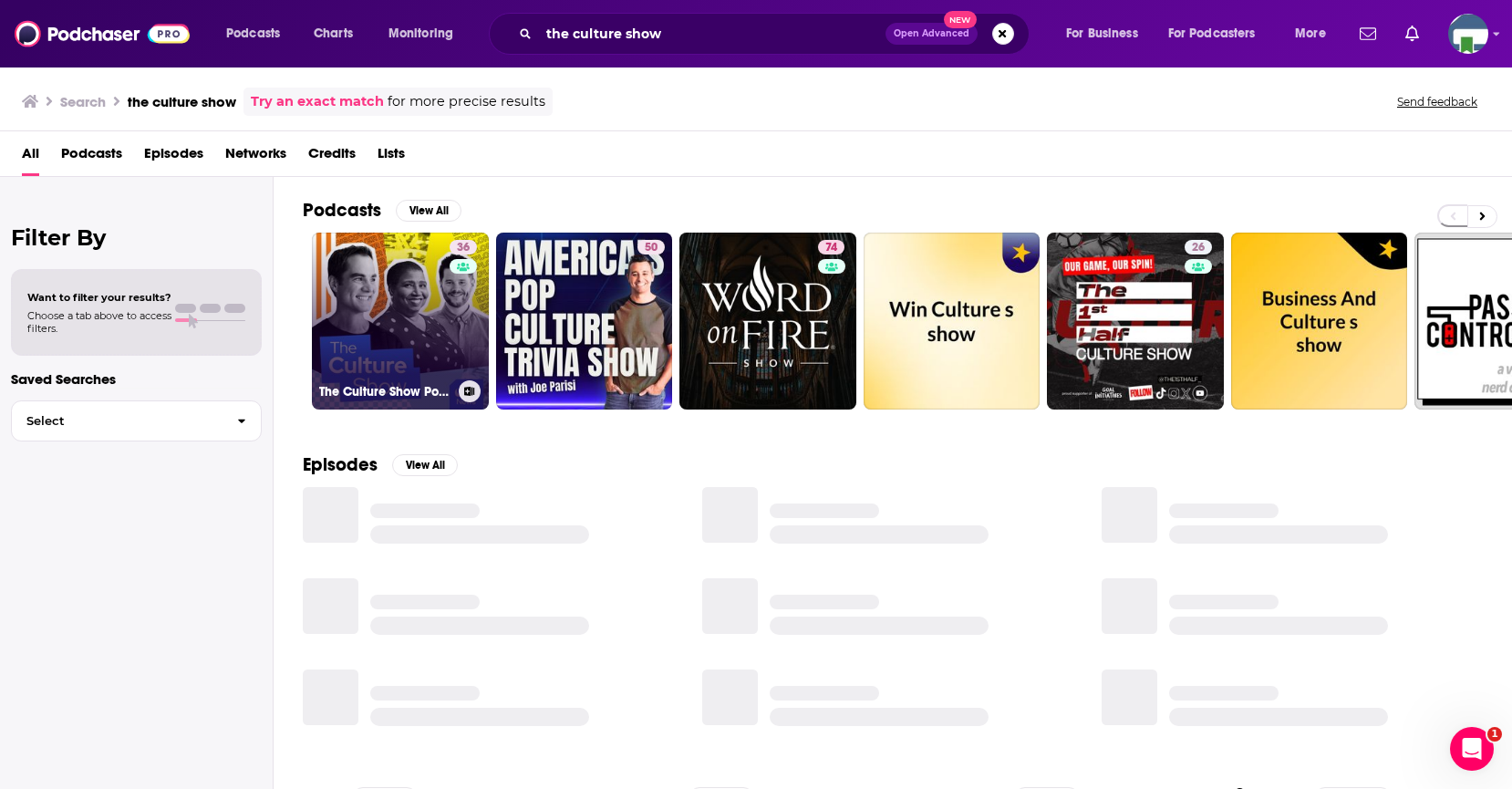
click at [378, 296] on link "36 The Culture Show Podcast" at bounding box center [400, 321] width 176 height 176
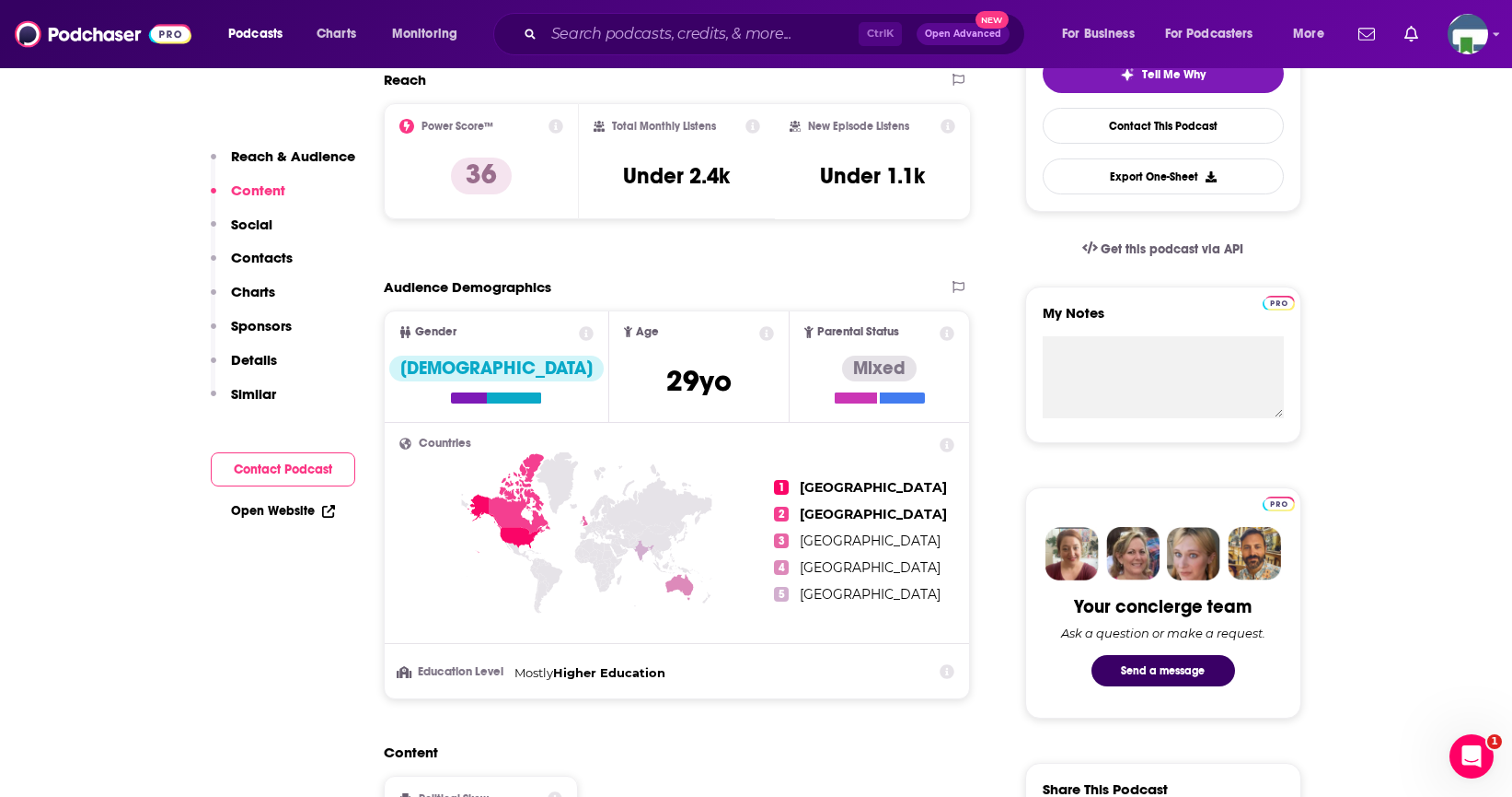
scroll to position [921, 0]
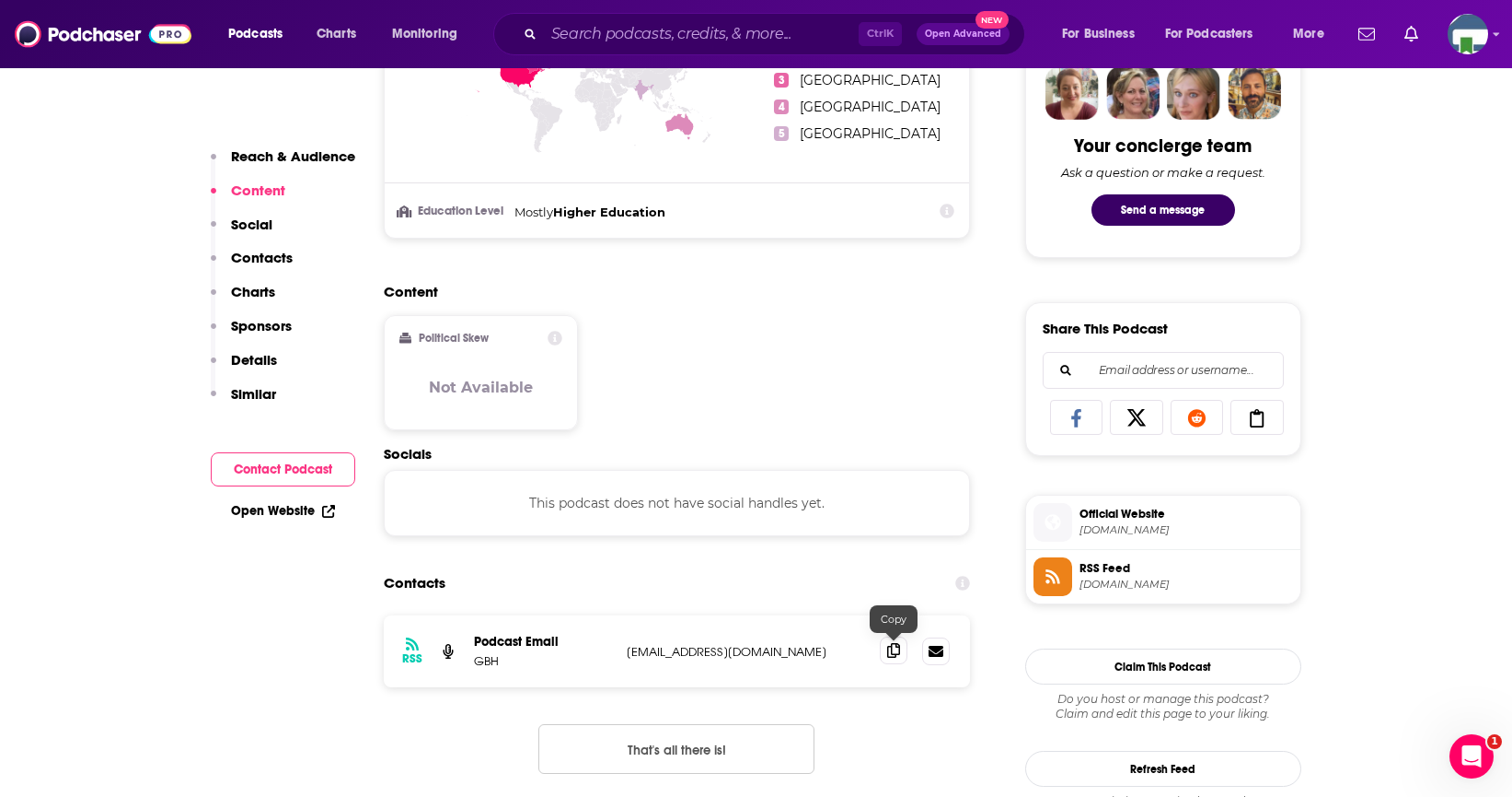
click at [888, 647] on icon at bounding box center [894, 649] width 13 height 15
click at [575, 30] on input "Search podcasts, credits, & more..." at bounding box center [702, 35] width 315 height 30
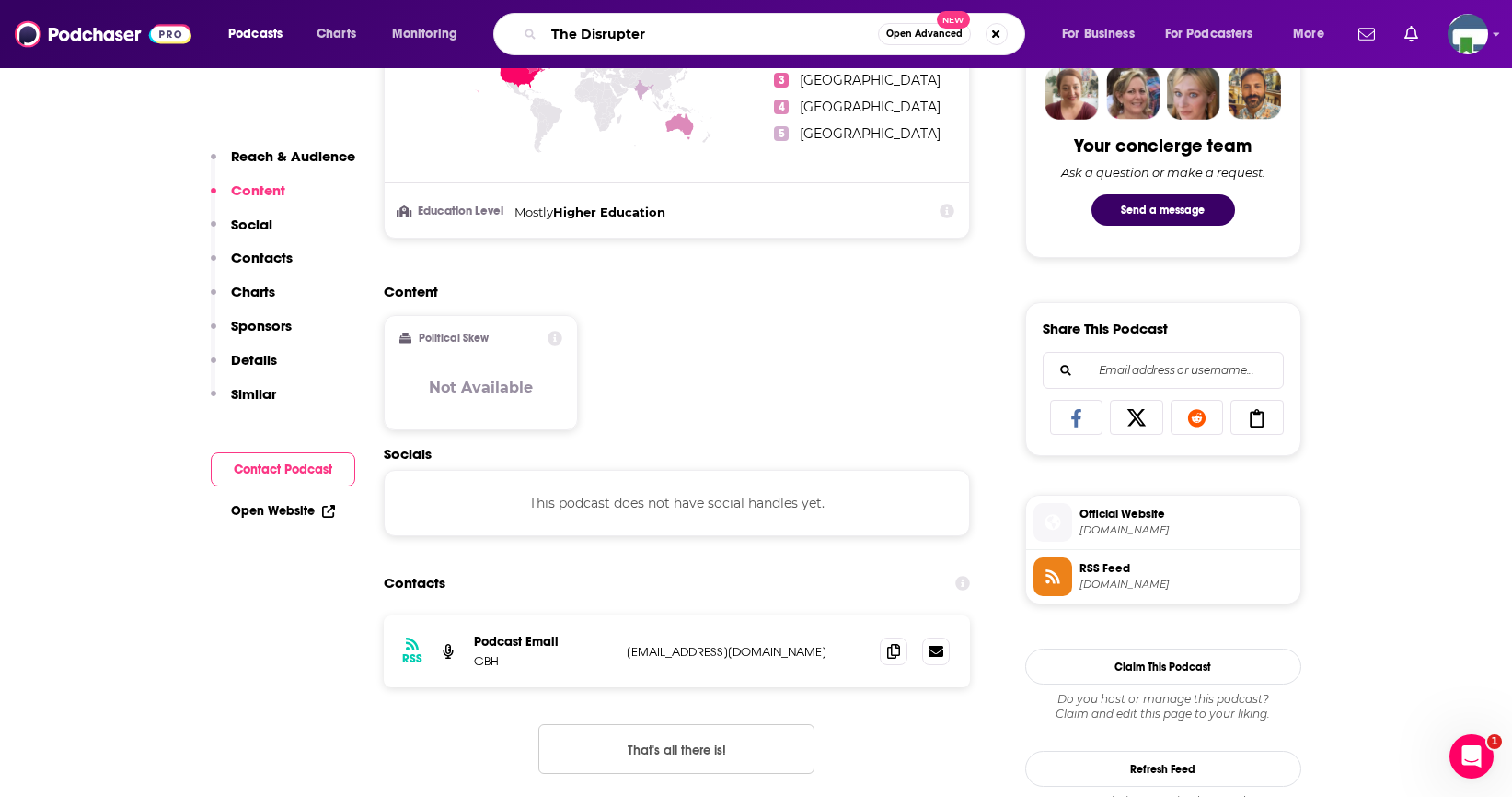
type input "The Disrupters"
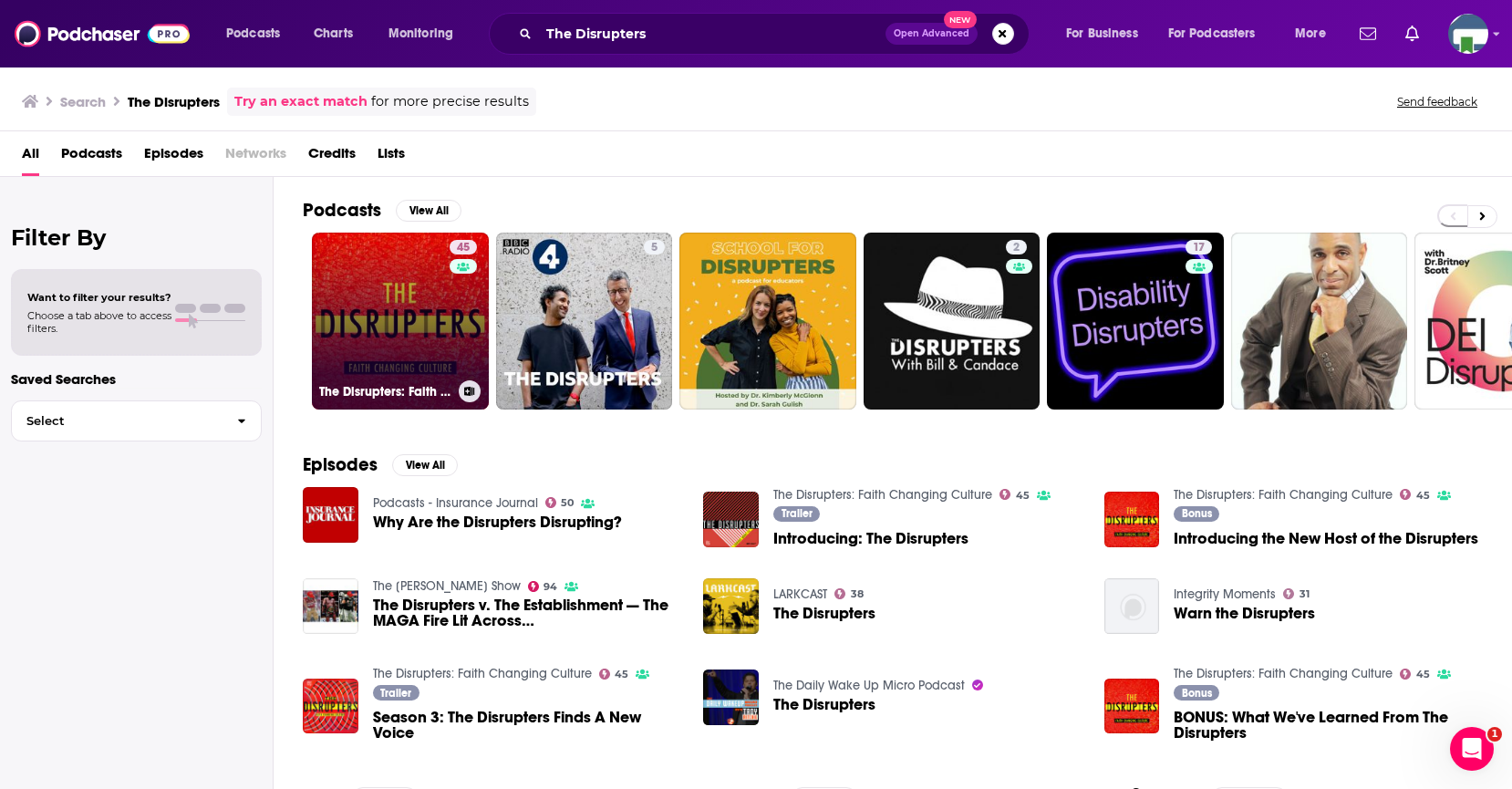
click at [432, 342] on link "45 The Disrupters: Faith Changing Culture" at bounding box center [400, 321] width 176 height 176
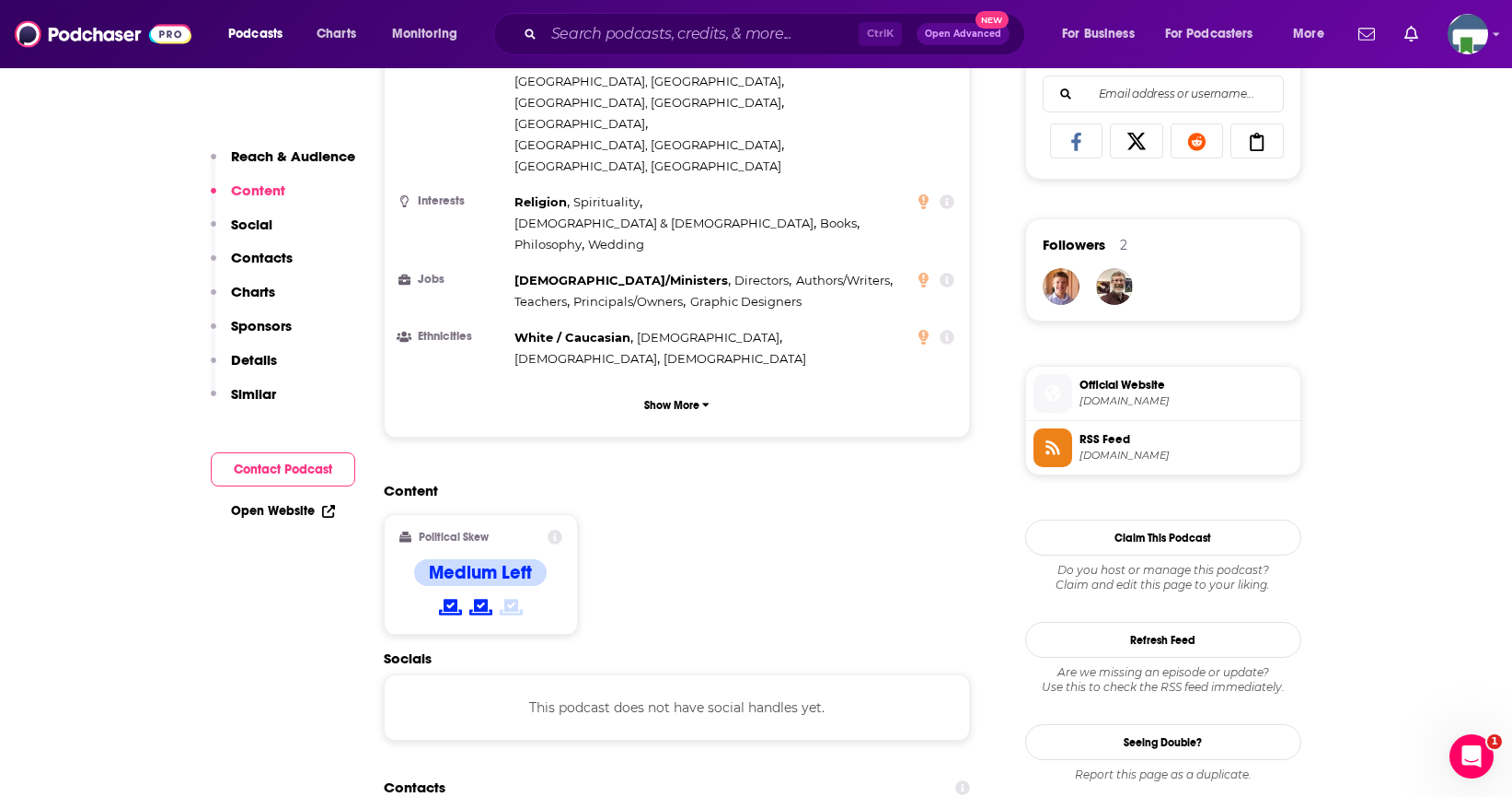
scroll to position [1565, 0]
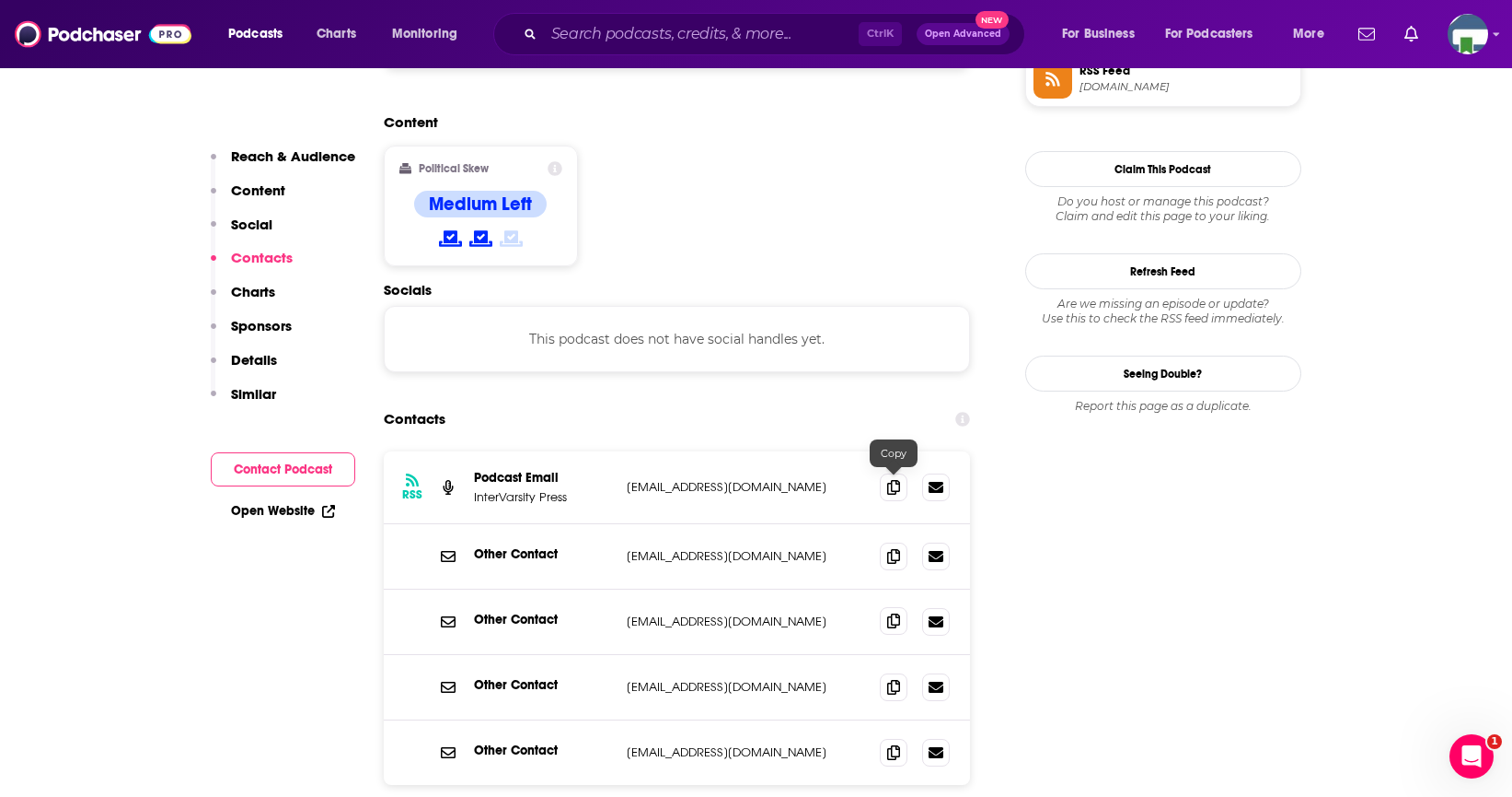
click at [893, 613] on icon at bounding box center [894, 620] width 13 height 15
click at [598, 35] on input "Search podcasts, credits, & more..." at bounding box center [702, 35] width 315 height 30
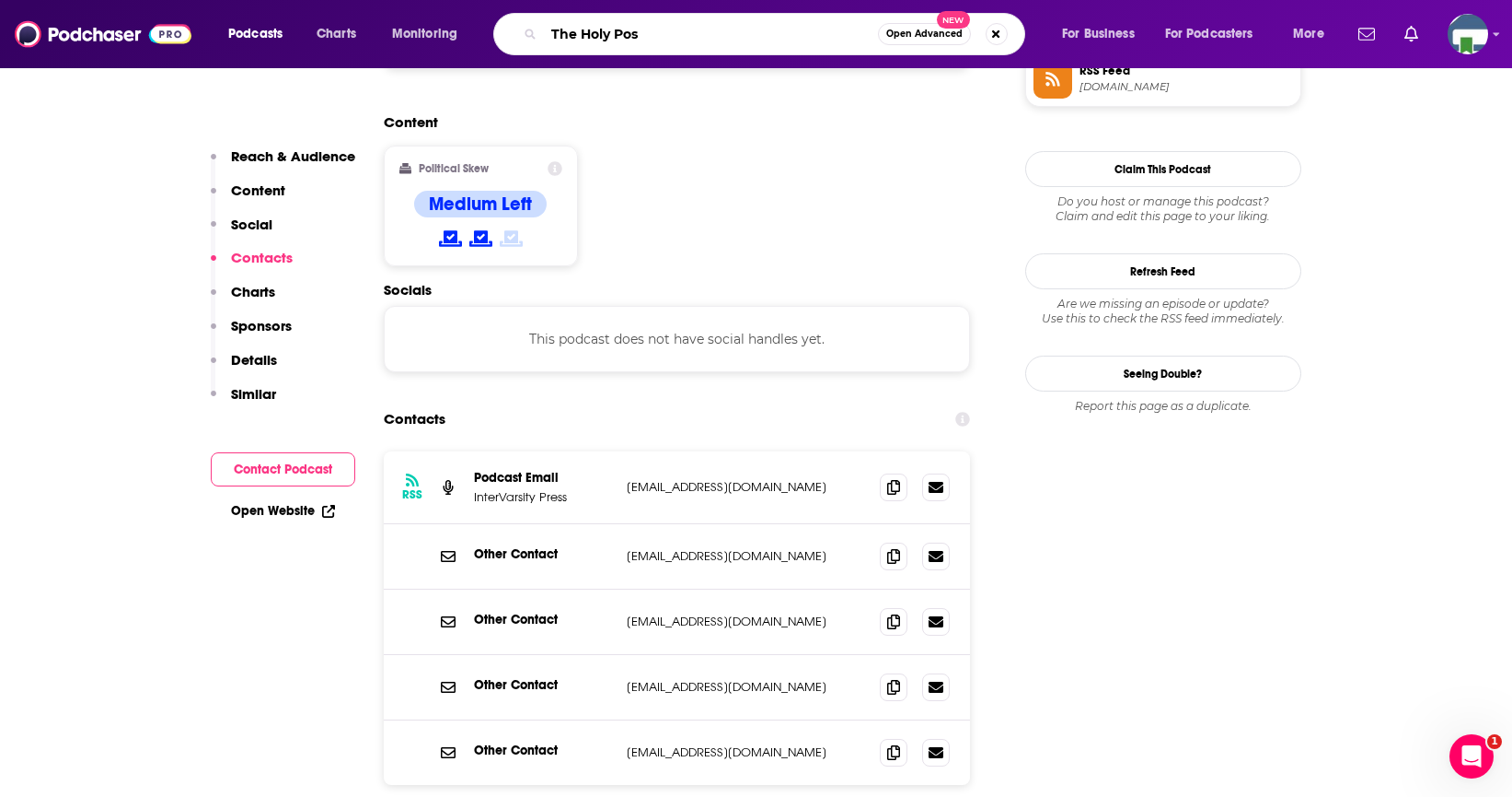
type input "The Holy Post"
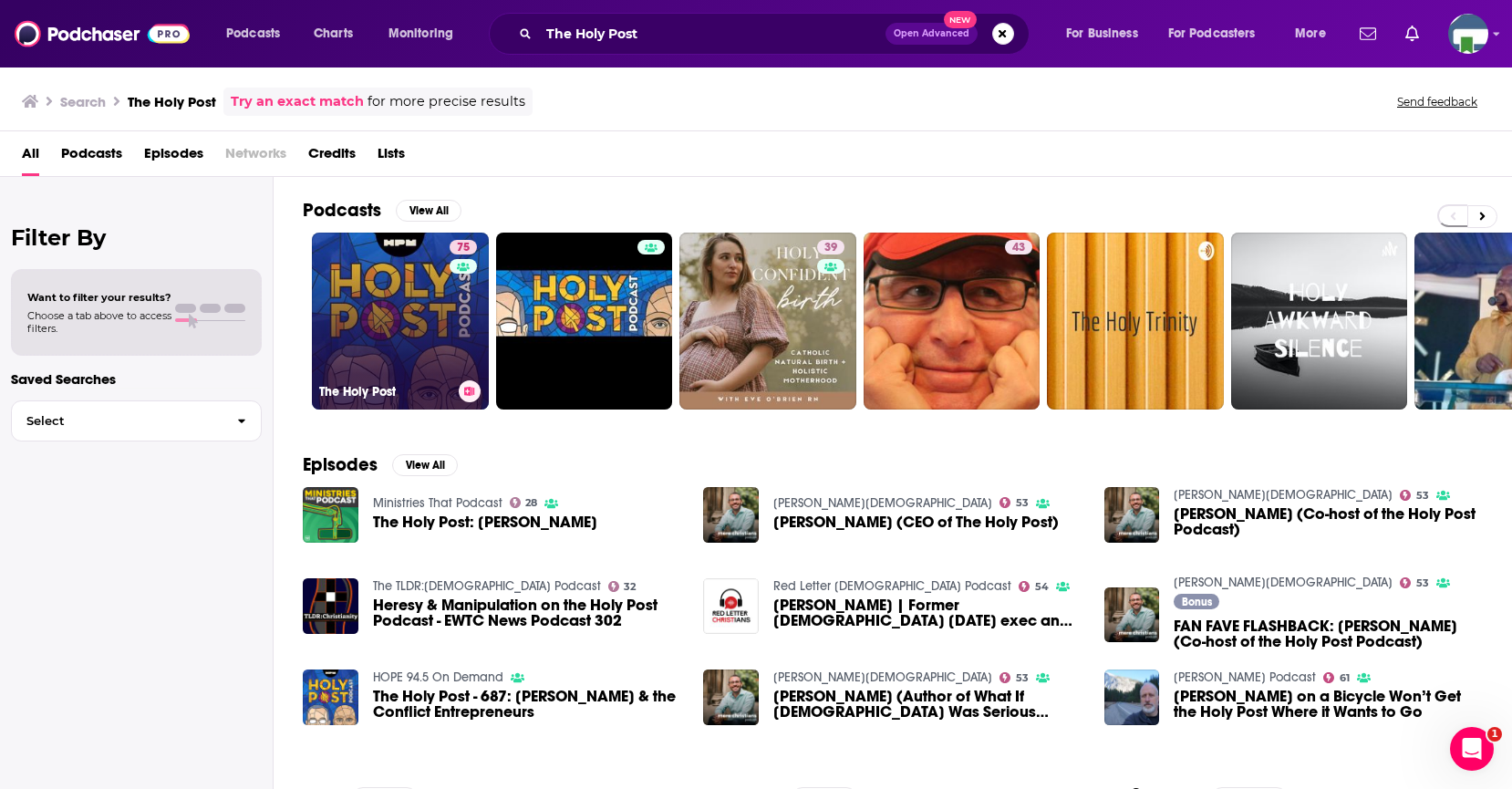
click at [419, 350] on link "75 The Holy Post" at bounding box center [400, 321] width 176 height 176
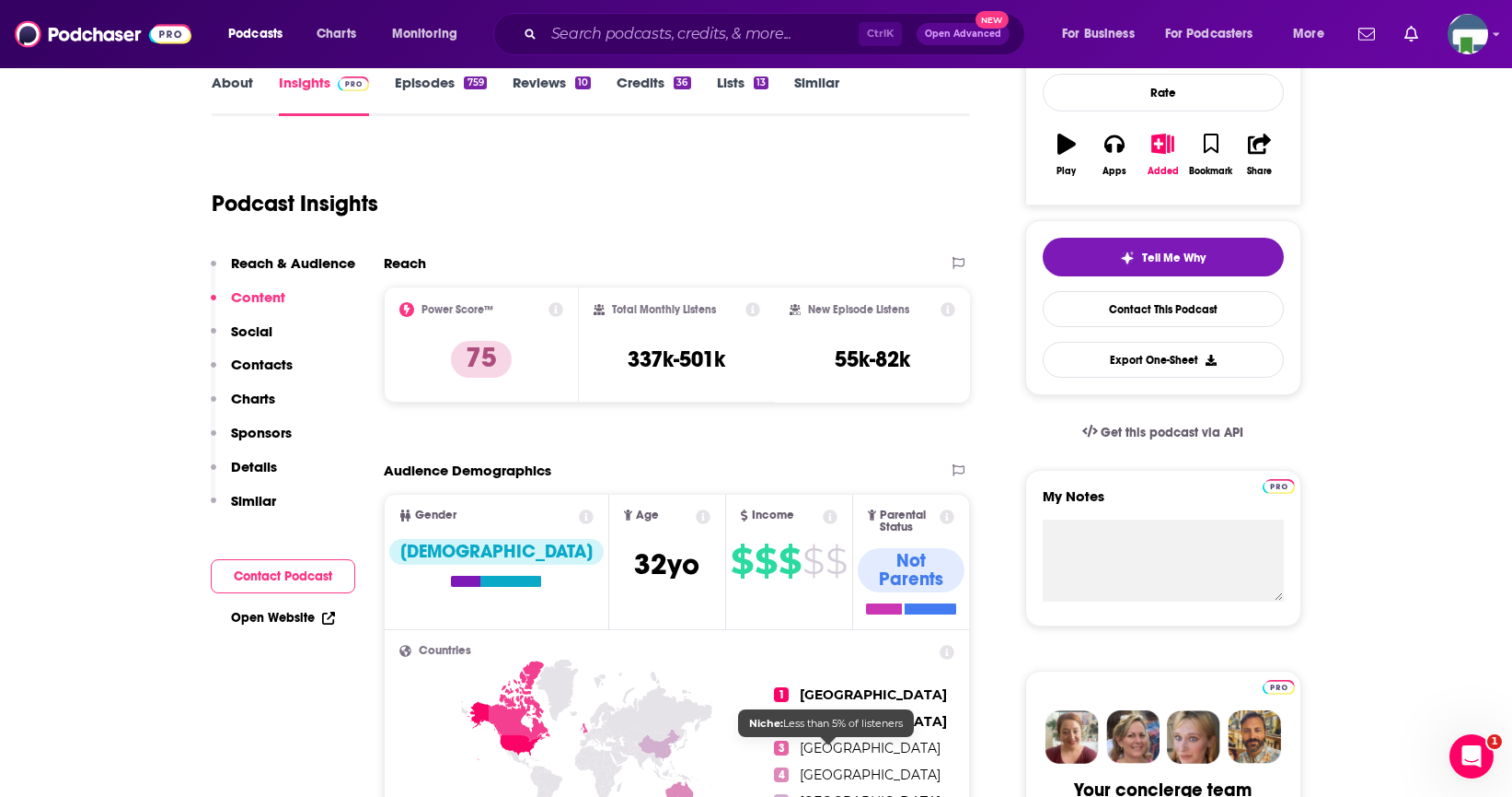
scroll to position [276, 0]
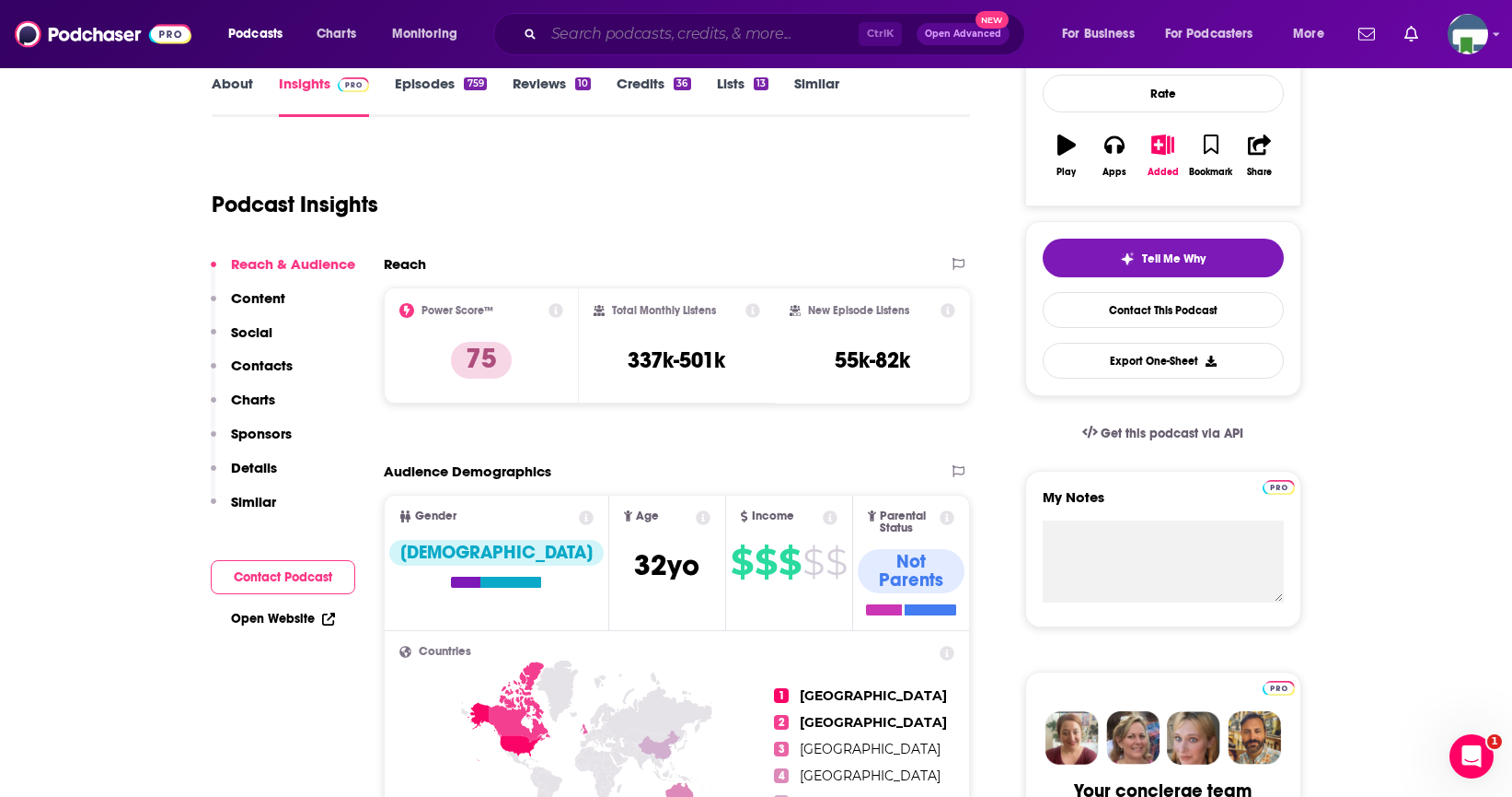
click at [599, 39] on input "Search podcasts, credits, & more..." at bounding box center [702, 35] width 315 height 30
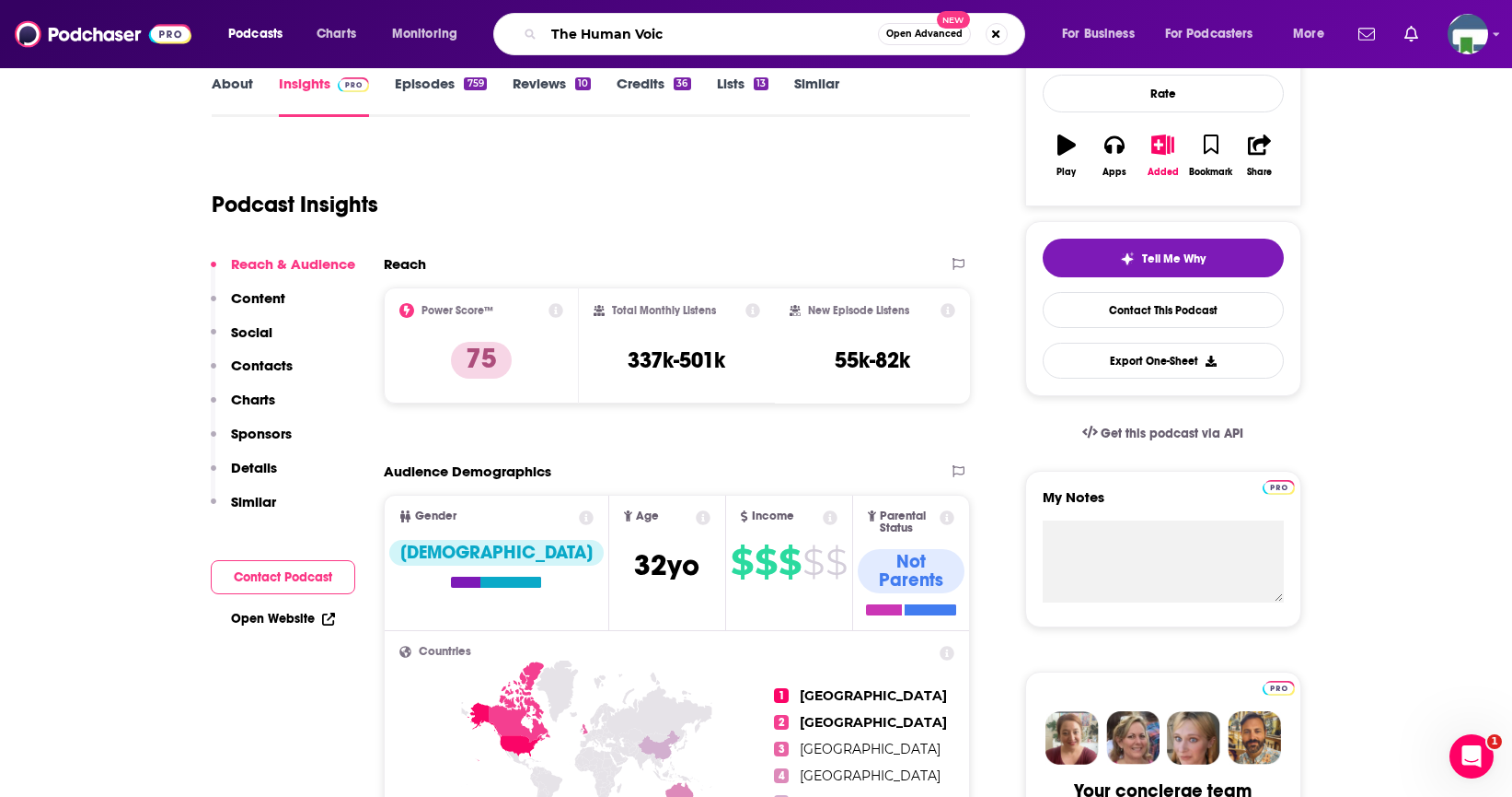
type input "The Human Voice"
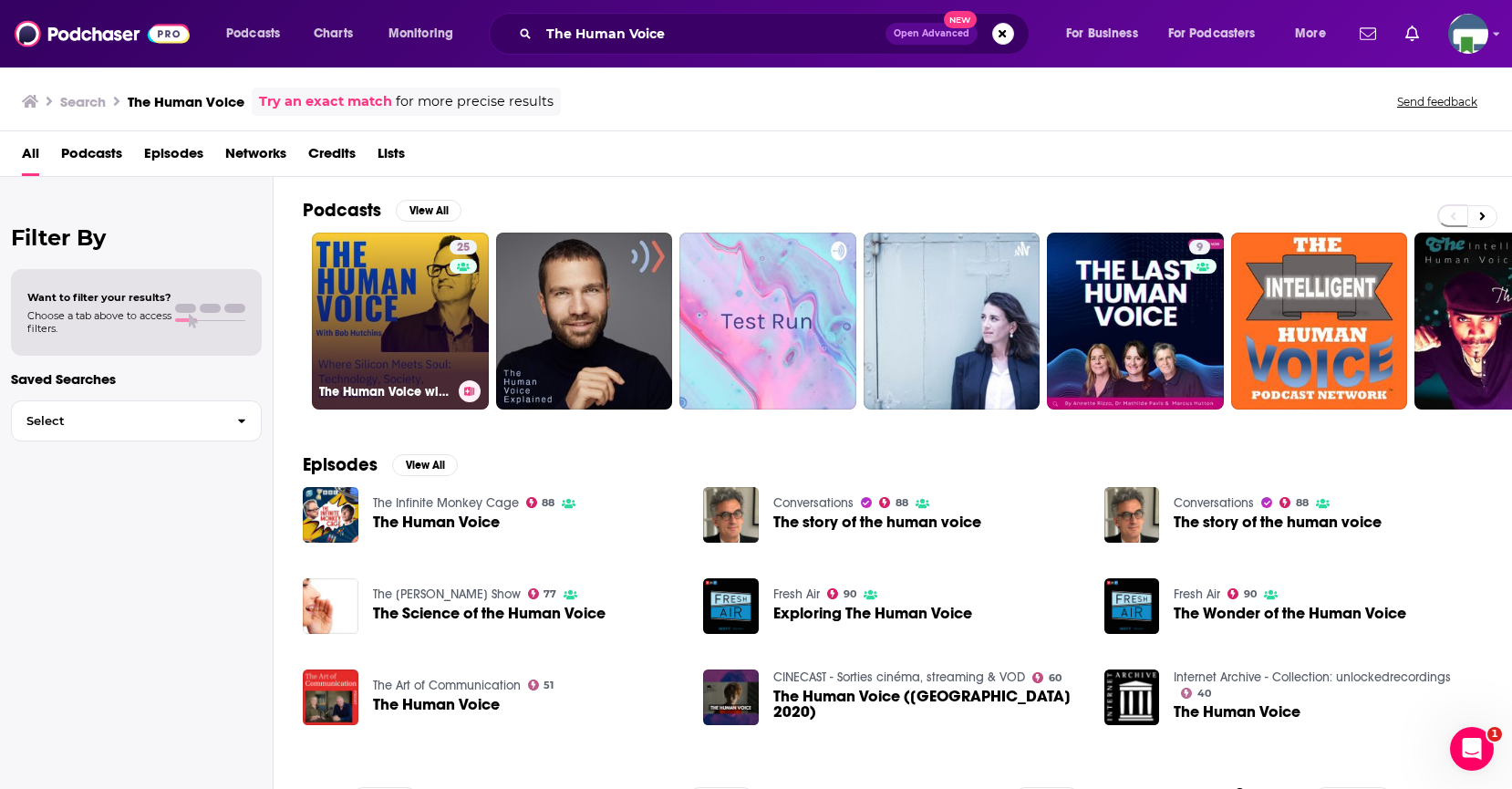
click at [436, 366] on link "25 The Human Voice with [PERSON_NAME]" at bounding box center [400, 321] width 176 height 176
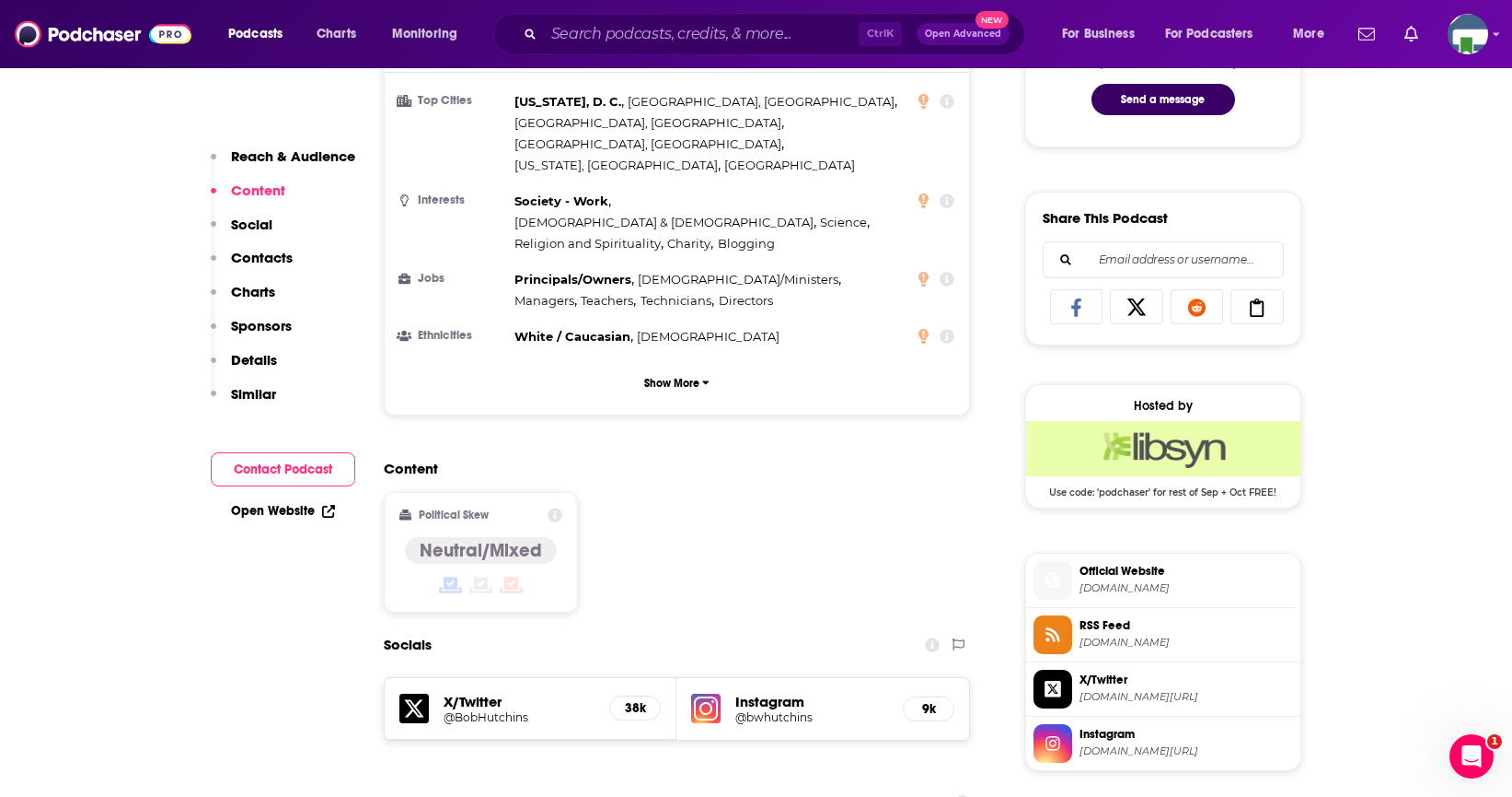
scroll to position [1105, 0]
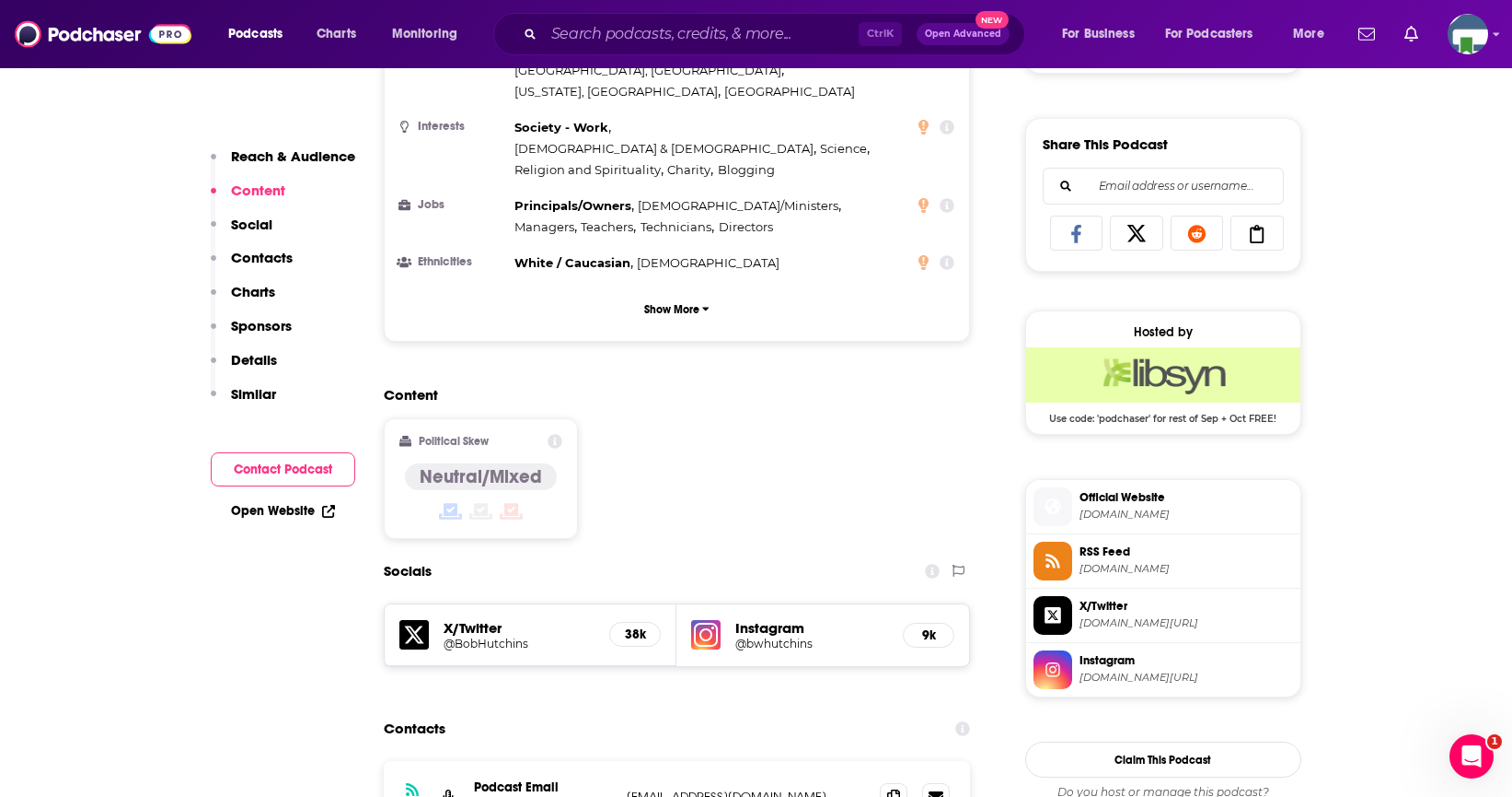
click at [607, 54] on div "Ctrl K Open Advanced New" at bounding box center [760, 34] width 532 height 43
click at [613, 33] on input "Search podcasts, credits, & more..." at bounding box center [702, 35] width 315 height 30
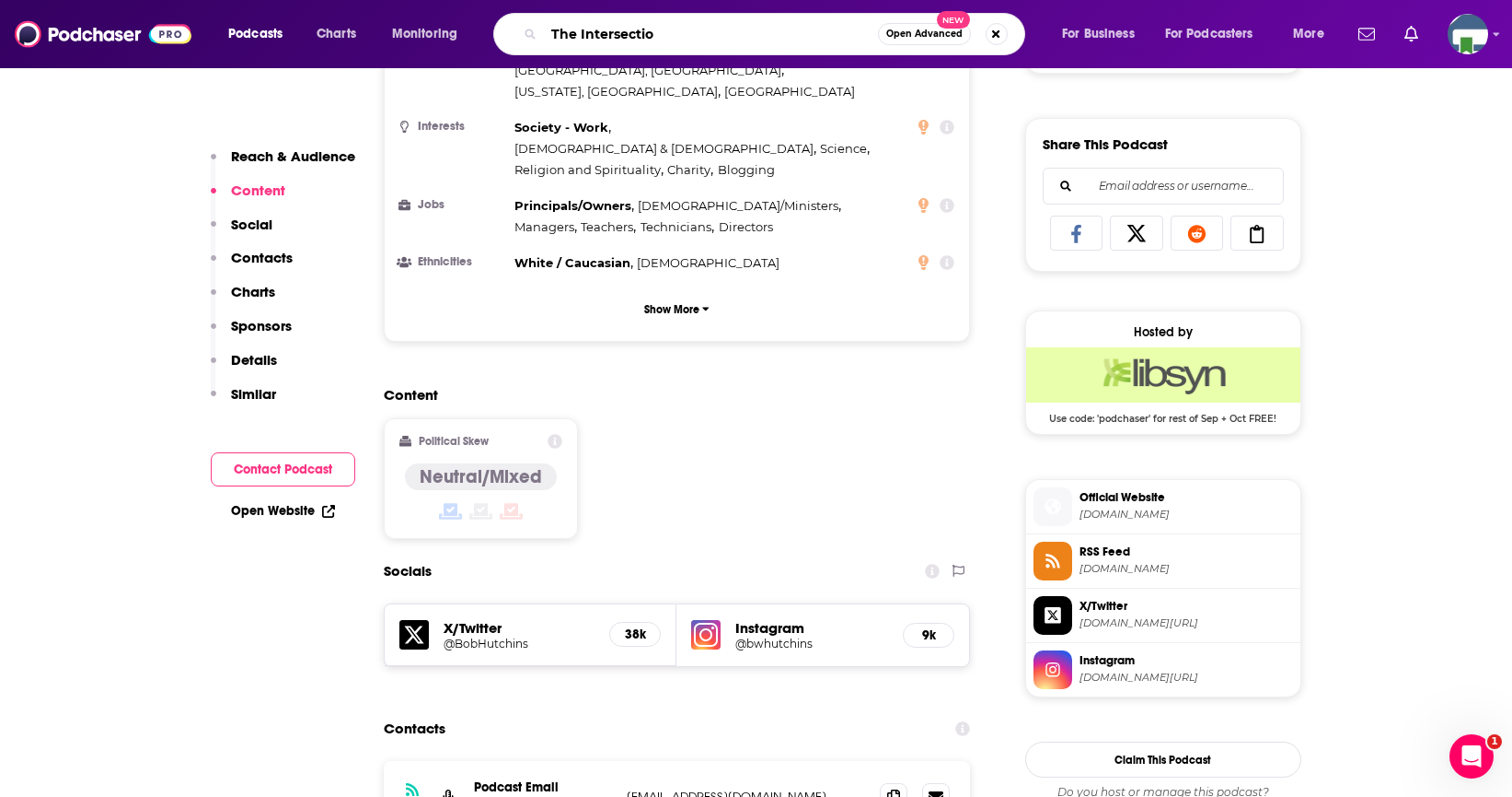
type input "The Intersection"
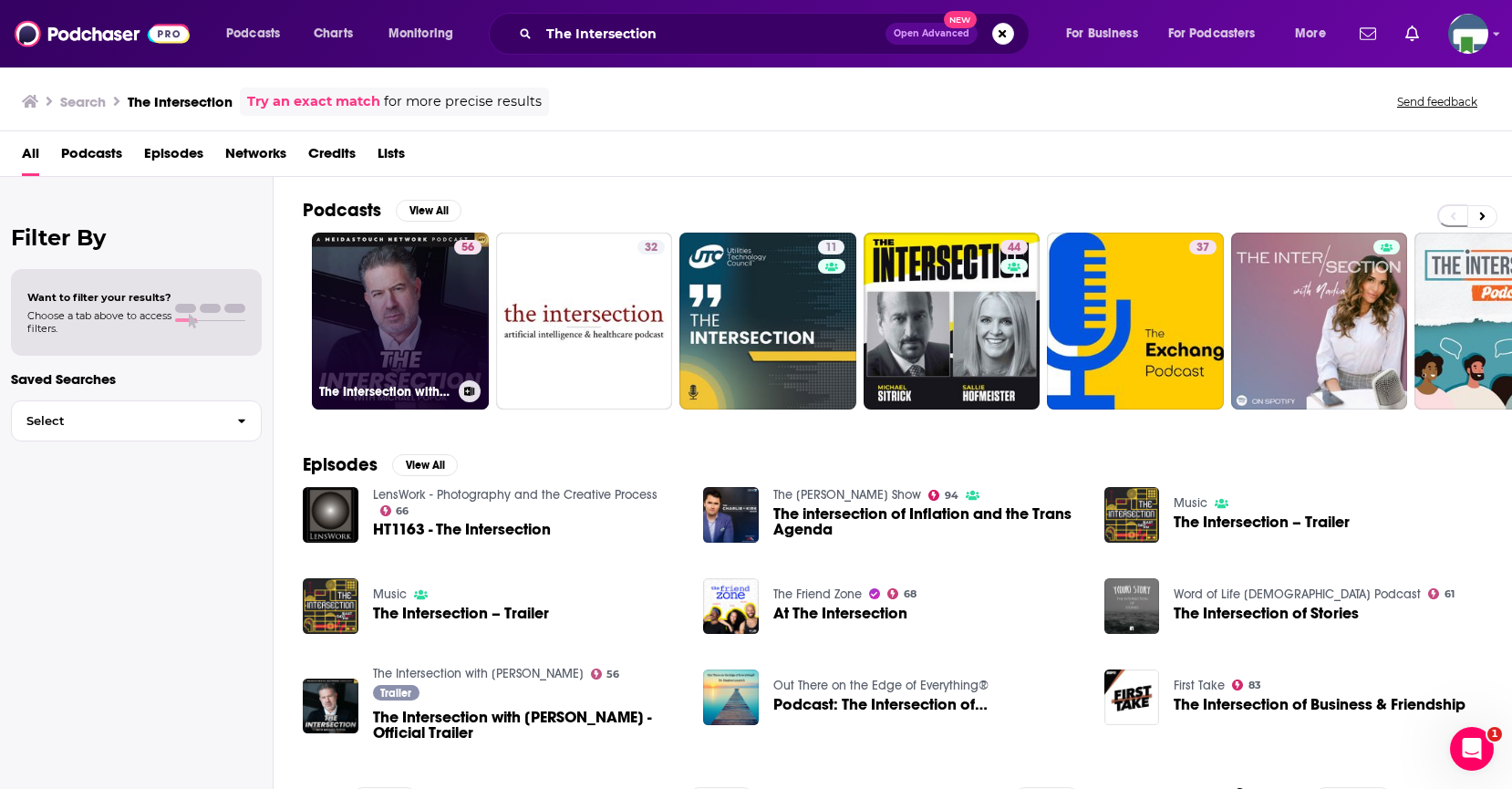
click at [430, 292] on link "56 The Intersection with [PERSON_NAME]" at bounding box center [400, 321] width 176 height 176
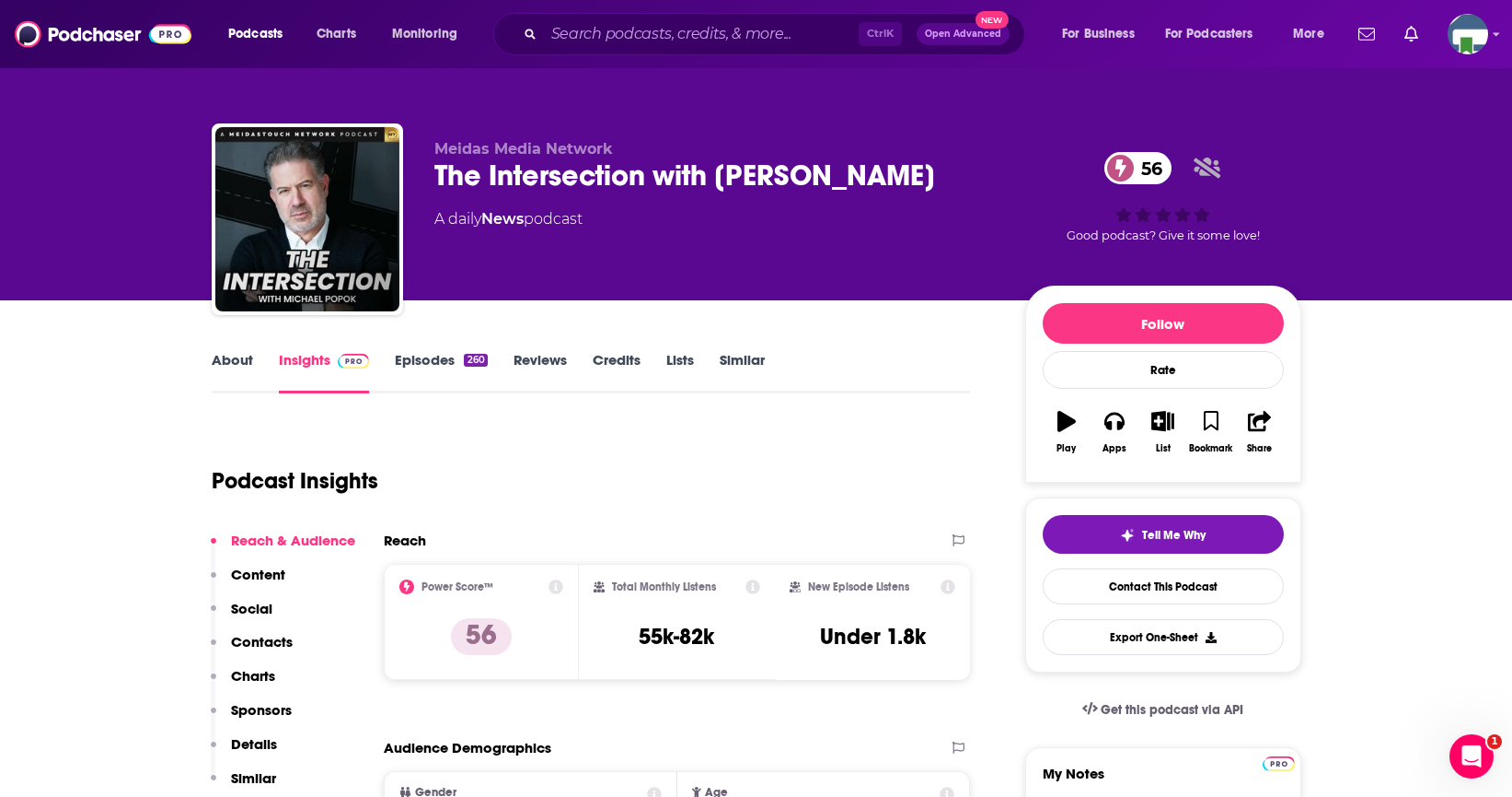
click at [233, 357] on link "About" at bounding box center [233, 371] width 42 height 43
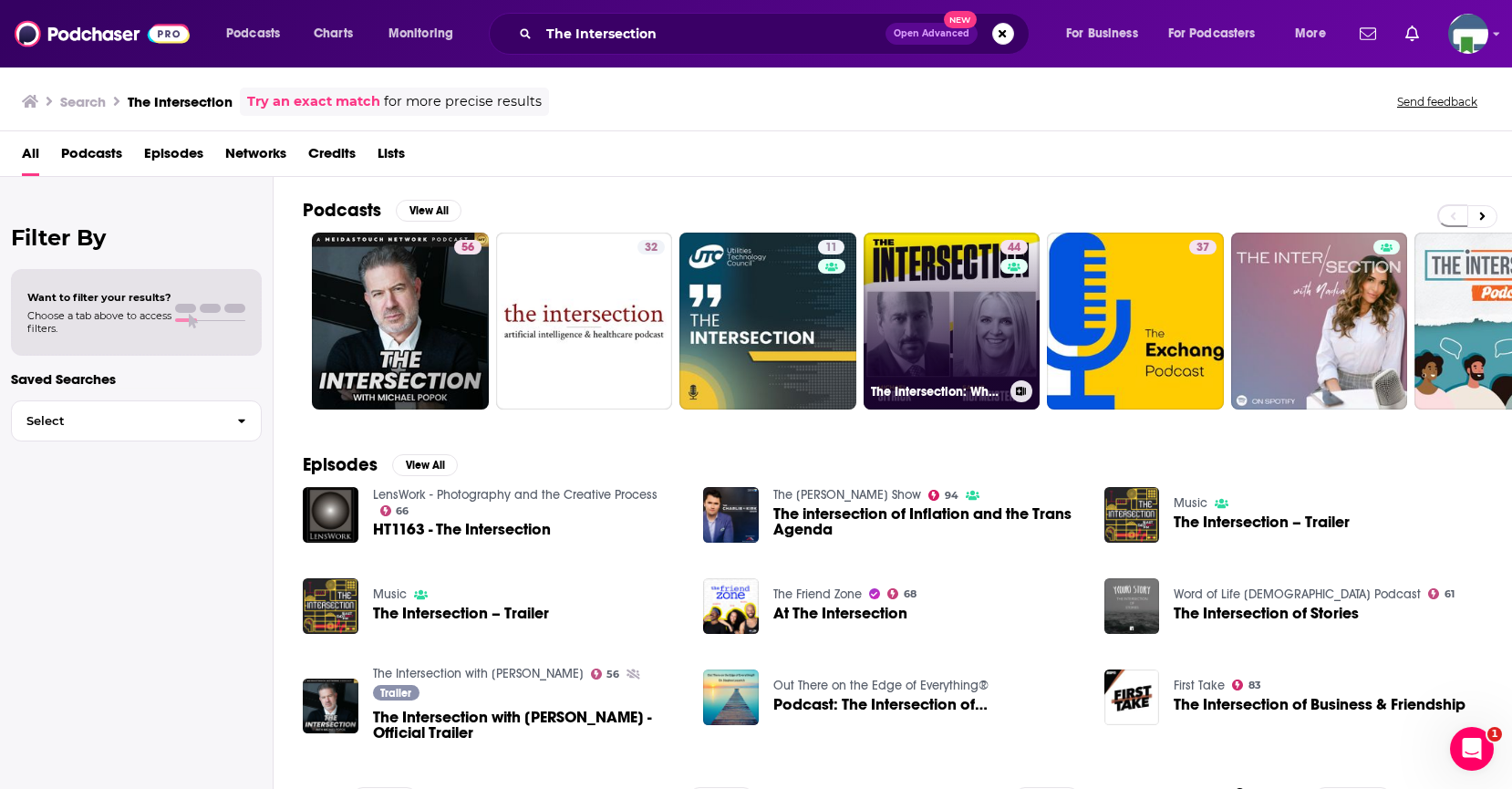
click at [944, 331] on link "44 The Intersection: Where the Court of Public Opinion and the Court of Law Col…" at bounding box center [952, 321] width 176 height 176
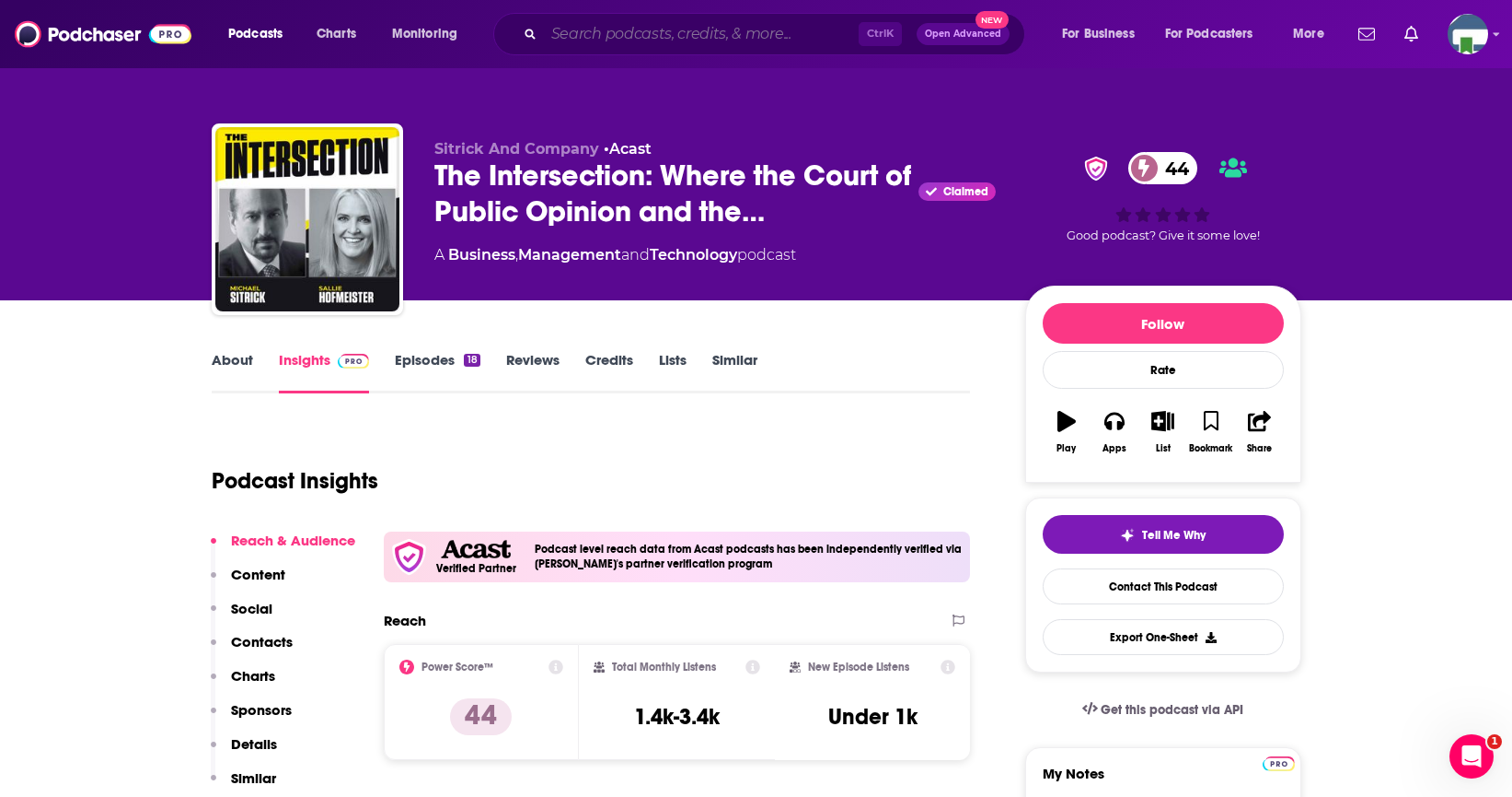
click at [602, 34] on input "Search podcasts, credits, & more..." at bounding box center [702, 35] width 315 height 30
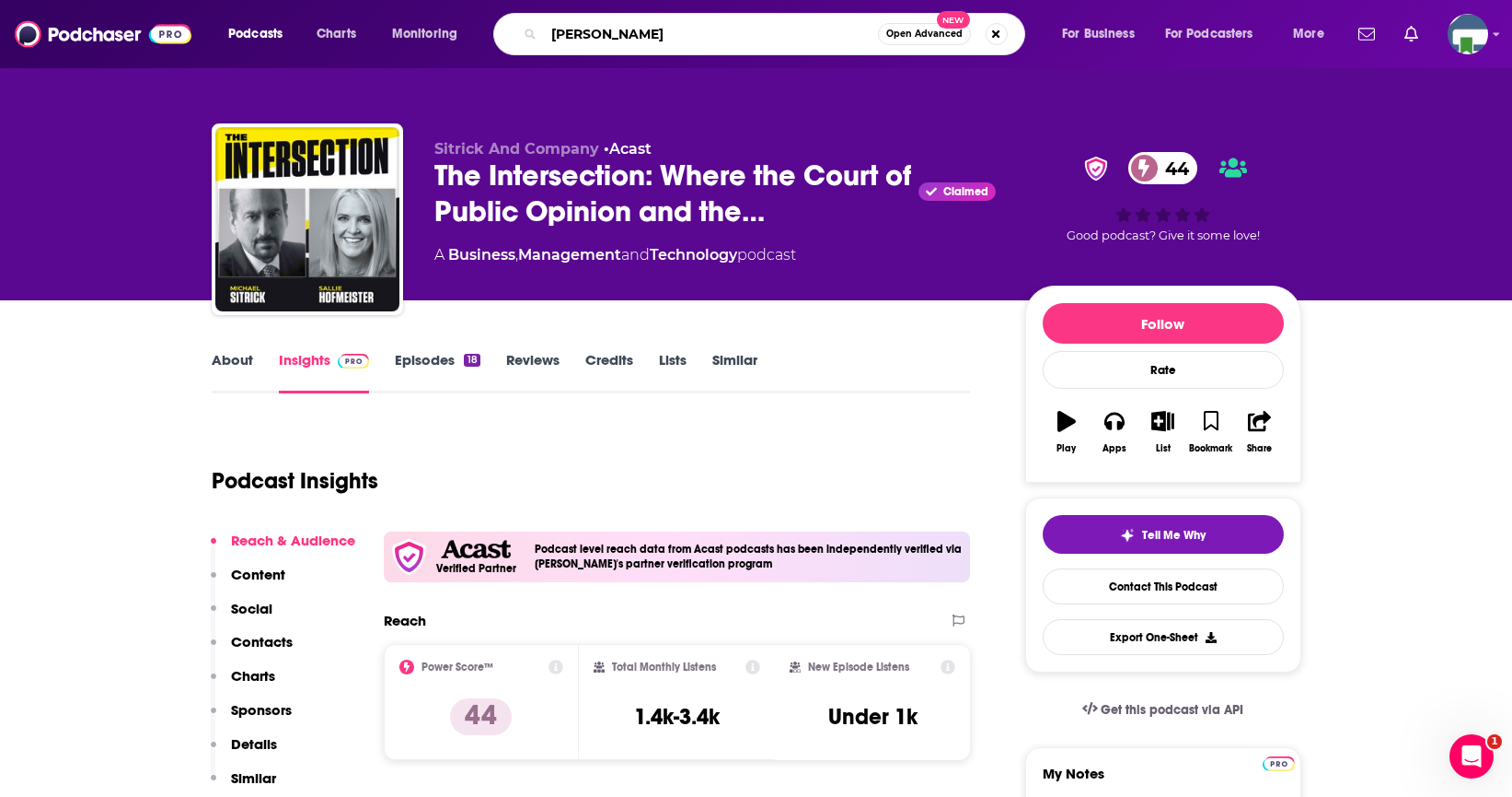
type input "[PERSON_NAME]"
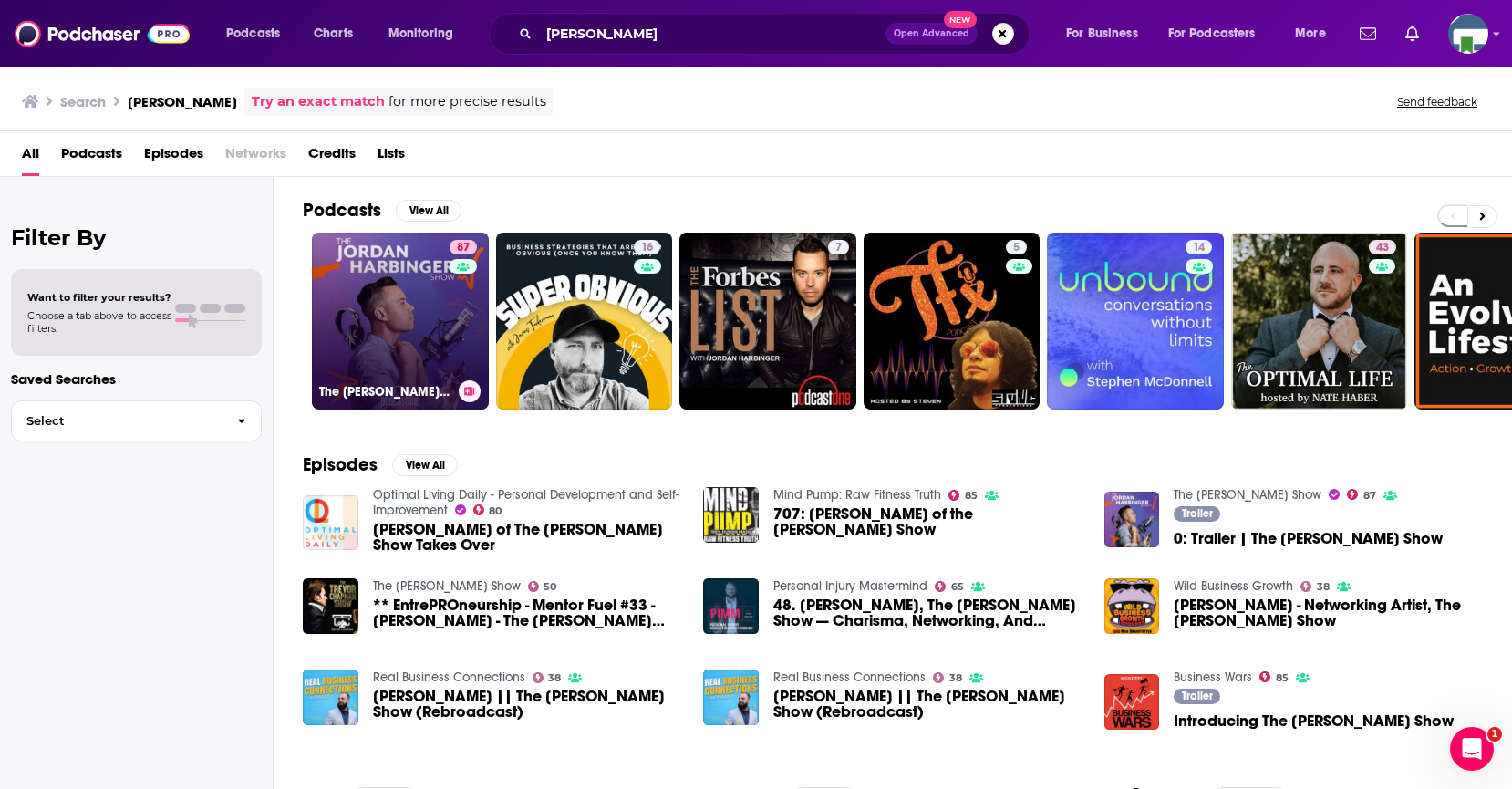
click at [412, 325] on link "87 The [PERSON_NAME] Show" at bounding box center [400, 321] width 176 height 176
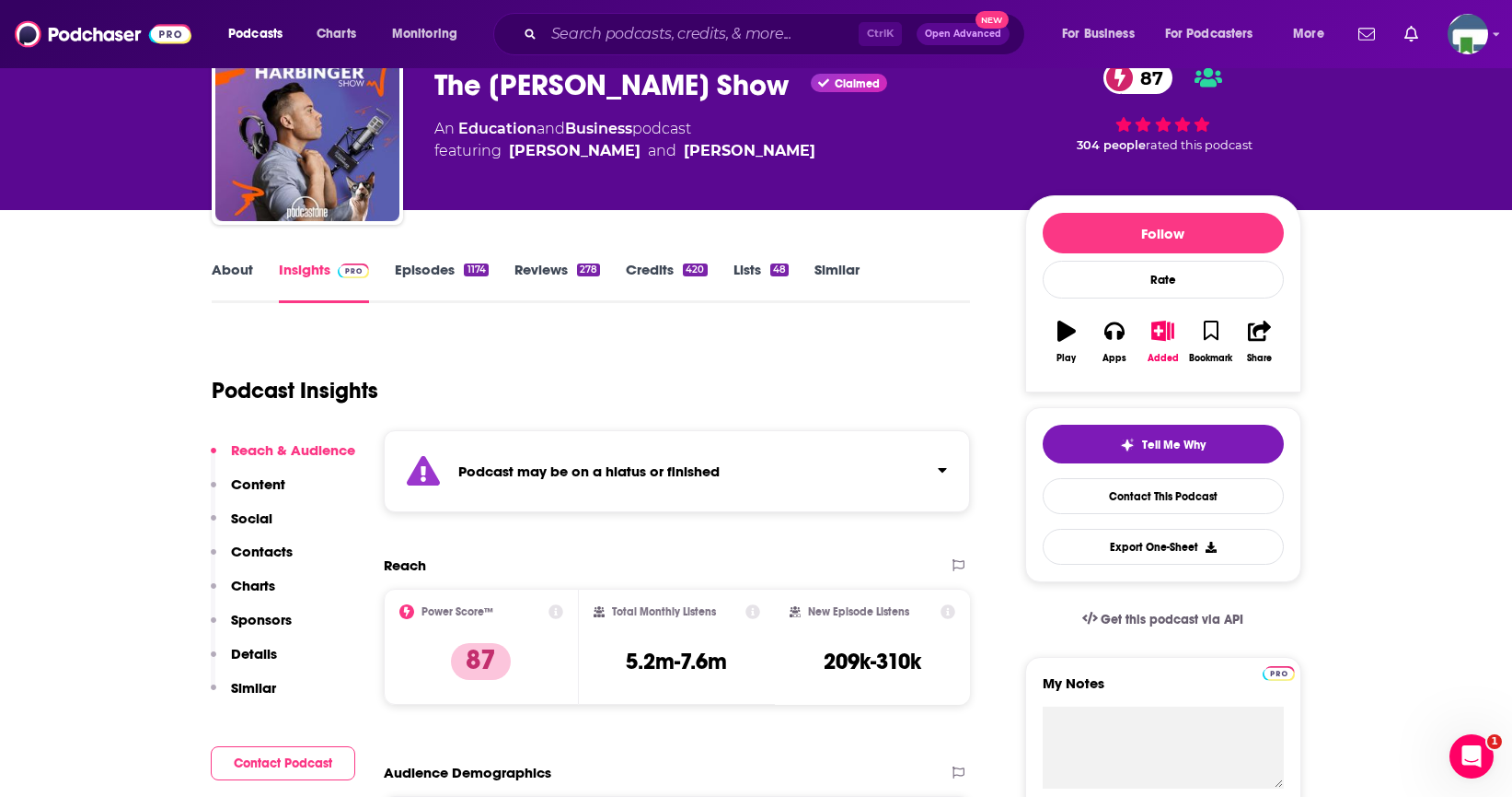
scroll to position [92, 0]
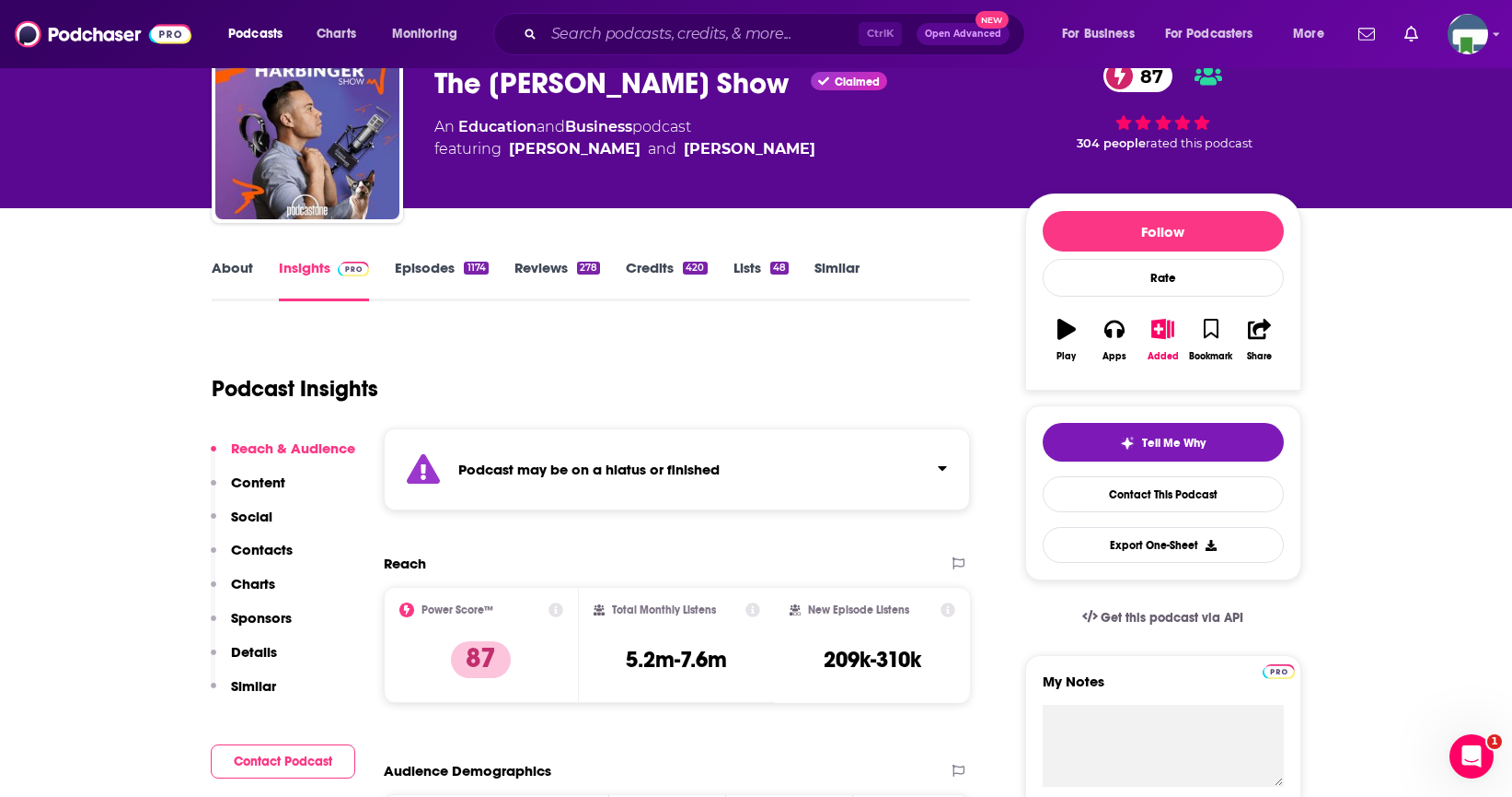
click at [228, 267] on link "About" at bounding box center [233, 279] width 42 height 43
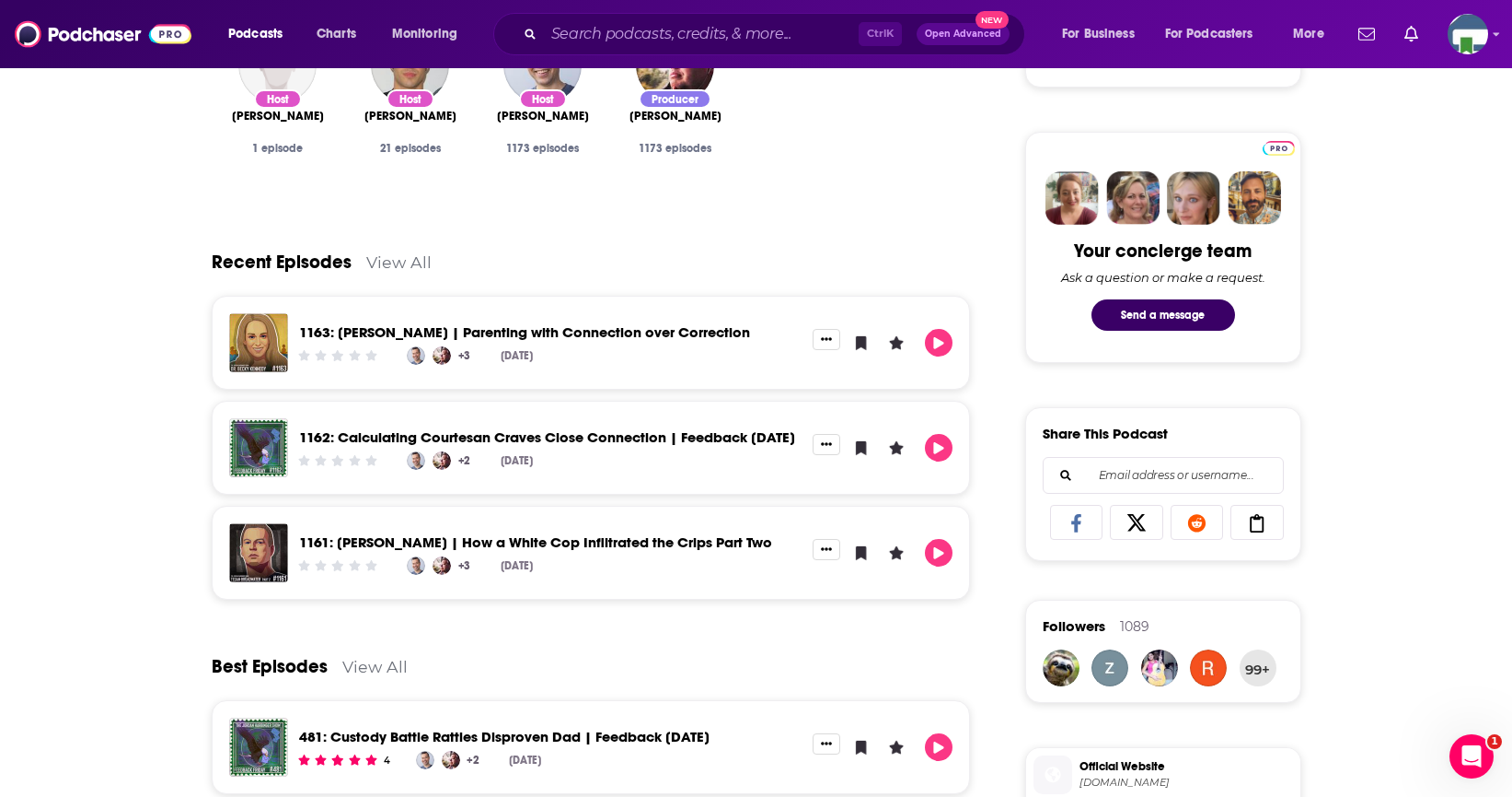
scroll to position [184, 0]
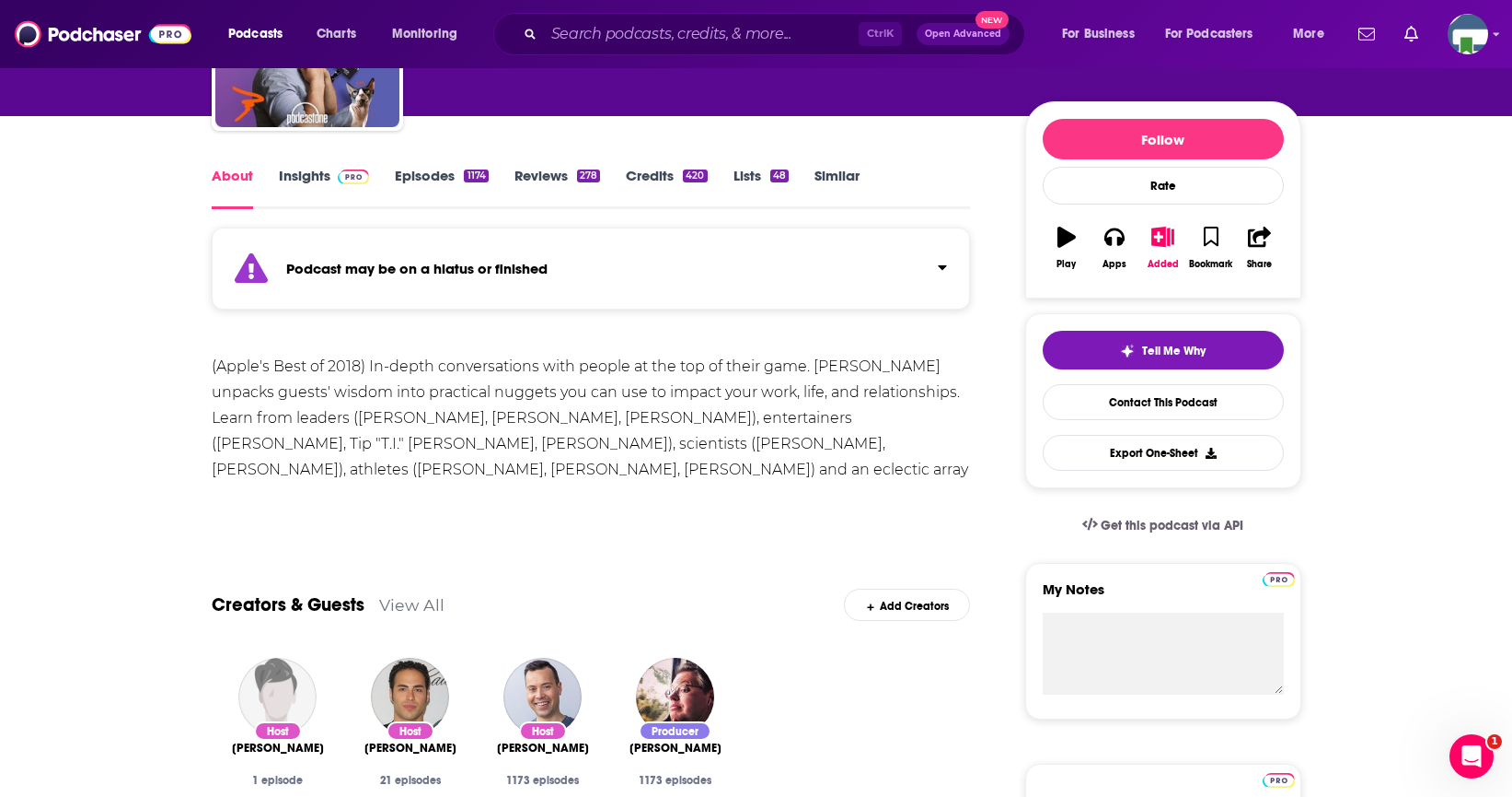
click at [297, 177] on link "Insights" at bounding box center [325, 187] width 91 height 43
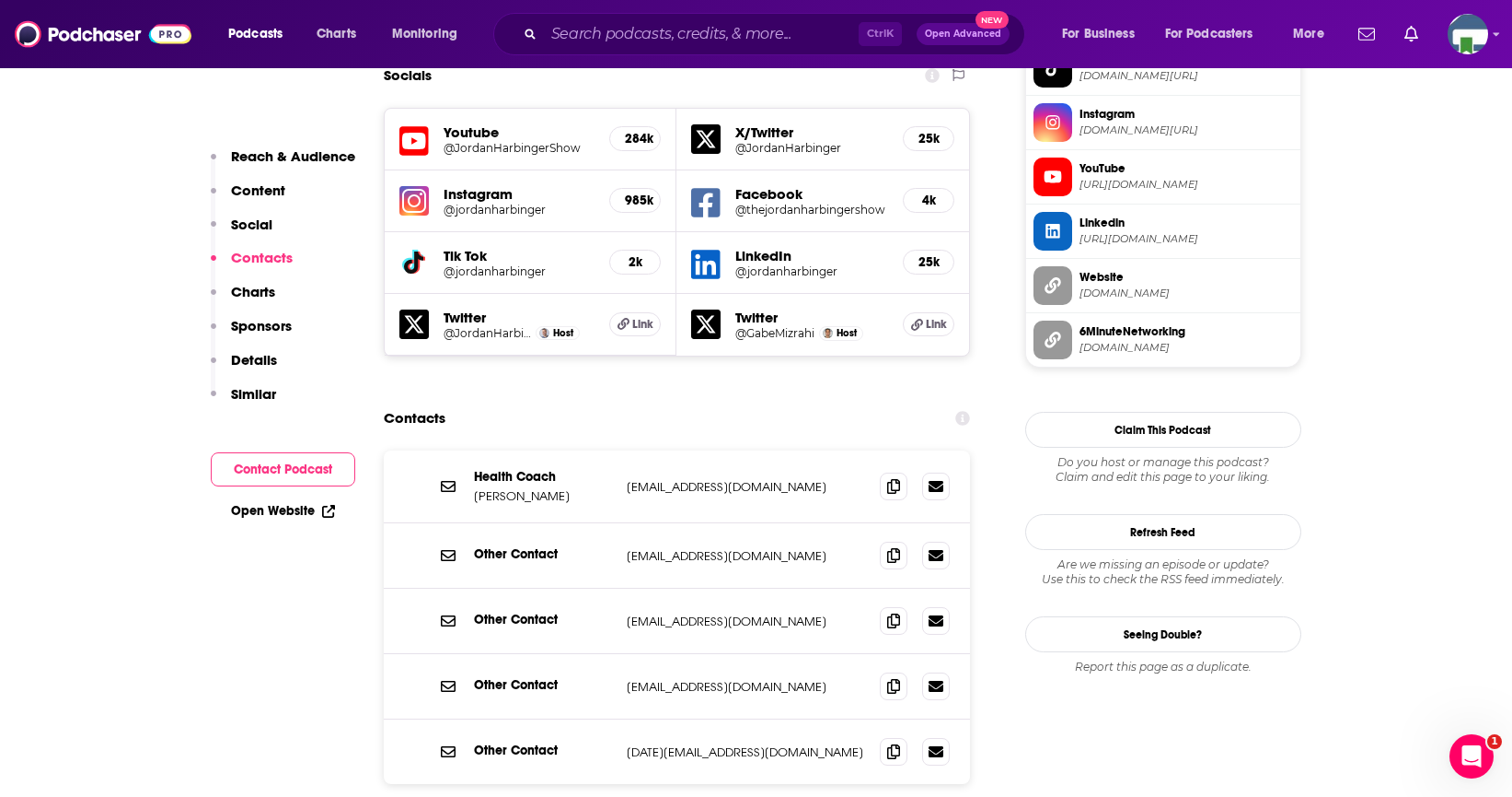
scroll to position [1749, 0]
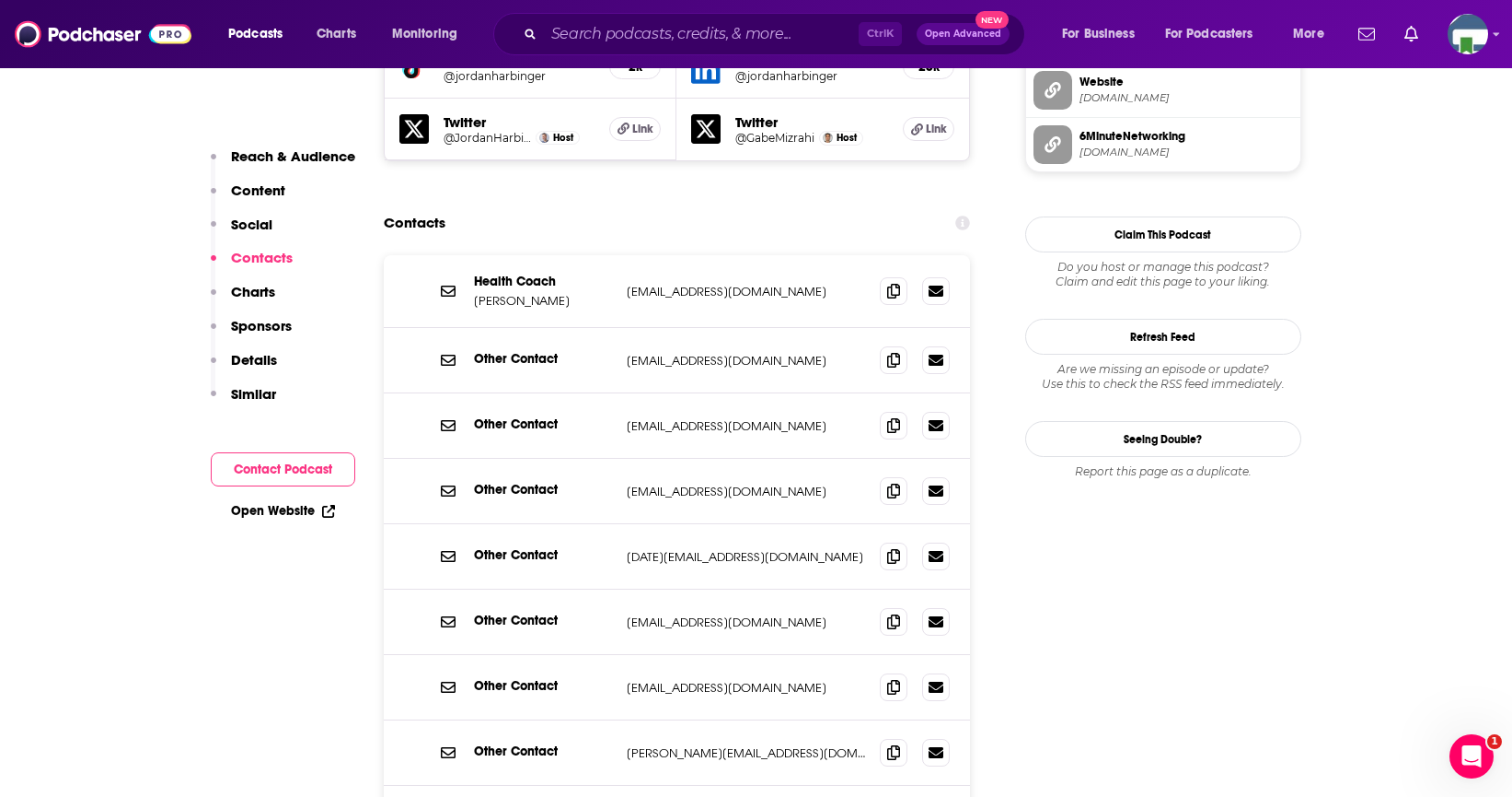
scroll to position [2026, 0]
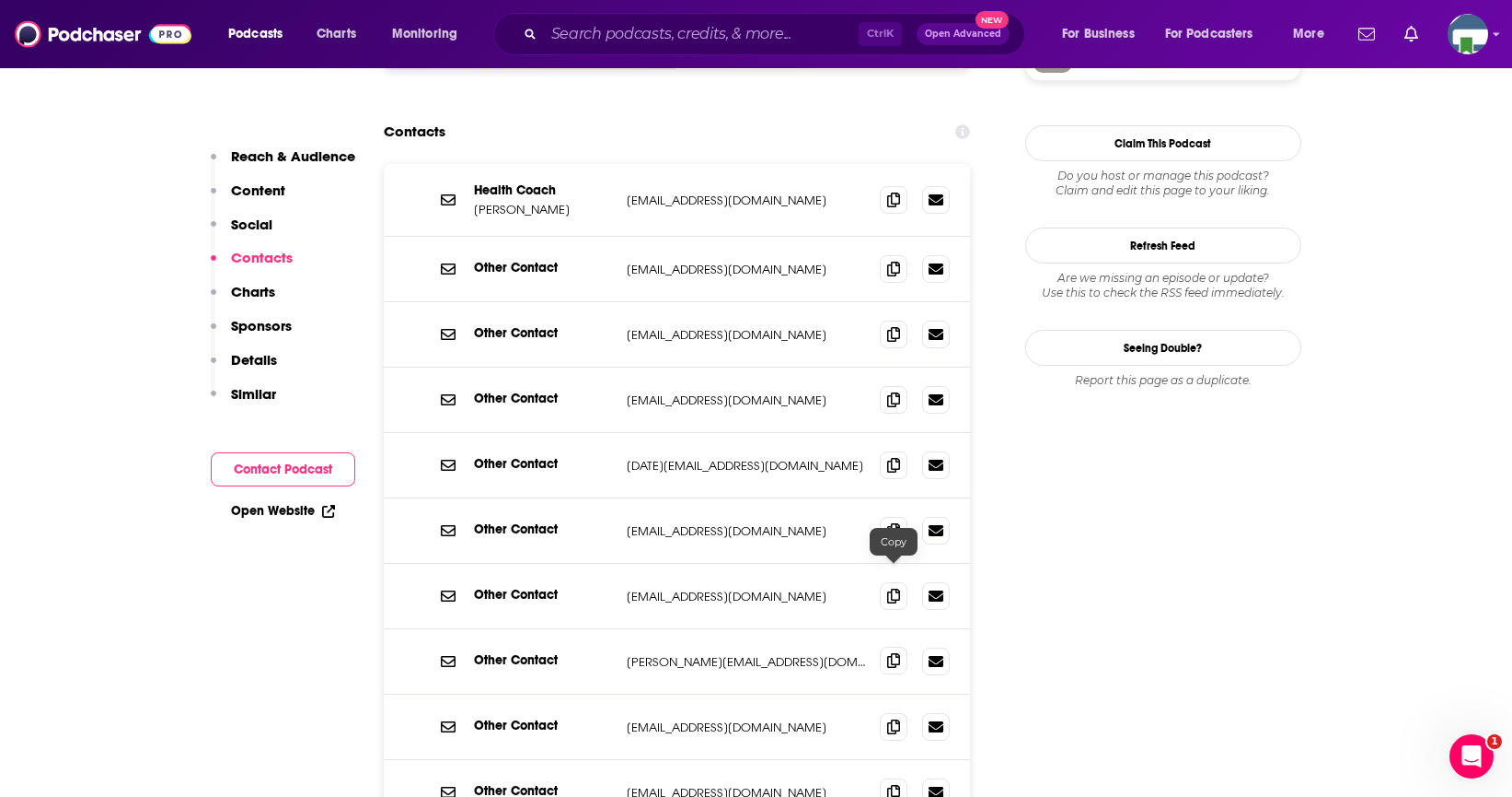
click at [887, 647] on span at bounding box center [894, 660] width 28 height 28
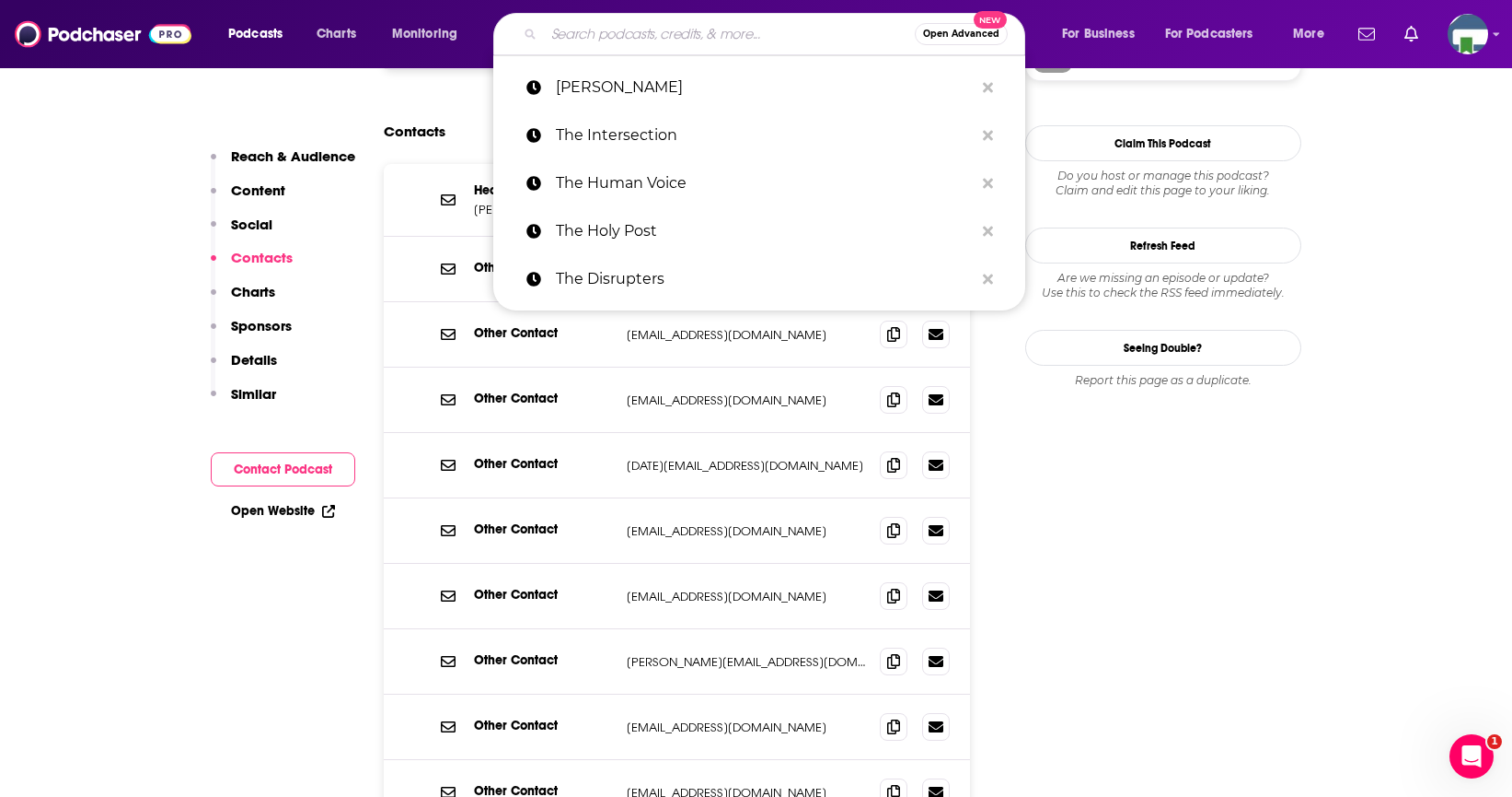
click at [596, 38] on input "Search podcasts, credits, & more..." at bounding box center [729, 35] width 371 height 30
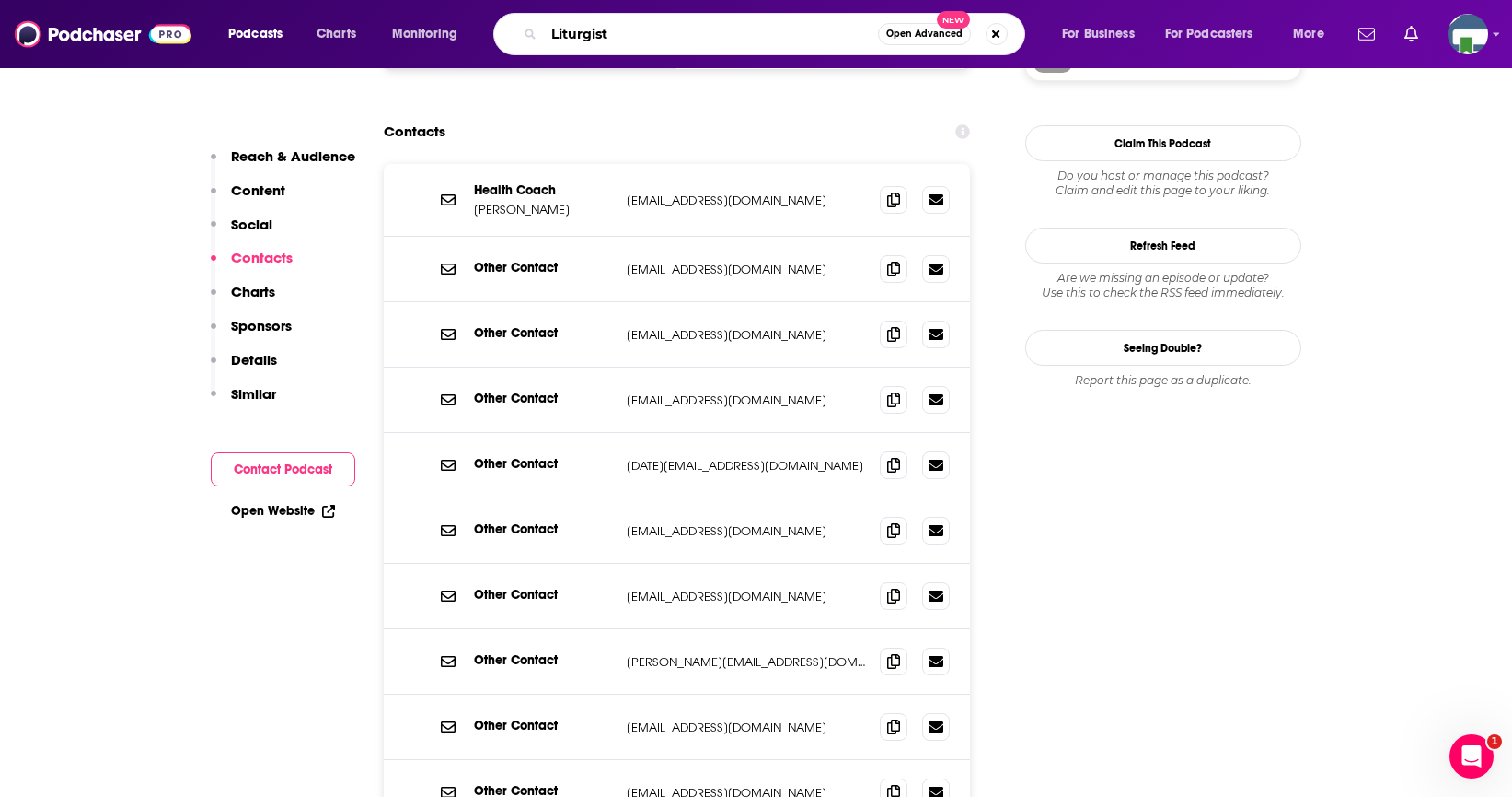
type input "Liturgists"
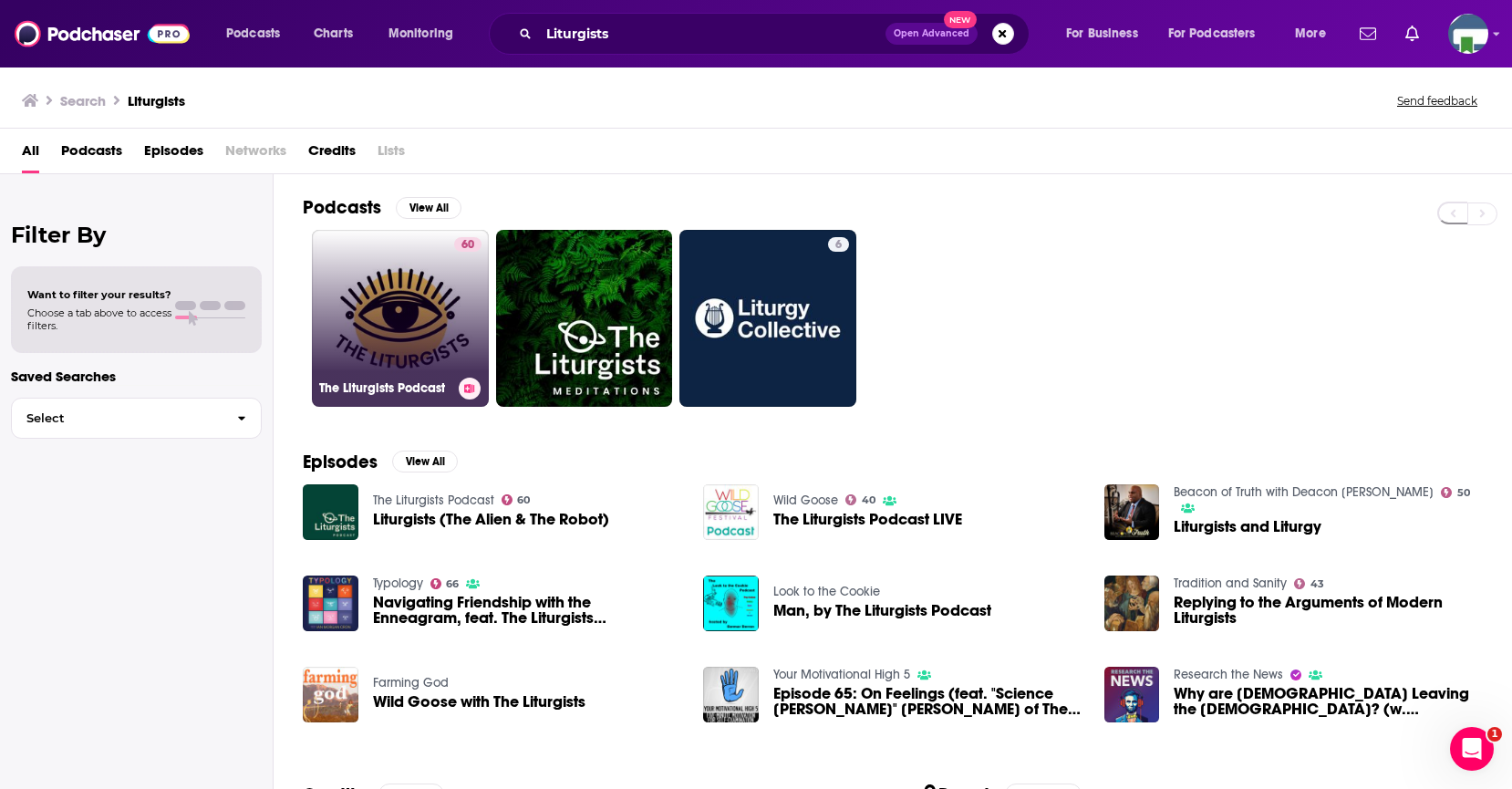
click at [445, 294] on link "60 The Liturgists Podcast" at bounding box center [400, 318] width 176 height 176
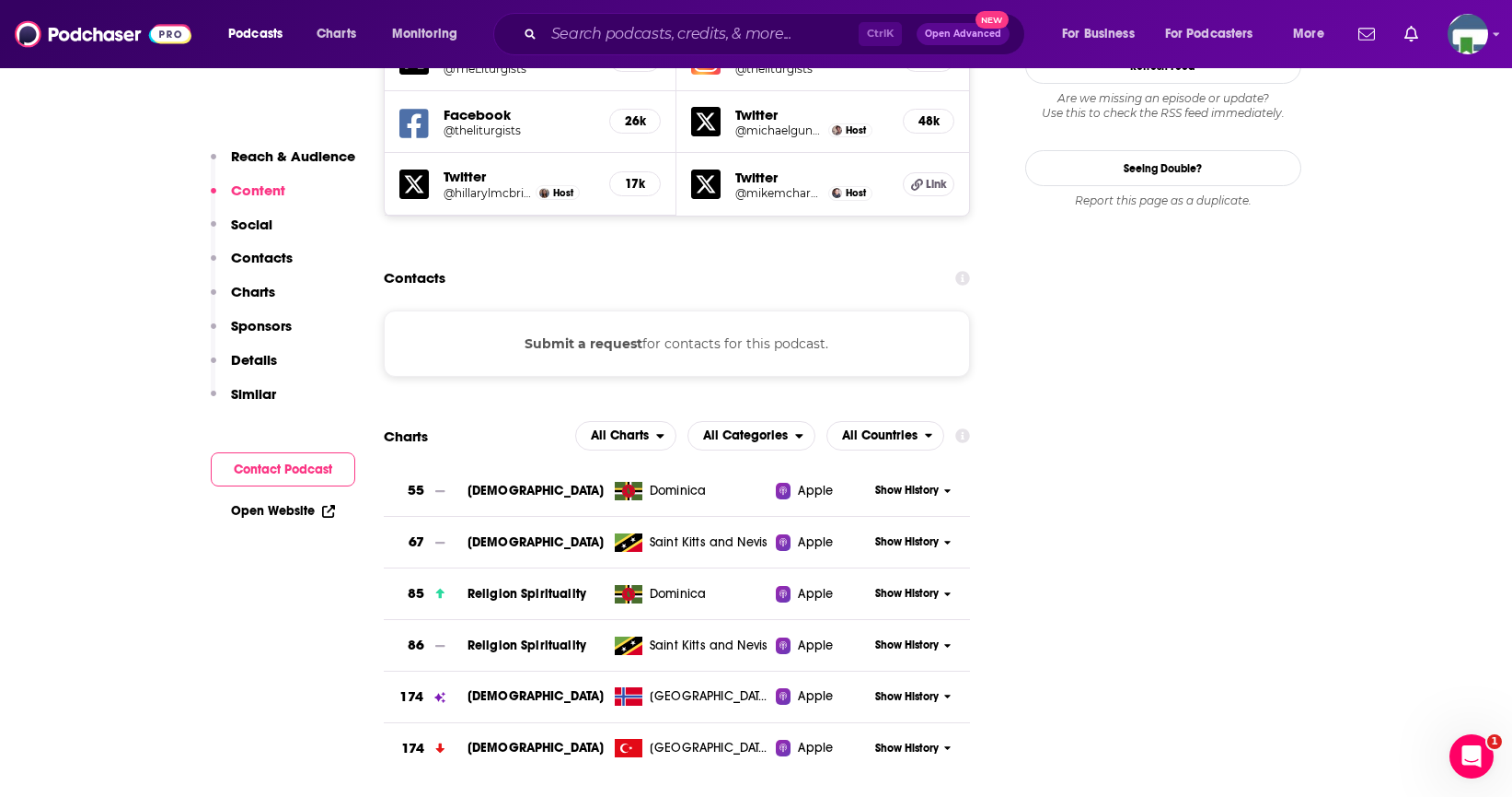
scroll to position [1289, 0]
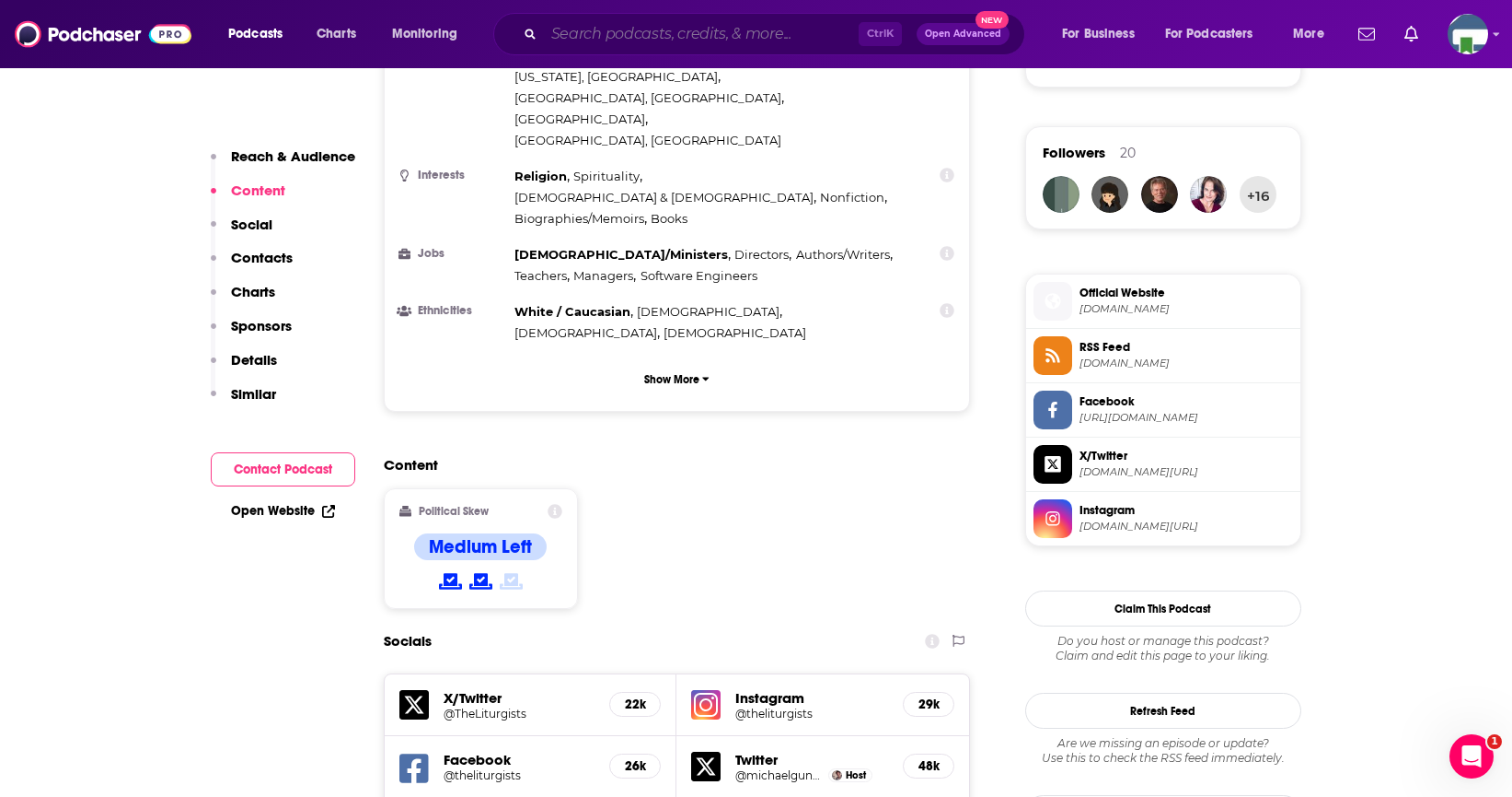
click at [604, 36] on input "Search podcasts, credits, & more..." at bounding box center [702, 35] width 315 height 30
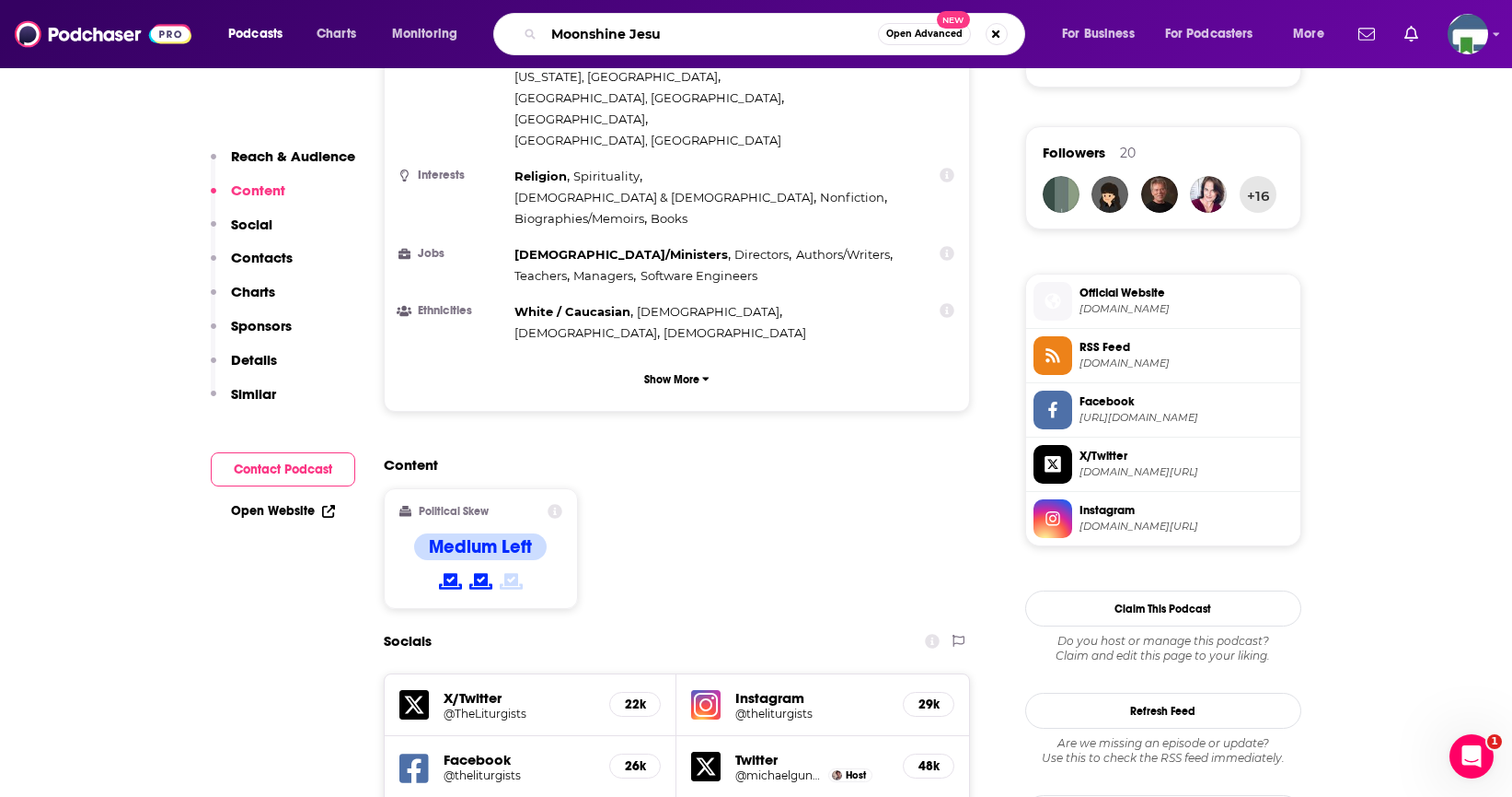
type input "Moonshine [PERSON_NAME]"
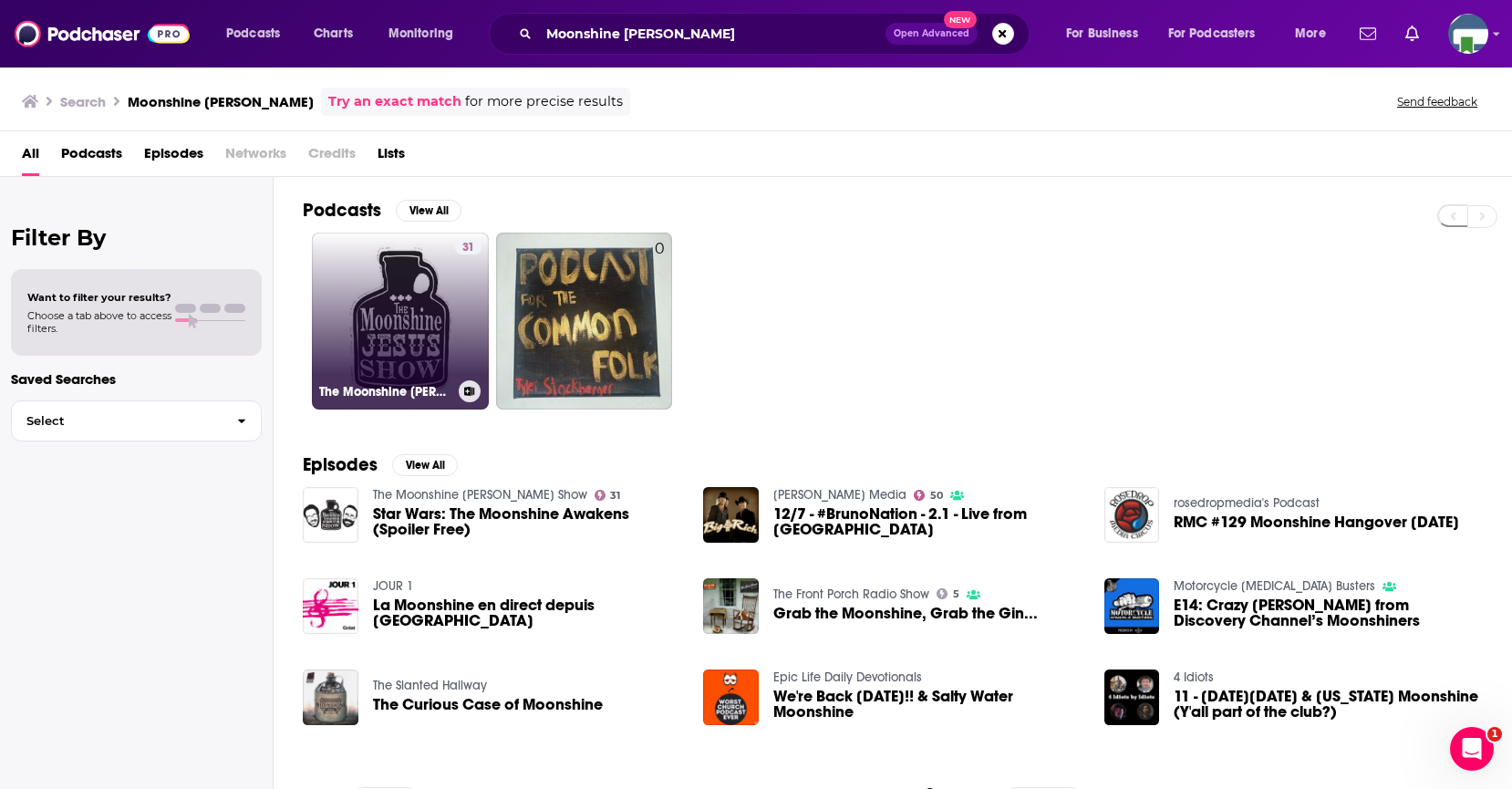
click at [401, 349] on link "31 The Moonshine [PERSON_NAME] Show" at bounding box center [400, 321] width 176 height 176
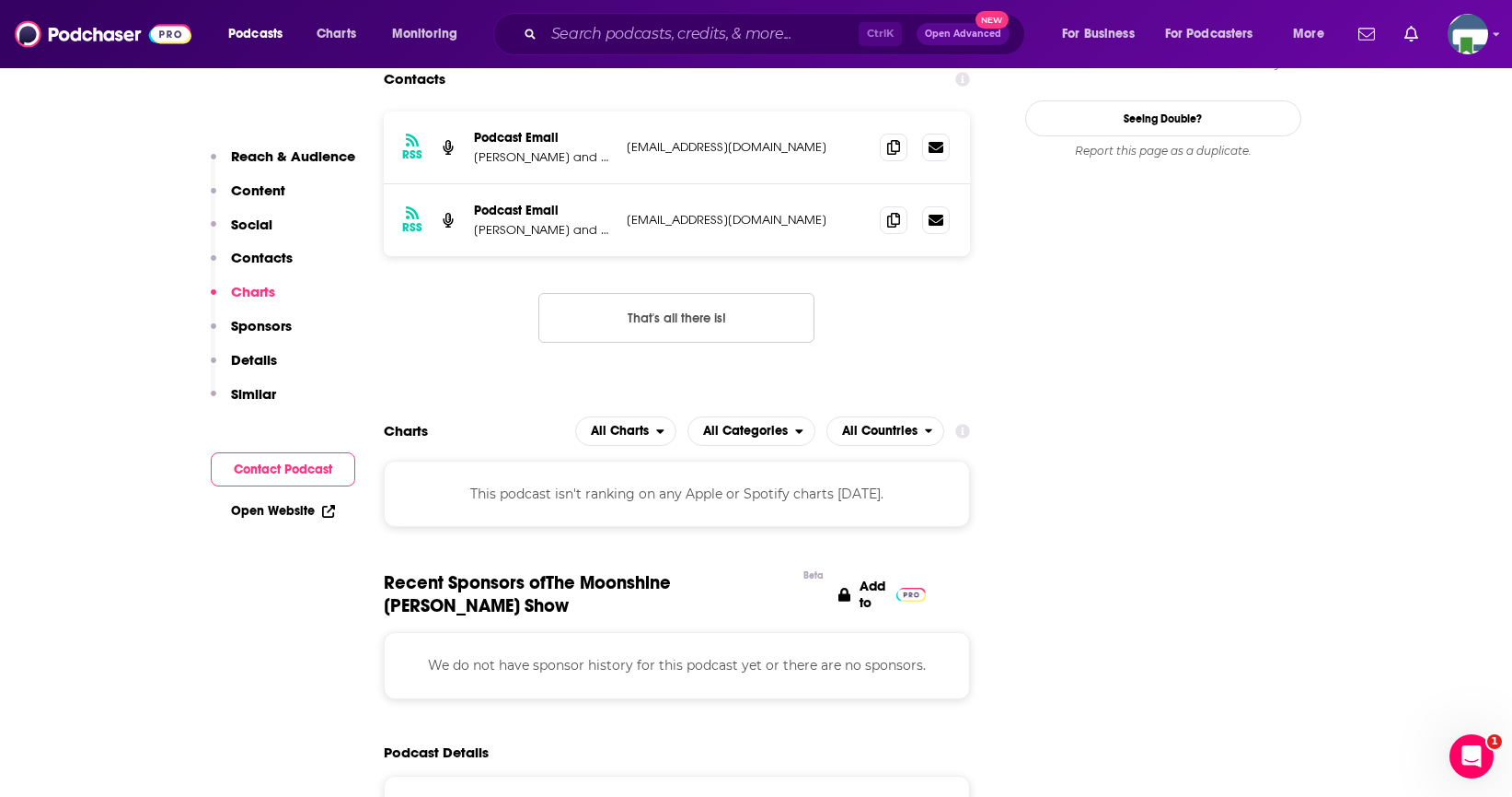
scroll to position [1749, 0]
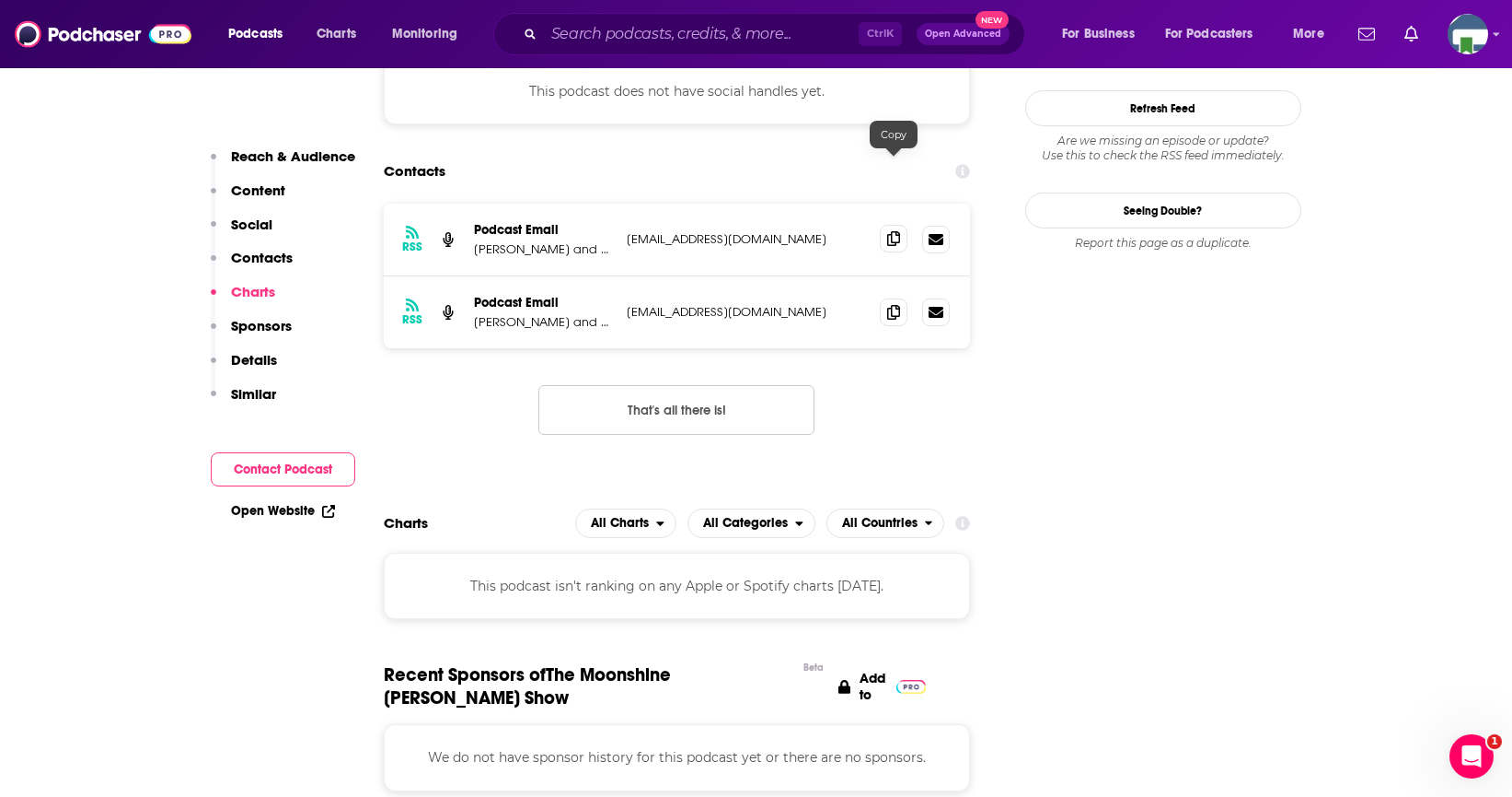
click at [892, 231] on icon at bounding box center [894, 238] width 13 height 15
click at [573, 33] on input "Search podcasts, credits, & more..." at bounding box center [702, 35] width 315 height 30
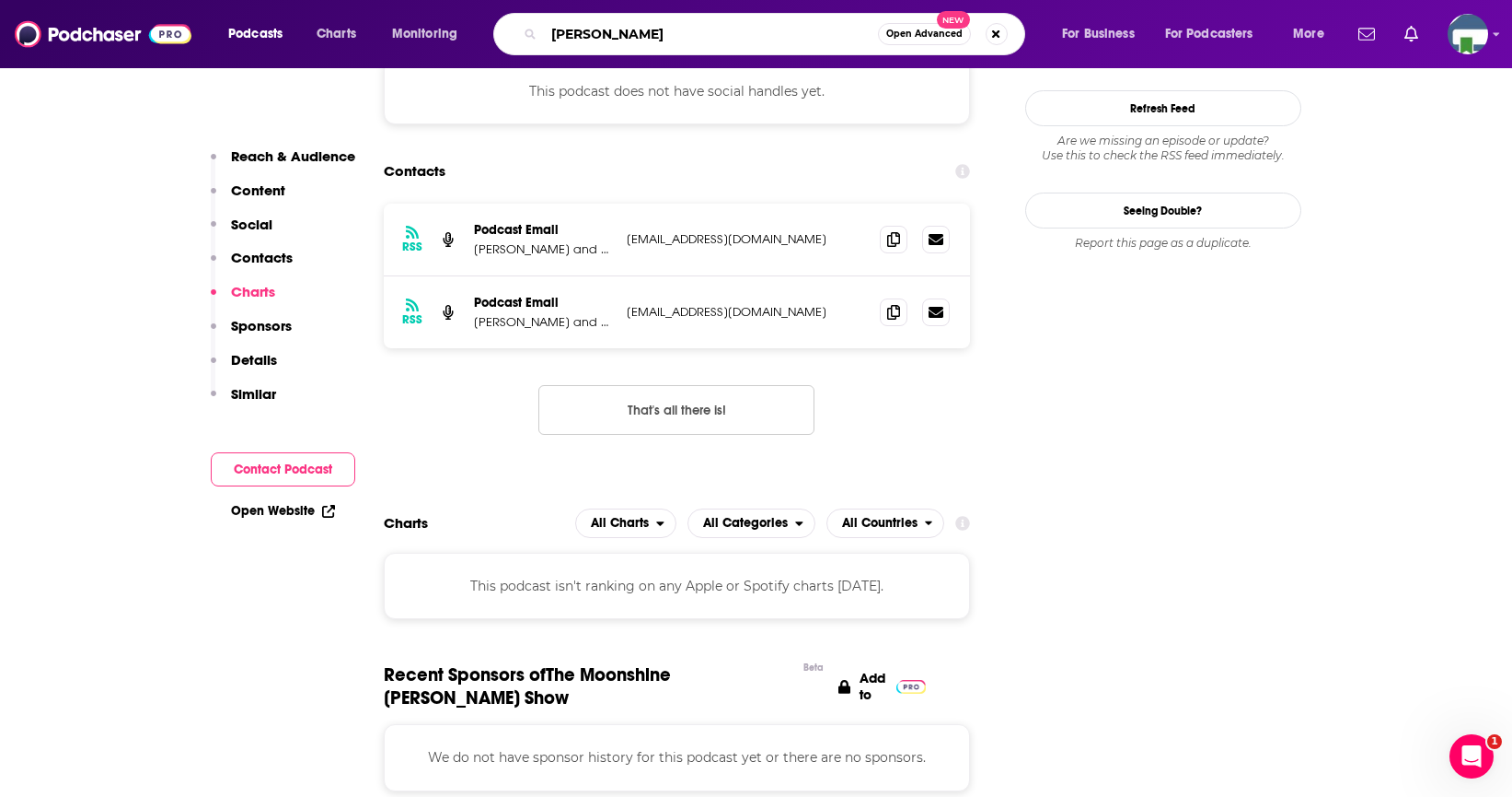
type input "[PERSON_NAME]"
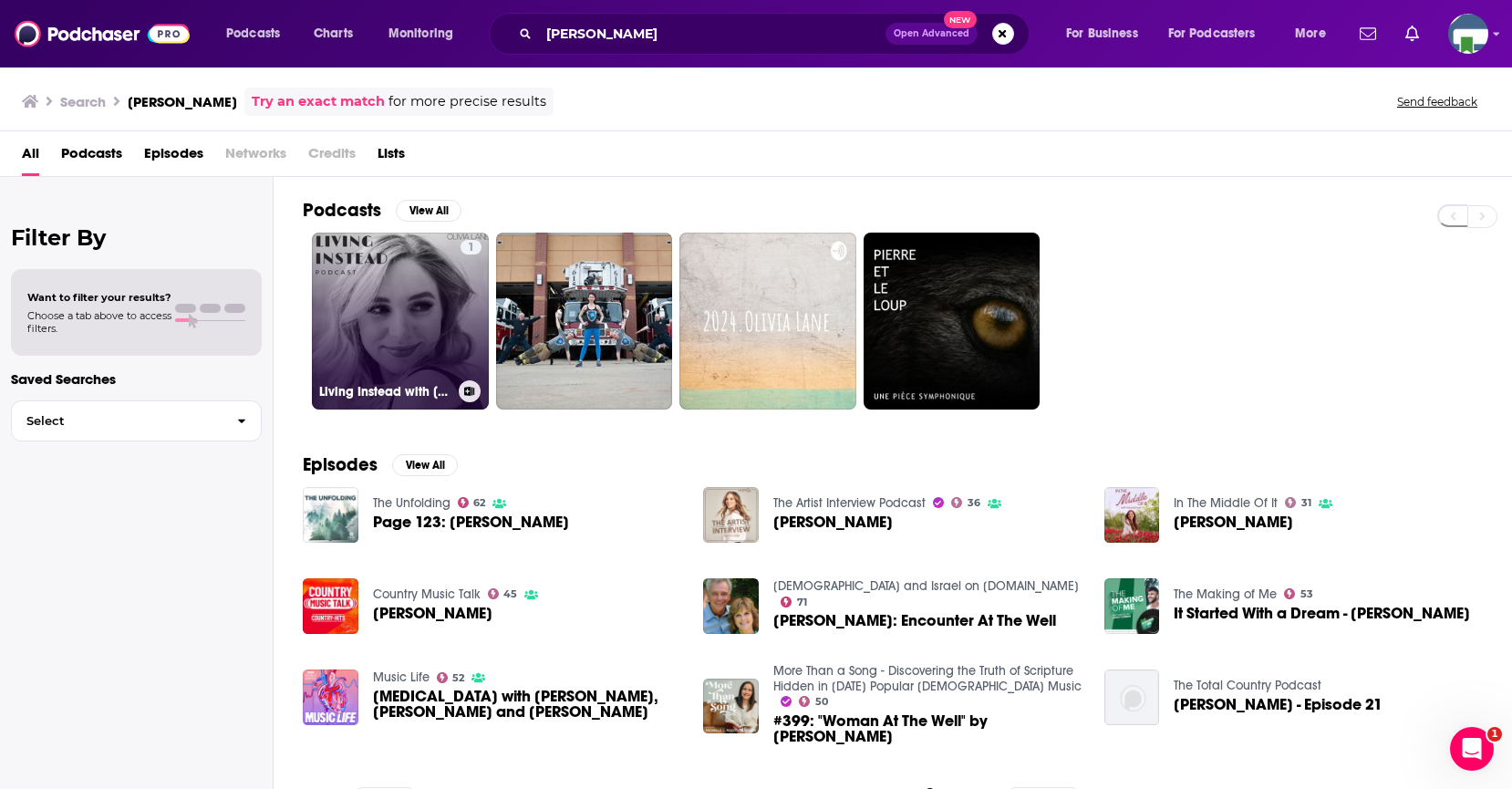
click at [463, 327] on div "1" at bounding box center [471, 310] width 21 height 140
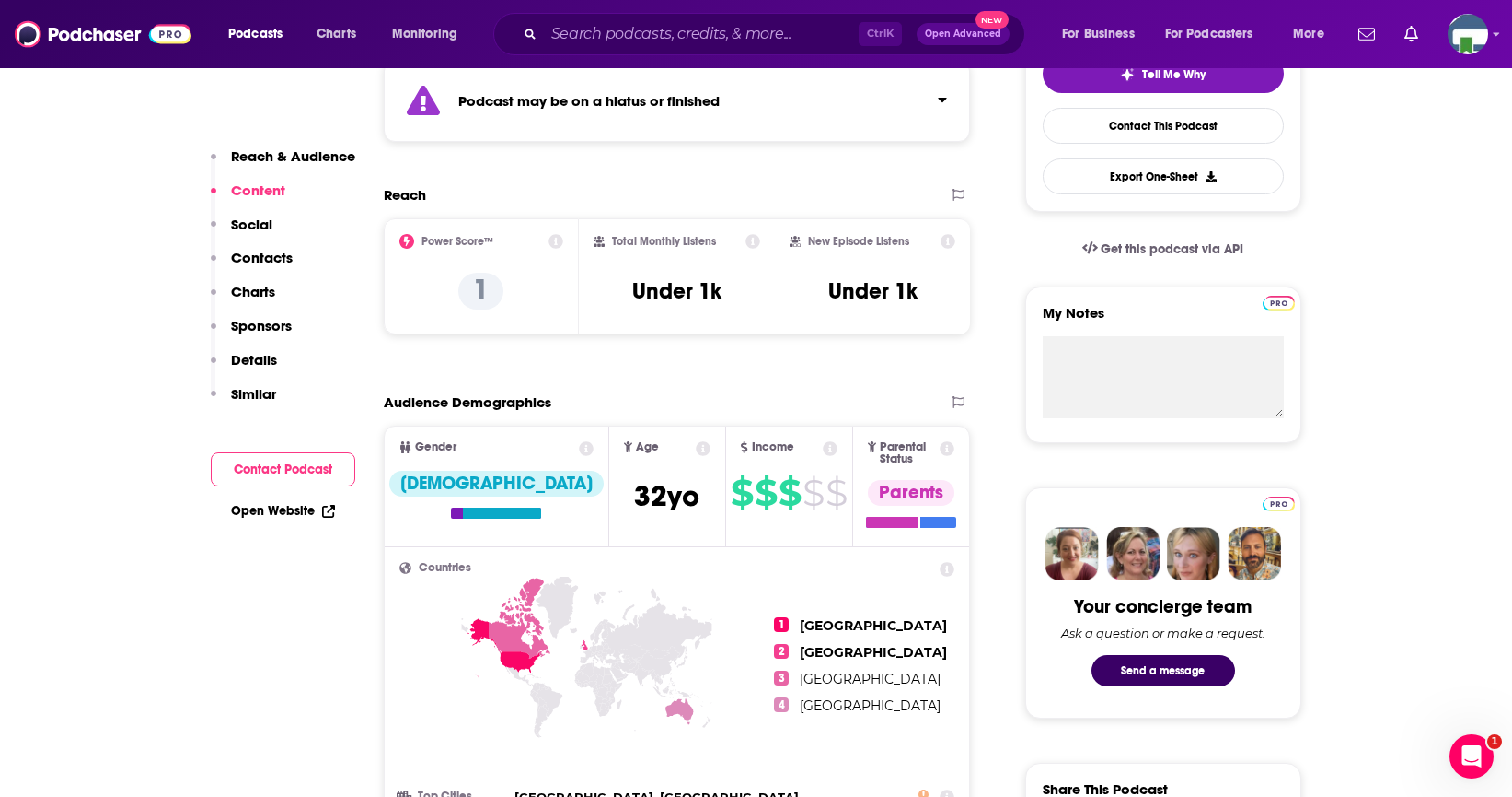
scroll to position [1289, 0]
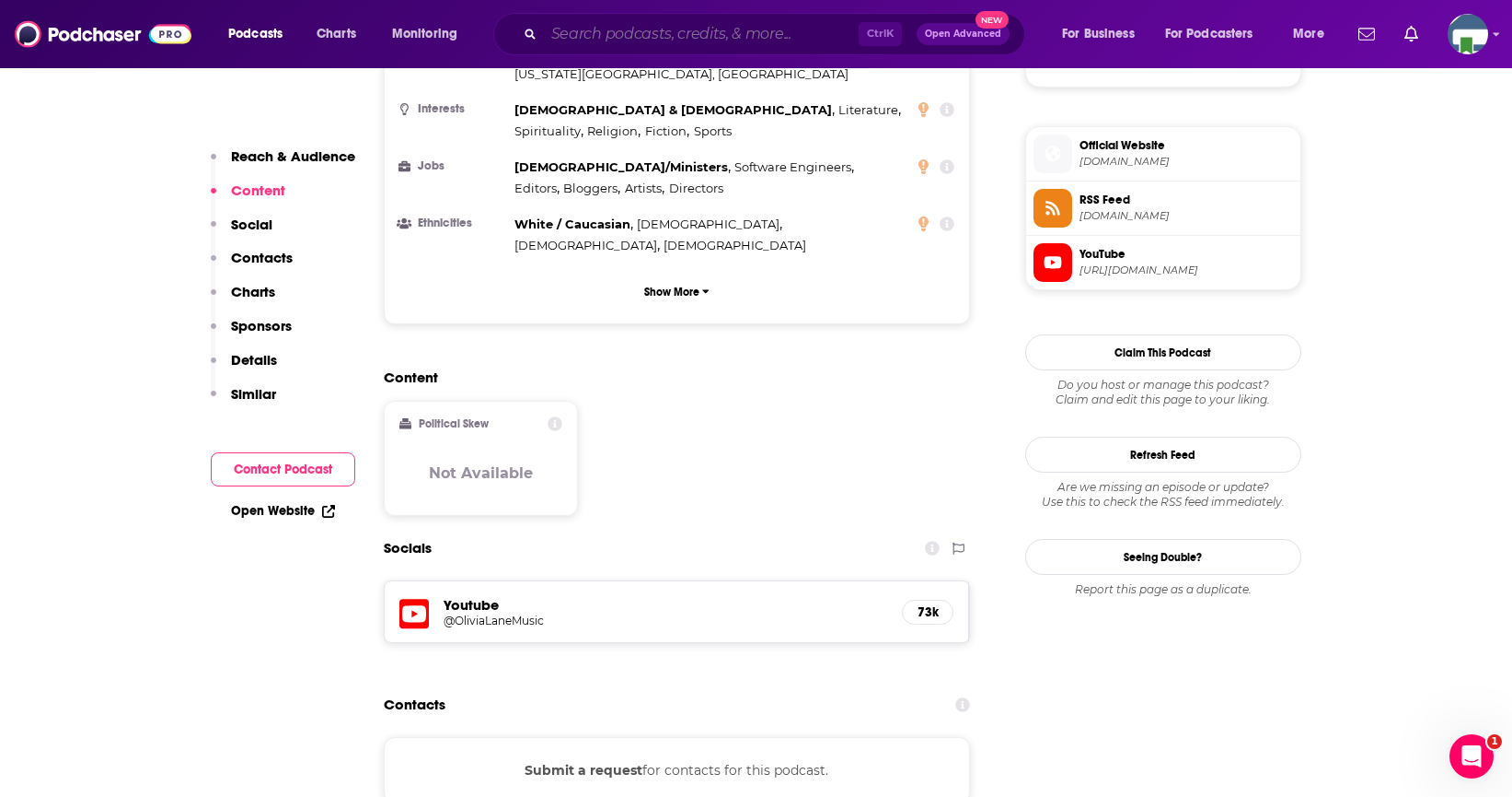
click at [590, 38] on input "Search podcasts, credits, & more..." at bounding box center [702, 35] width 315 height 30
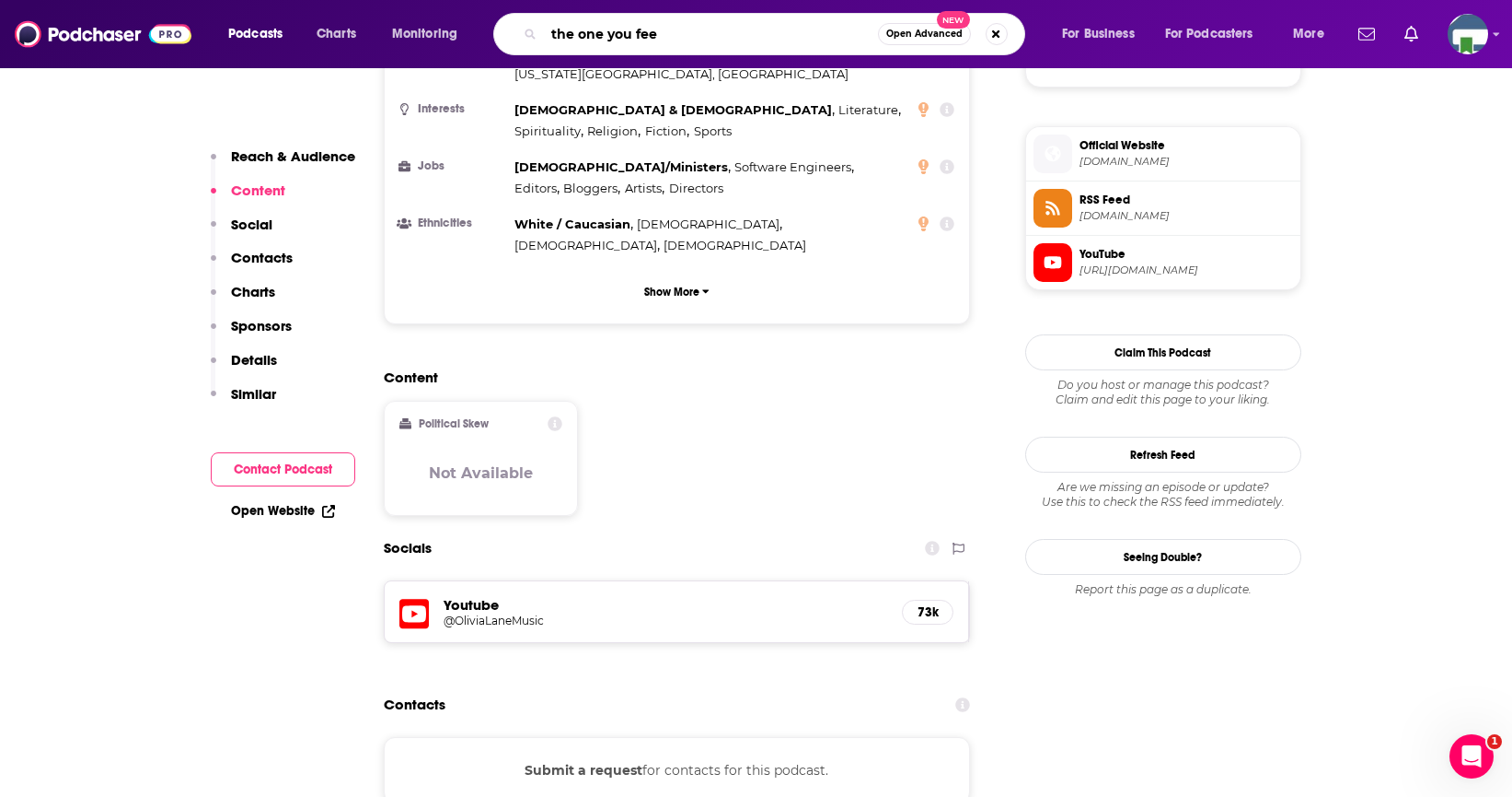
type input "the one you feed"
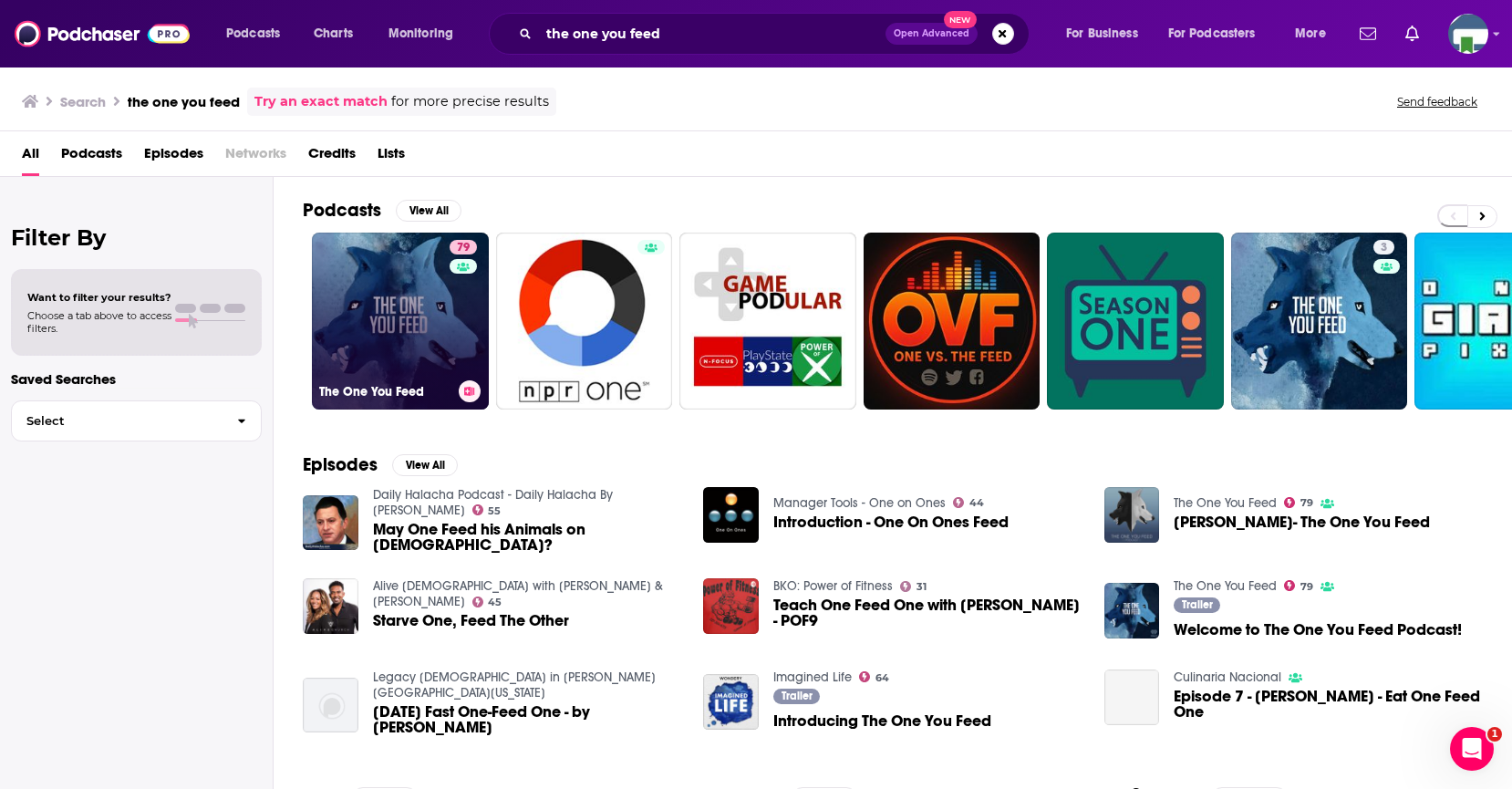
click at [433, 320] on link "79 The One You Feed" at bounding box center [400, 321] width 176 height 176
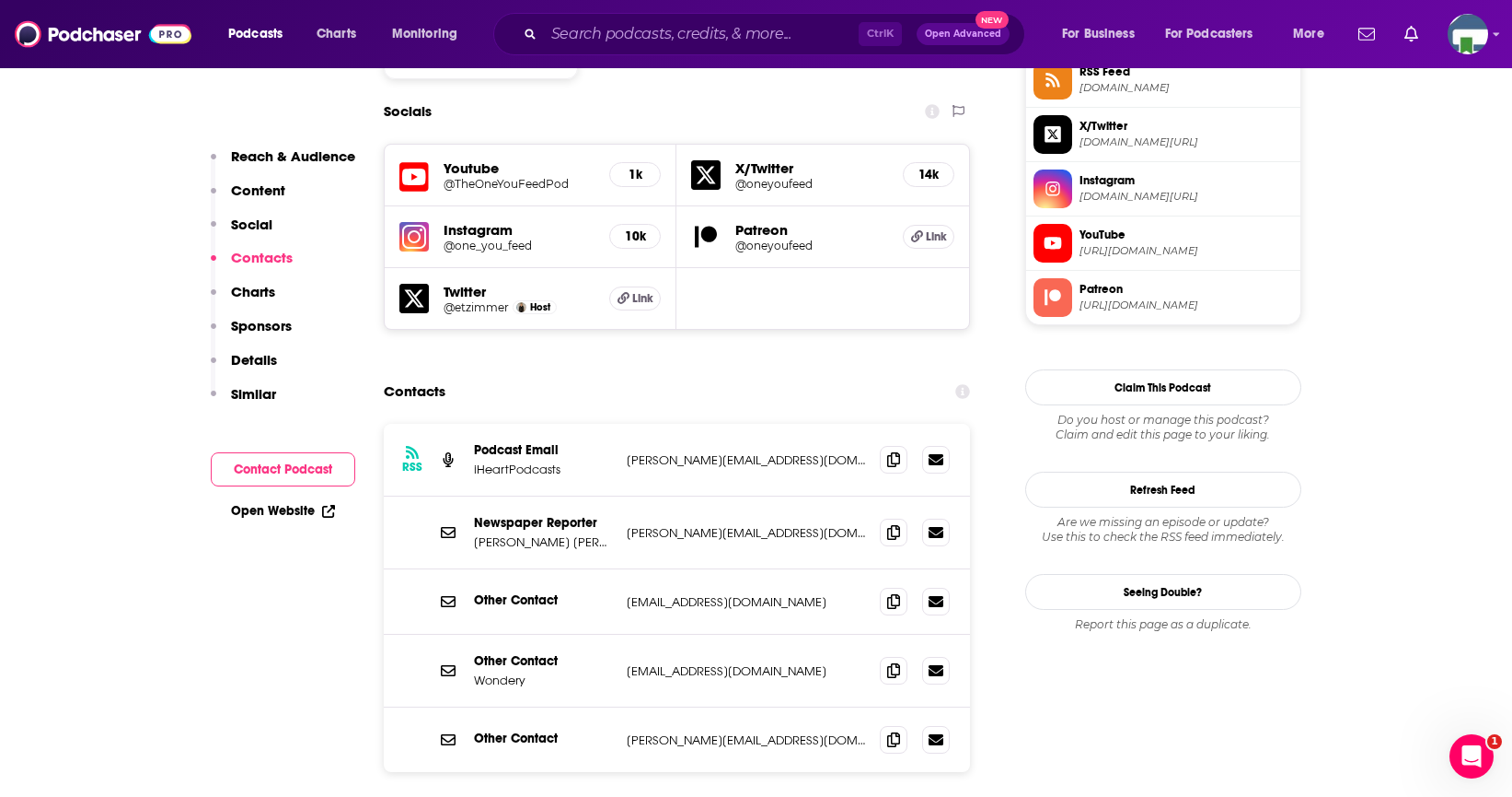
scroll to position [1565, 0]
click at [886, 517] on span at bounding box center [894, 531] width 28 height 28
click at [890, 450] on icon at bounding box center [894, 457] width 13 height 15
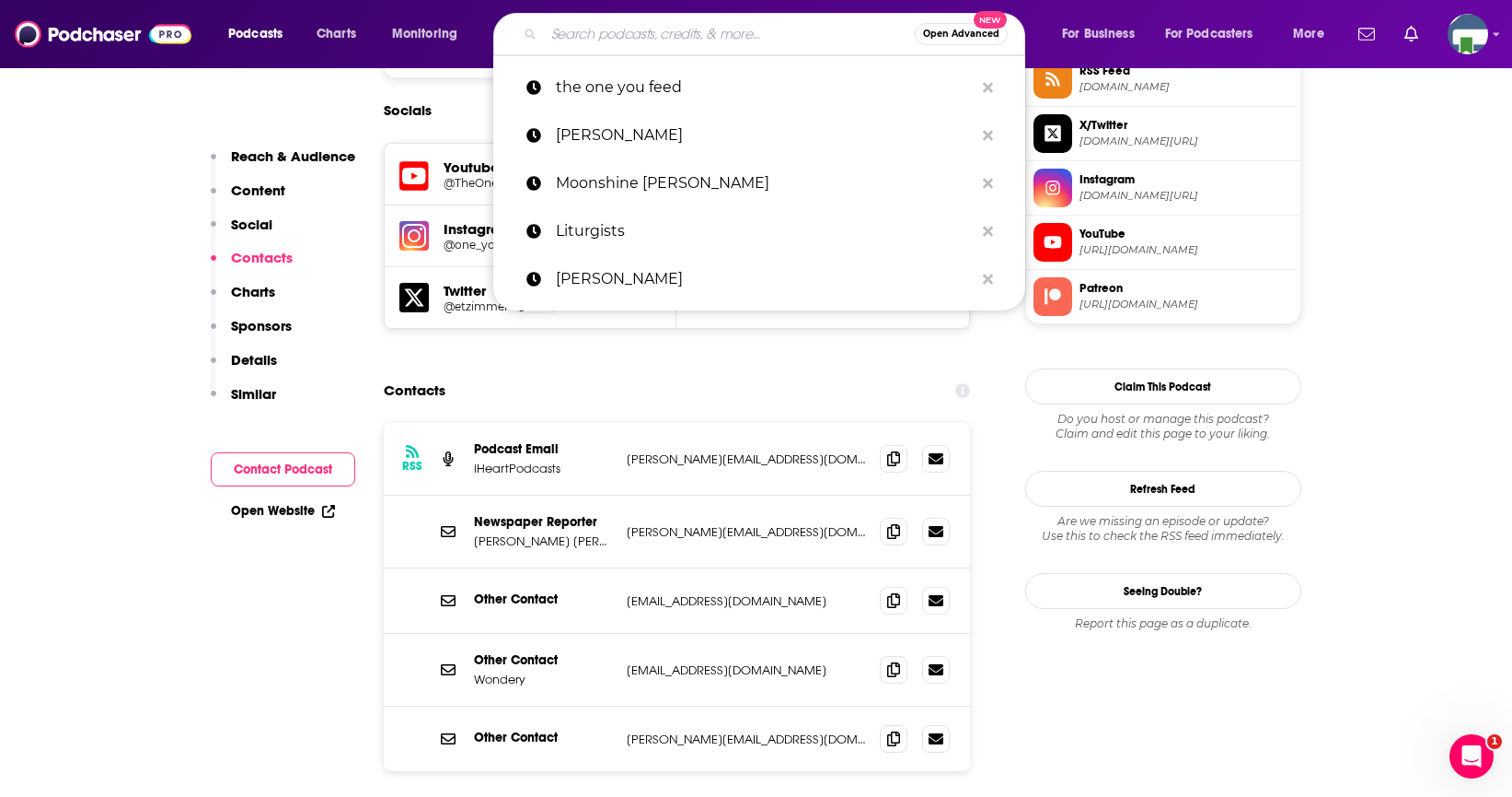
click at [572, 27] on input "Search podcasts, credits, & more..." at bounding box center [729, 35] width 371 height 30
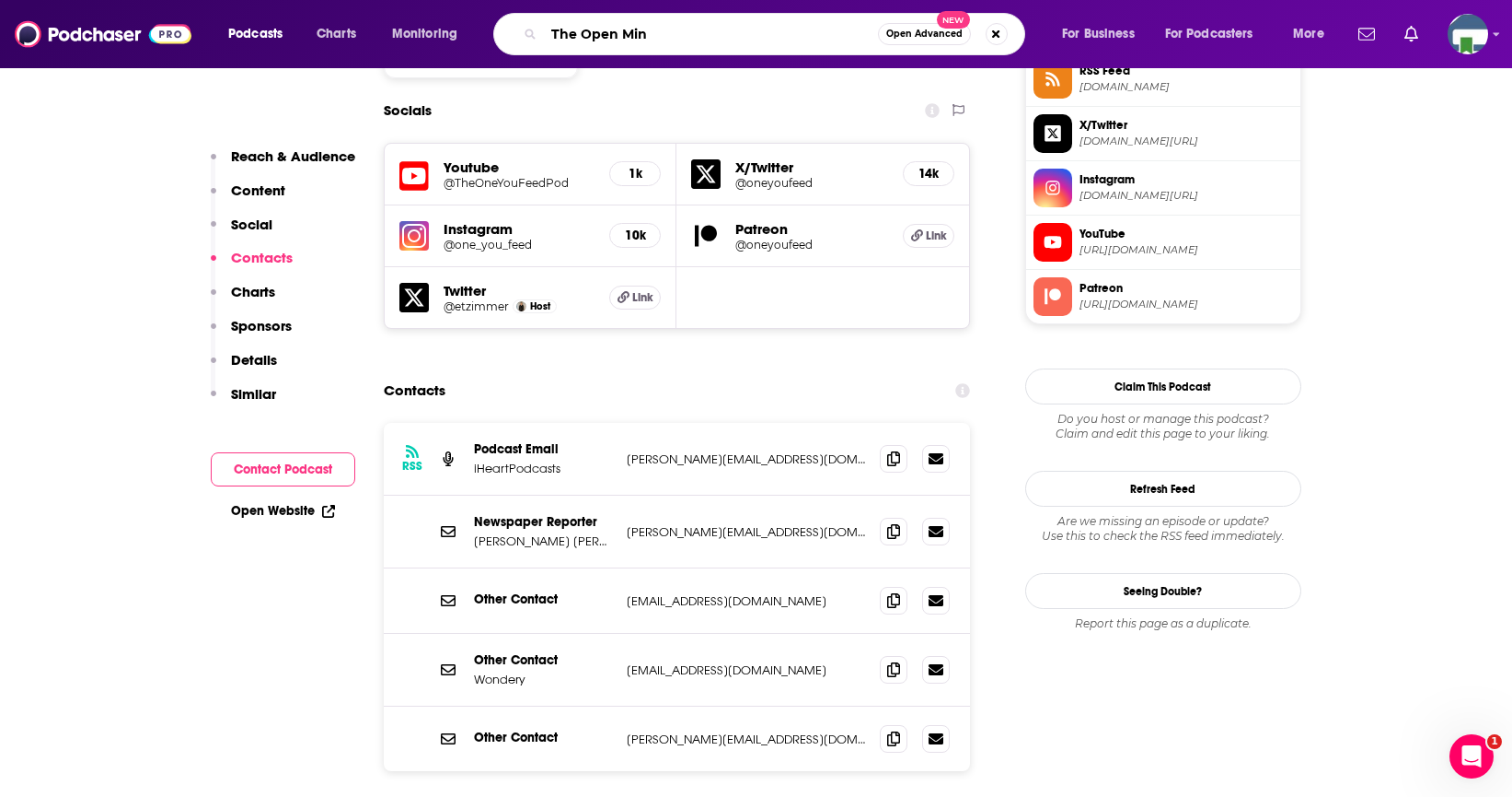
type input "The Open Mind"
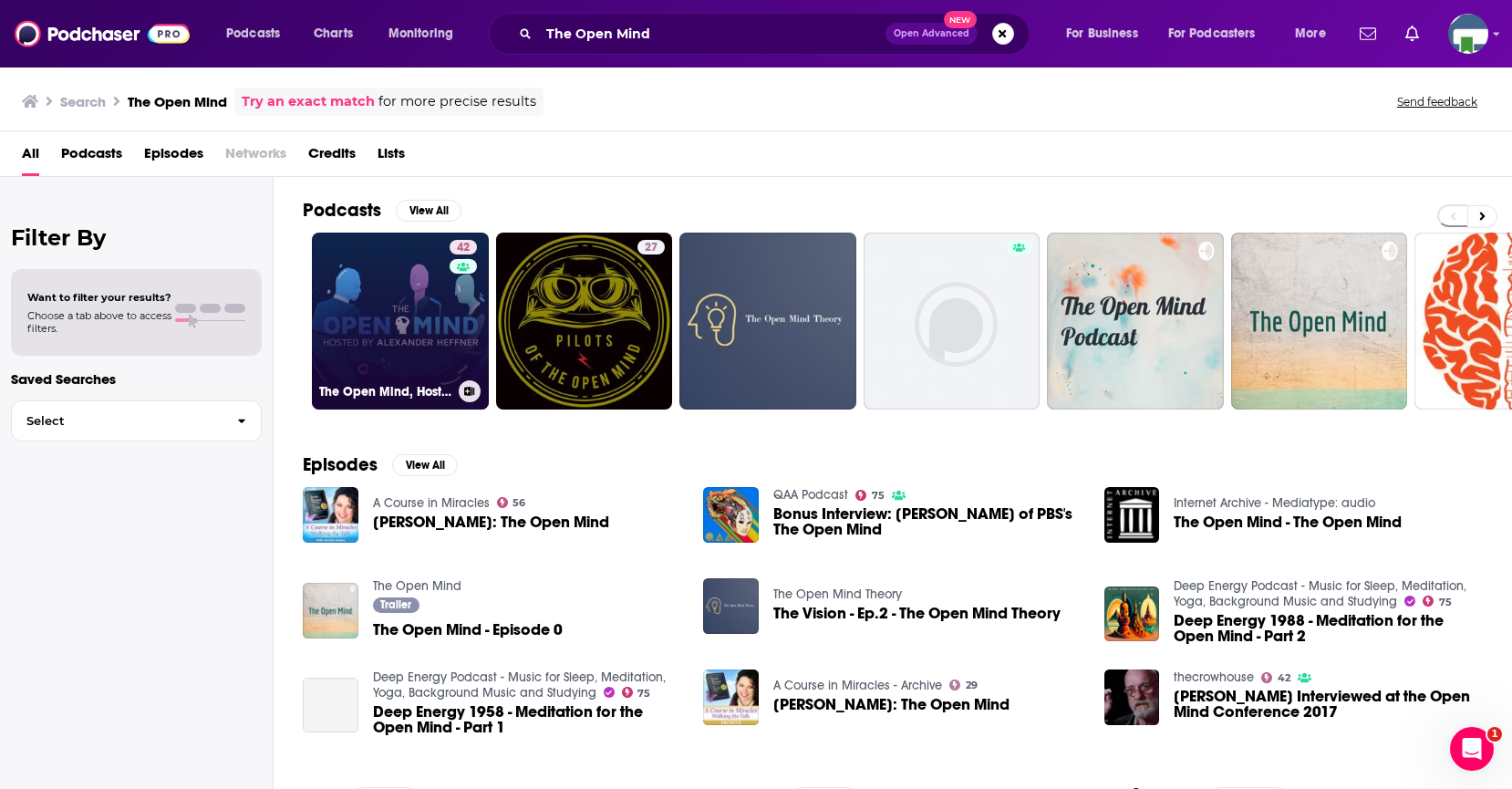
click at [395, 319] on link "42 The Open Mind, Hosted by [PERSON_NAME]" at bounding box center [400, 321] width 176 height 176
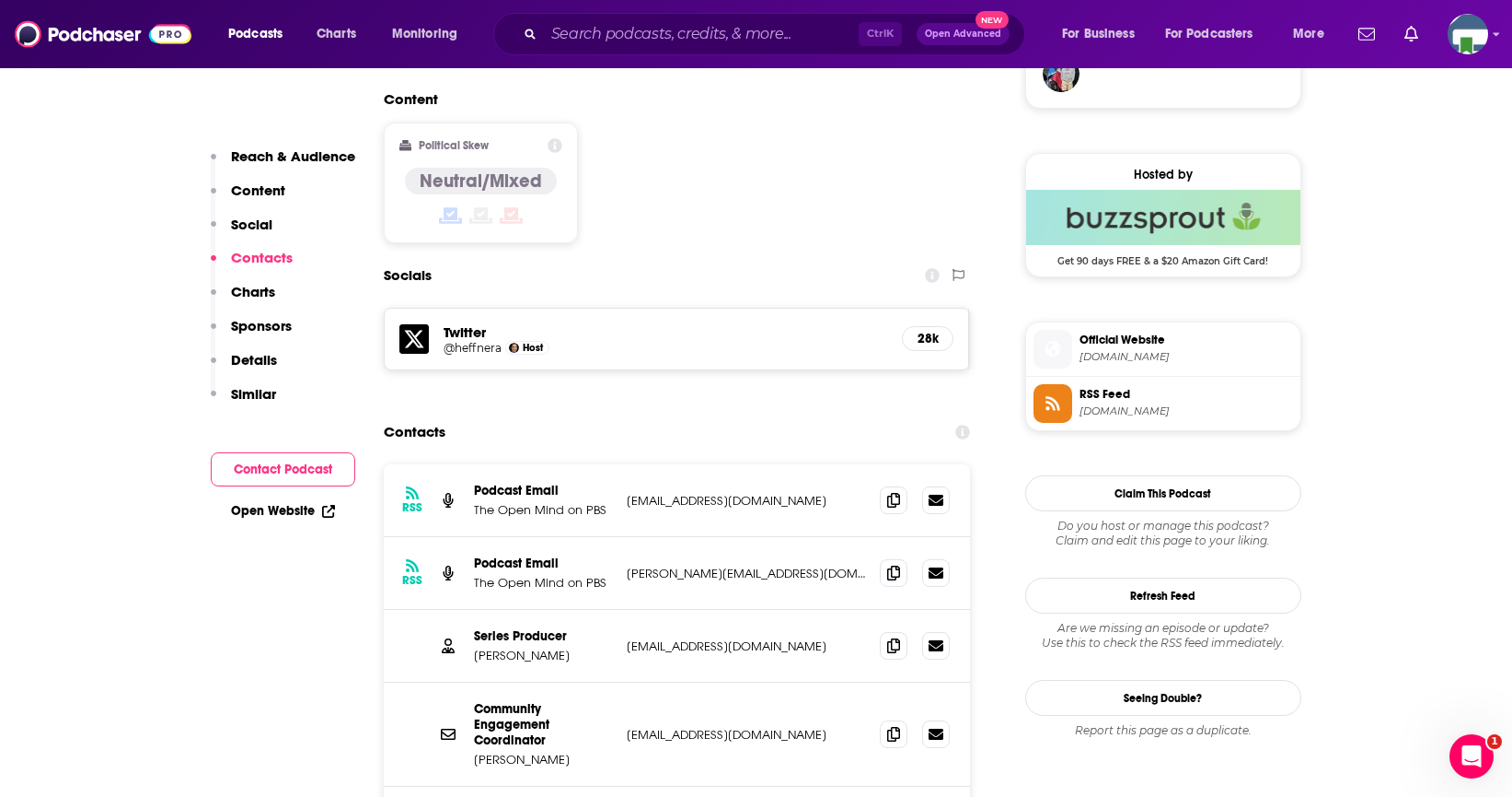
scroll to position [1473, 0]
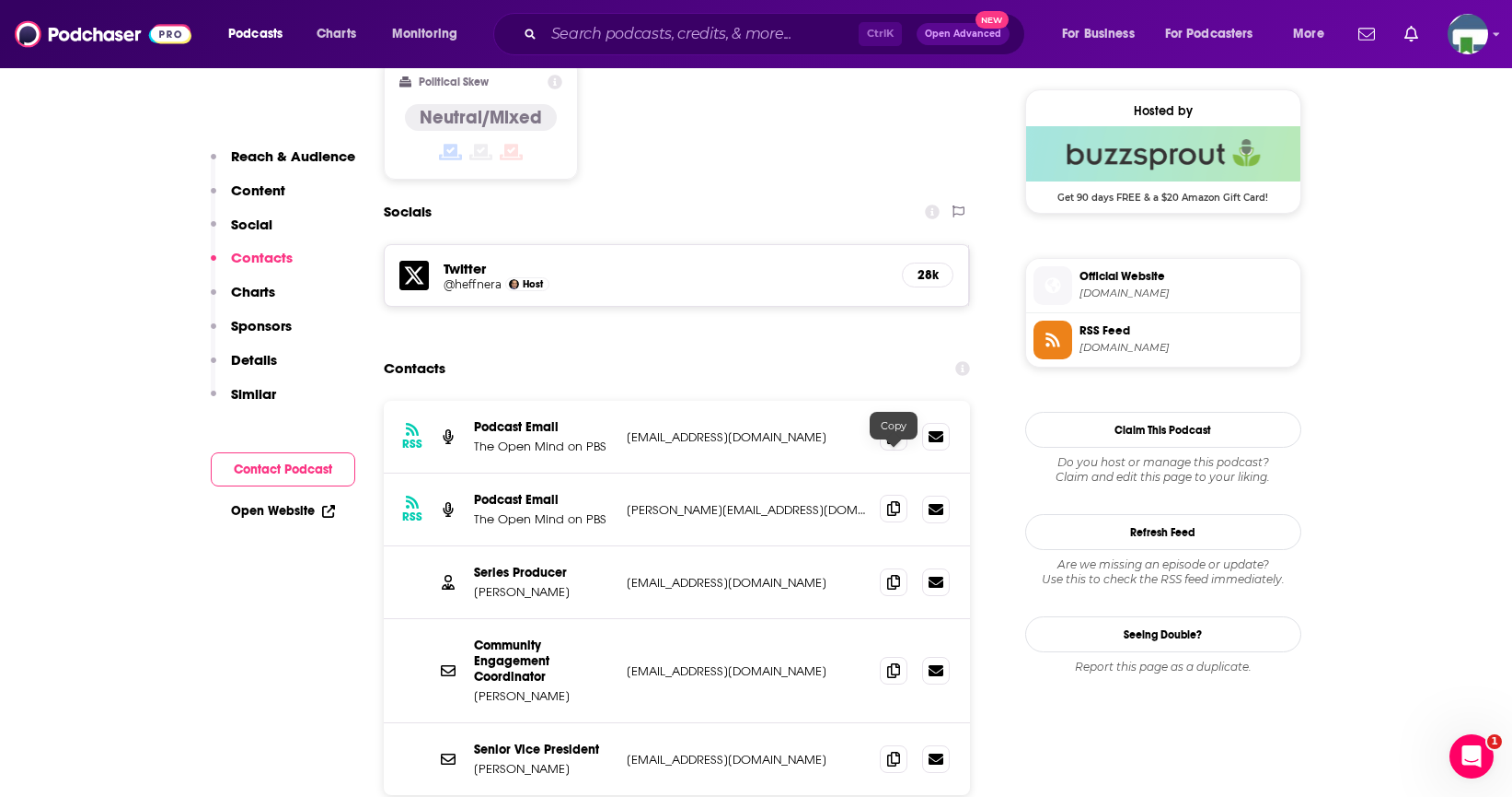
click at [897, 501] on icon at bounding box center [894, 508] width 13 height 15
click at [570, 42] on input "Search podcasts, credits, & more..." at bounding box center [702, 35] width 315 height 30
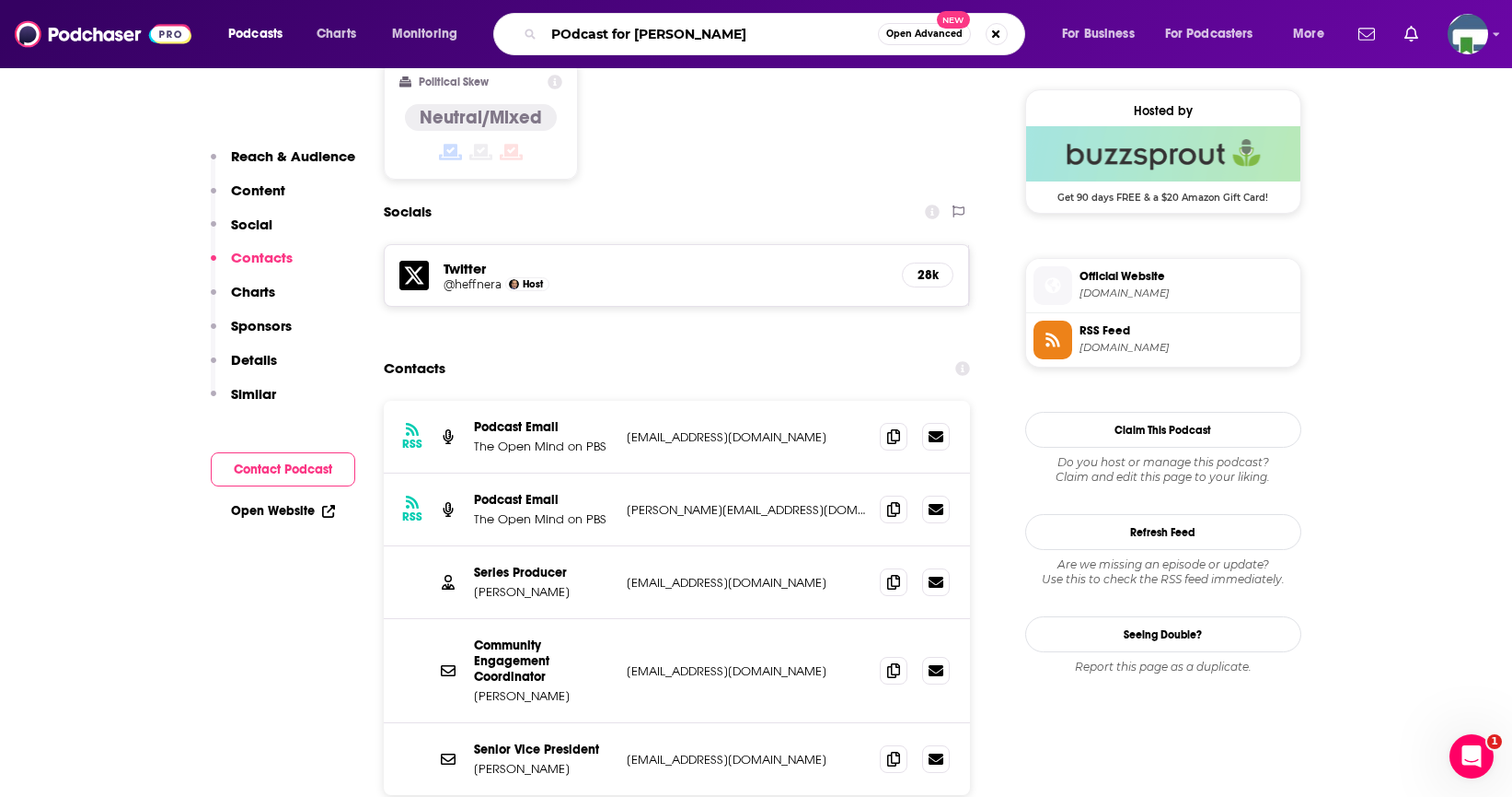
type input "POdcast for [PERSON_NAME][DEMOGRAPHIC_DATA]"
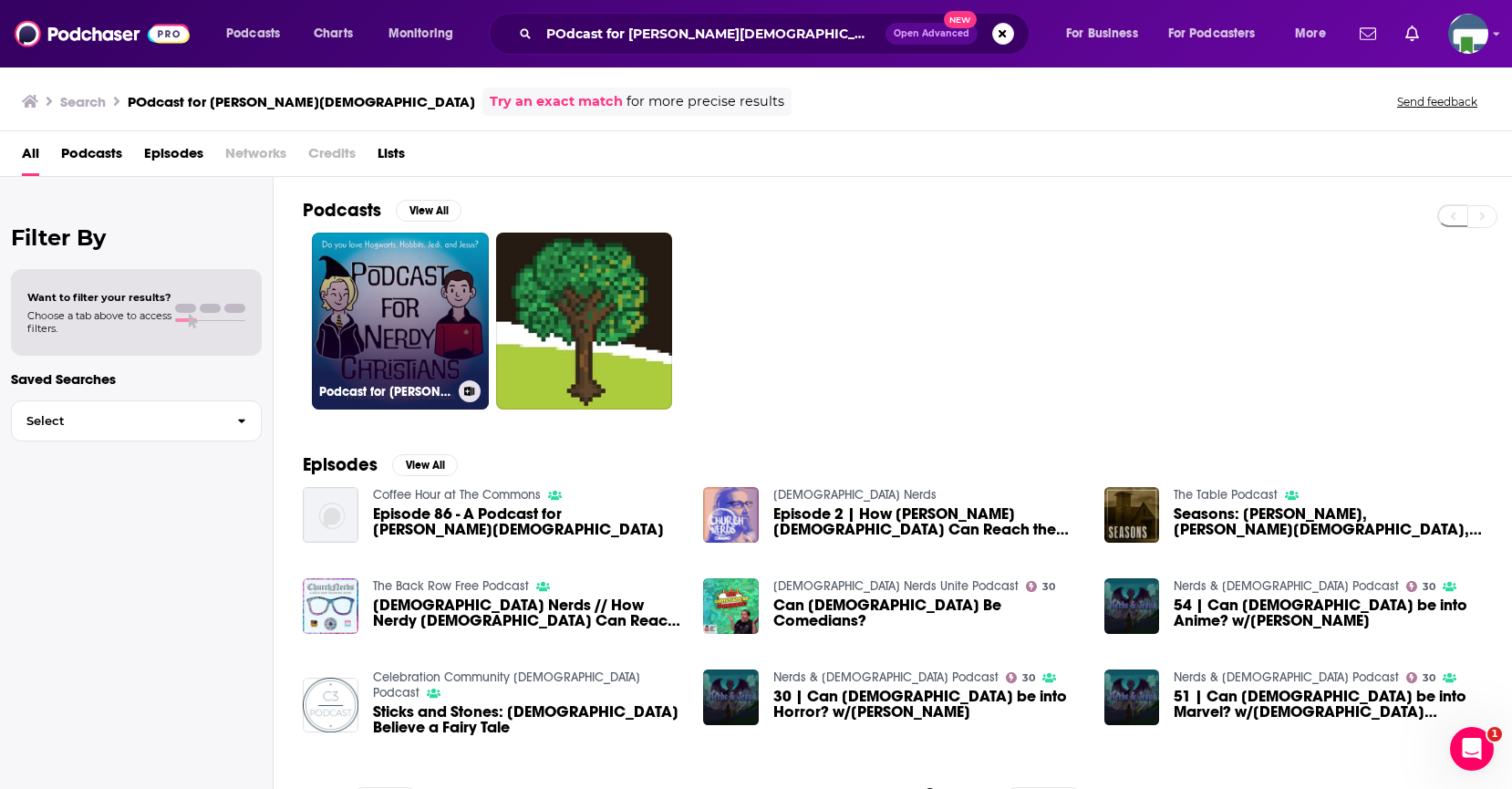
click at [433, 305] on link "Podcast for [PERSON_NAME][DEMOGRAPHIC_DATA]" at bounding box center [400, 321] width 176 height 176
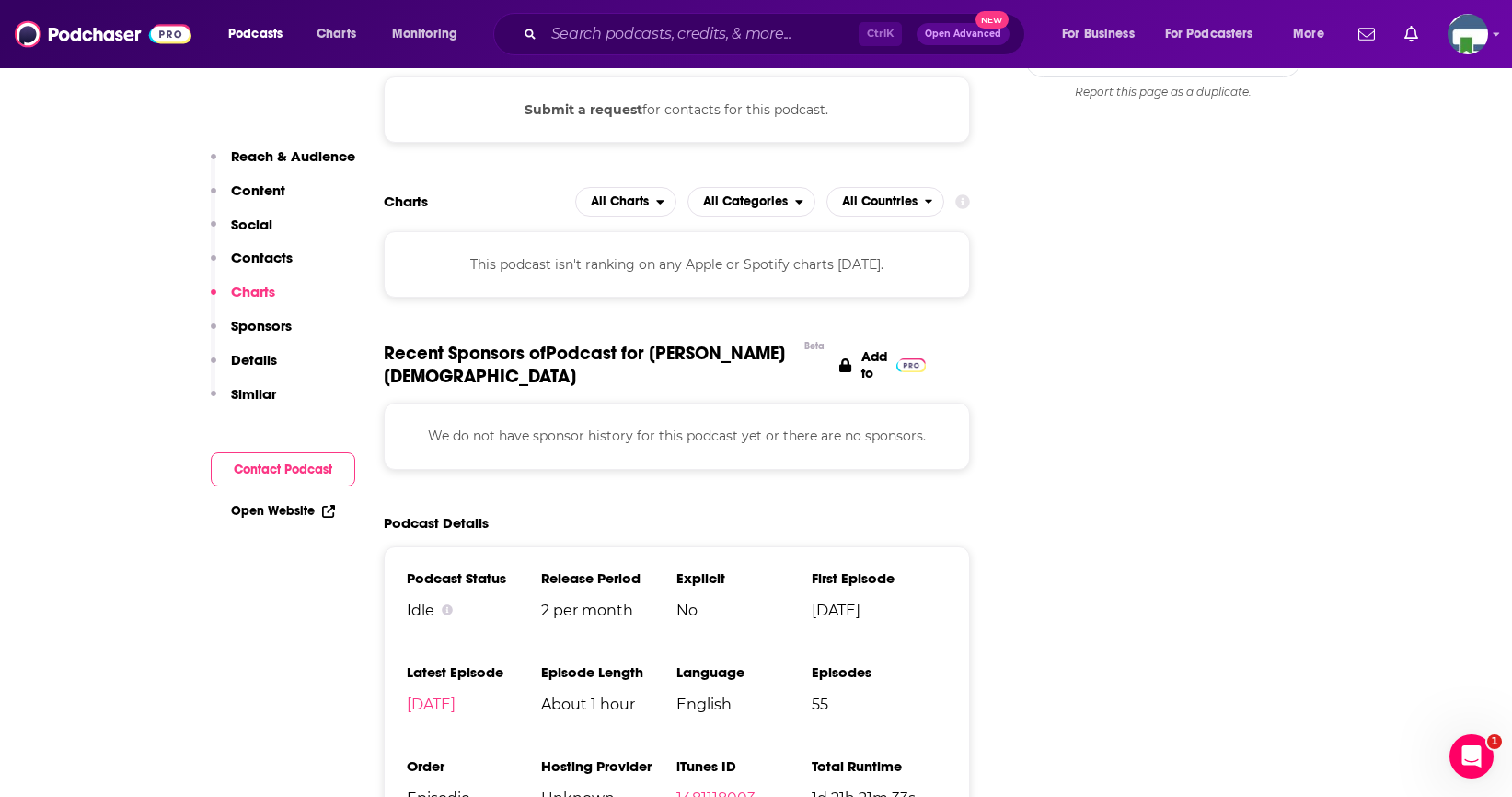
scroll to position [1657, 0]
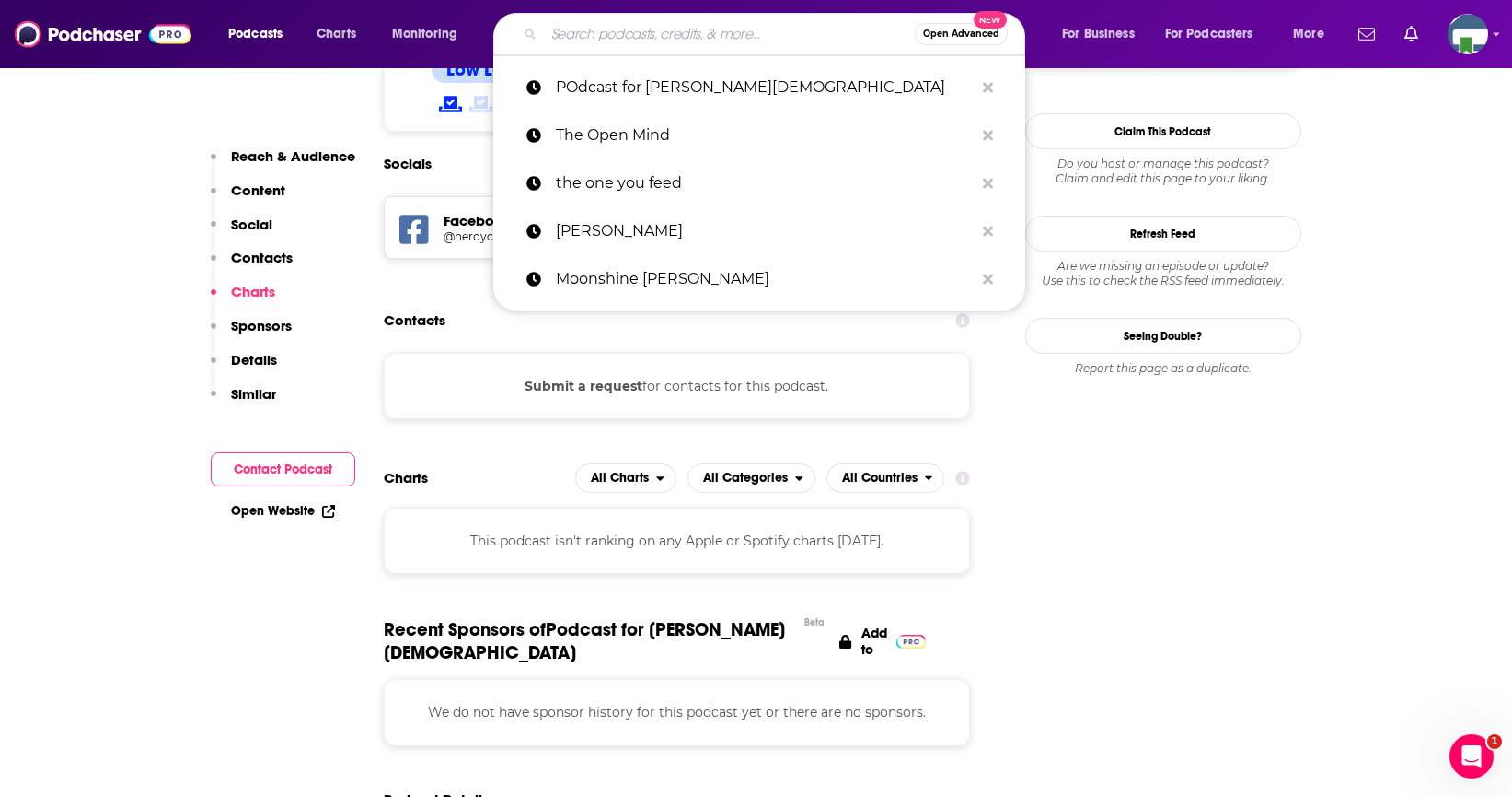
click at [626, 43] on input "Search podcasts, credits, & more..." at bounding box center [729, 35] width 371 height 30
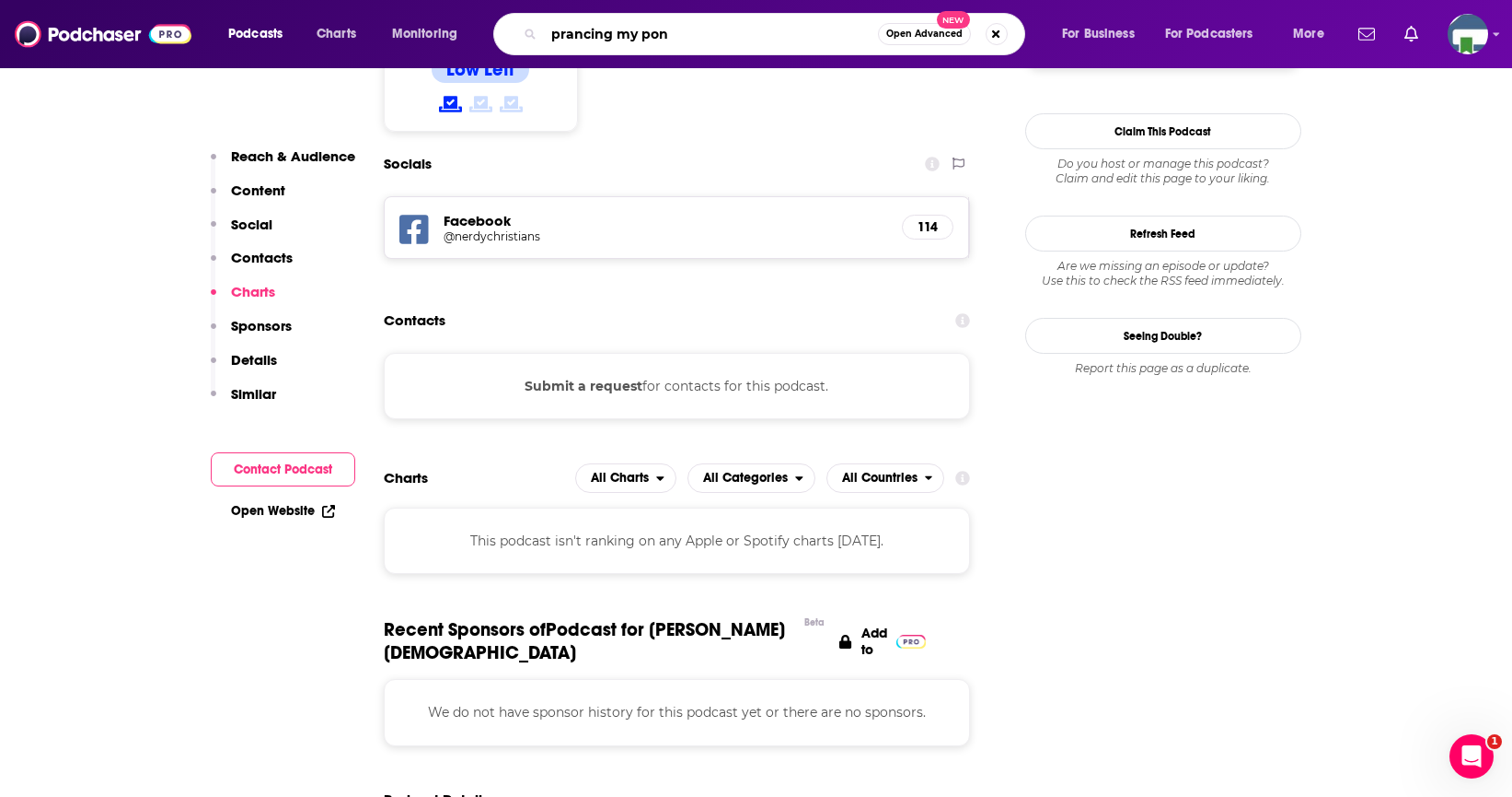
type input "prancing my pony"
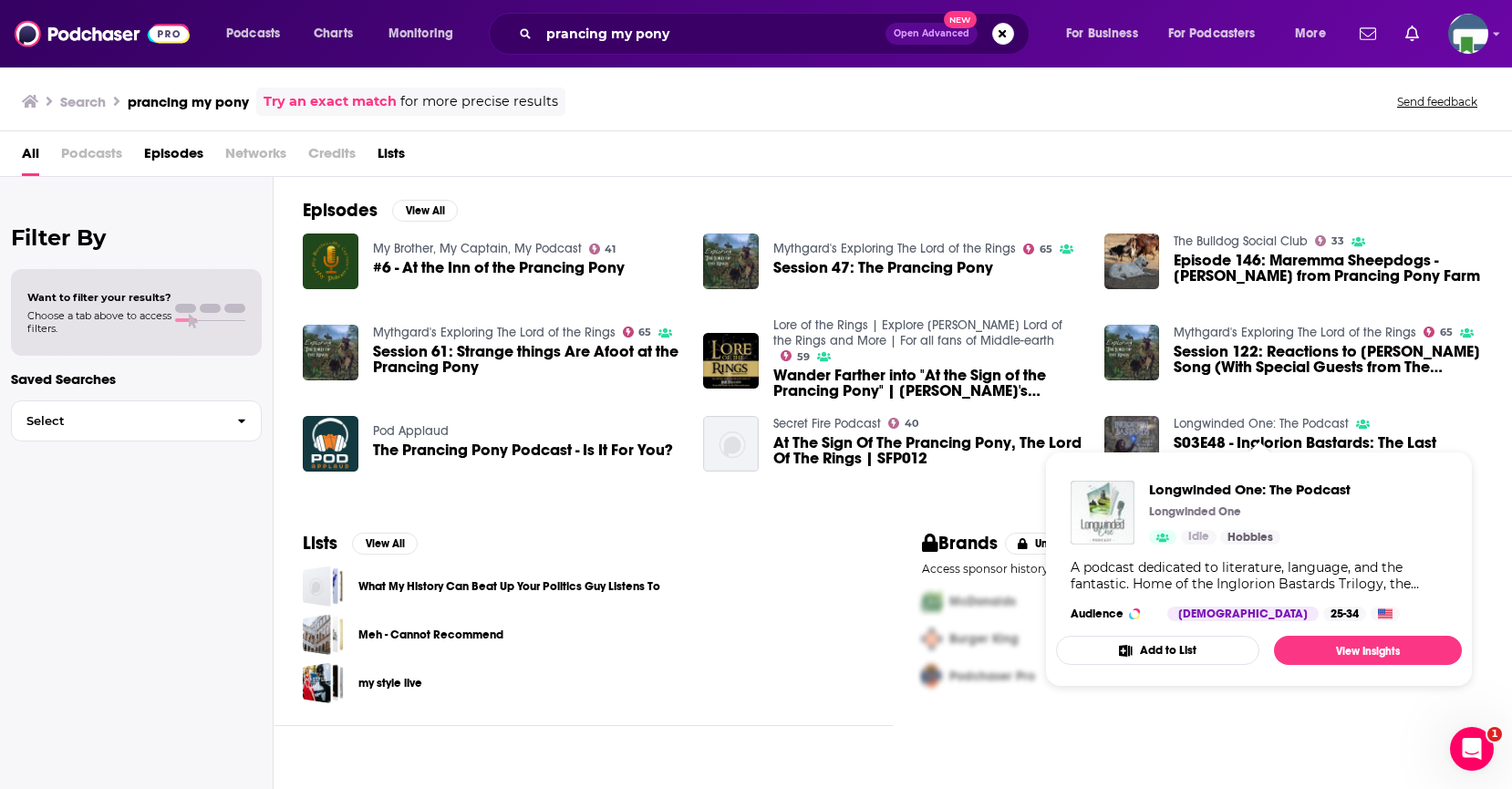
click at [1207, 421] on link "Longwinded One: The Podcast" at bounding box center [1261, 423] width 176 height 16
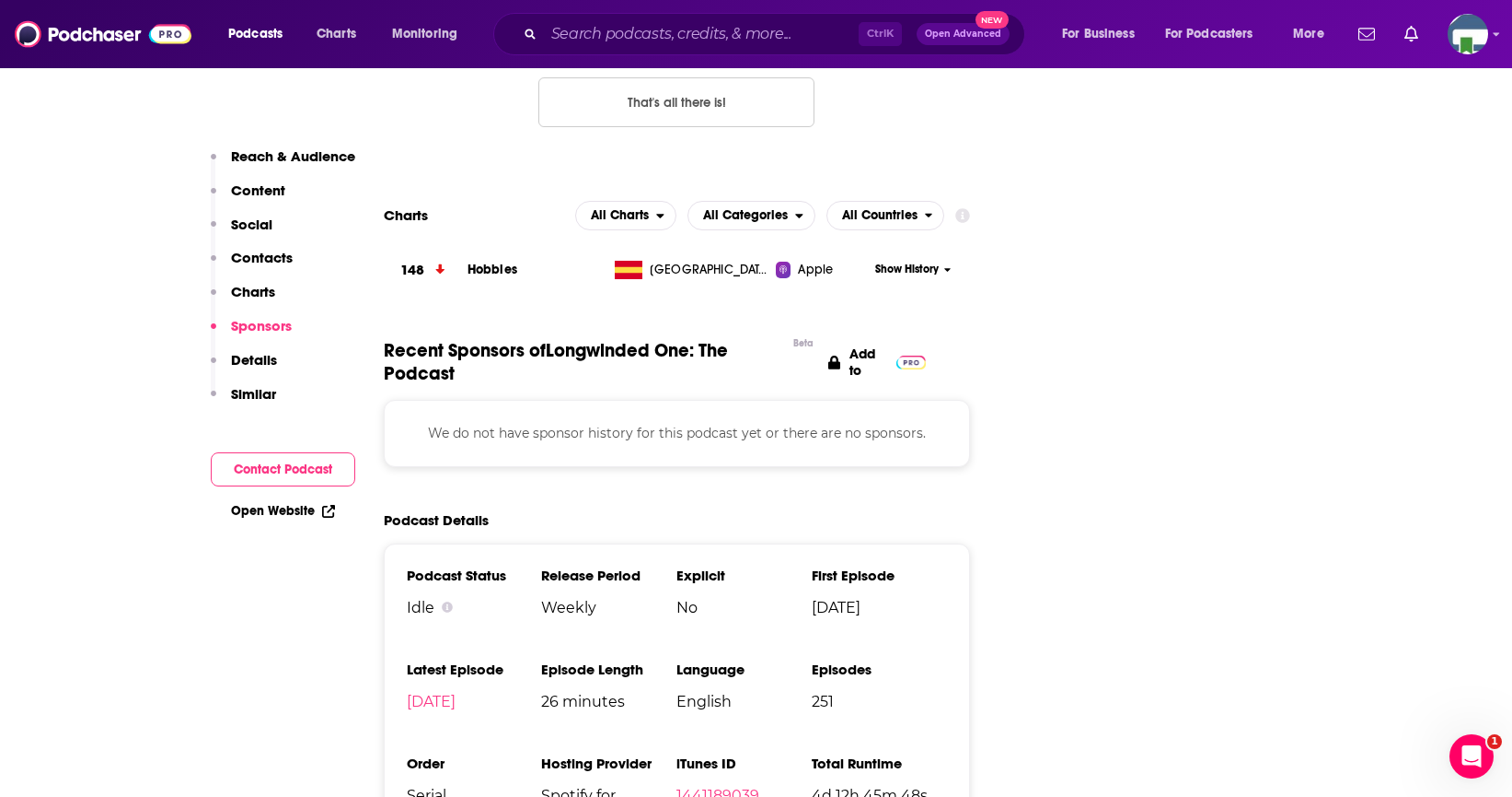
scroll to position [1565, 0]
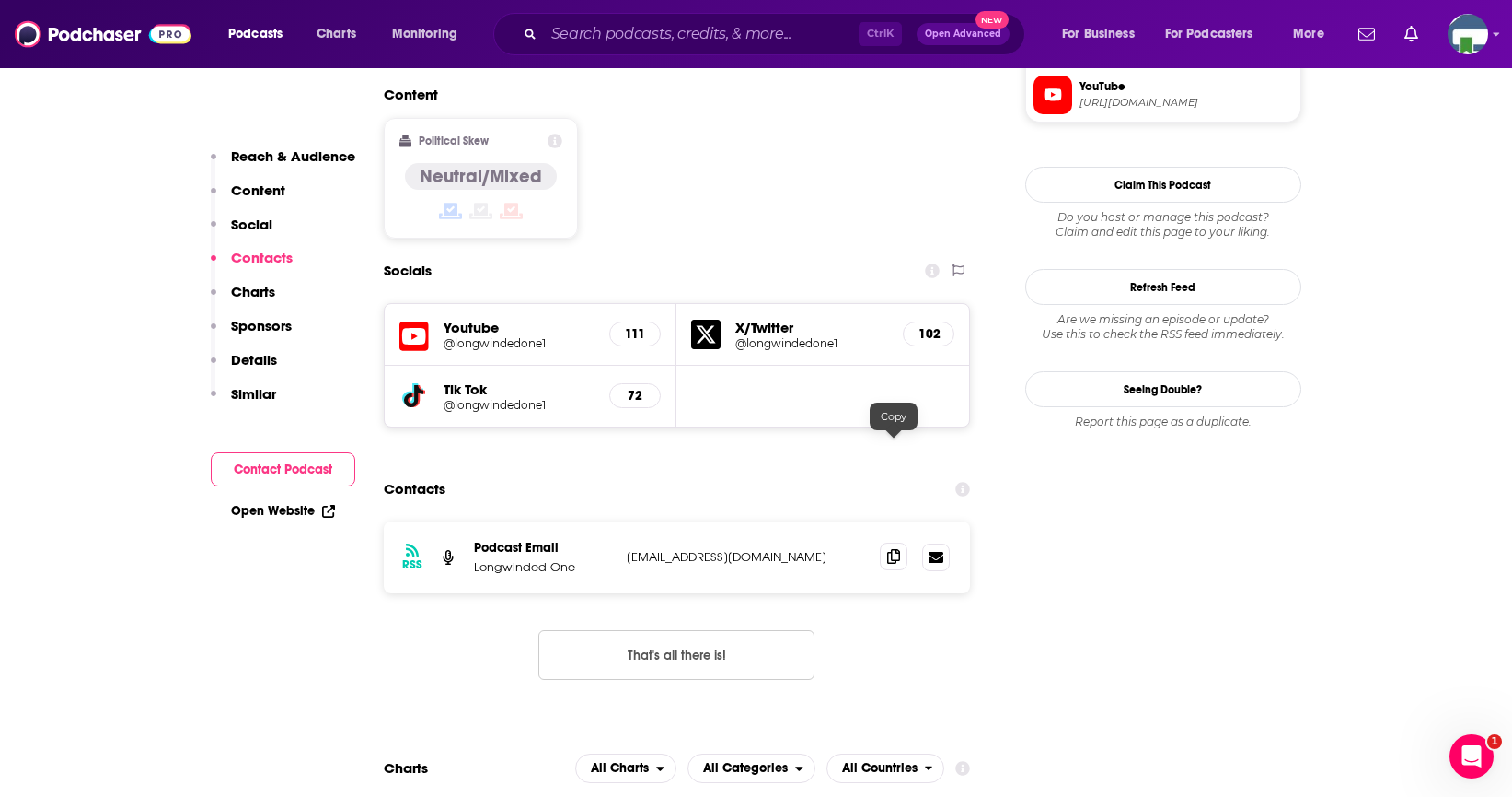
click at [898, 548] on icon at bounding box center [894, 555] width 13 height 15
click at [598, 48] on input "Search podcasts, credits, & more..." at bounding box center [702, 35] width 315 height 30
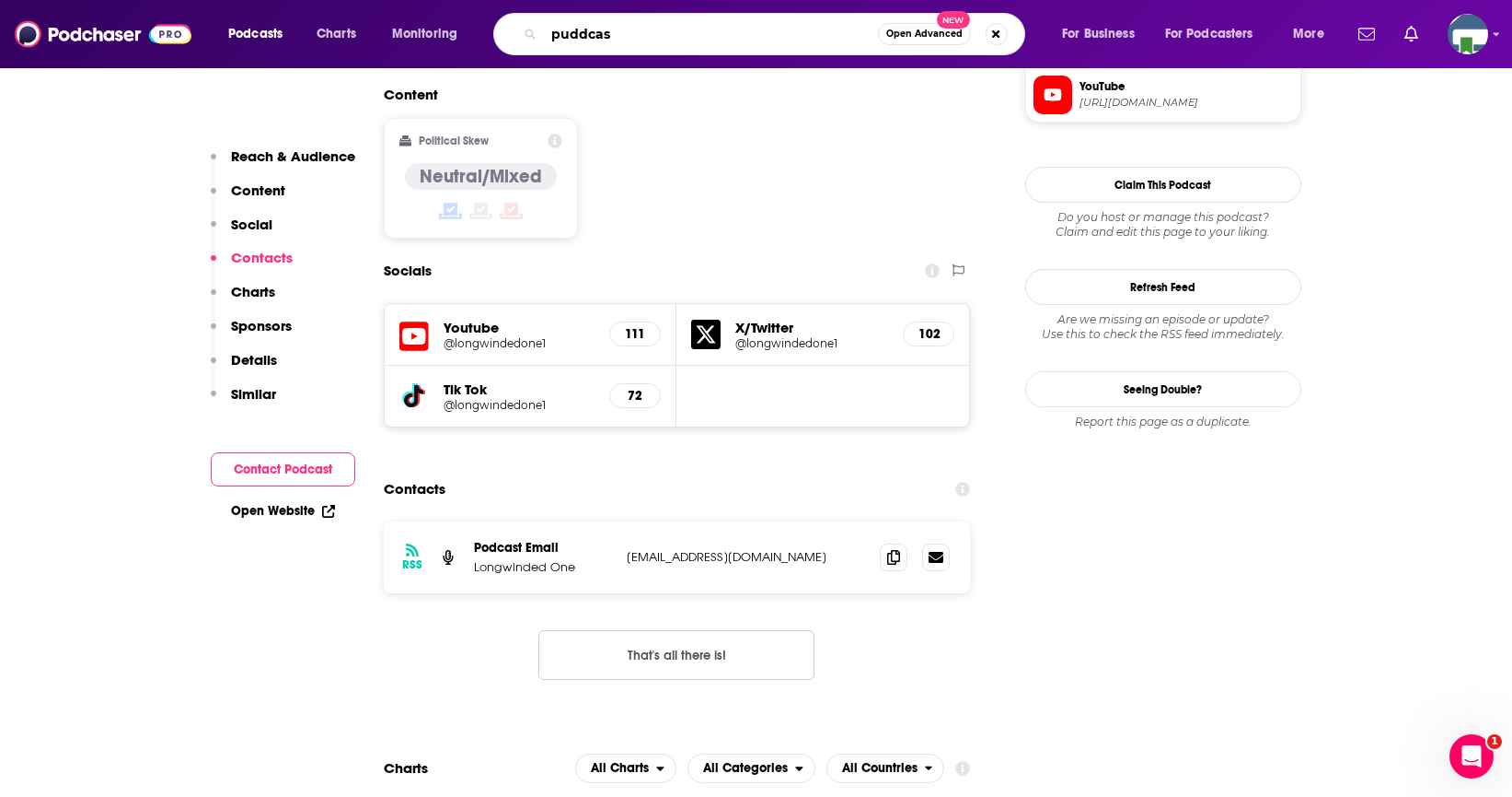
type input "puddcast"
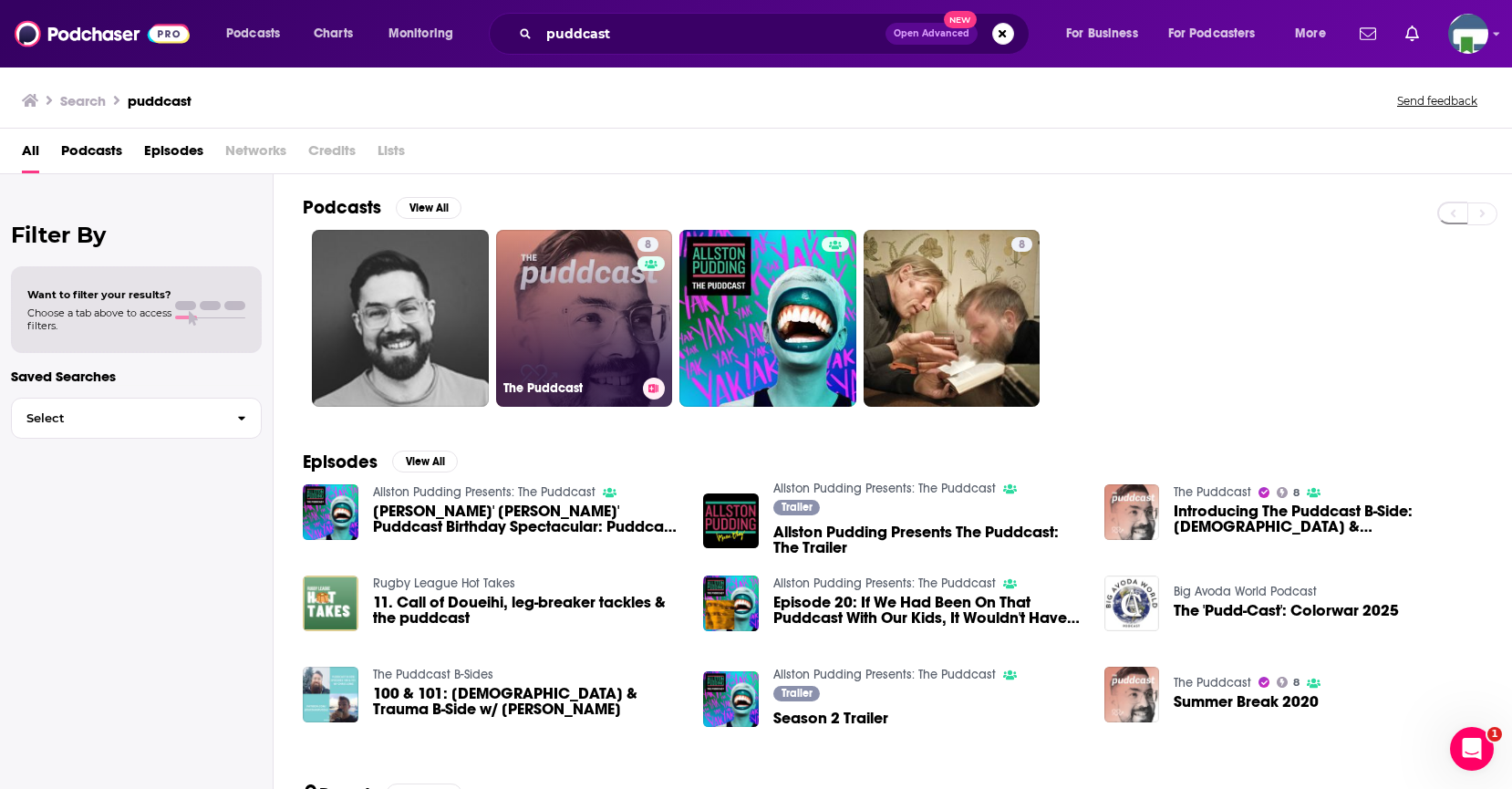
click at [580, 370] on link "8 The Puddcast" at bounding box center [584, 318] width 176 height 176
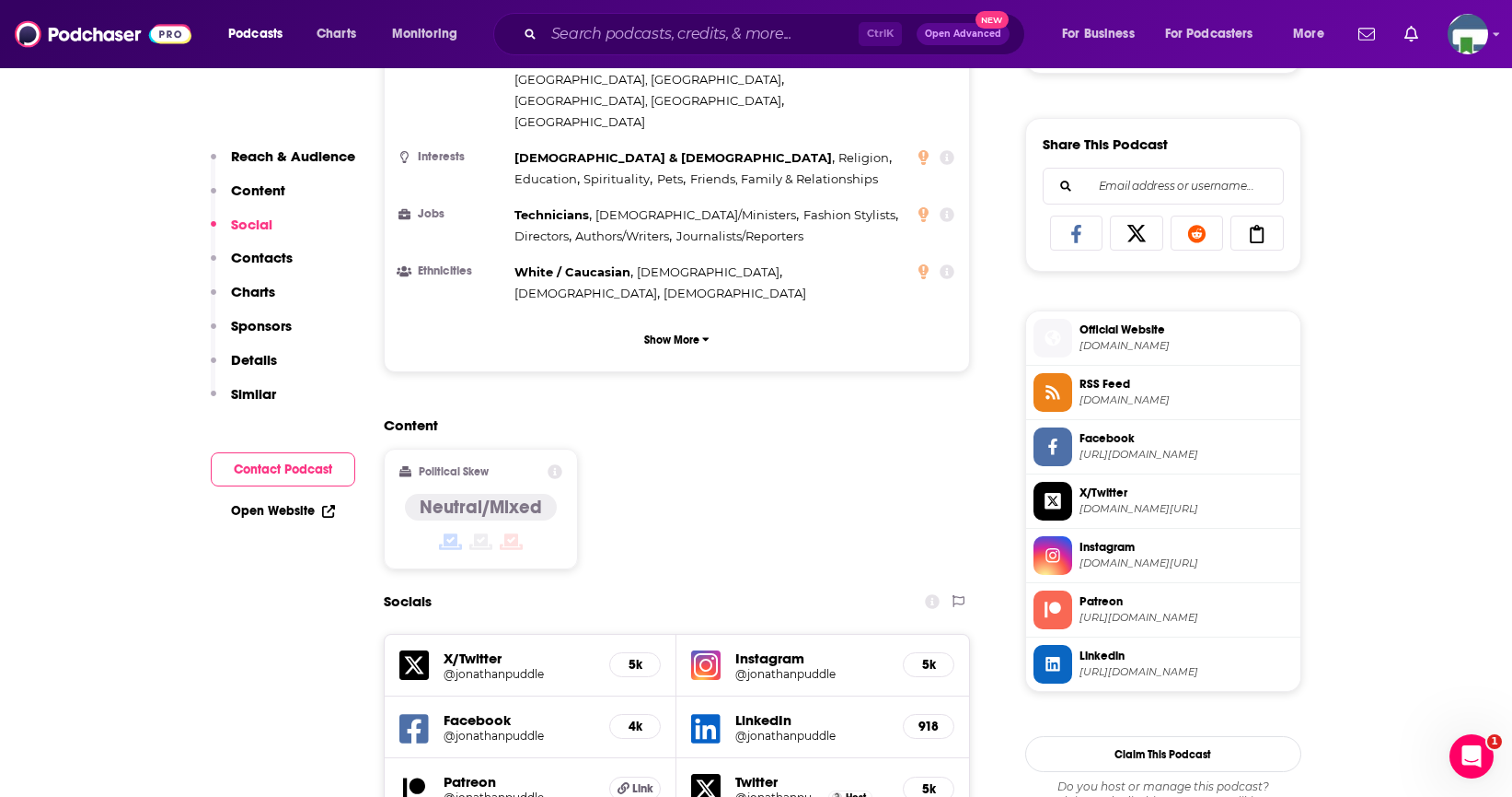
scroll to position [1565, 0]
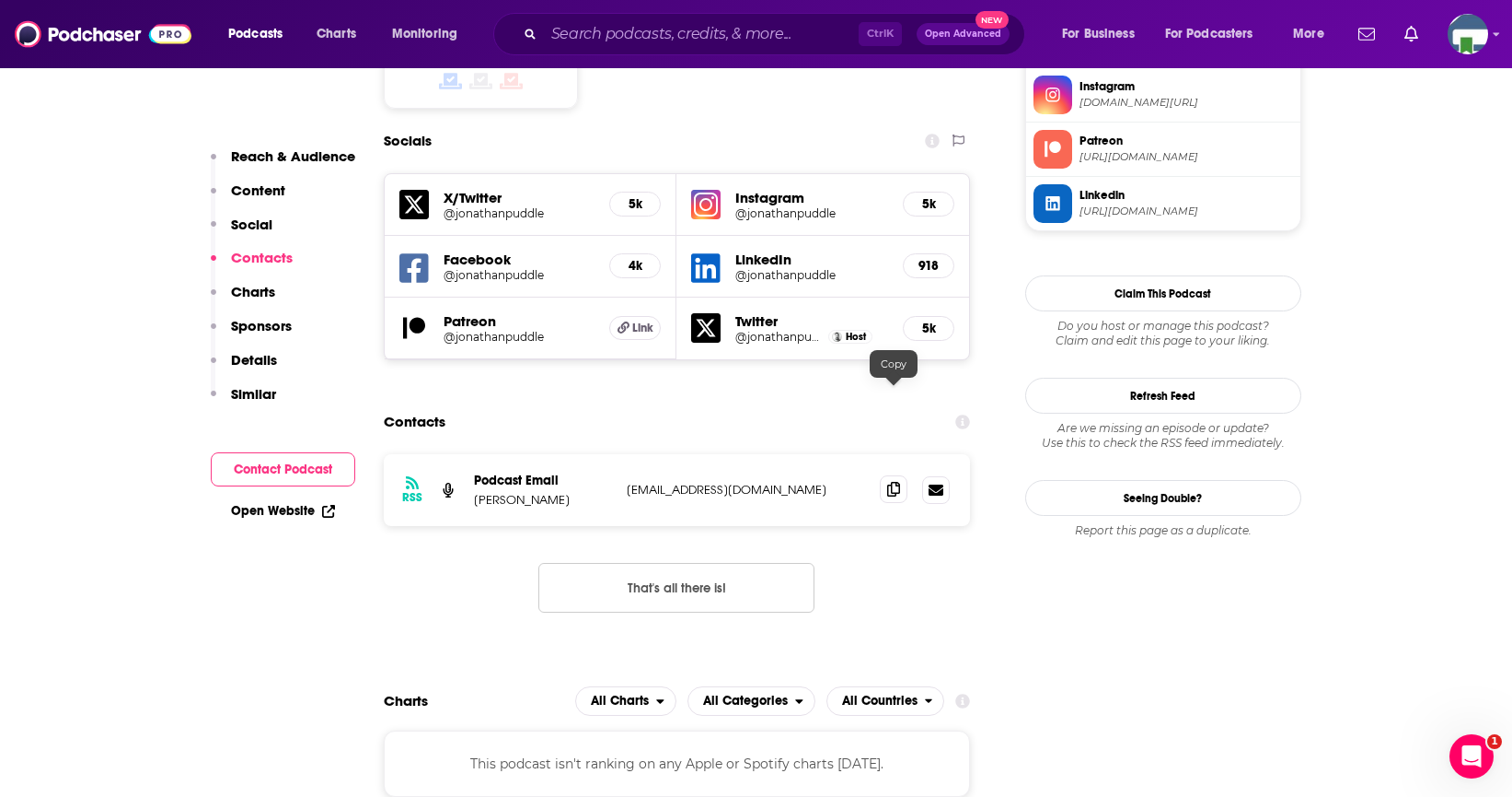
click at [890, 481] on icon at bounding box center [894, 488] width 13 height 15
click at [587, 45] on input "Search podcasts, credits, & more..." at bounding box center [702, 35] width 315 height 30
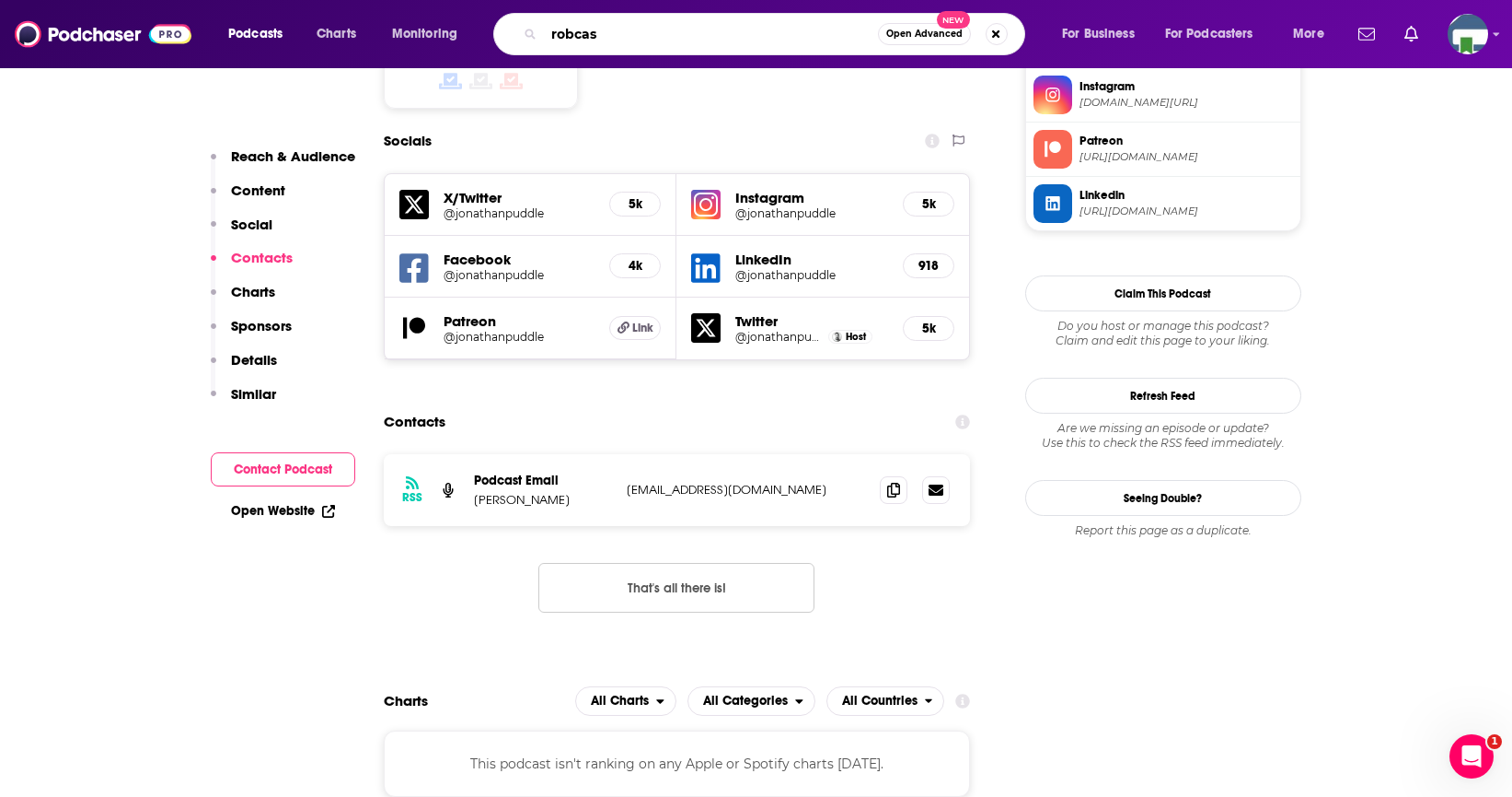
type input "robcast"
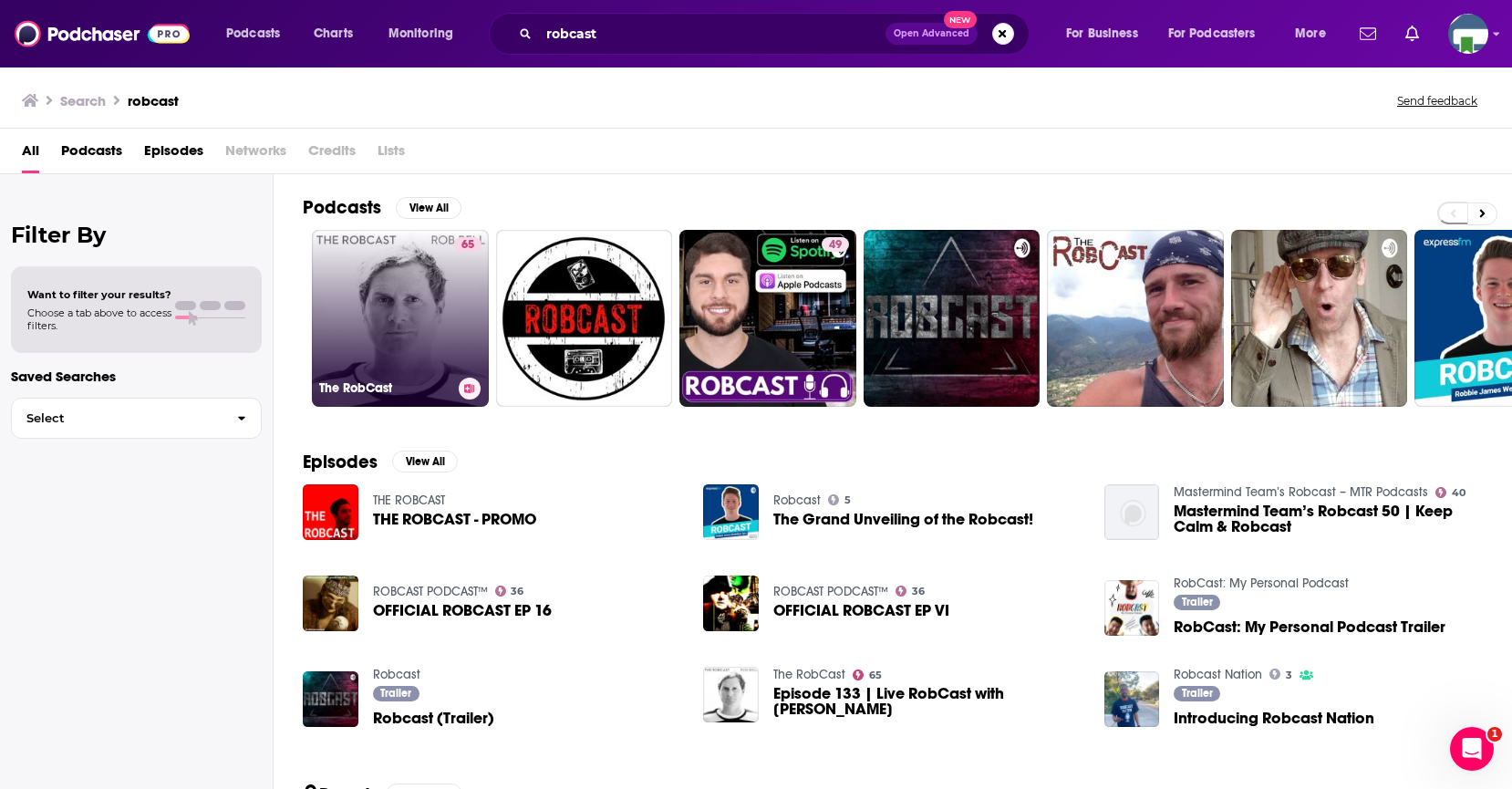
click at [458, 306] on div "65" at bounding box center [468, 307] width 27 height 140
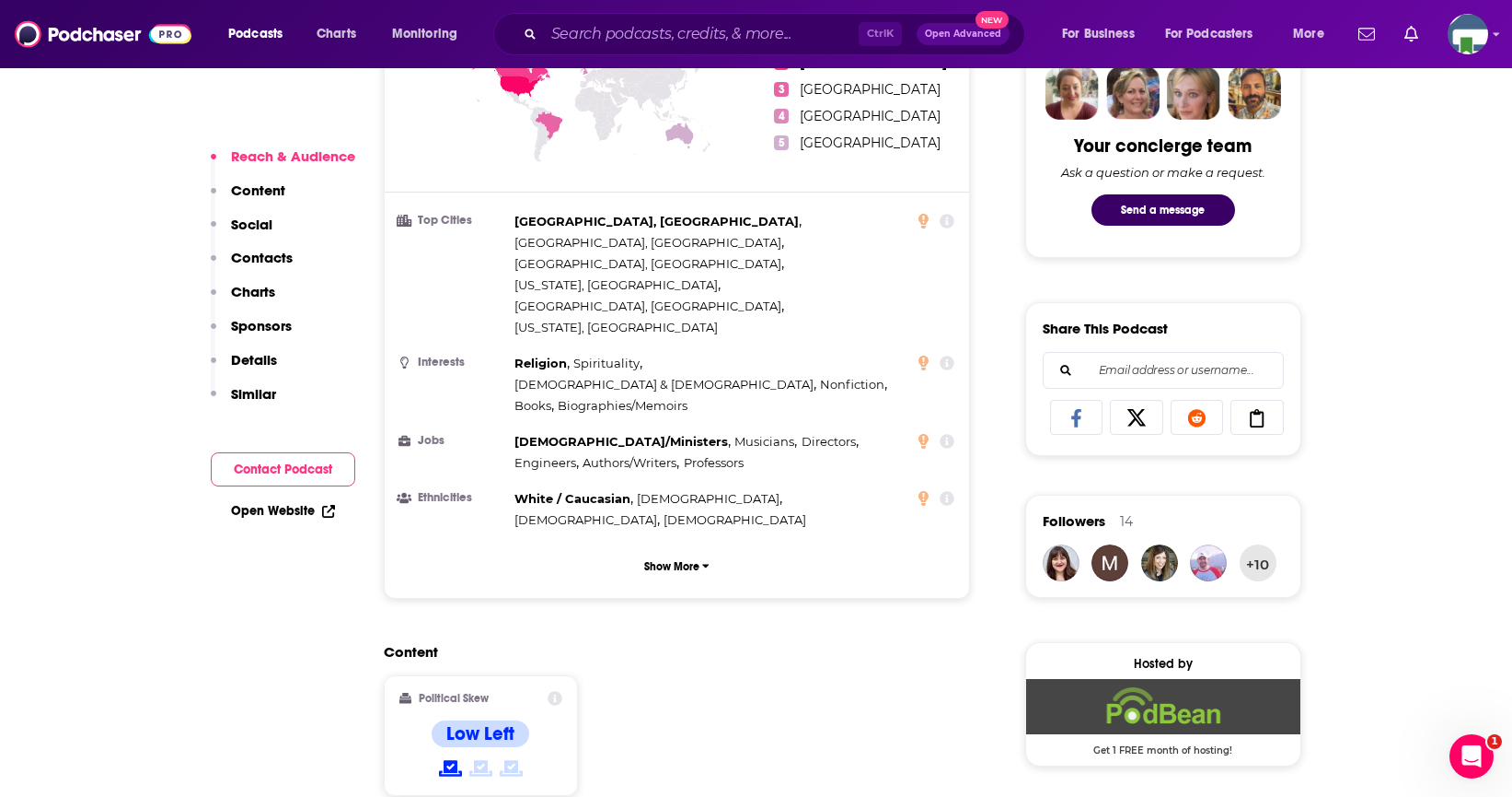
scroll to position [1289, 0]
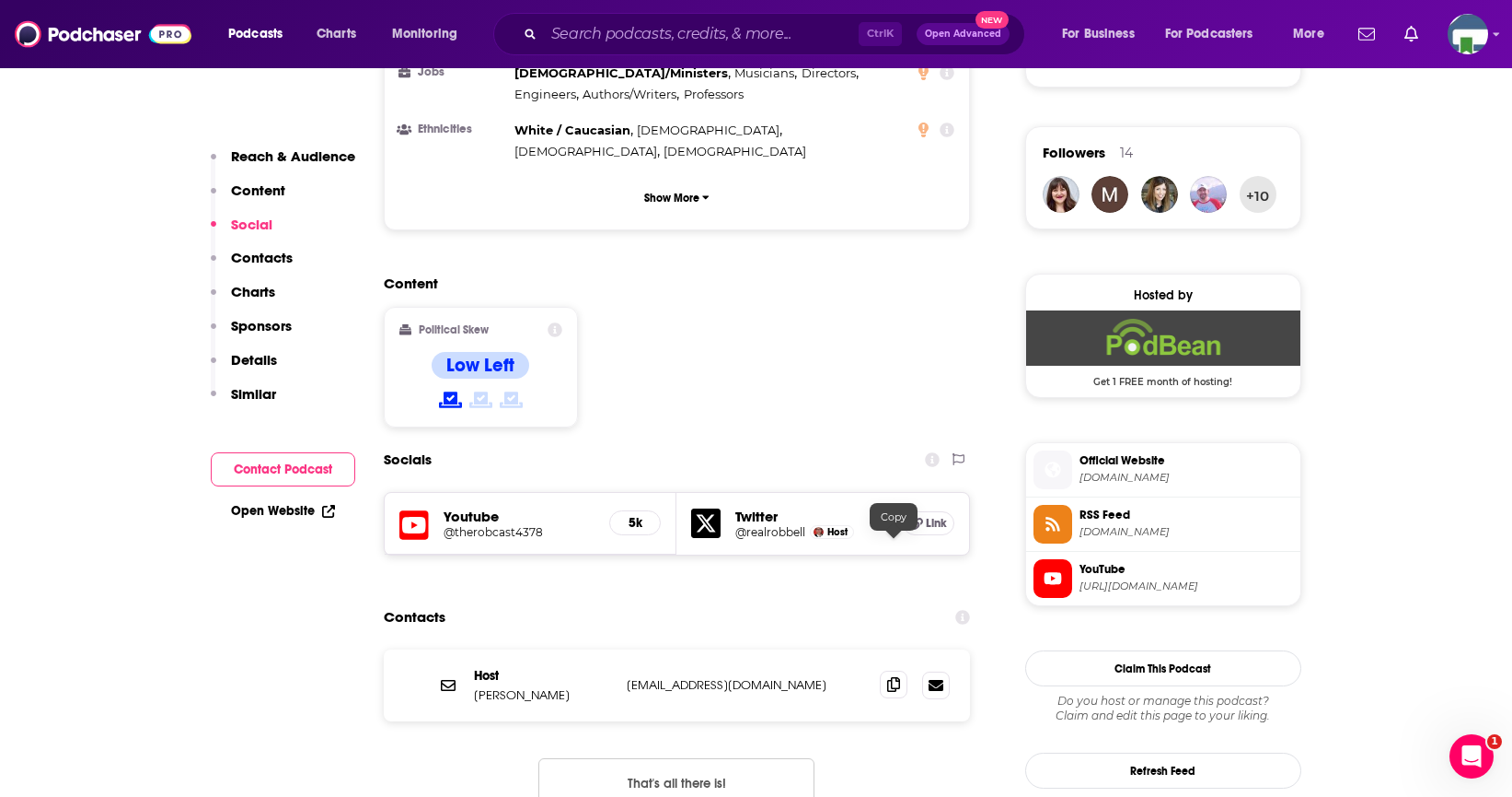
click at [896, 677] on icon at bounding box center [894, 684] width 13 height 15
click at [579, 46] on input "Search podcasts, credits, & more..." at bounding box center [702, 35] width 315 height 30
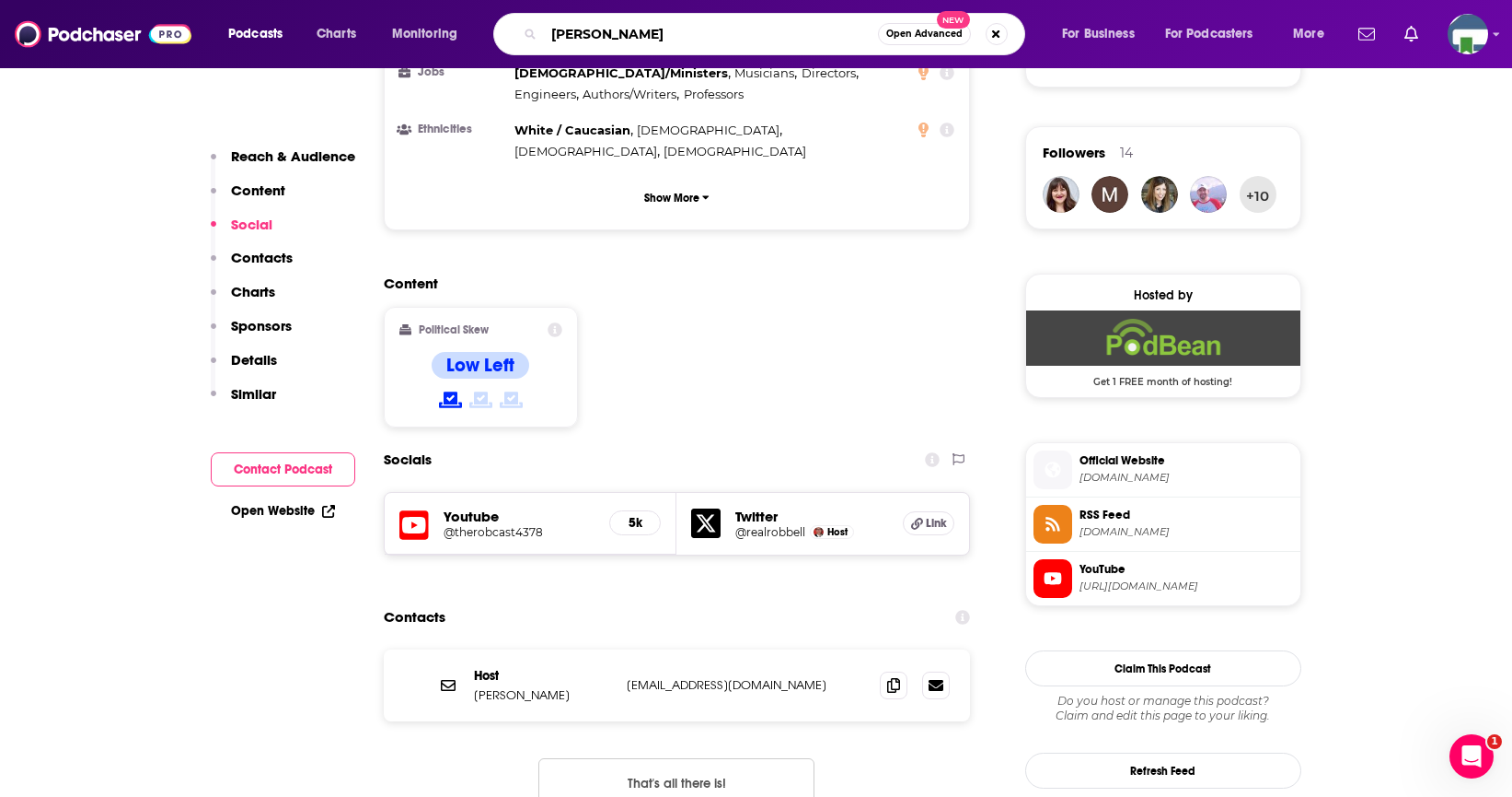
type input "[PERSON_NAME] Show"
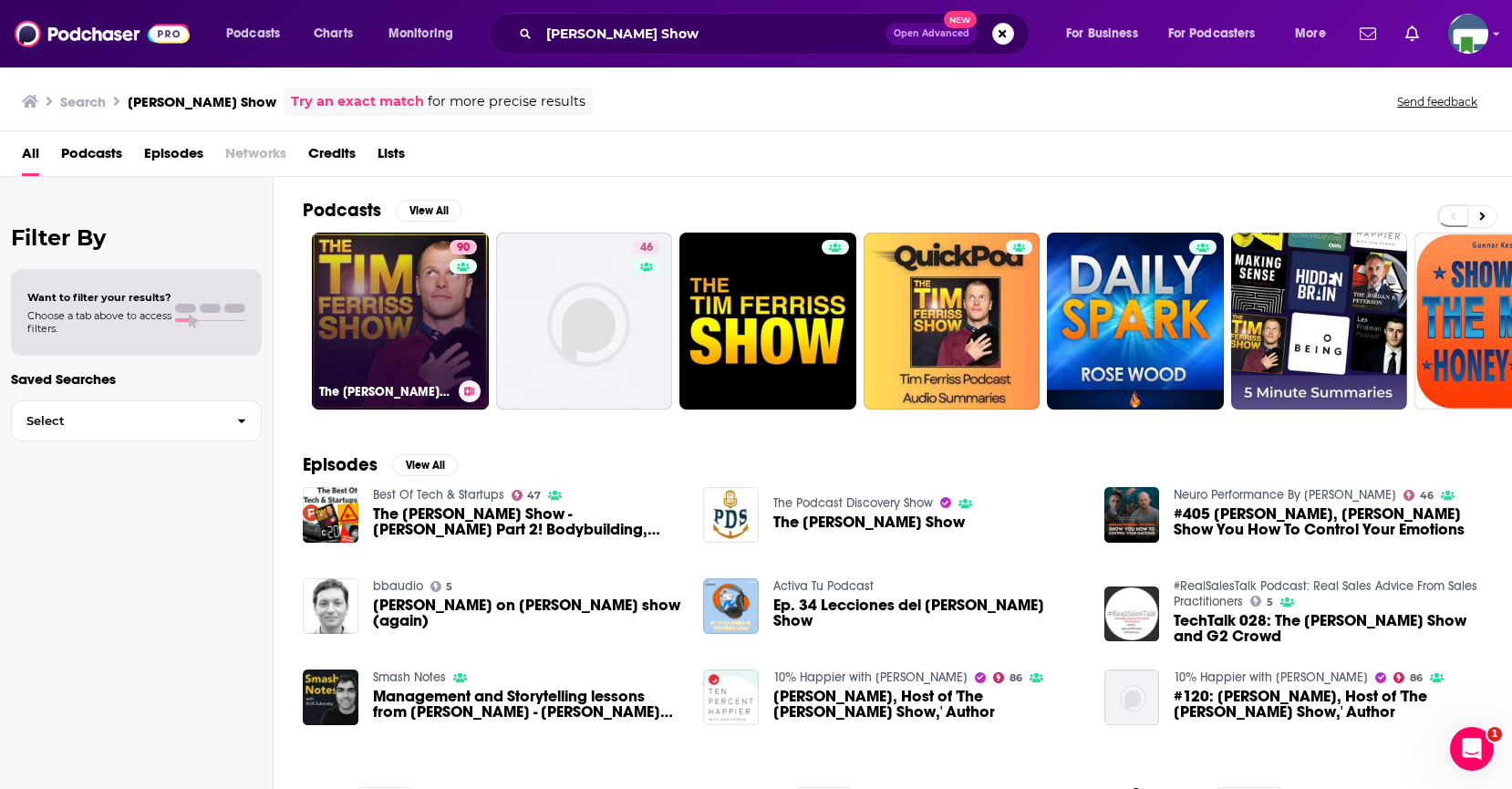
click at [406, 308] on link "90 The [PERSON_NAME] Show" at bounding box center [400, 321] width 176 height 176
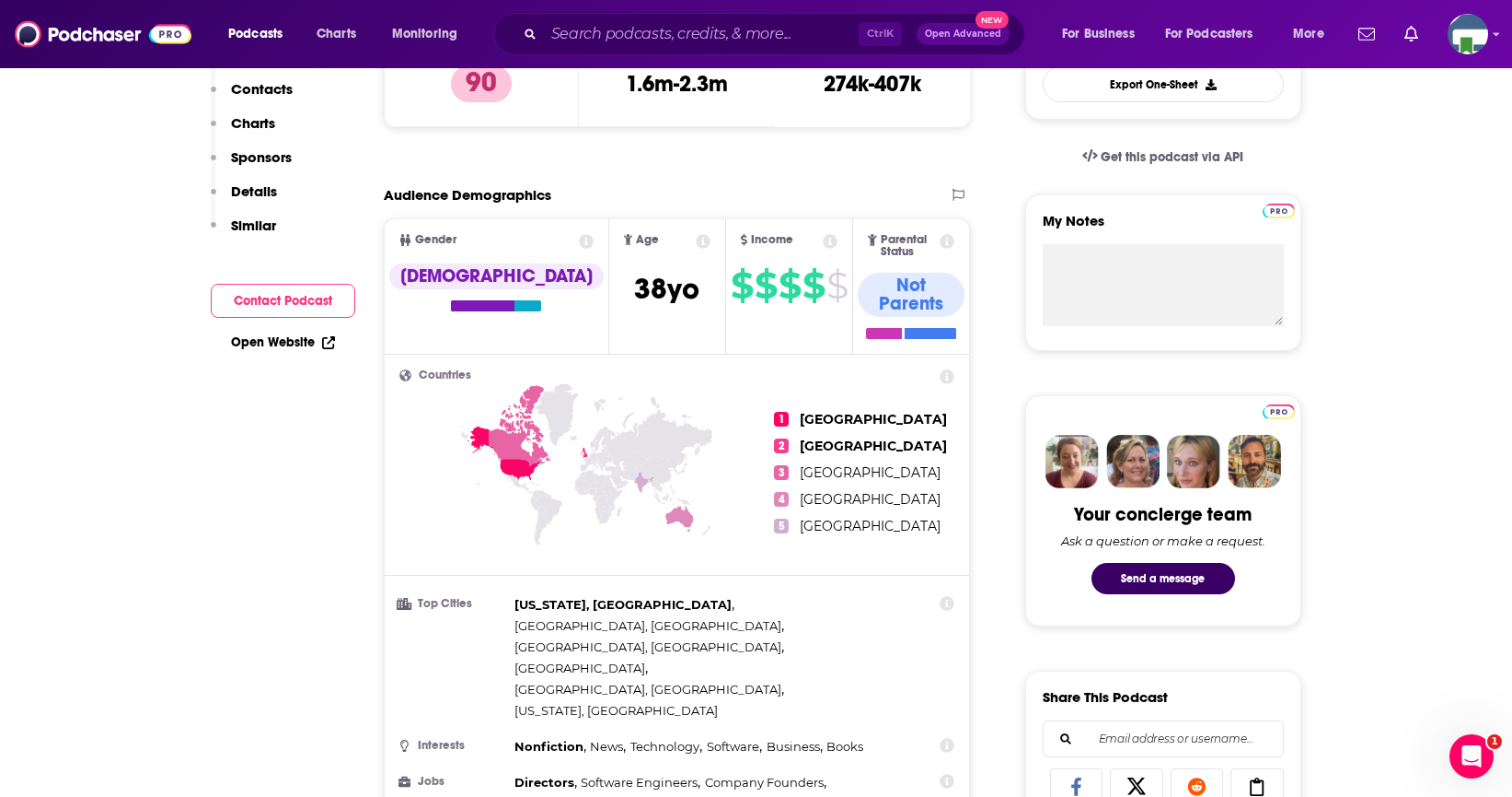
scroll to position [92, 0]
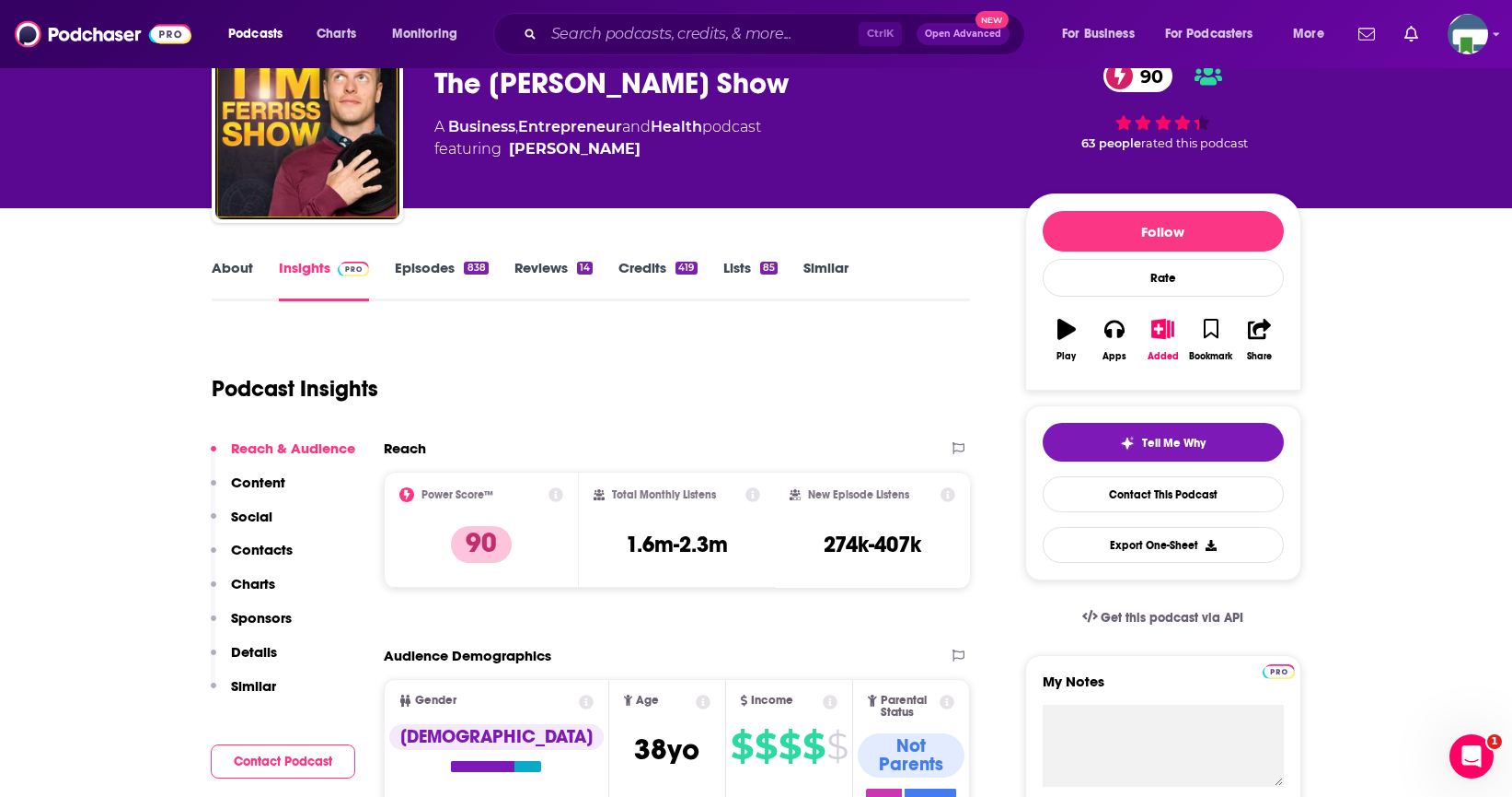
click at [234, 265] on link "About" at bounding box center [233, 279] width 42 height 43
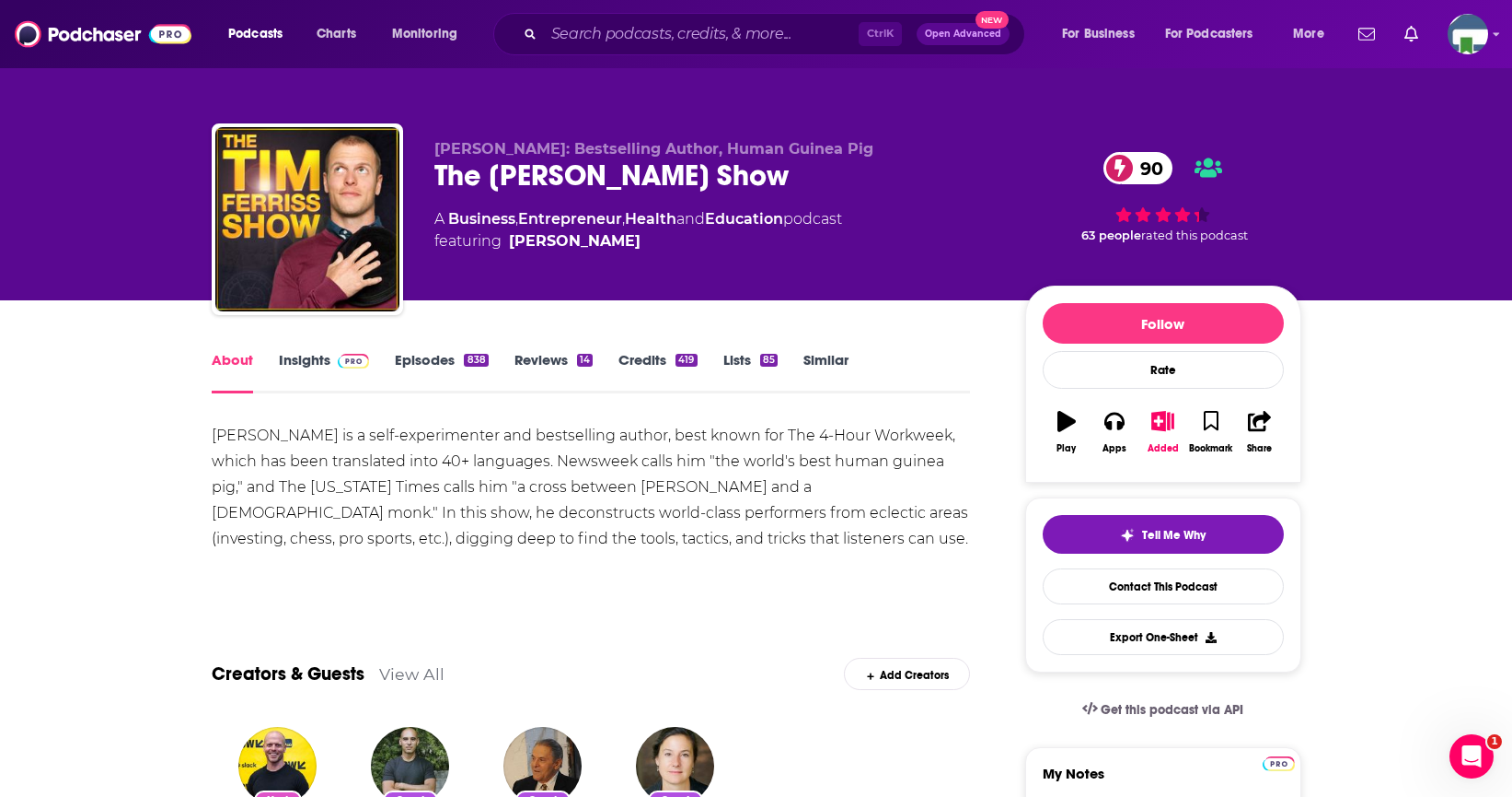
click at [317, 357] on link "Insights" at bounding box center [325, 371] width 91 height 43
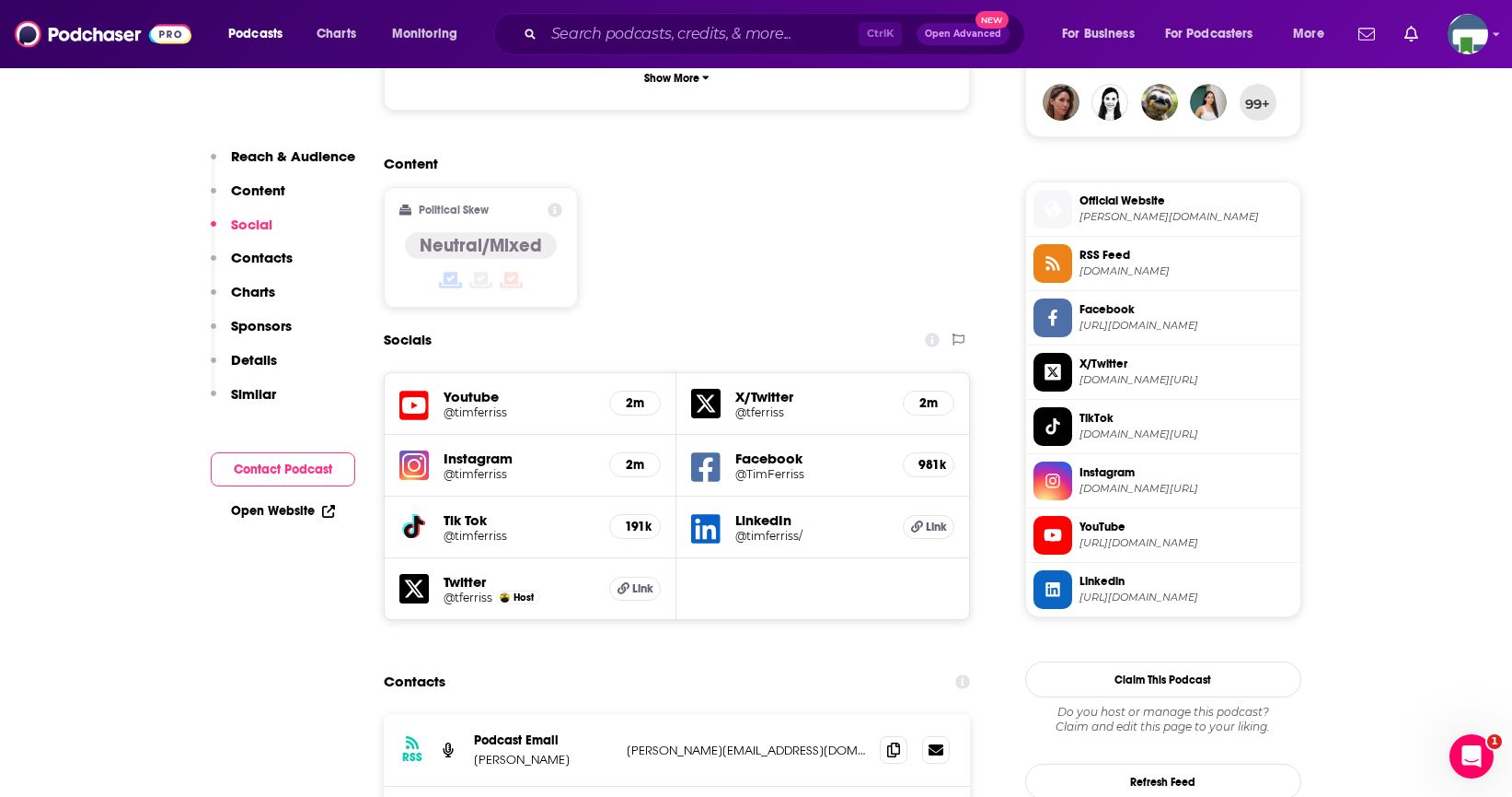
scroll to position [1473, 0]
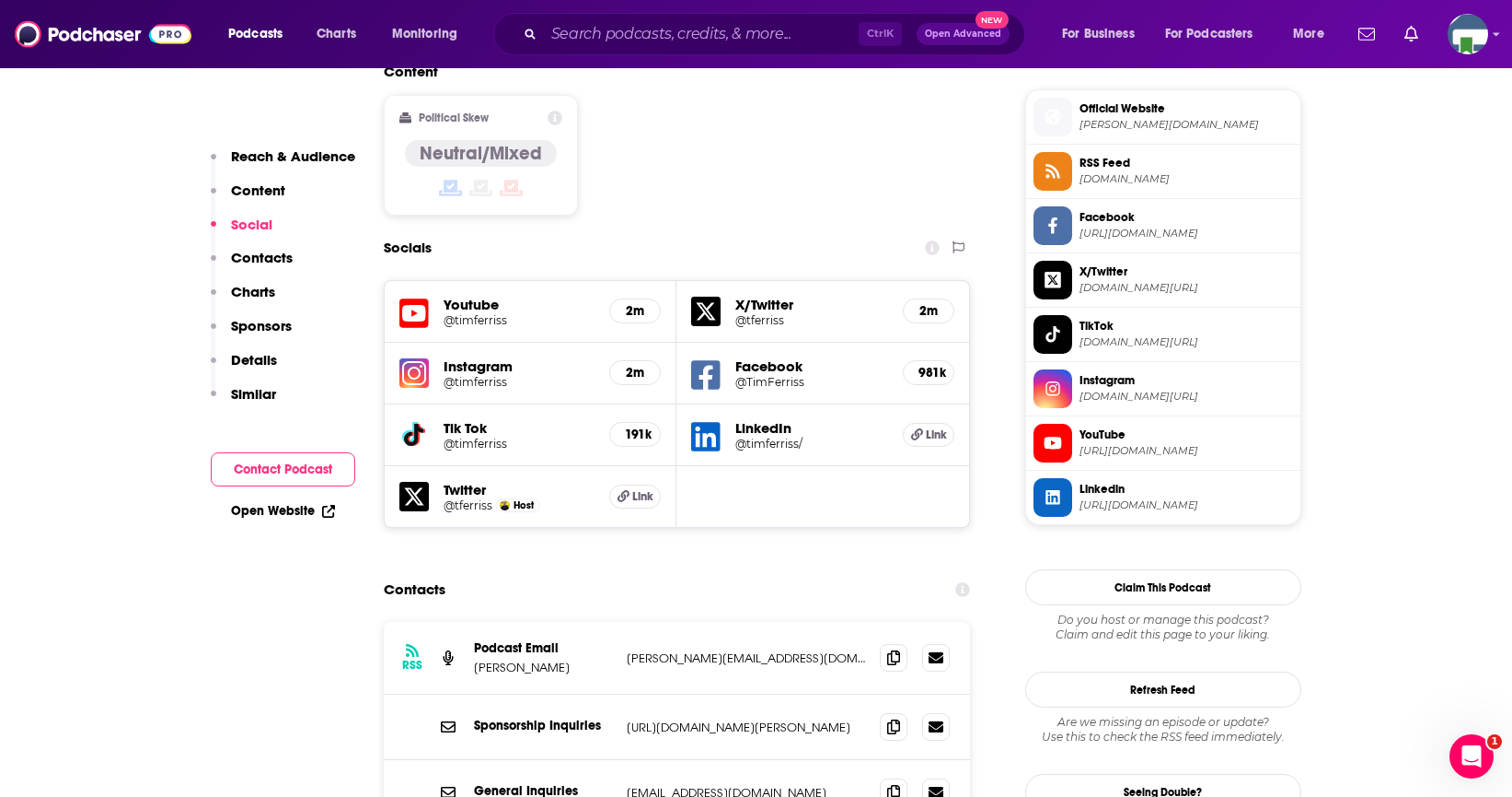
click at [581, 18] on div "Ctrl K Open Advanced New" at bounding box center [760, 34] width 532 height 43
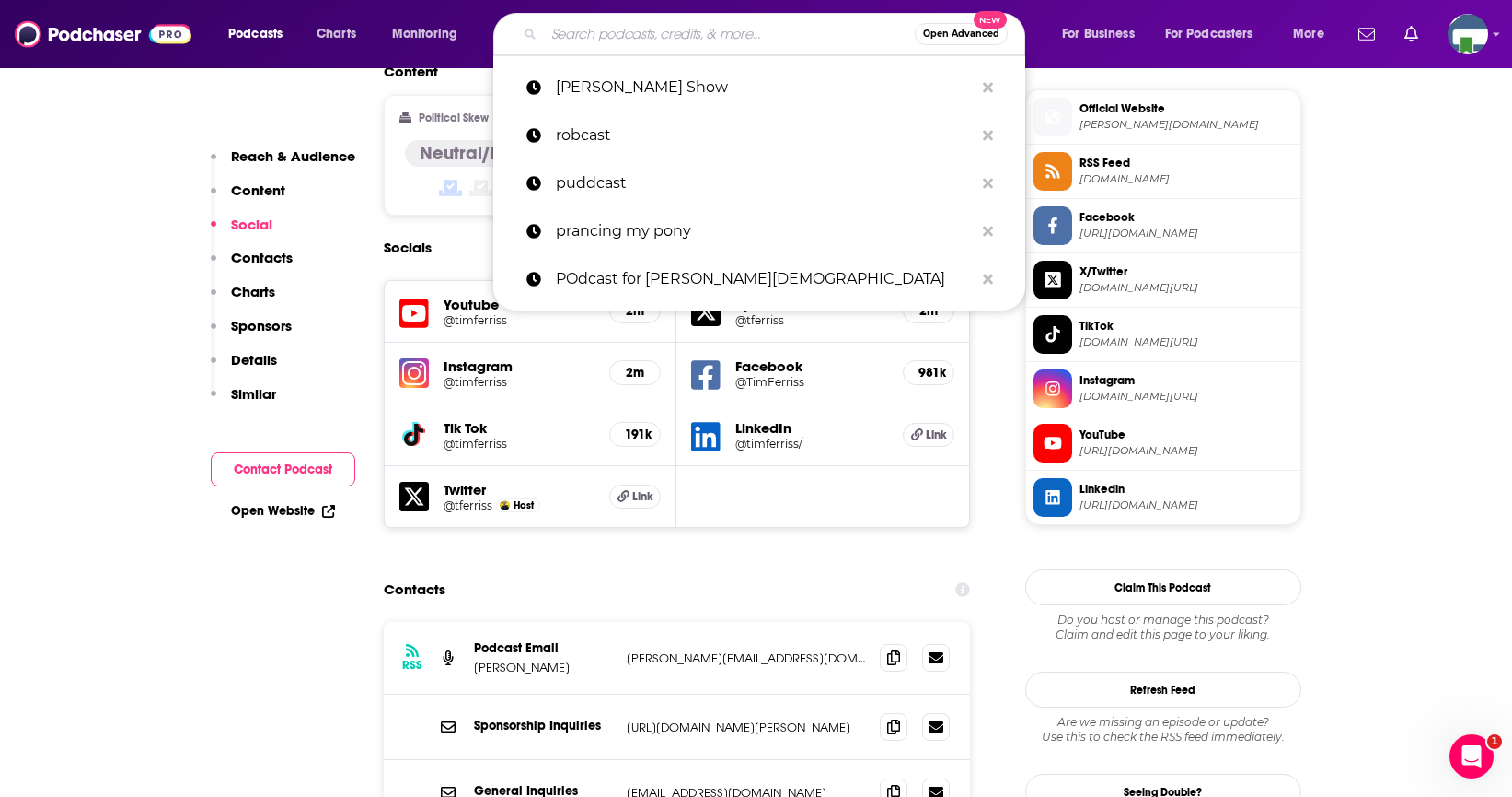
click at [582, 30] on input "Search podcasts, credits, & more..." at bounding box center [729, 35] width 371 height 30
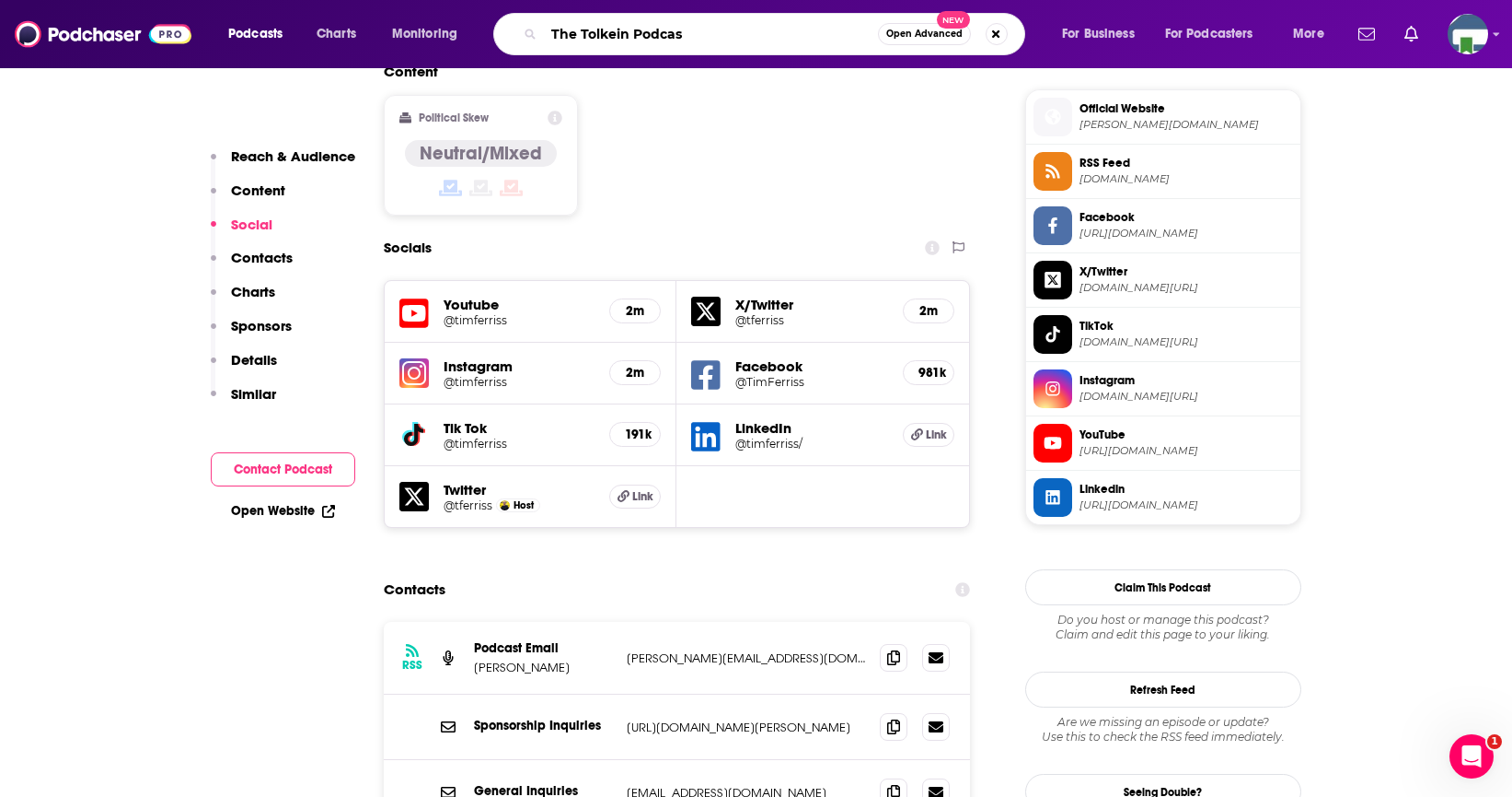
type input "The Tolkein Podcast"
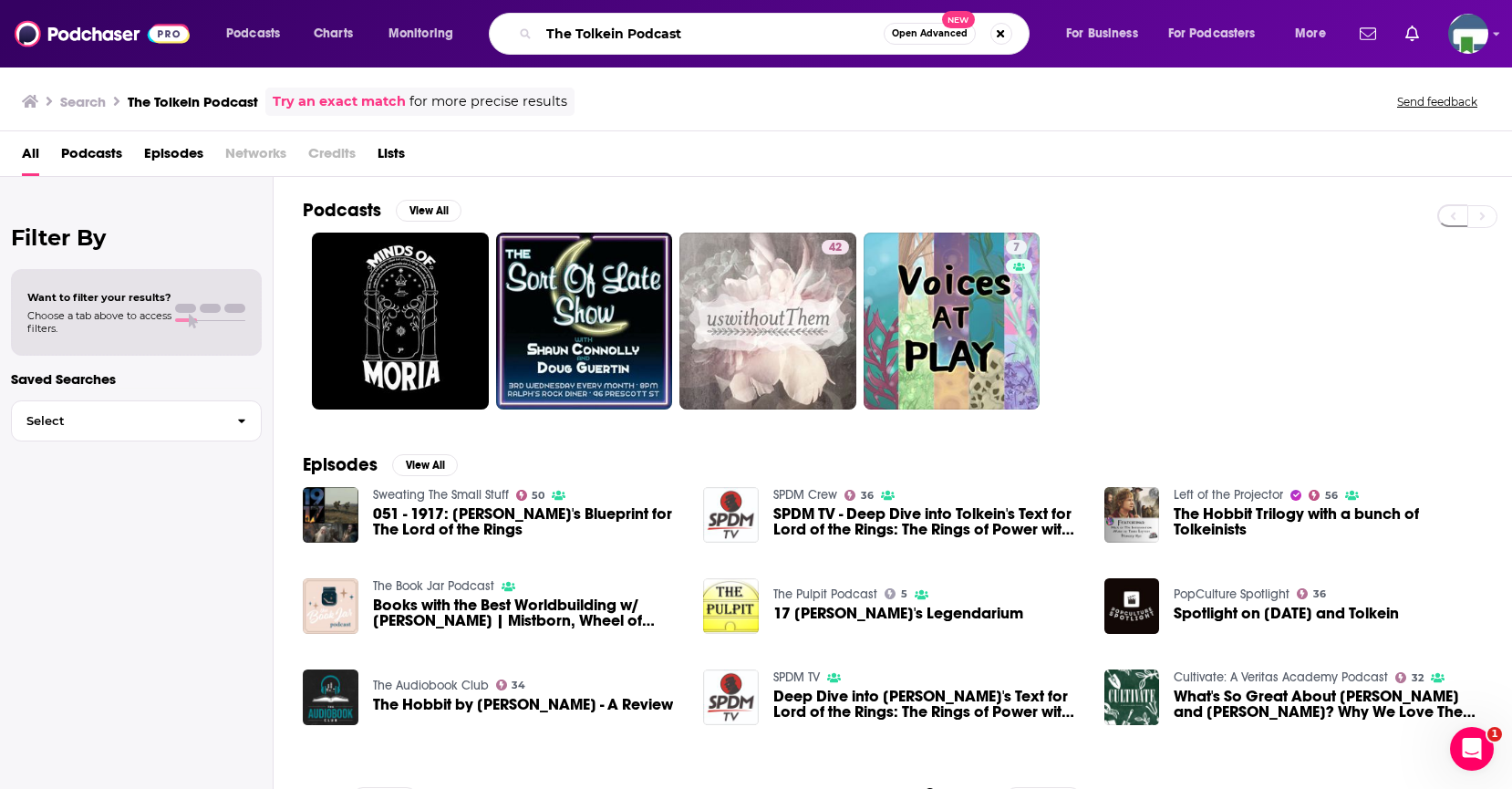
drag, startPoint x: 689, startPoint y: 33, endPoint x: 627, endPoint y: 32, distance: 62.0
click at [627, 32] on input "The Tolkein Podcast" at bounding box center [712, 34] width 345 height 29
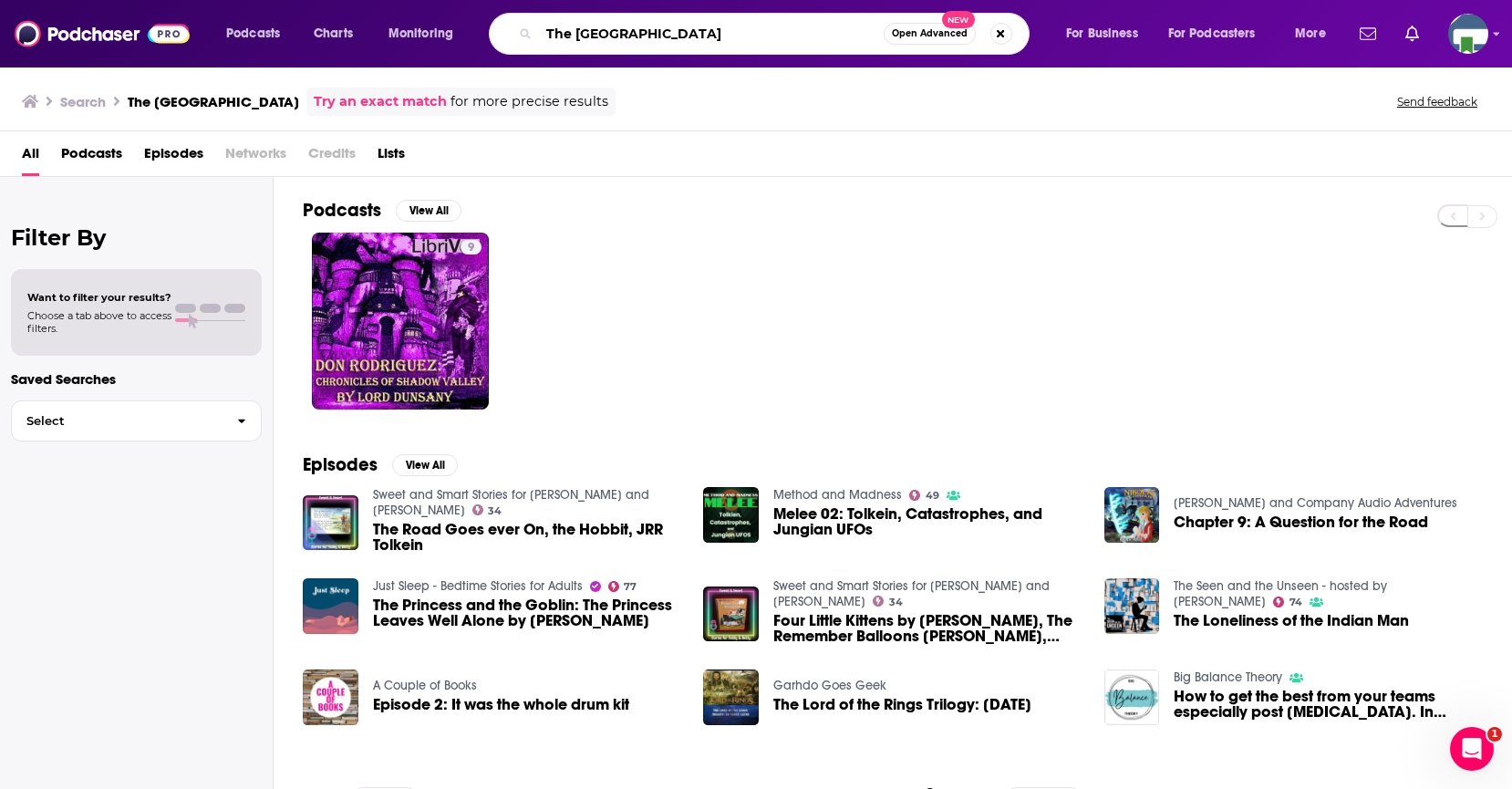
drag, startPoint x: 700, startPoint y: 35, endPoint x: 508, endPoint y: 36, distance: 192.0
click at [508, 36] on div "The Tolkein Road Open Advanced New" at bounding box center [760, 33] width 541 height 42
type input "The Week in Art"
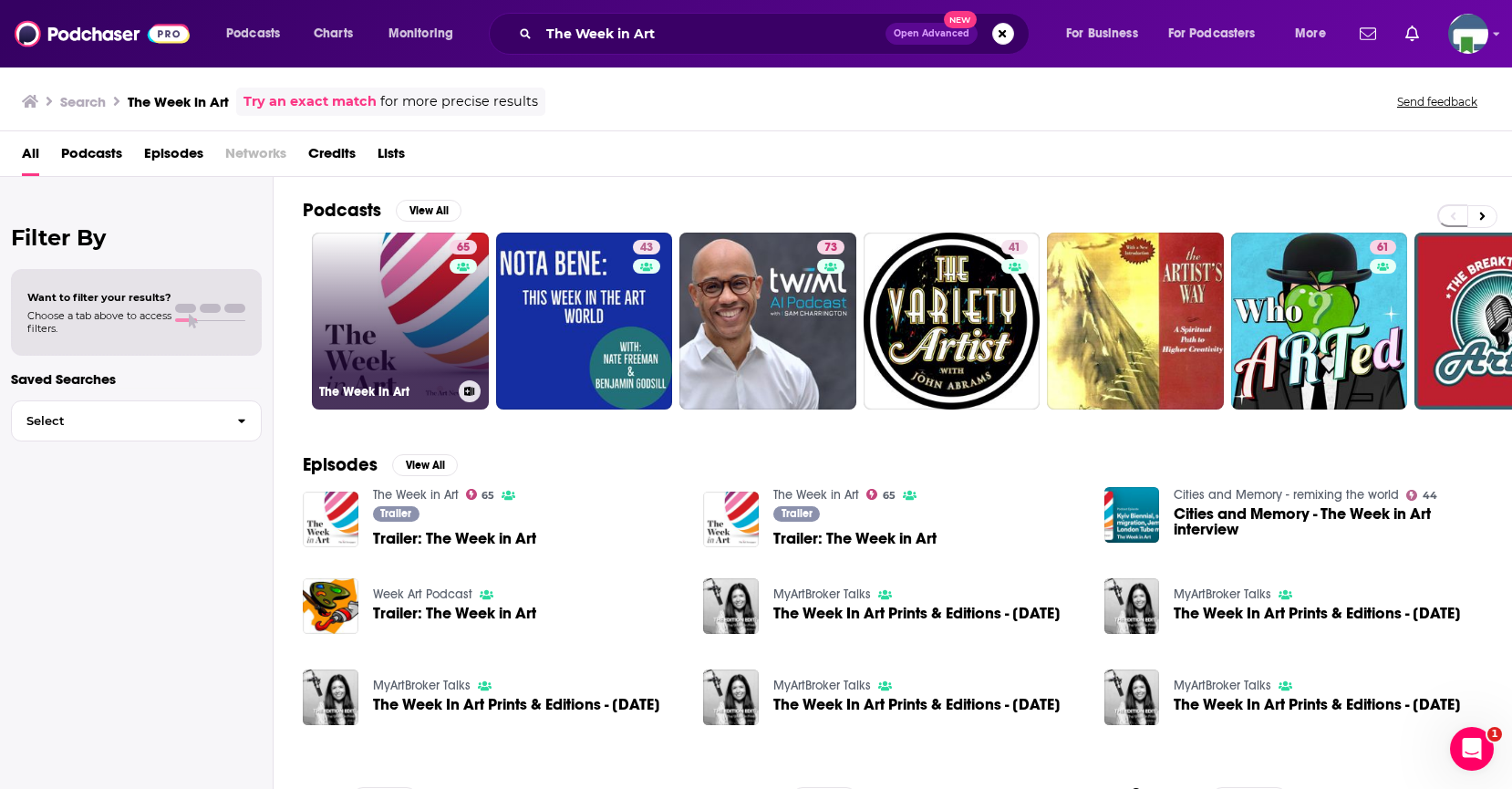
click at [440, 329] on link "65 The Week in Art" at bounding box center [400, 321] width 176 height 176
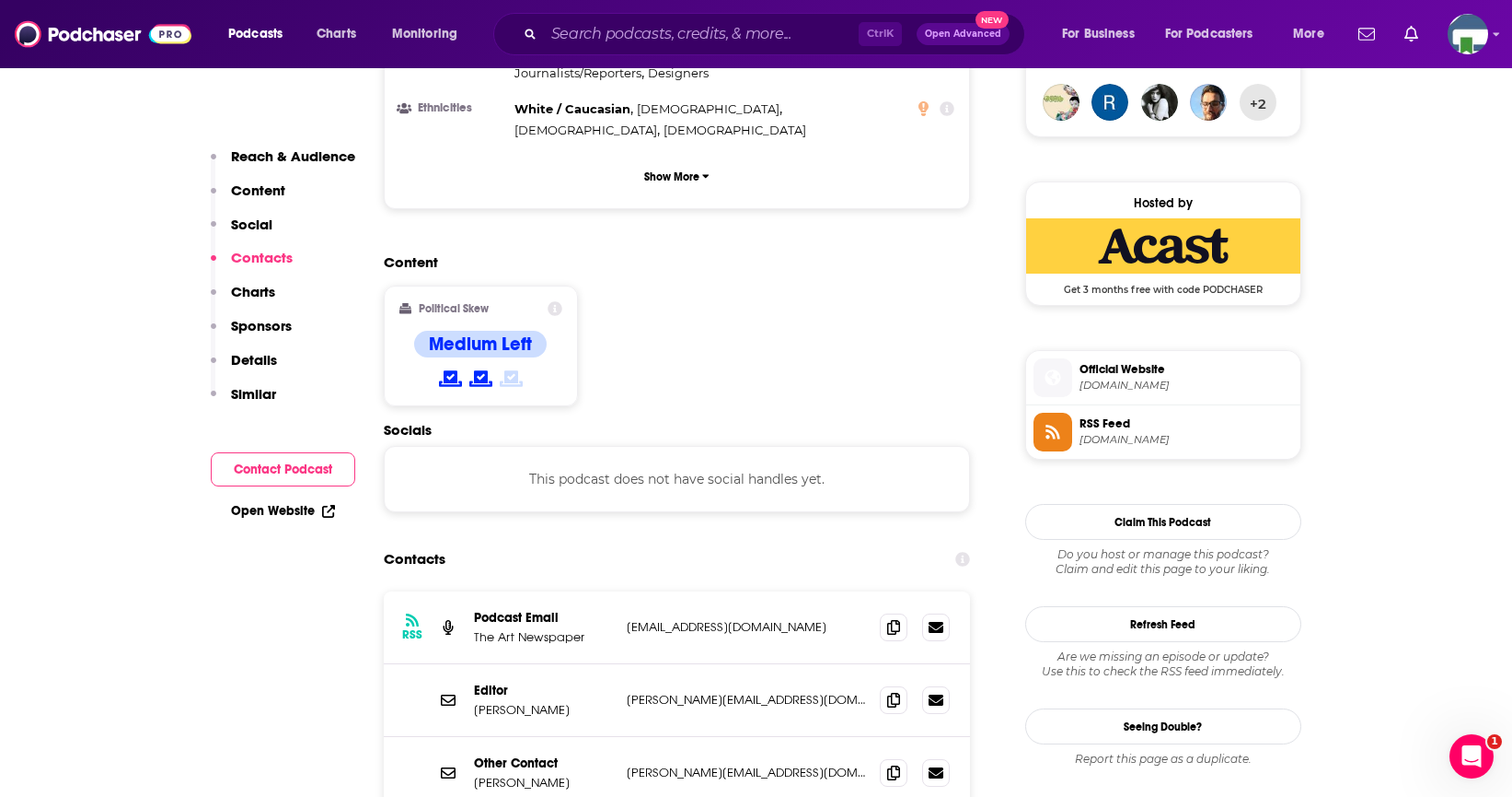
scroll to position [1473, 0]
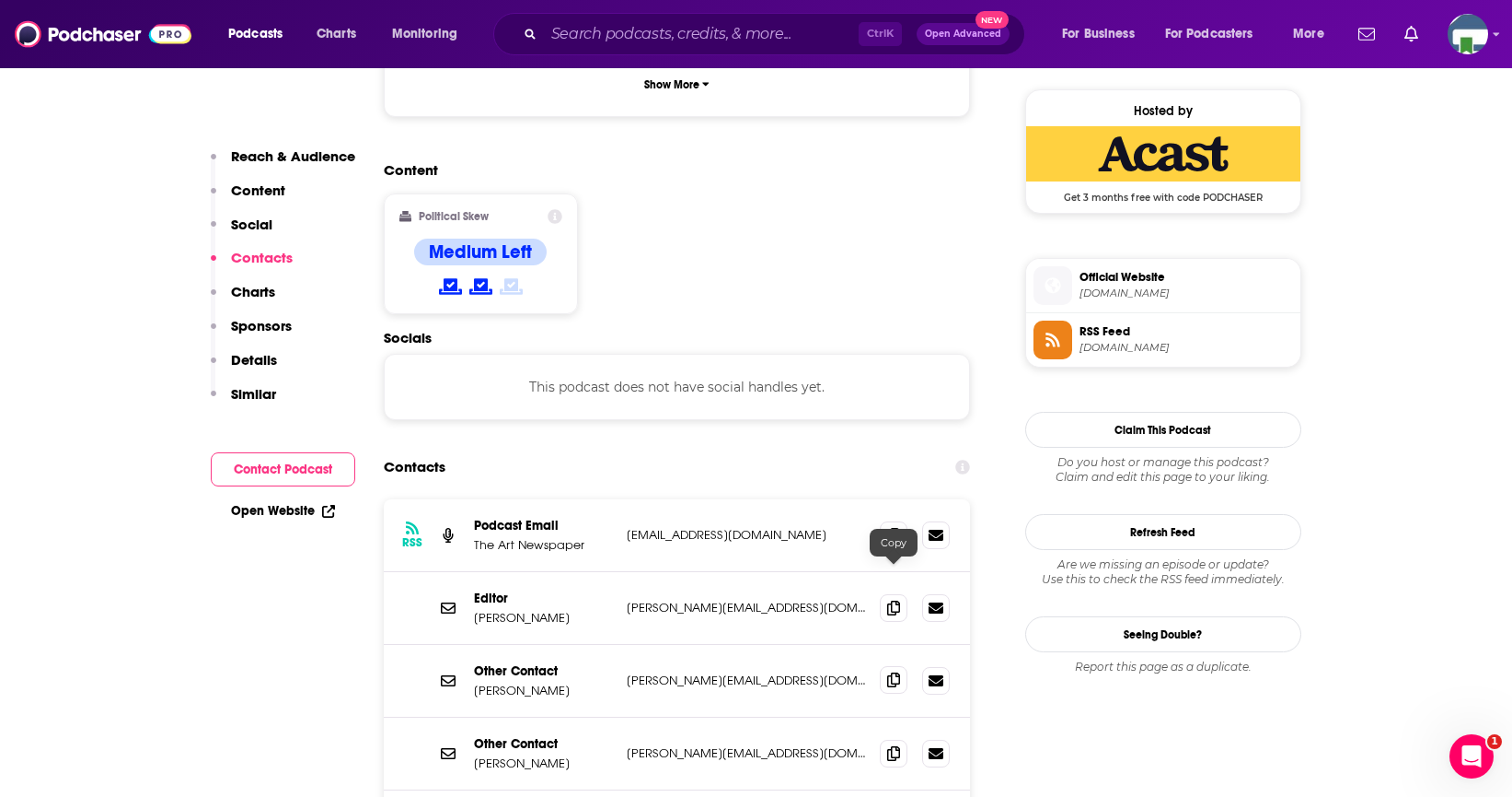
click at [891, 672] on icon at bounding box center [894, 679] width 13 height 15
click at [584, 30] on input "Search podcasts, credits, & more..." at bounding box center [702, 35] width 315 height 30
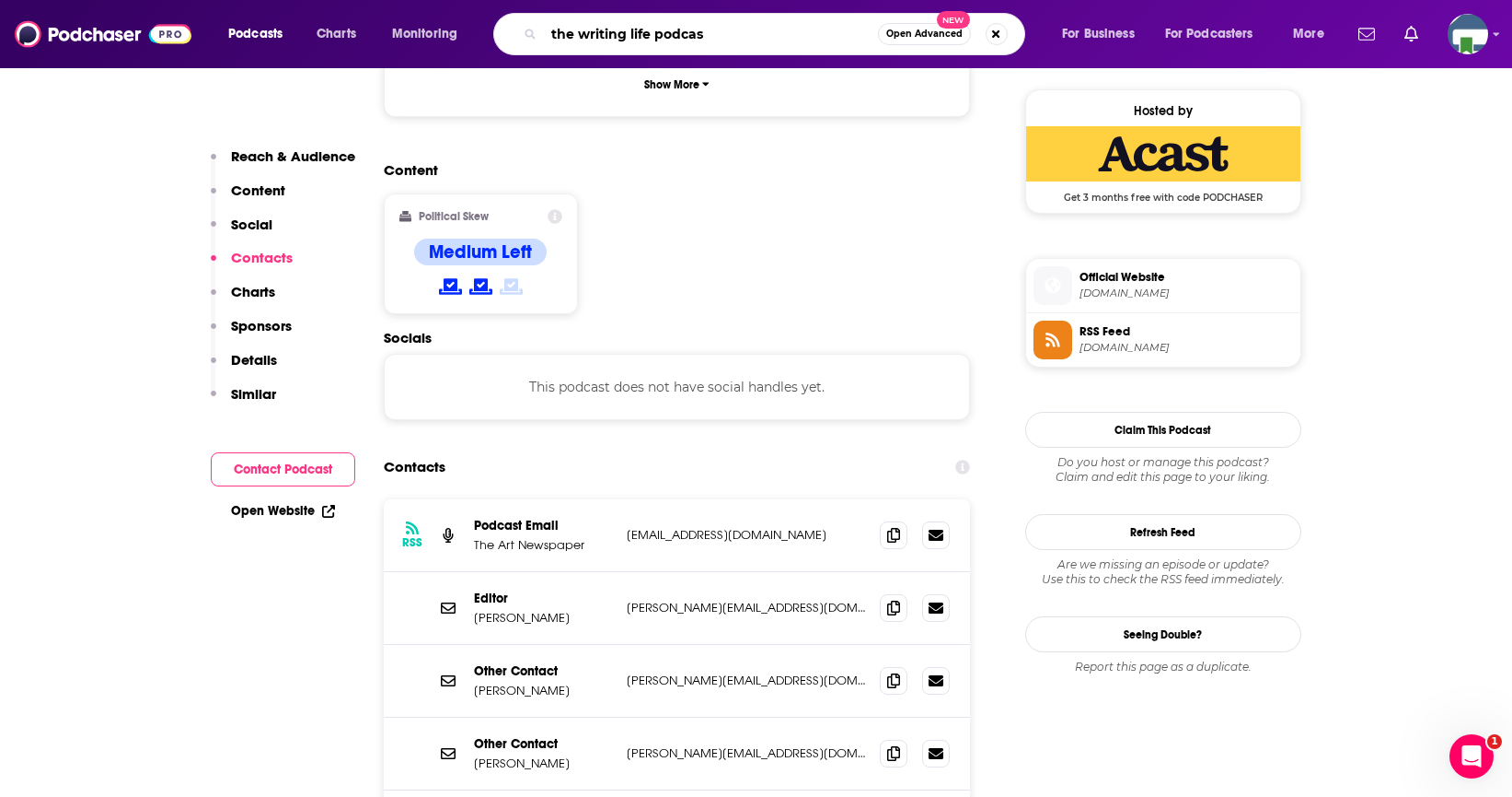
type input "the writing life podcast"
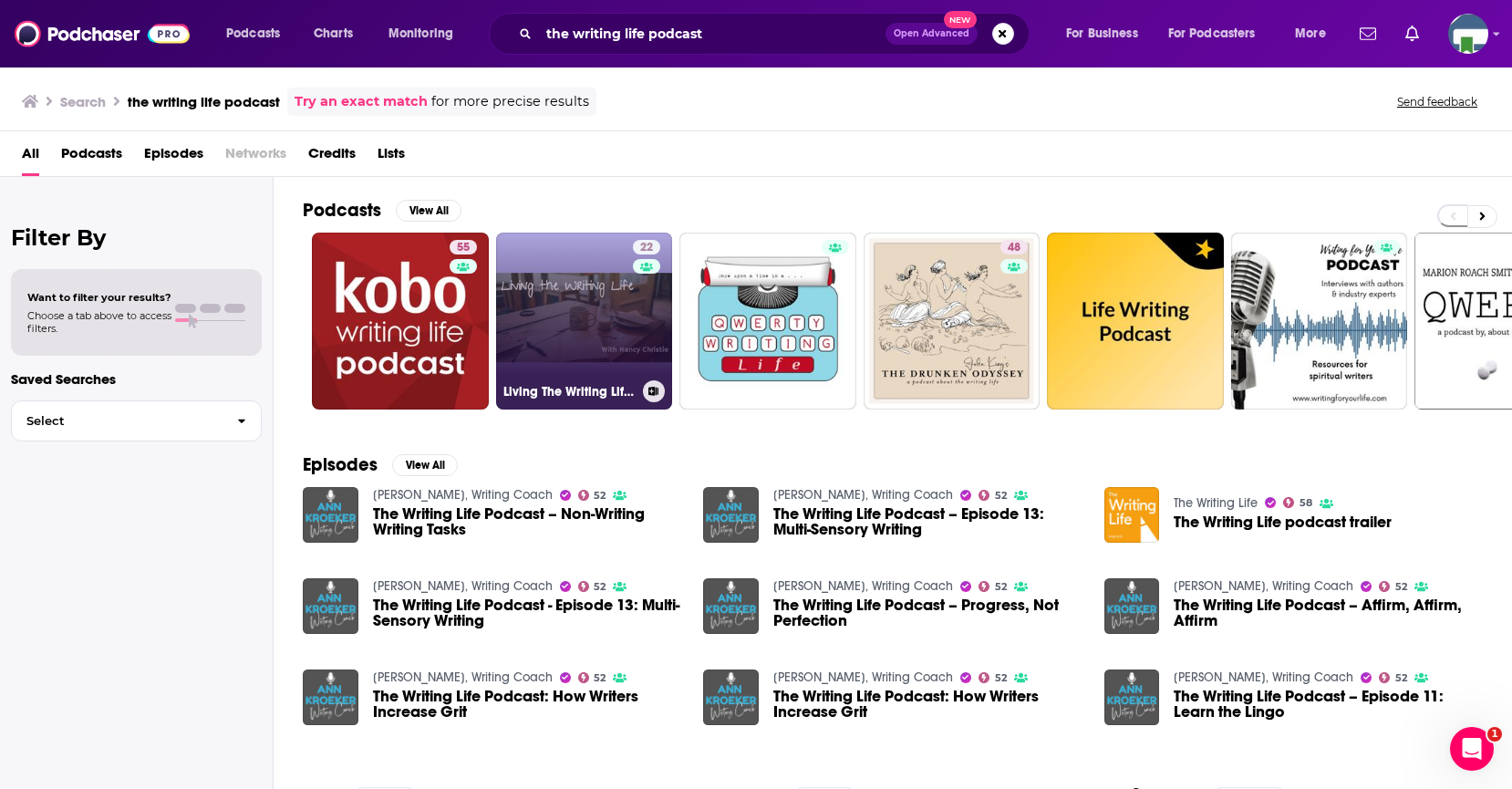
click at [559, 307] on link "22 Living The Writing Life Podcast with [PERSON_NAME]" at bounding box center [584, 321] width 176 height 176
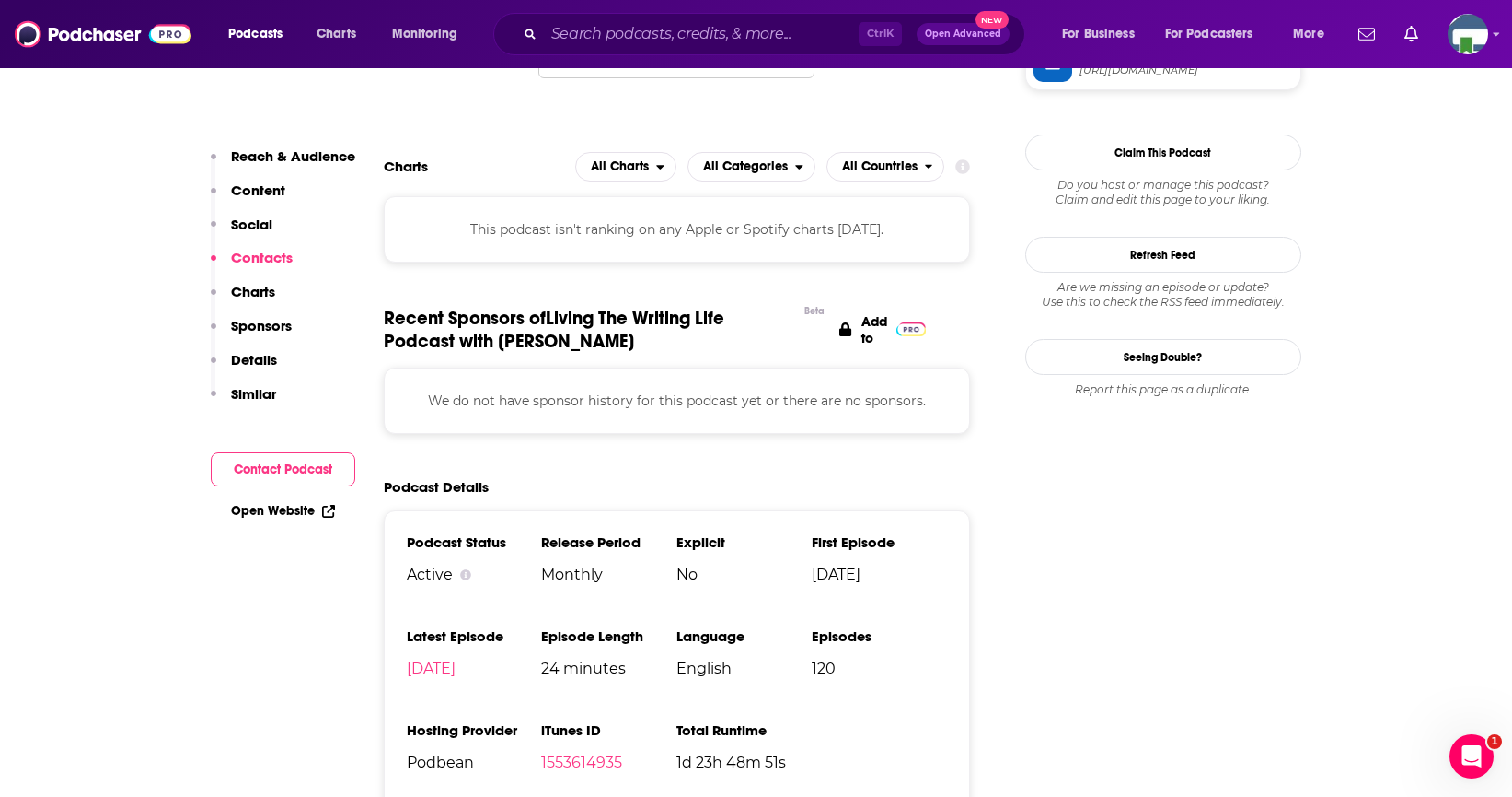
scroll to position [1197, 0]
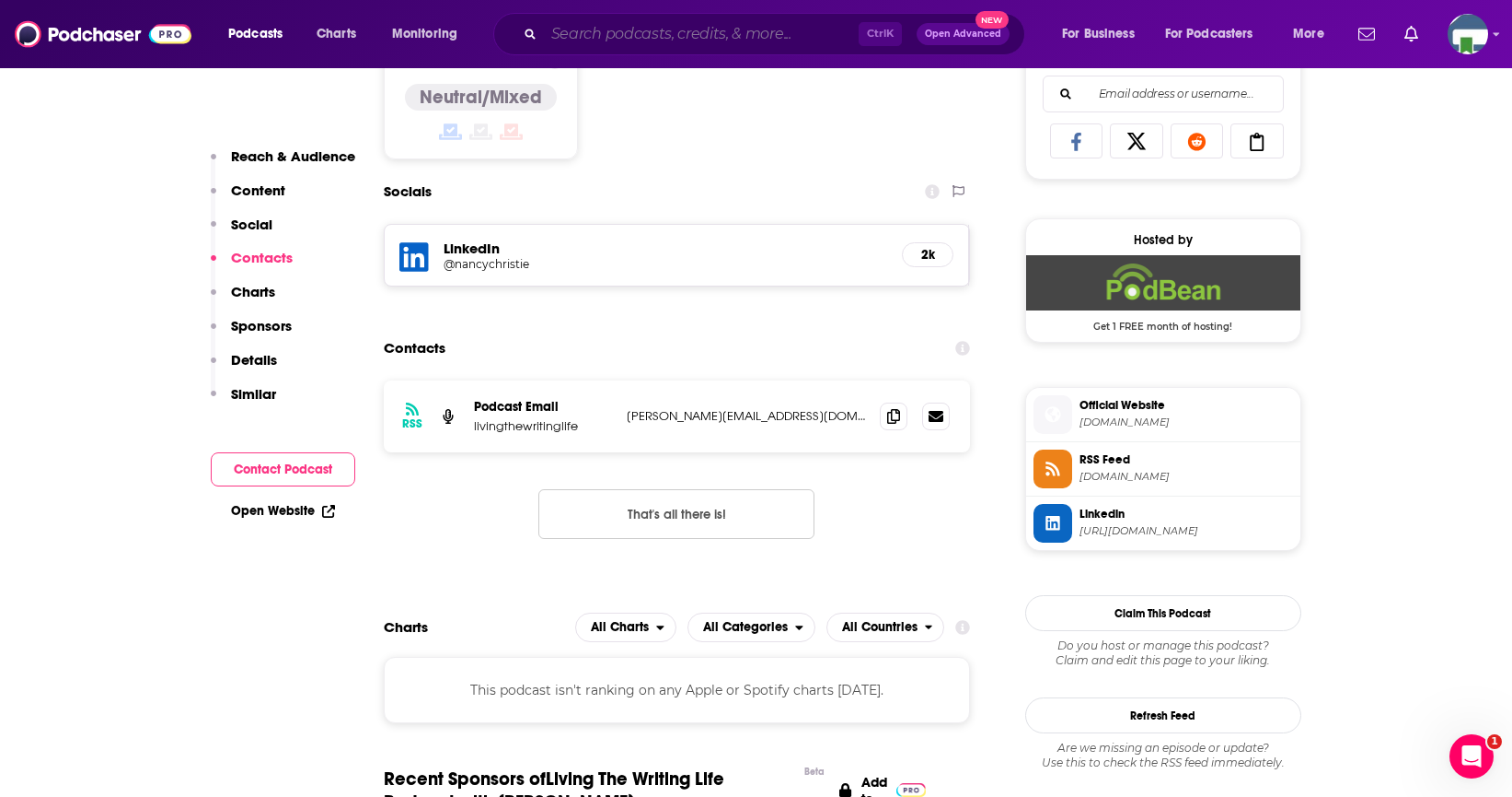
click at [587, 28] on input "Search podcasts, credits, & more..." at bounding box center [702, 35] width 315 height 30
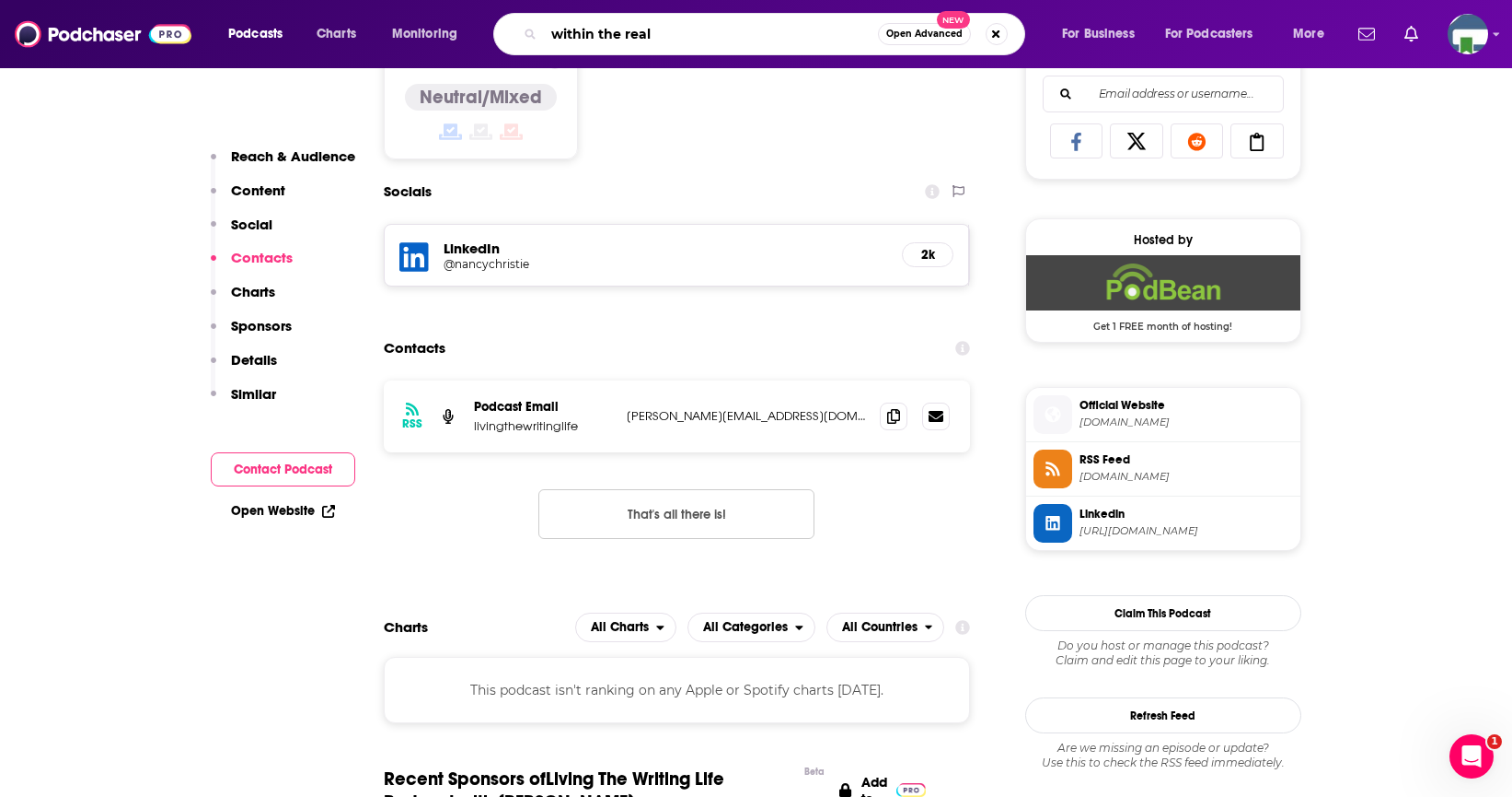
type input "within the realm"
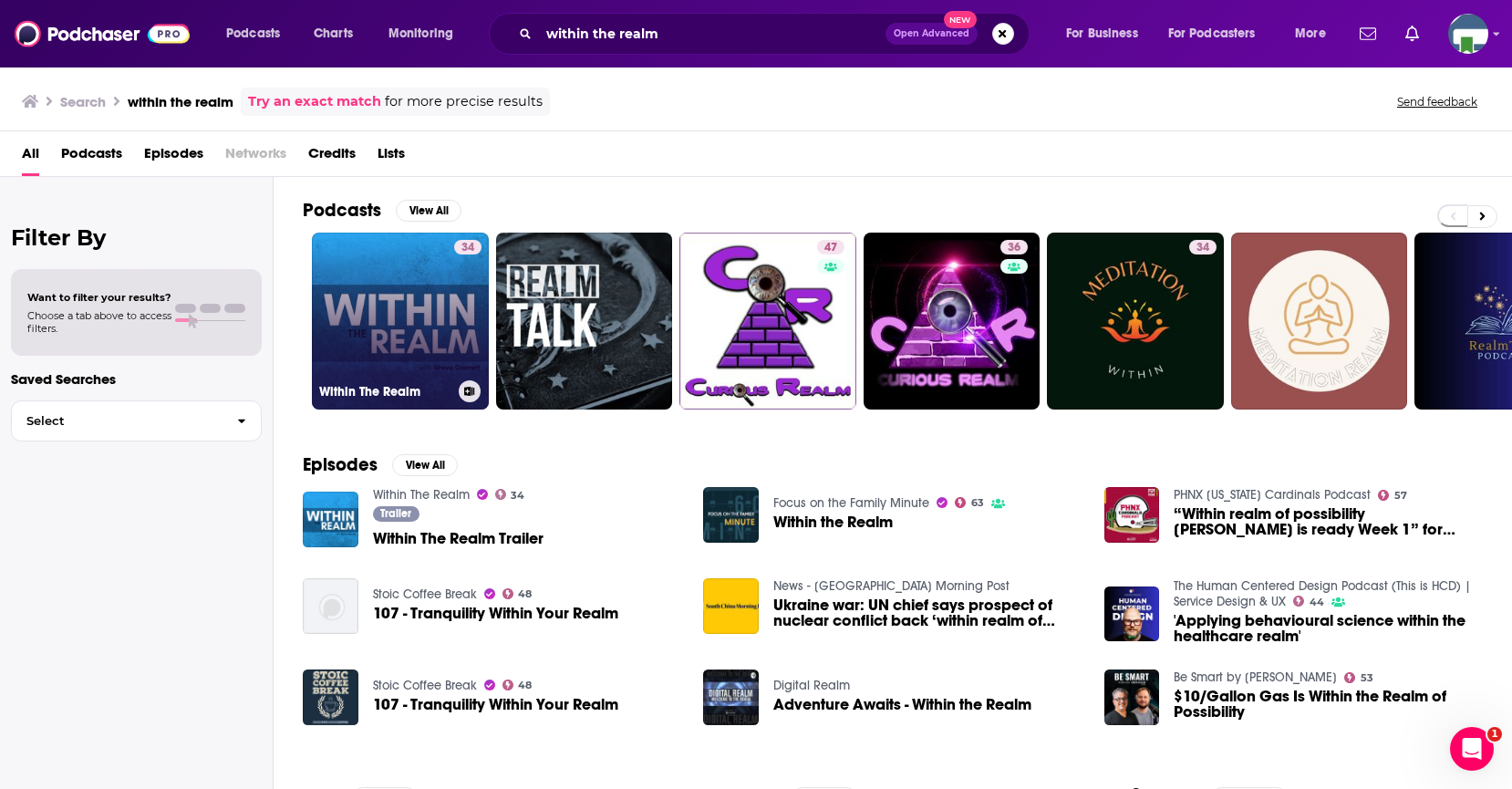
click at [420, 295] on link "34 Within The Realm" at bounding box center [400, 321] width 176 height 176
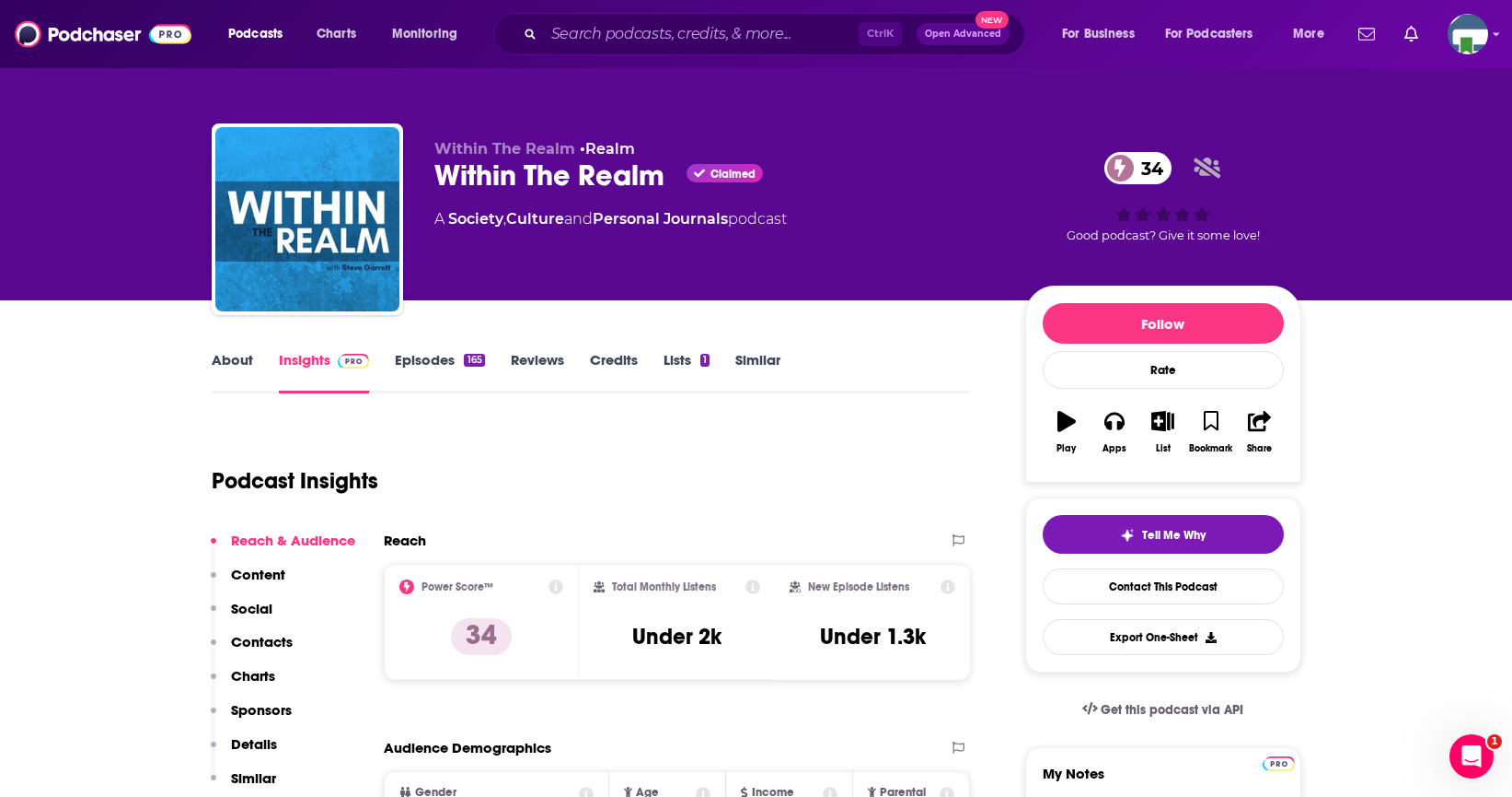
click at [238, 358] on link "About" at bounding box center [233, 371] width 42 height 43
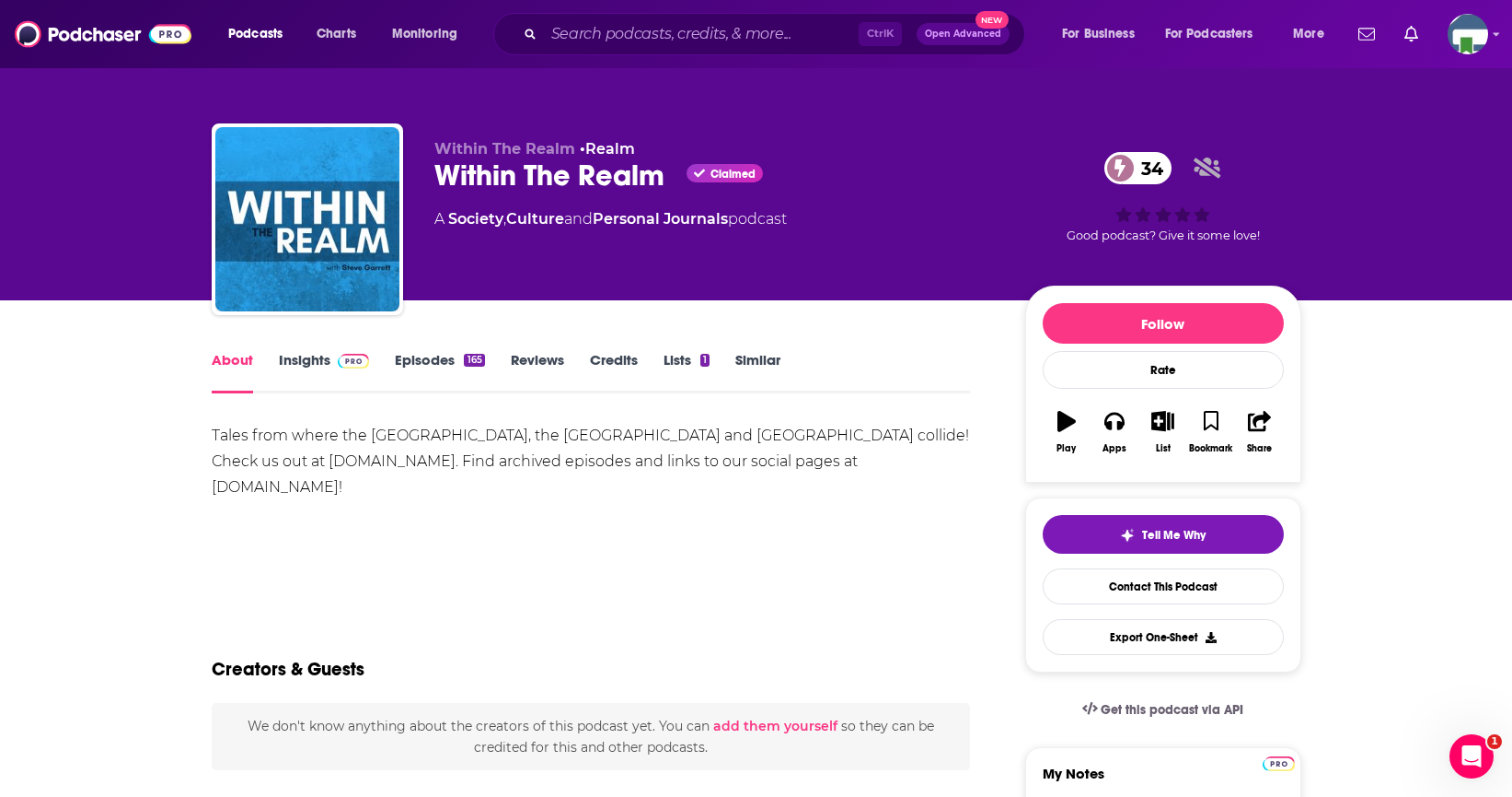
click at [313, 361] on link "Insights" at bounding box center [325, 371] width 91 height 43
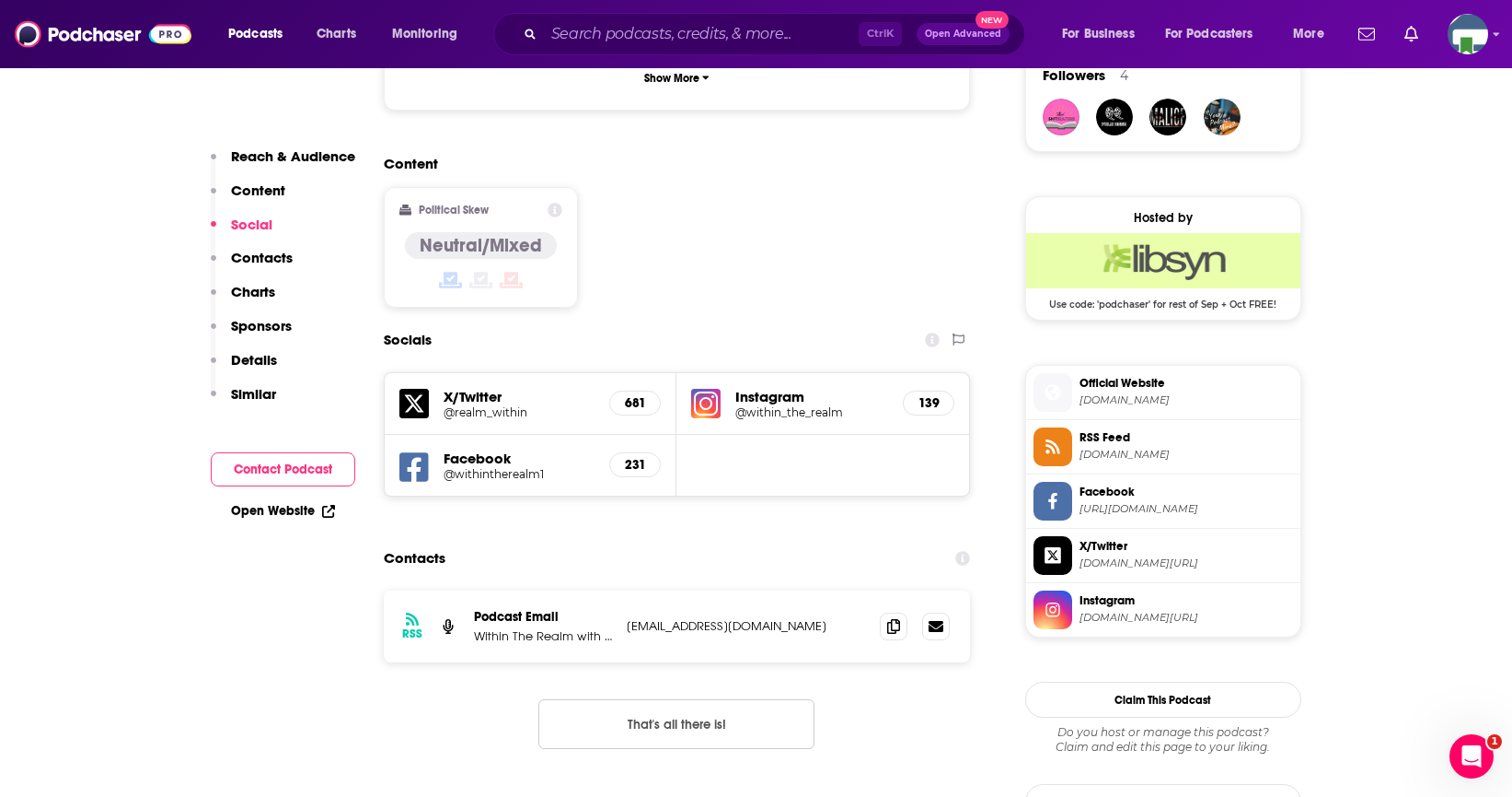
scroll to position [1381, 0]
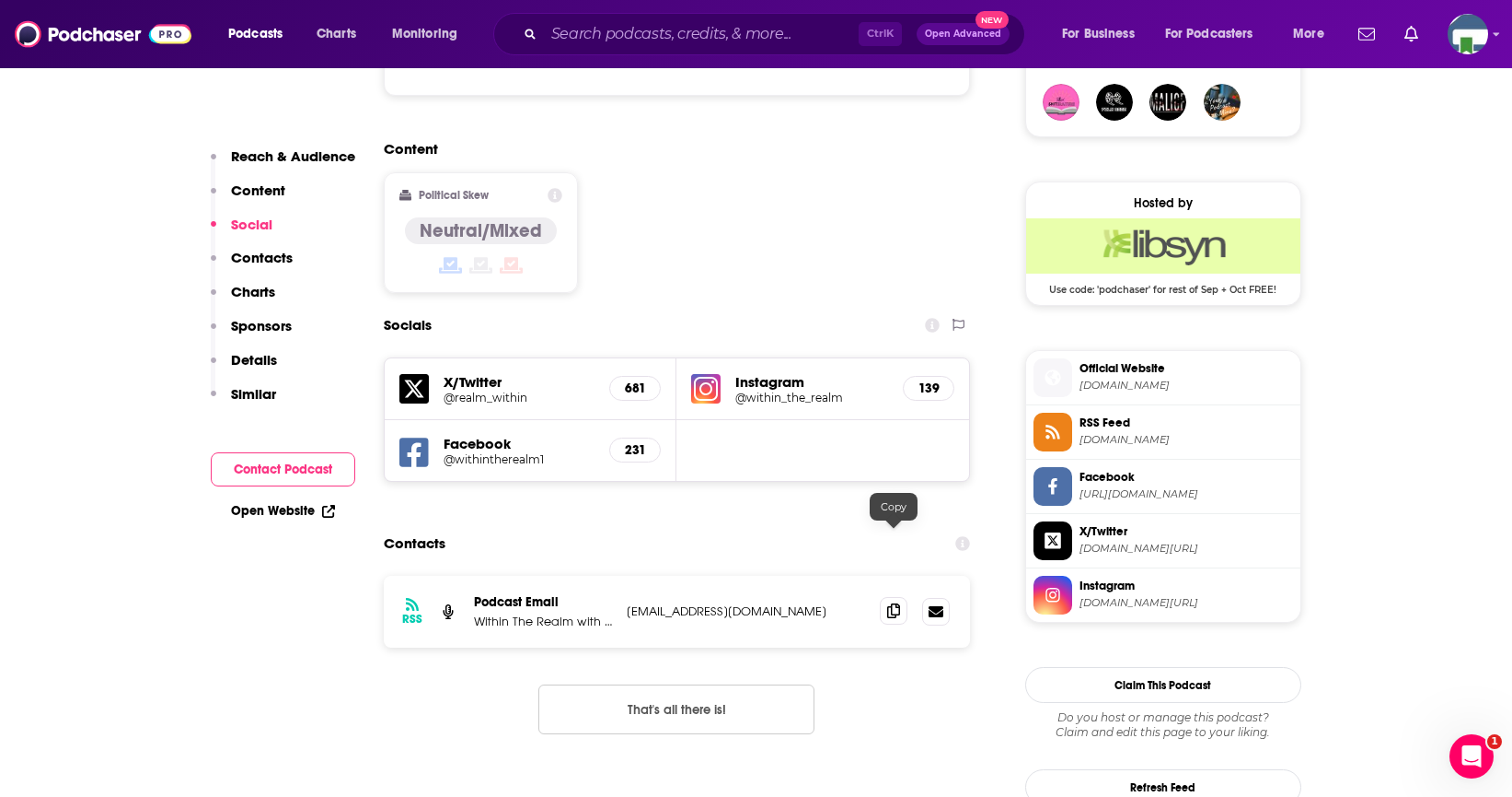
click at [891, 603] on icon at bounding box center [894, 610] width 13 height 15
click at [584, 42] on input "Search podcasts, credits, & more..." at bounding box center [702, 35] width 315 height 30
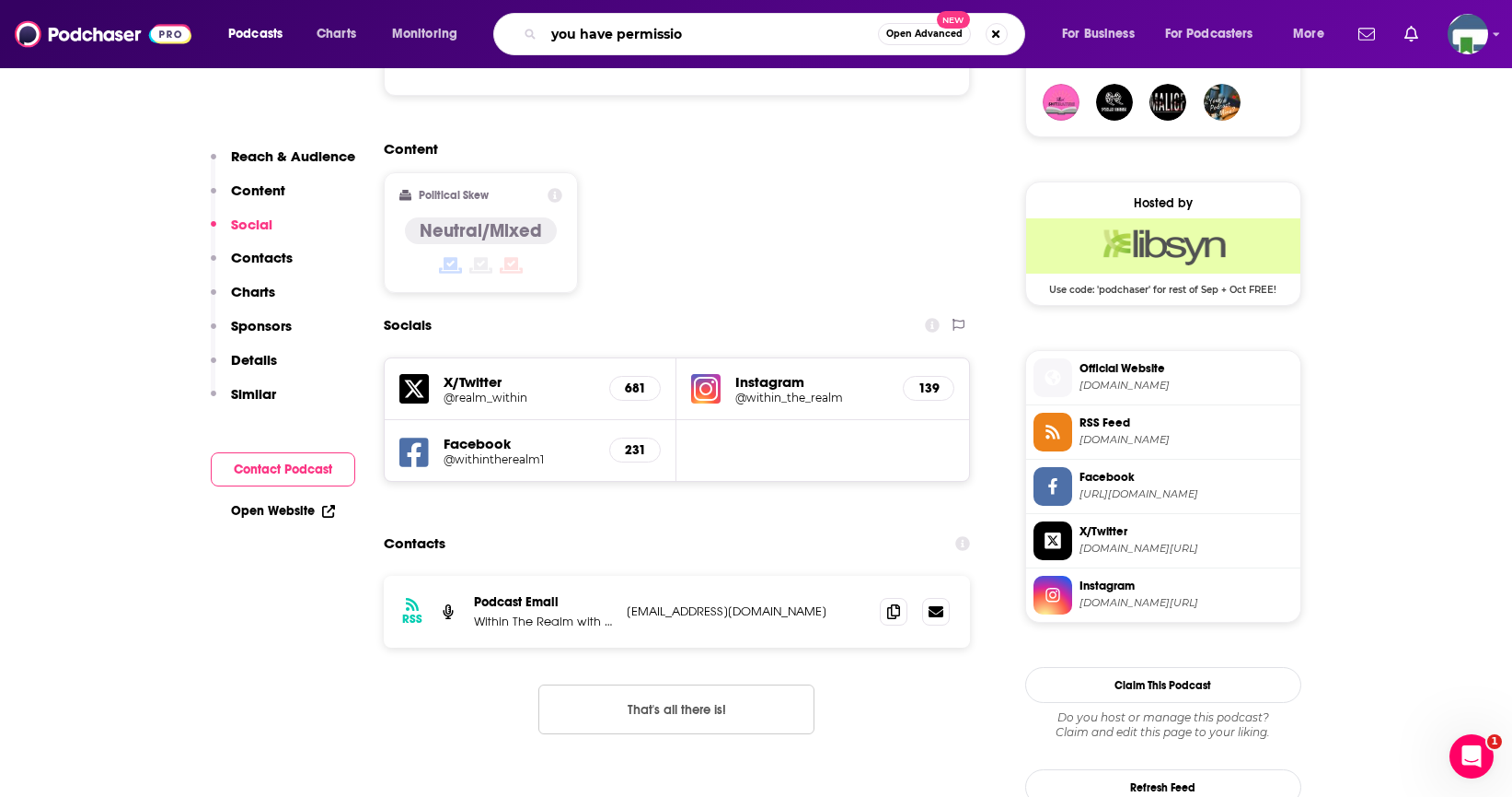
type input "you have permission"
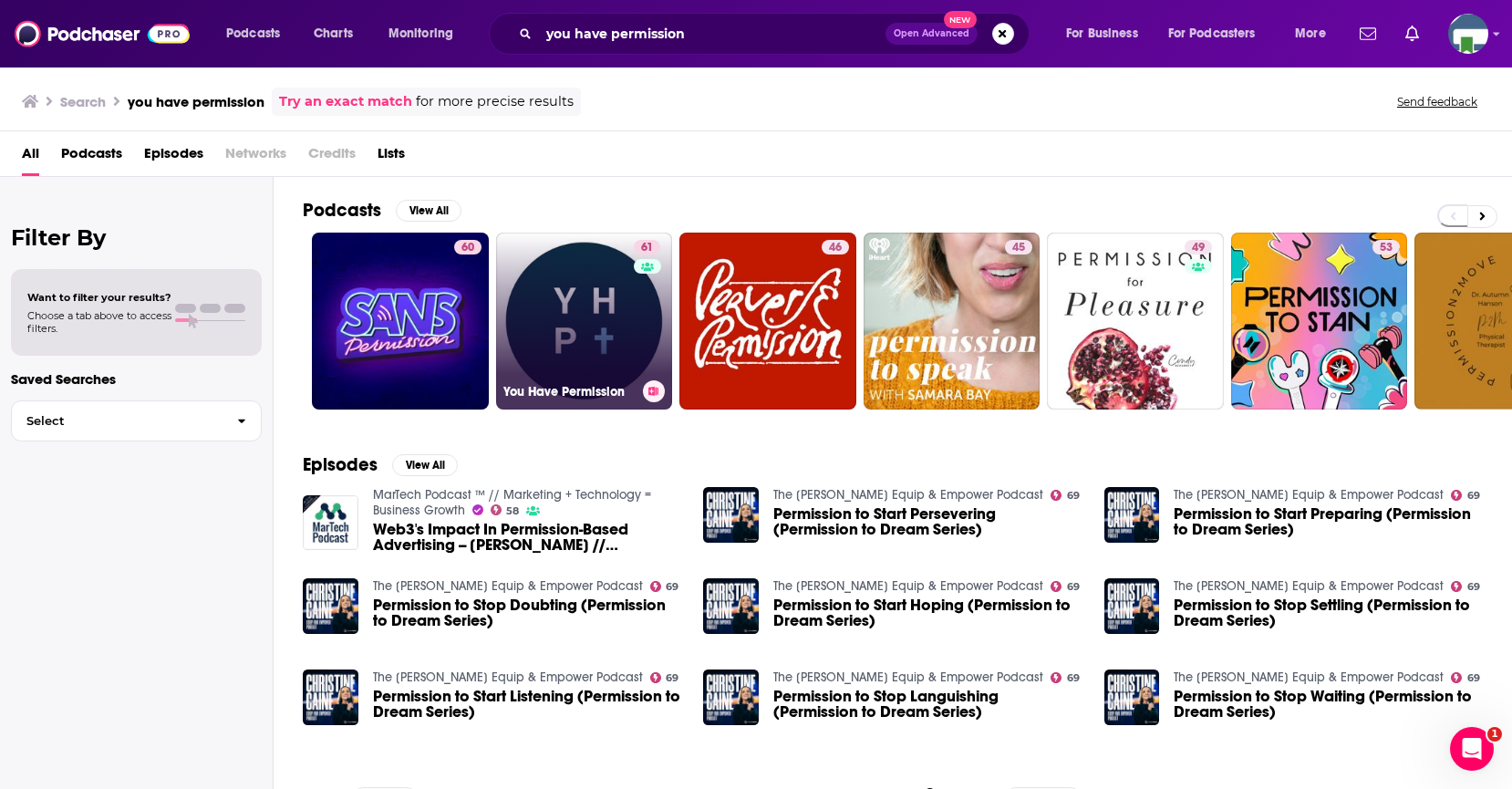
click at [565, 307] on link "61 You Have Permission" at bounding box center [584, 321] width 176 height 176
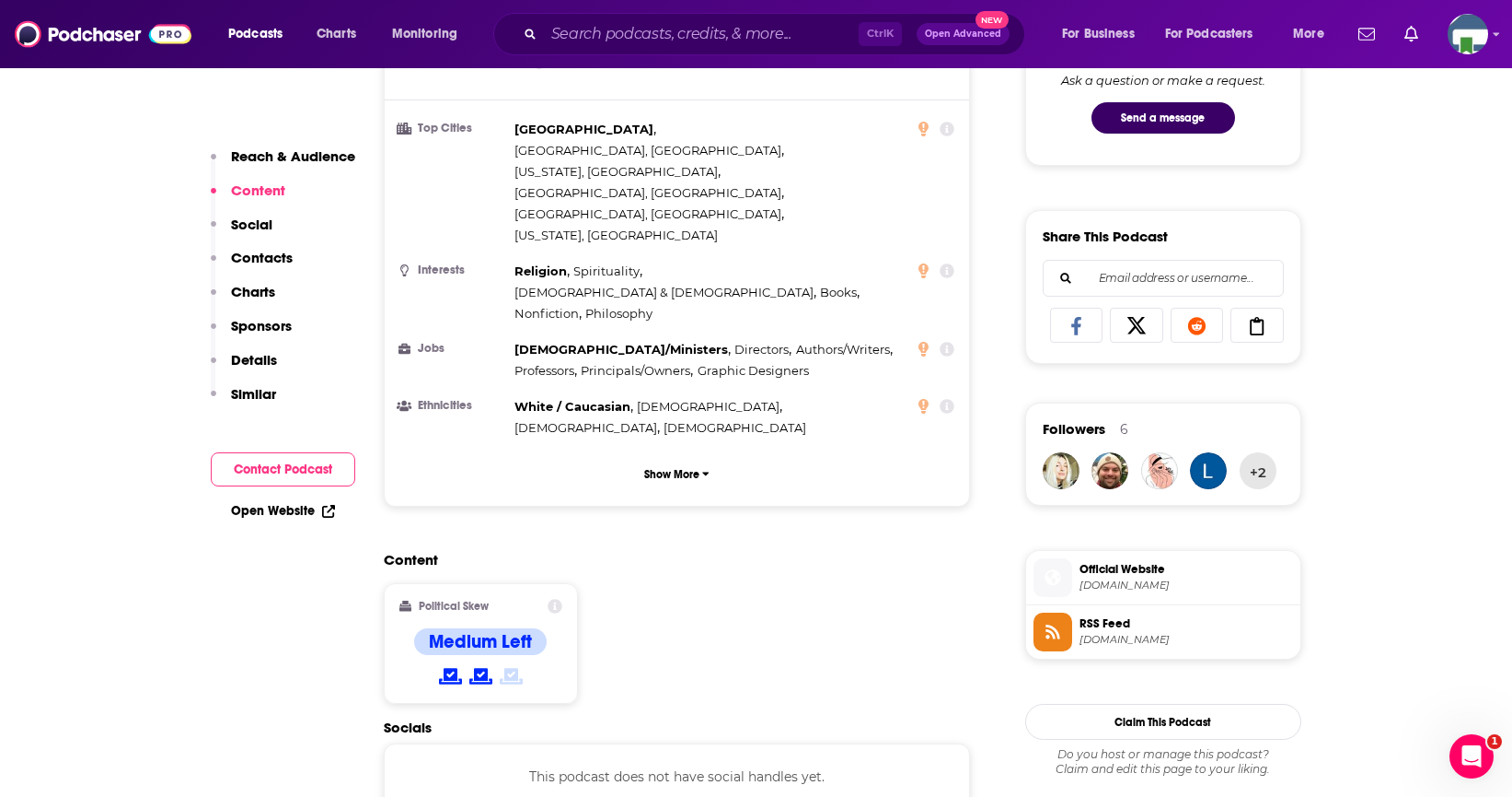
scroll to position [1381, 0]
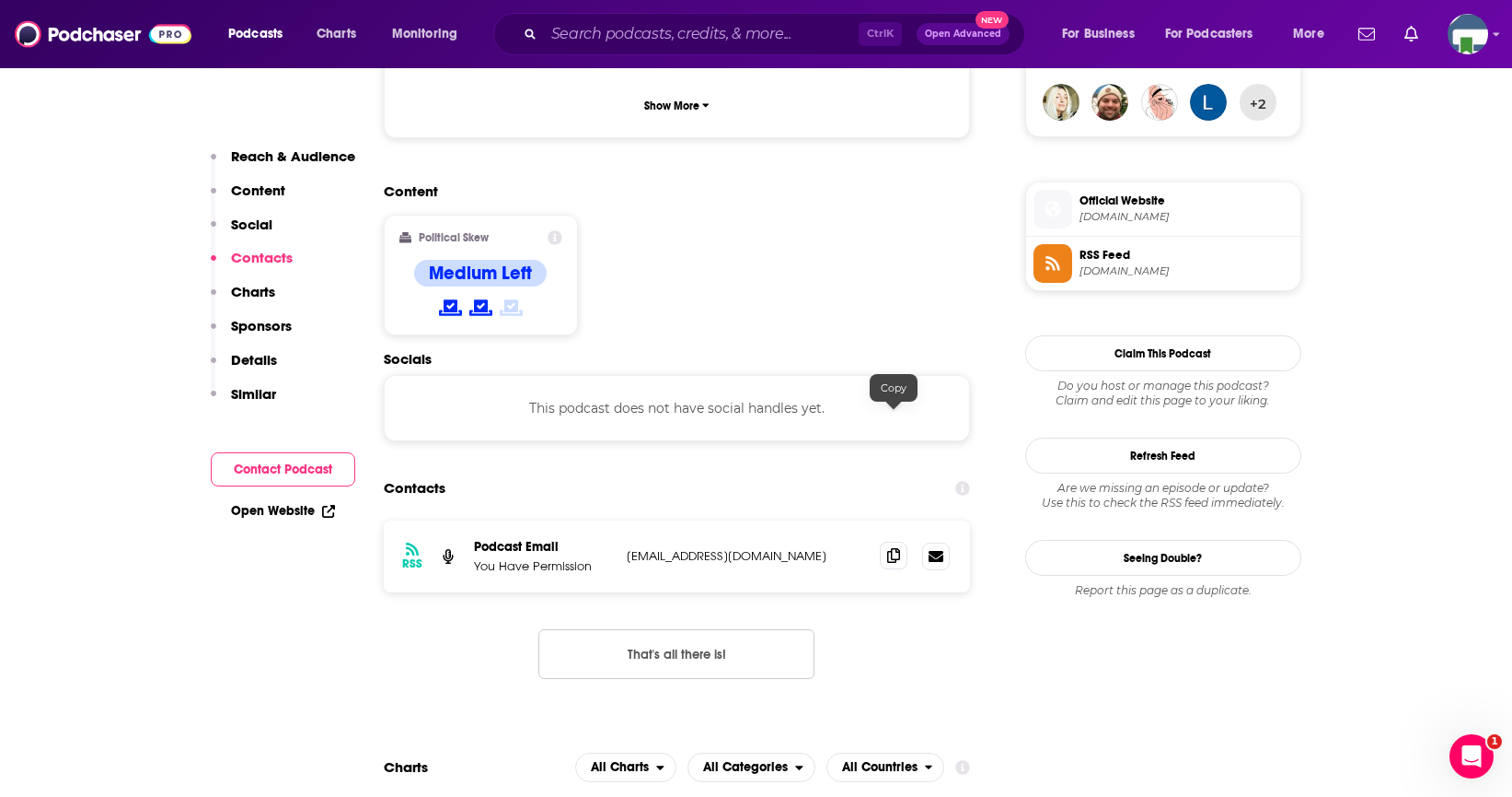
click at [888, 548] on icon at bounding box center [894, 554] width 13 height 15
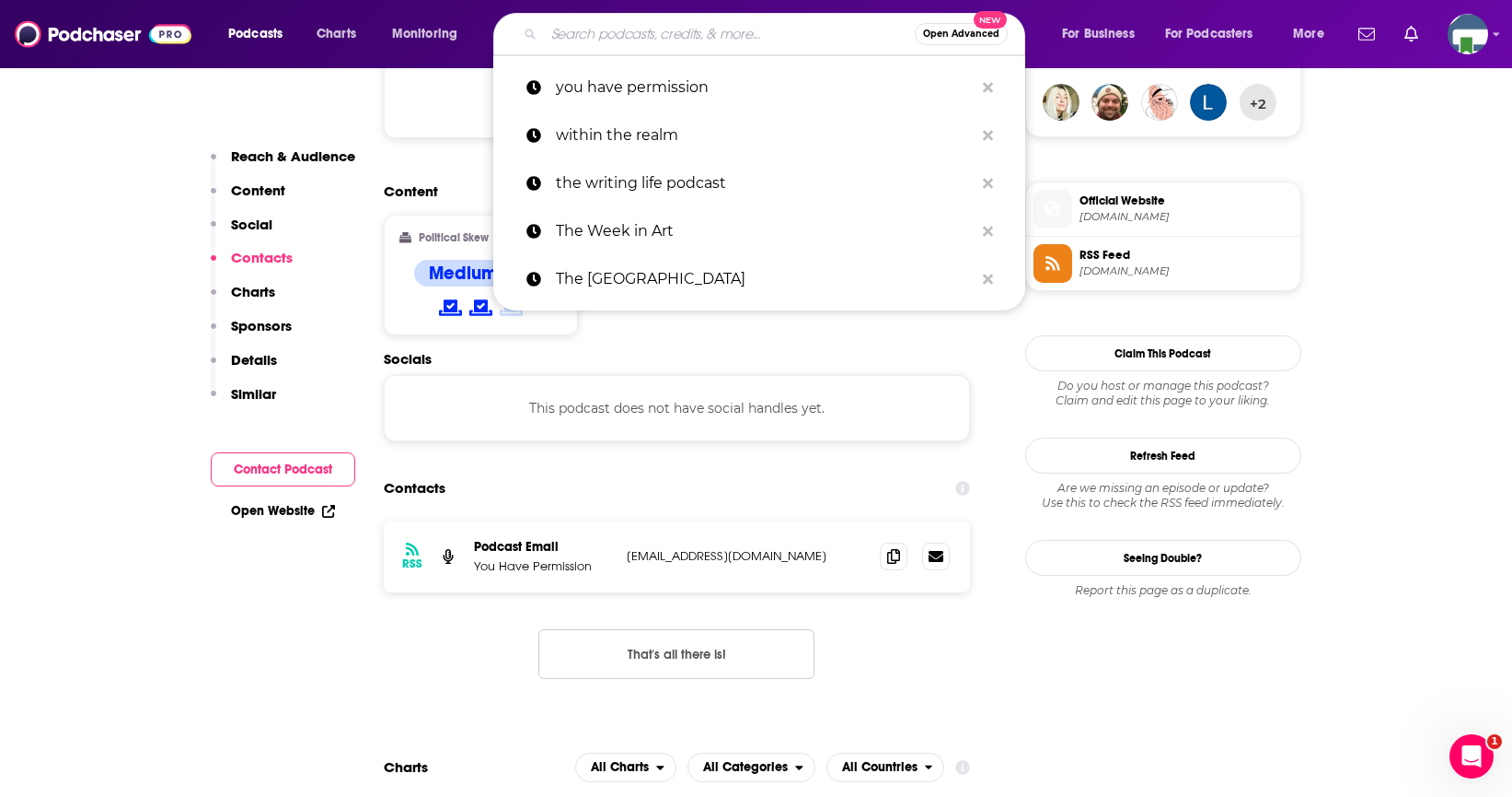
click at [586, 30] on input "Search podcasts, credits, & more..." at bounding box center [729, 35] width 371 height 30
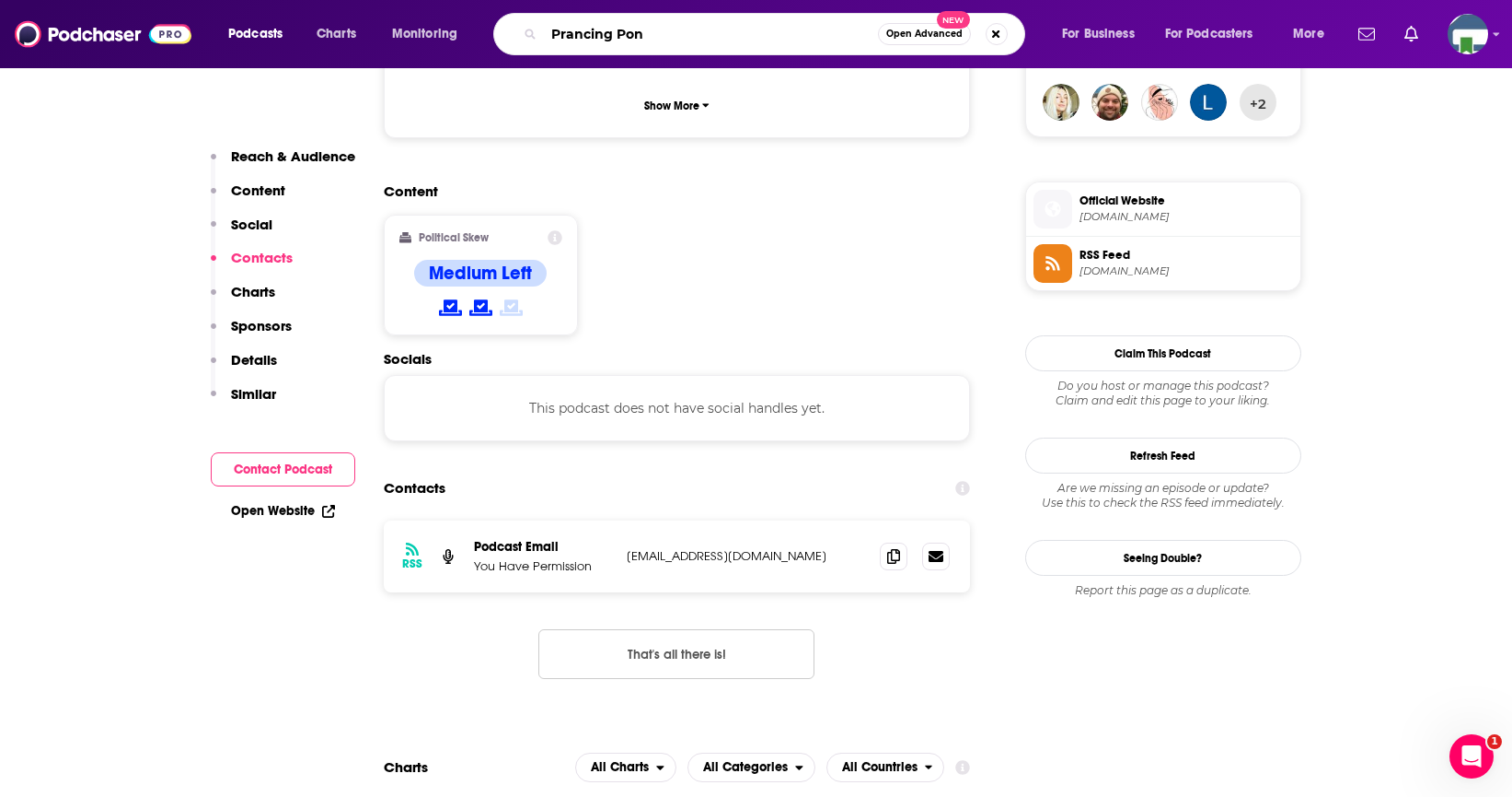
type input "Prancing Pony"
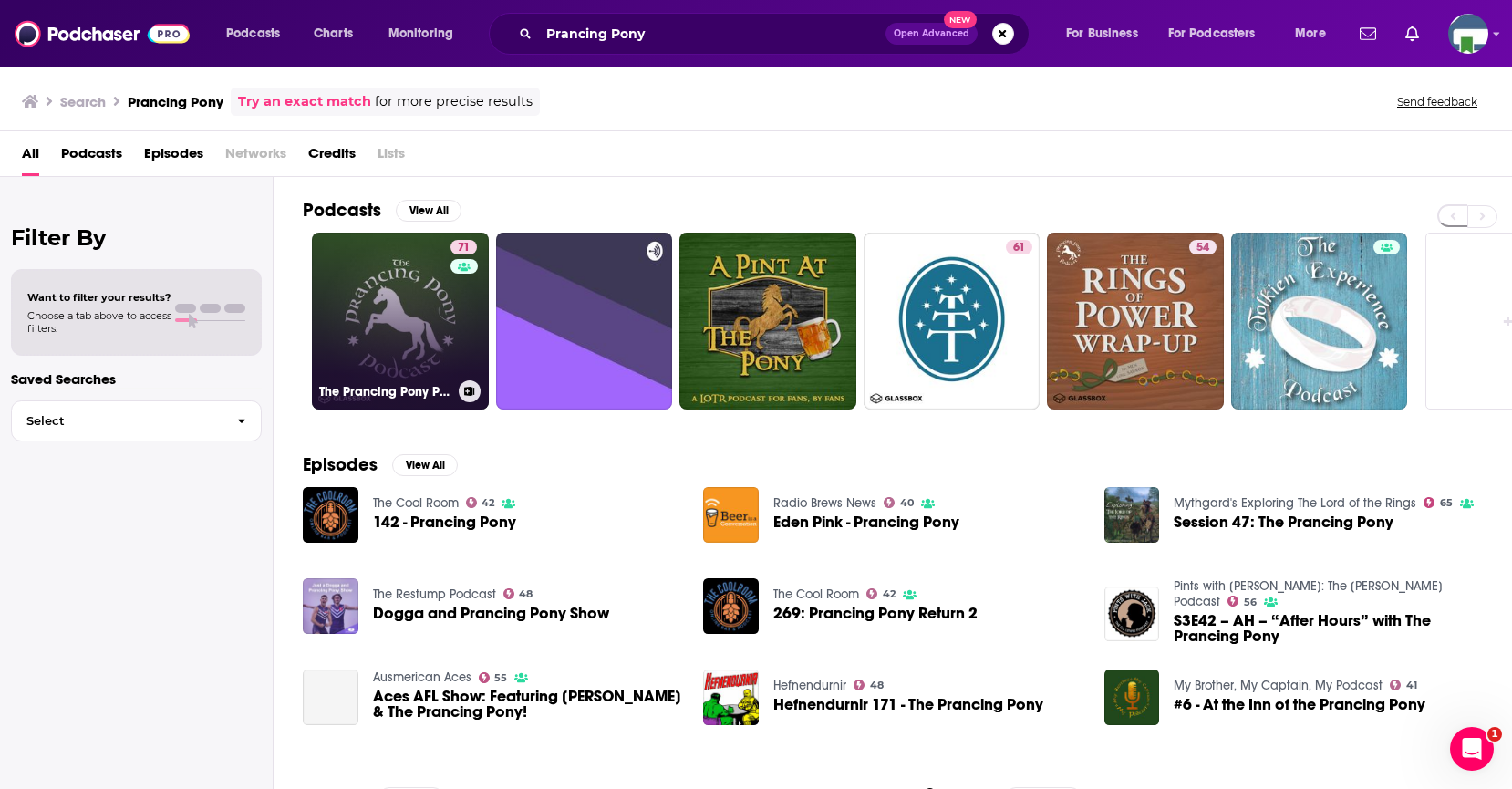
click at [375, 313] on link "71 The Prancing Pony Podcast" at bounding box center [400, 321] width 176 height 176
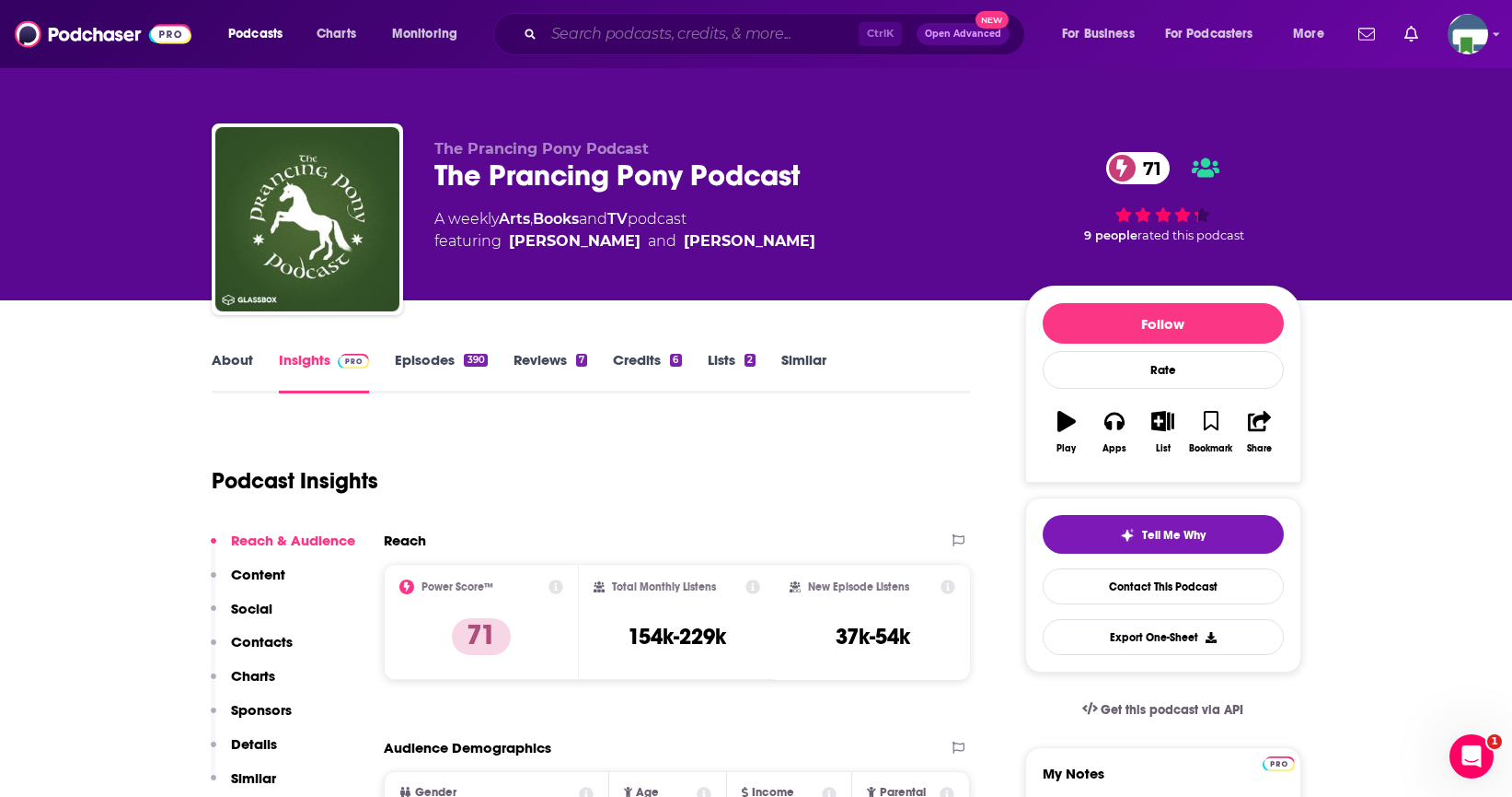
click at [552, 36] on input "Search podcasts, credits, & more..." at bounding box center [702, 35] width 315 height 30
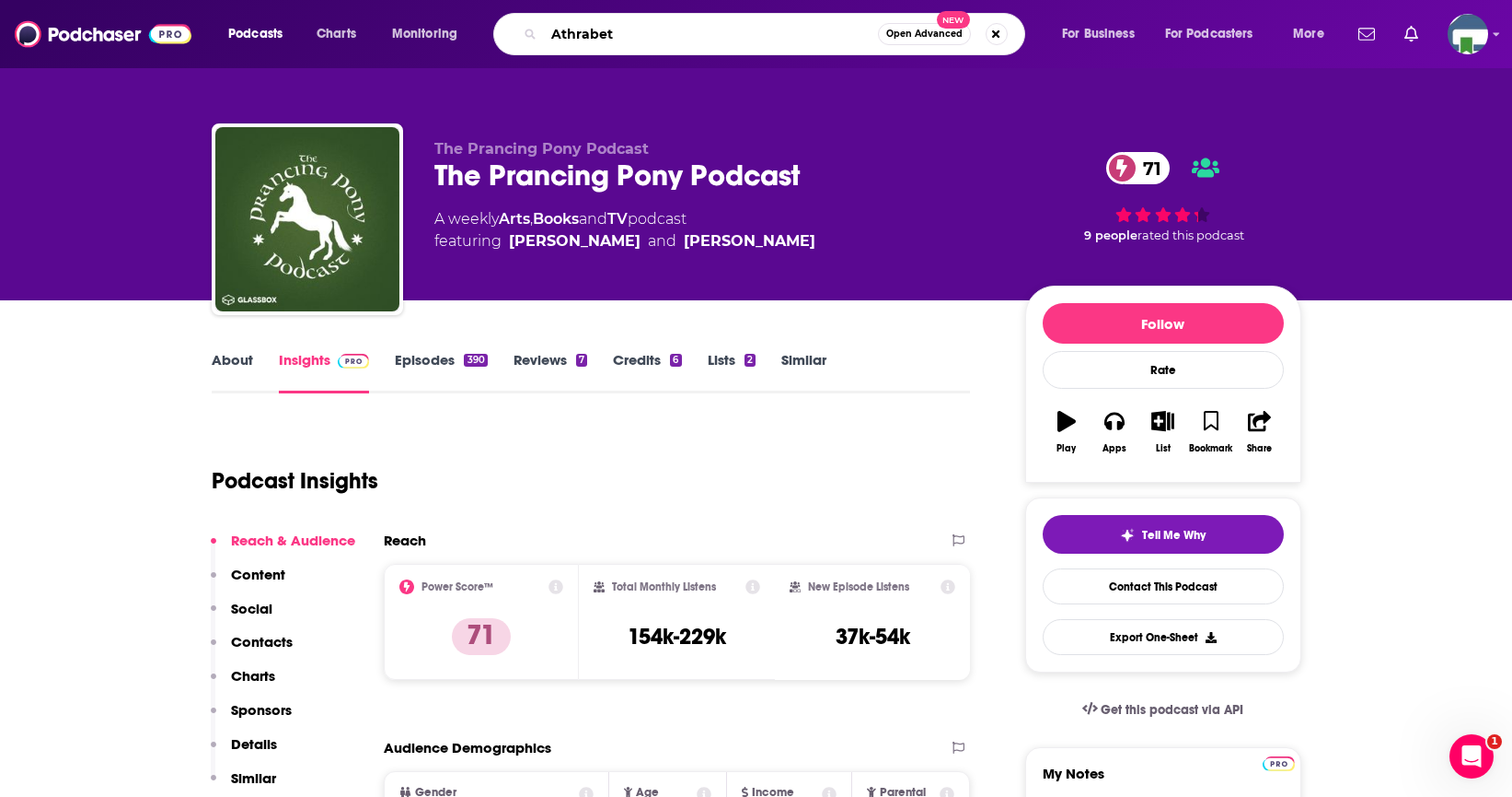
type input "Athrabeth"
